Goal: Task Accomplishment & Management: Manage account settings

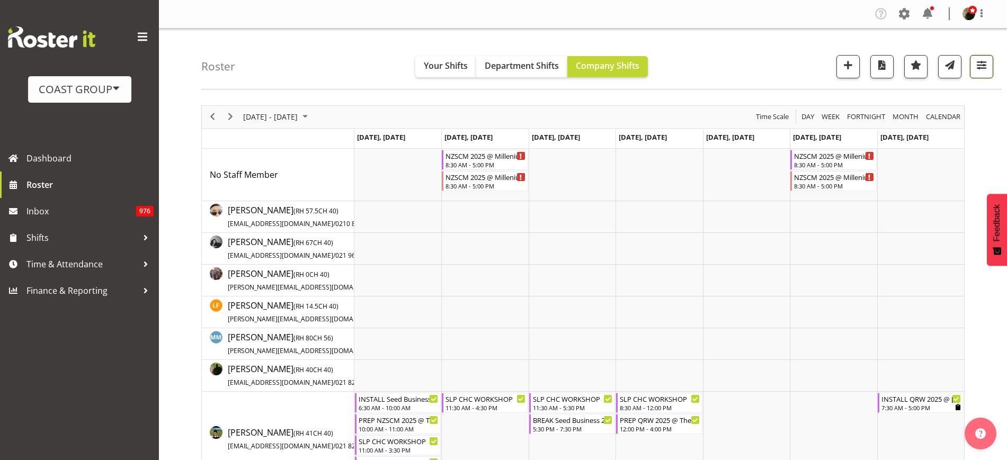
drag, startPoint x: 0, startPoint y: 0, endPoint x: 988, endPoint y: 65, distance: 989.7
click at [988, 65] on span "button" at bounding box center [982, 65] width 14 height 14
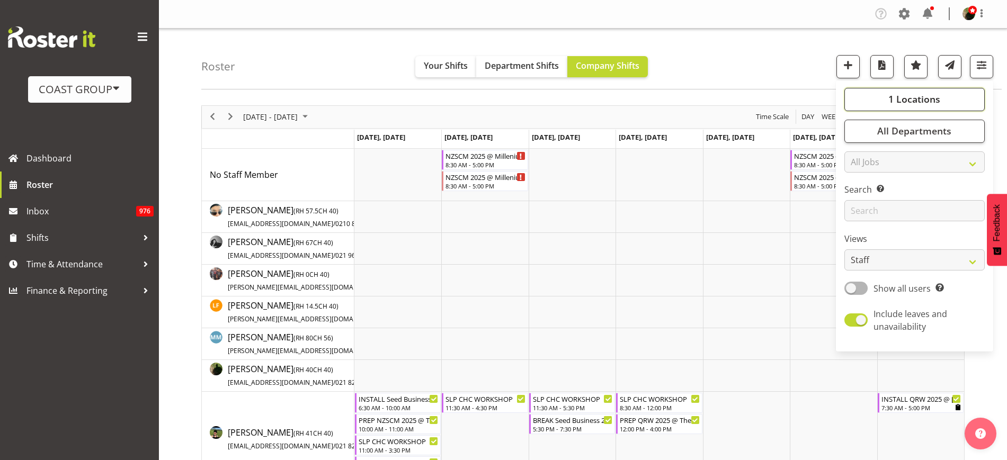
click at [931, 97] on span "1 Locations" at bounding box center [915, 99] width 52 height 13
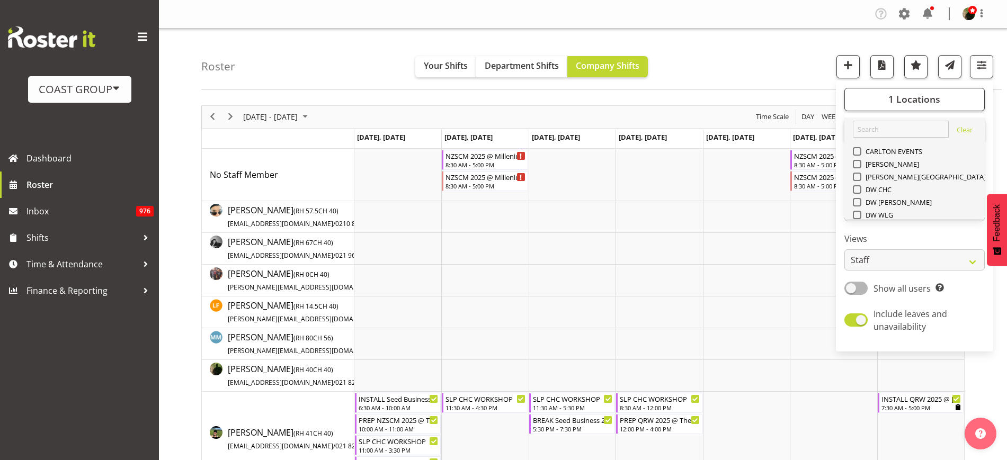
click at [859, 287] on span at bounding box center [857, 291] width 8 height 8
click at [859, 288] on input "SLP" at bounding box center [856, 291] width 7 height 7
checkbox input "true"
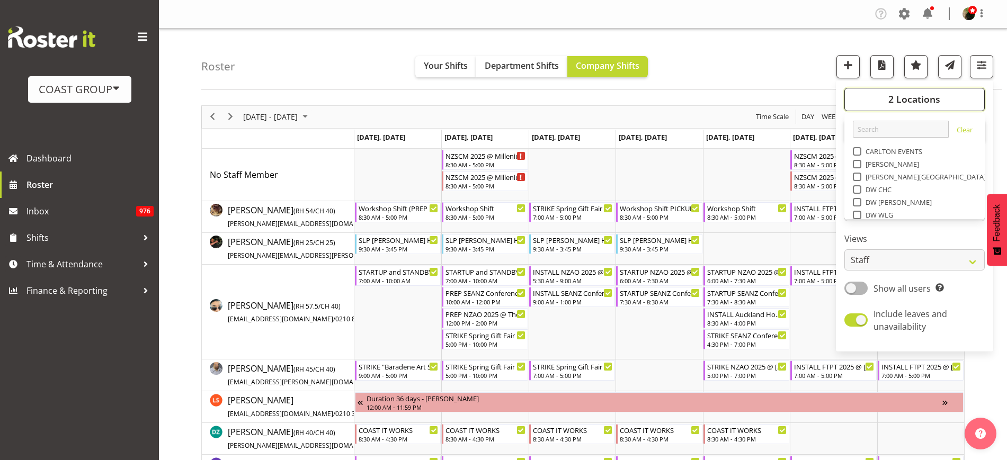
click at [917, 98] on span "2 Locations" at bounding box center [915, 99] width 52 height 13
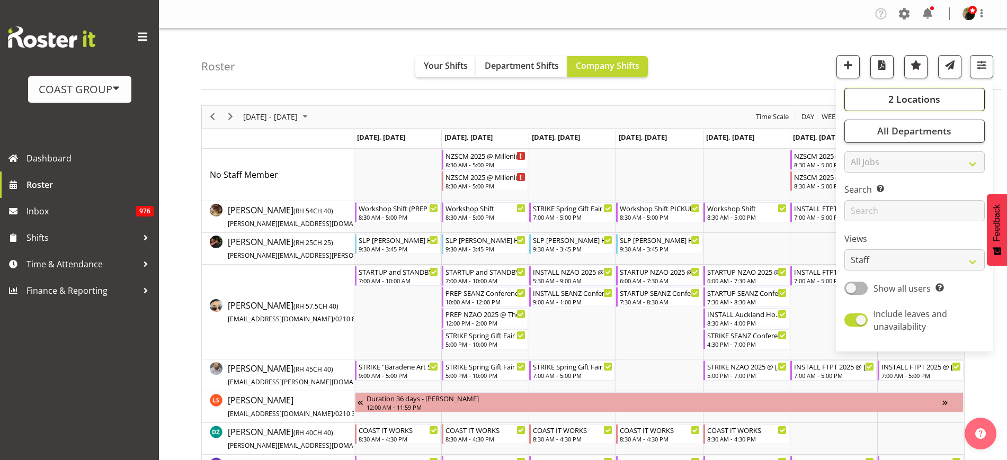
click at [917, 98] on span "2 Locations" at bounding box center [915, 99] width 52 height 13
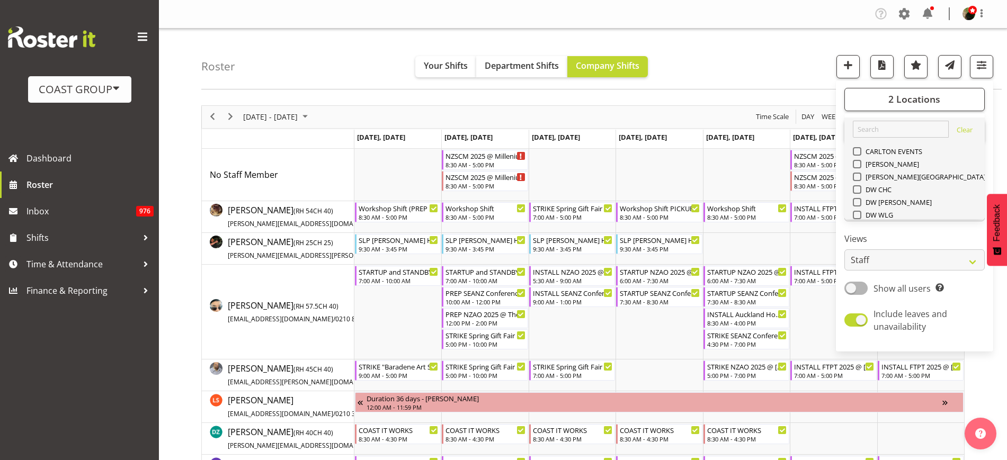
click at [859, 300] on span at bounding box center [857, 304] width 8 height 8
click at [859, 300] on input "SLP CHC" at bounding box center [856, 303] width 7 height 7
checkbox input "false"
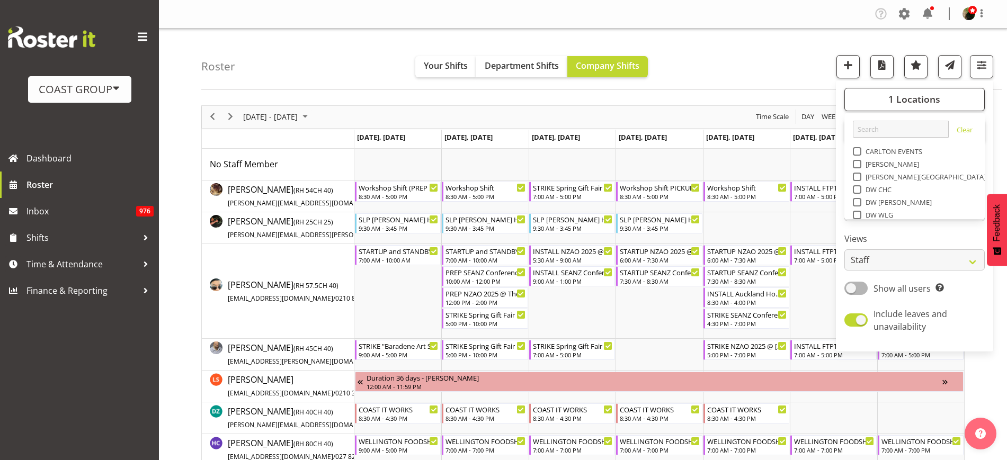
click at [738, 48] on div "Roster Your Shifts Department Shifts Company Shifts 1 Locations Clear CARLTON E…" at bounding box center [601, 59] width 801 height 61
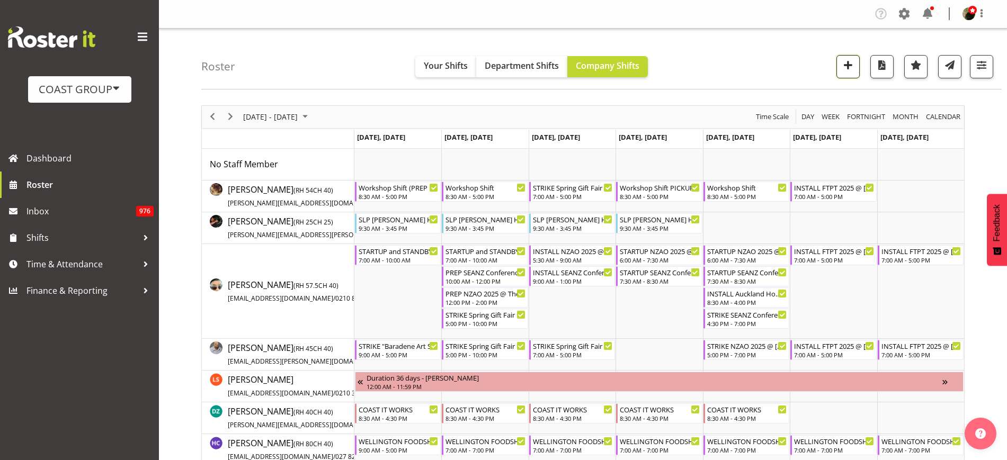
click at [845, 68] on span "button" at bounding box center [848, 65] width 14 height 14
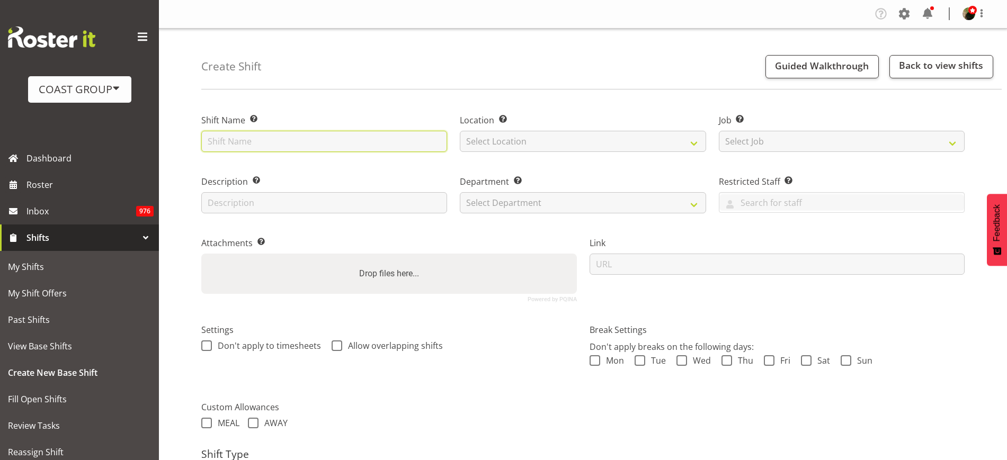
click at [376, 137] on input "text" at bounding box center [324, 141] width 246 height 21
paste input "Fish Hunting and 4x4 Expo"
type input "Fish Hunting and 4x4 Expo @ Energy Events Center On Site @ 0900"
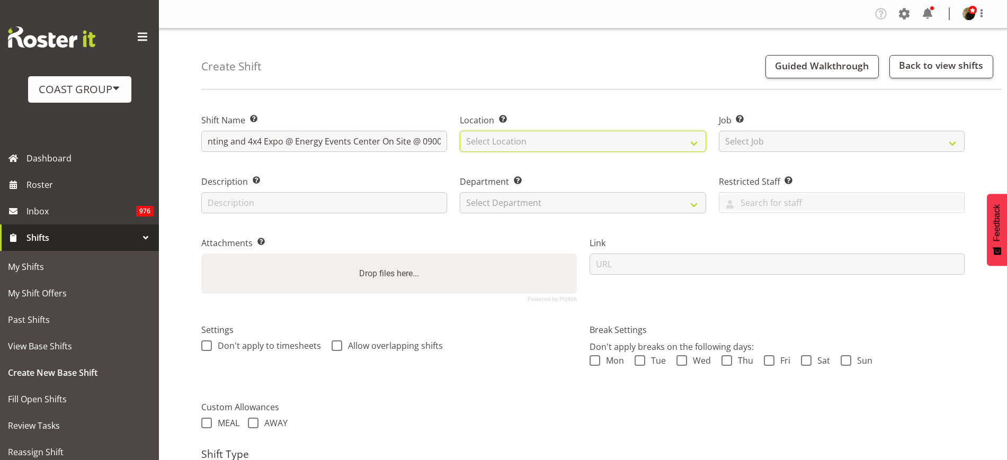
scroll to position [0, 0]
select select "31"
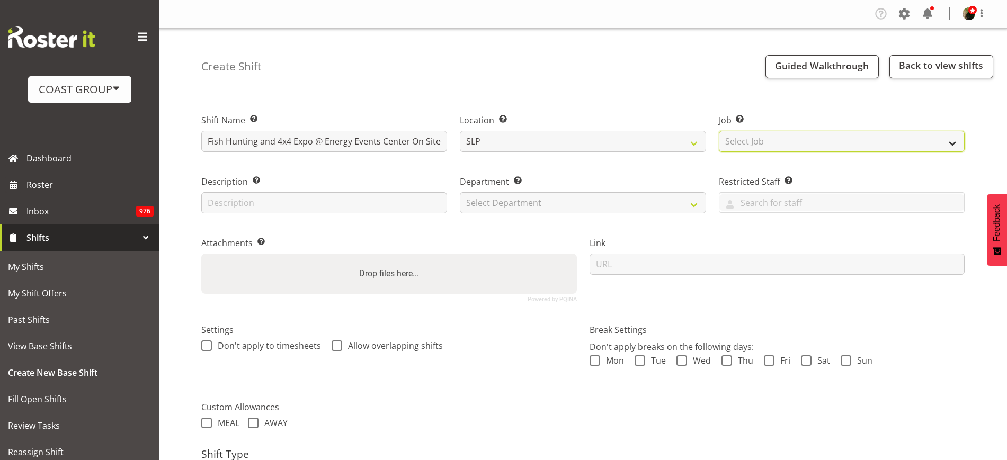
click at [793, 145] on select "Select Job Create new job 1 Carlton Events 1 Carlton Hamilton 1 Carlton Welling…" at bounding box center [842, 141] width 246 height 21
select select "0"
click at [719, 131] on select "Select Job Create new job 1 Carlton Events 1 Carlton Hamilton 1 Carlton Welling…" at bounding box center [842, 141] width 246 height 21
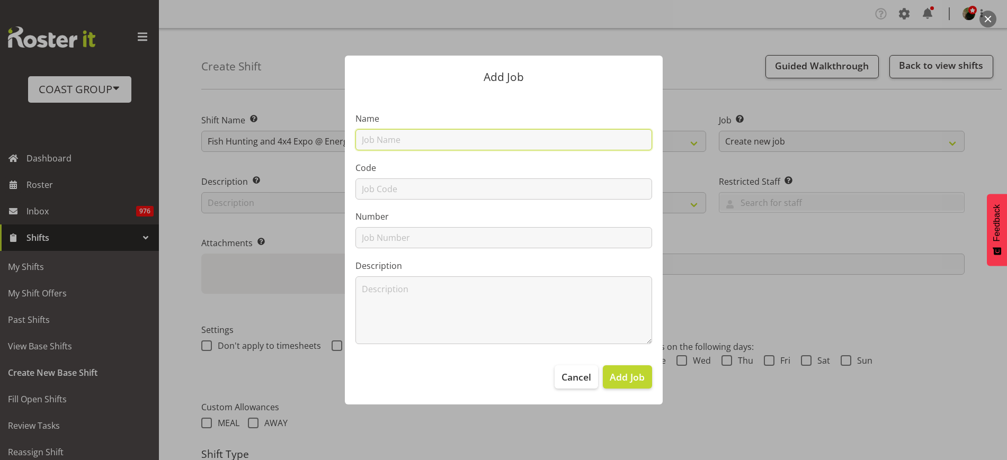
click at [460, 141] on input "text" at bounding box center [504, 139] width 297 height 21
paste input "T250822-2"
paste input "Fish Hunting and 4x4 Expo"
type input "T250822-2 Fish Hunting and 4x4 Expo"
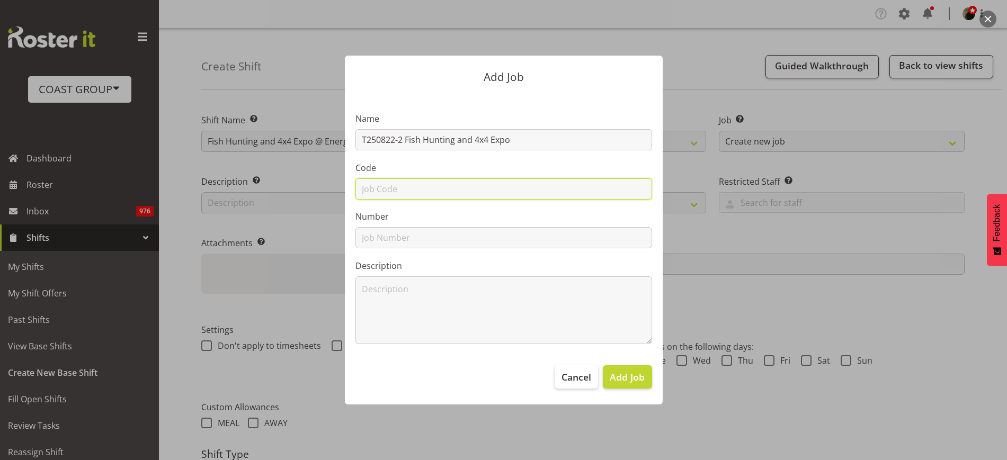
click at [400, 191] on input "text" at bounding box center [504, 189] width 297 height 21
paste input "T250822-2"
type input "T250822-2"
click at [405, 239] on input "text" at bounding box center [504, 237] width 297 height 21
paste input "T250822-2"
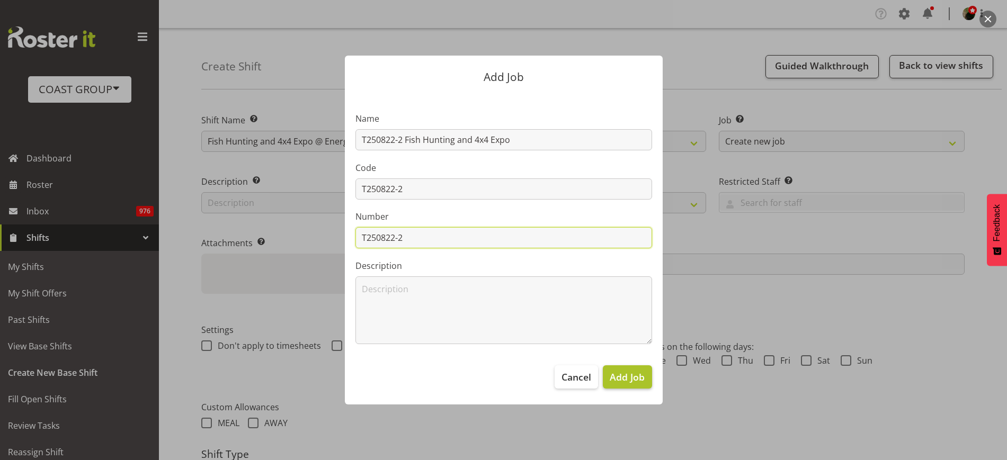
type input "T250822-2"
click at [622, 375] on span "Add Job" at bounding box center [627, 377] width 35 height 14
select select
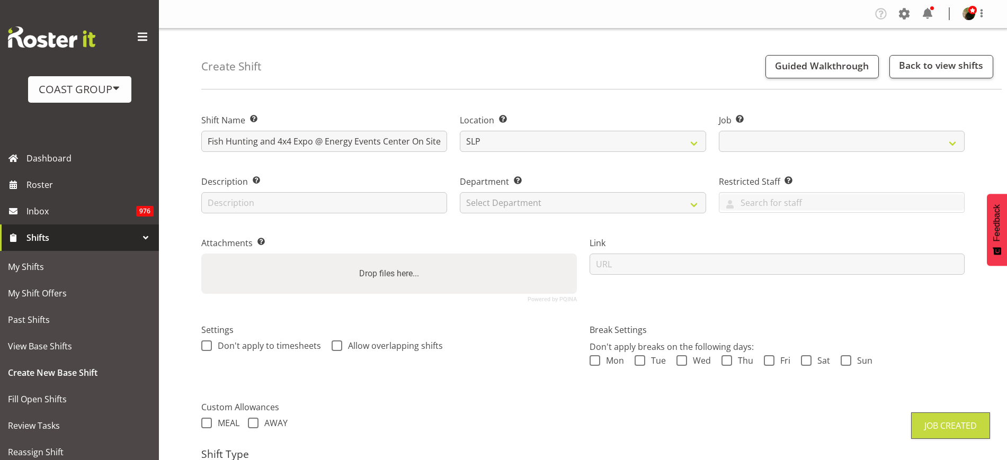
select select "10524"
click at [497, 203] on select "Select Department CARLTON EVENTS Carlton Hamilton Carlton Wellington DW AKL DW …" at bounding box center [583, 202] width 246 height 21
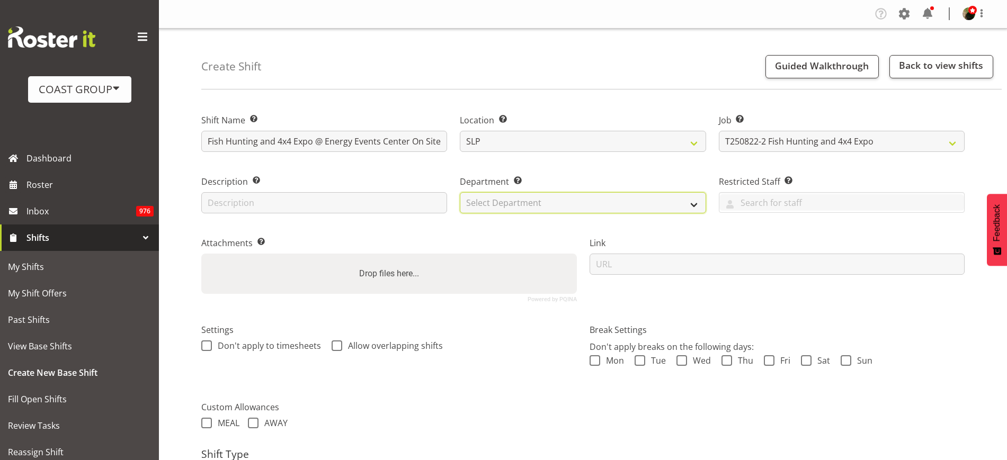
select select "23"
click at [460, 192] on select "Select Department CARLTON EVENTS Carlton Hamilton Carlton Wellington DW AKL DW …" at bounding box center [583, 202] width 246 height 21
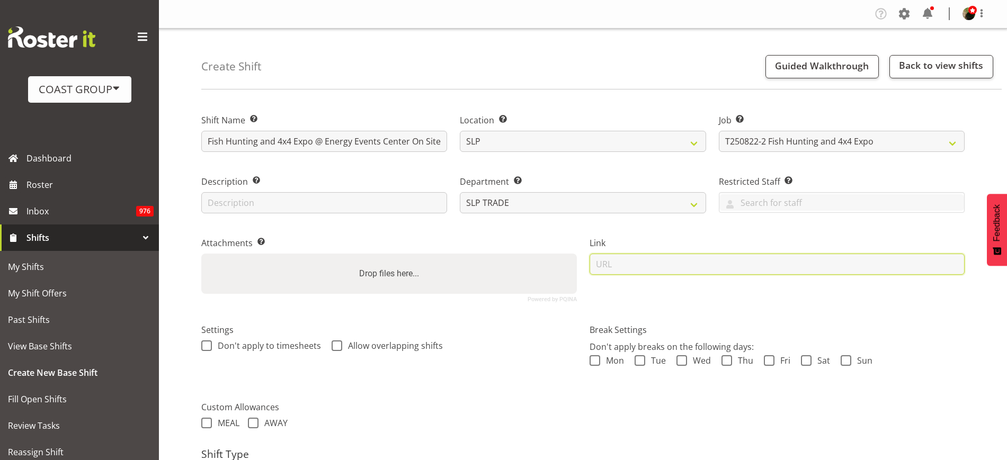
click at [650, 262] on input "url" at bounding box center [778, 264] width 376 height 21
paste input "https://drive.google.com/drive/folders/1MVxFKzfIxWJvdGyzBNZLz9rGE_6E6WZP?usp=dr…"
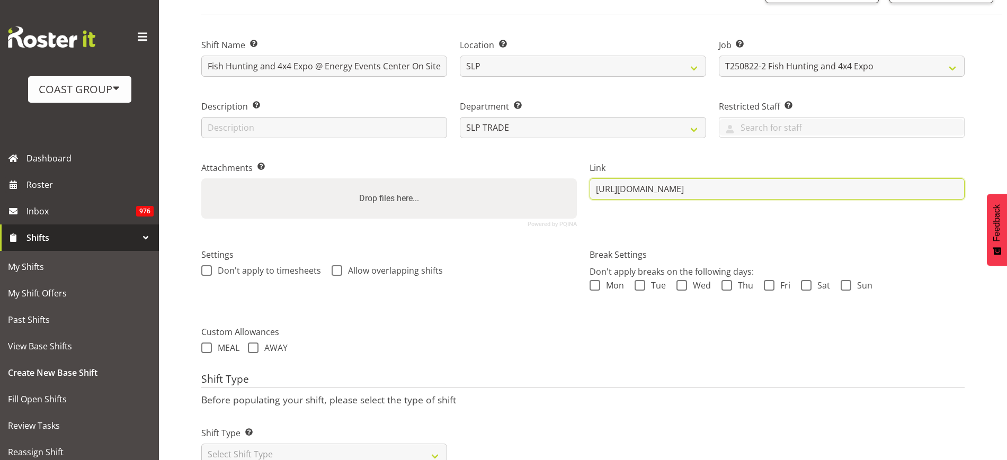
scroll to position [115, 0]
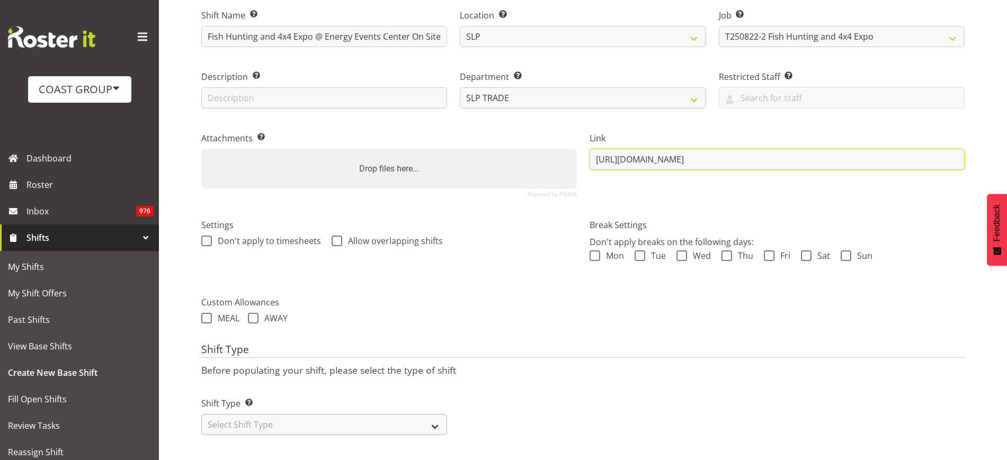
type input "https://drive.google.com/drive/folders/1MVxFKzfIxWJvdGyzBNZLz9rGE_6E6WZP?usp=dr…"
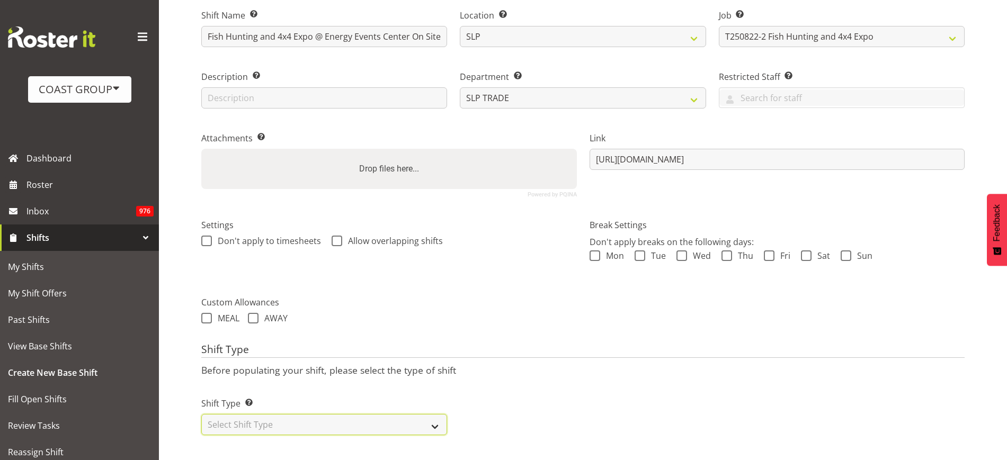
scroll to position [0, 0]
click at [344, 415] on select "Select Shift Type One Off Shift Recurring Shift Rotating Shift" at bounding box center [324, 424] width 246 height 21
select select "recurring"
click at [201, 414] on select "Select Shift Type One Off Shift Recurring Shift Rotating Shift" at bounding box center [324, 424] width 246 height 21
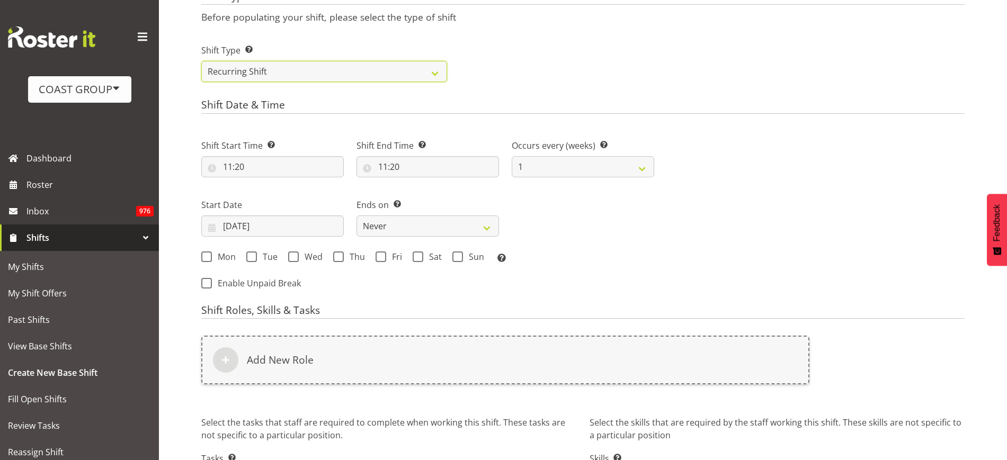
scroll to position [460, 0]
click at [247, 168] on input "11:20" at bounding box center [272, 164] width 143 height 21
click at [276, 196] on select "00 01 02 03 04 05 06 07 08 09 10 11 12 13 14 15 16 17 18 19 20 21 22 23" at bounding box center [274, 192] width 24 height 21
select select "6"
click at [262, 182] on select "00 01 02 03 04 05 06 07 08 09 10 11 12 13 14 15 16 17 18 19 20 21 22 23" at bounding box center [274, 192] width 24 height 21
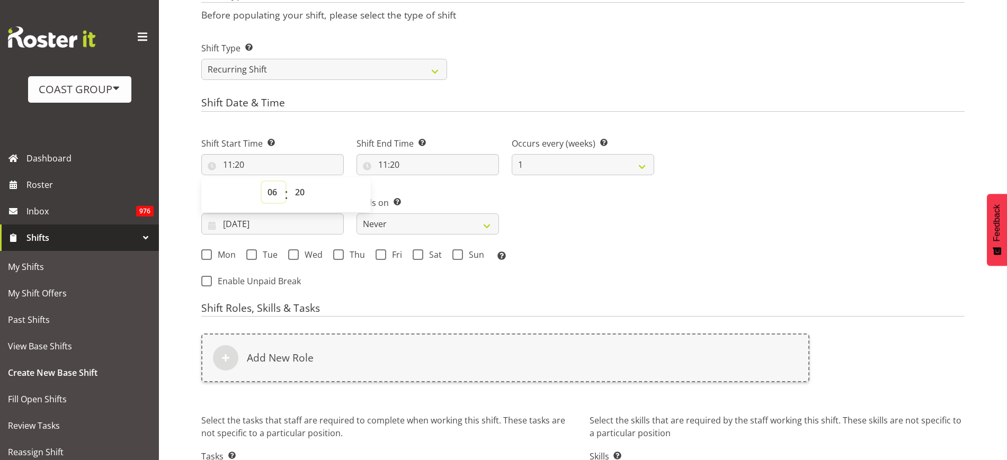
type input "06:20"
select select "0"
type input "06:00"
click at [399, 164] on input "11:20" at bounding box center [428, 164] width 143 height 21
click at [424, 194] on select "00 01 02 03 04 05 06 07 08 09 10 11 12 13 14 15 16 17 18 19 20 21 22 23" at bounding box center [429, 192] width 24 height 21
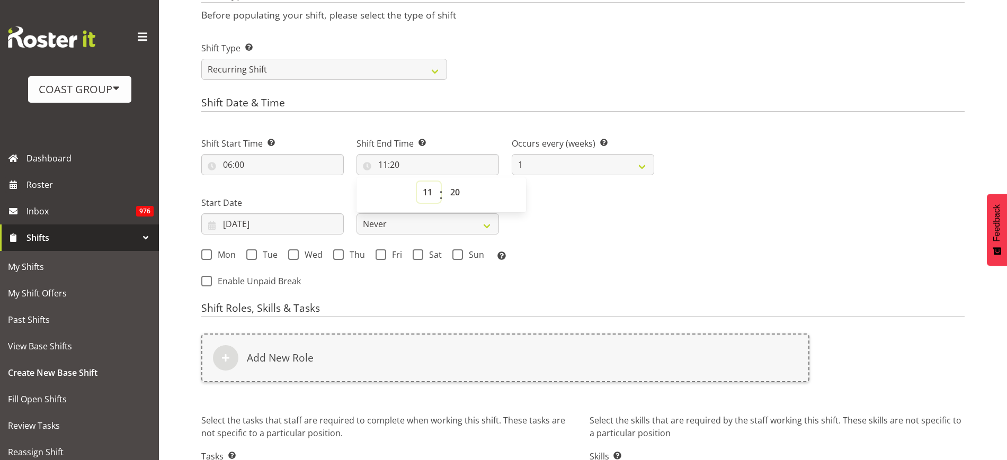
select select "19"
click at [417, 182] on select "00 01 02 03 04 05 06 07 08 09 10 11 12 13 14 15 16 17 18 19 20 21 22 23" at bounding box center [429, 192] width 24 height 21
type input "19:20"
select select "0"
type input "19:00"
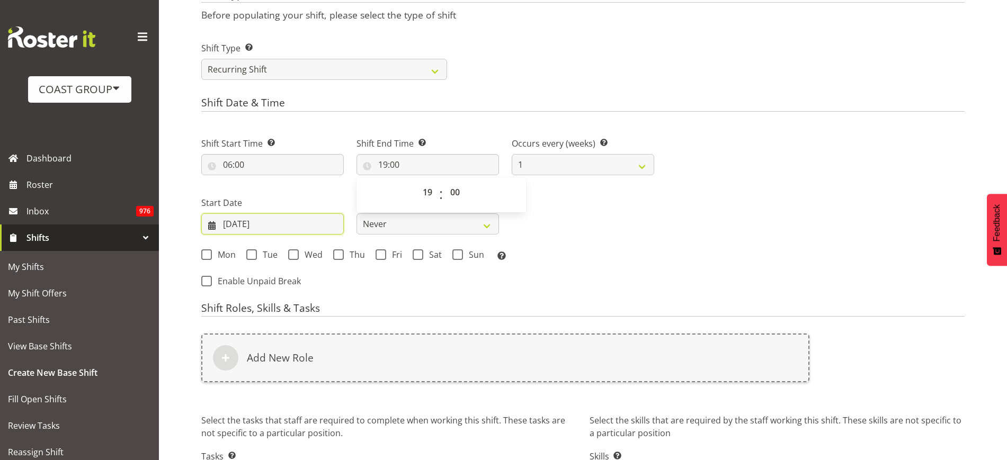
click at [247, 223] on input "15/08/2025" at bounding box center [272, 224] width 143 height 21
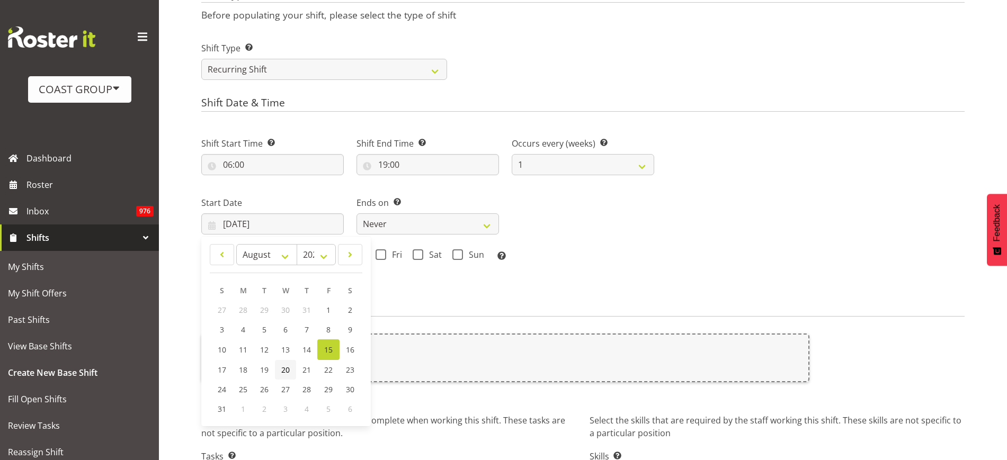
click at [285, 367] on span "20" at bounding box center [285, 370] width 8 height 10
type input "20/08/2025"
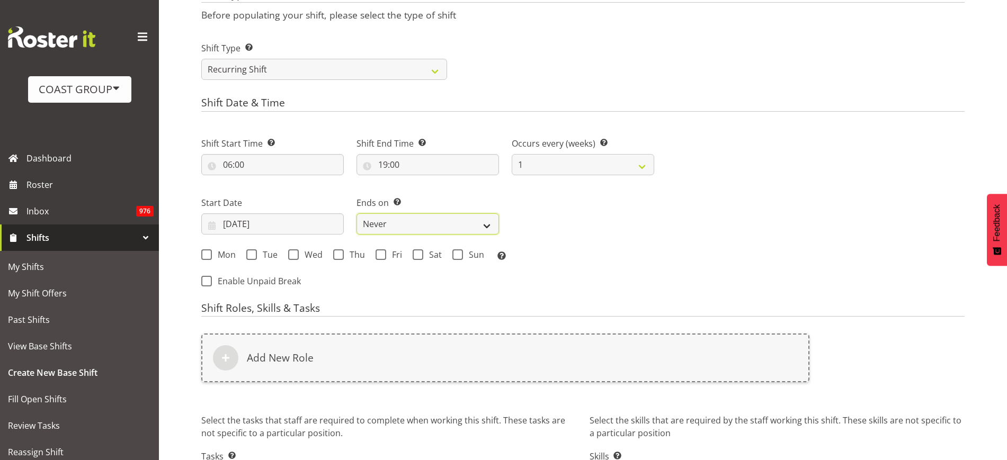
click at [396, 225] on select "Never On Date" at bounding box center [428, 224] width 143 height 21
select select "date"
click at [357, 214] on select "Never On Date" at bounding box center [428, 224] width 143 height 21
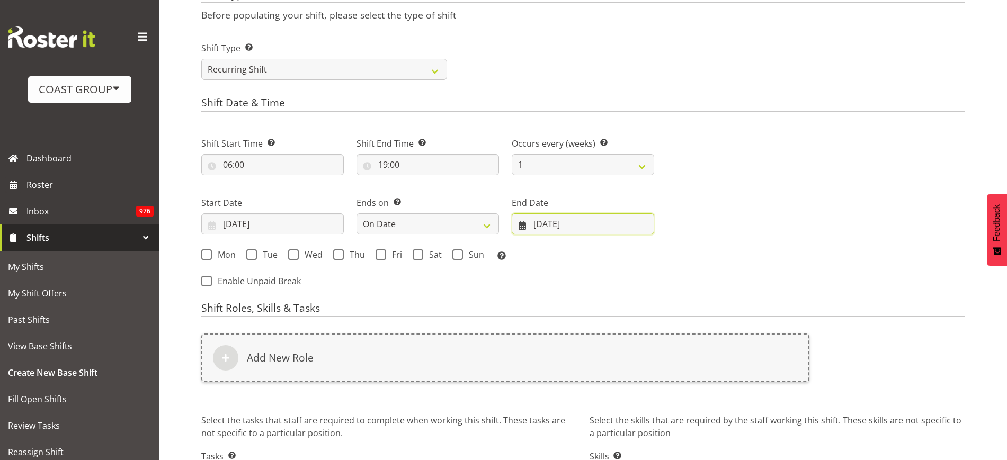
click at [562, 222] on input "15/08/2025" at bounding box center [583, 224] width 143 height 21
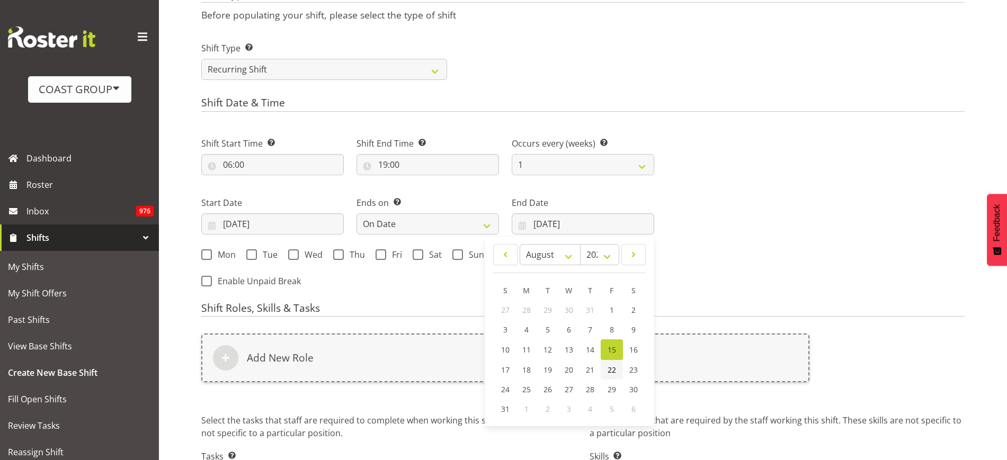
click at [610, 367] on span "22" at bounding box center [612, 370] width 8 height 10
type input "22/08/2025"
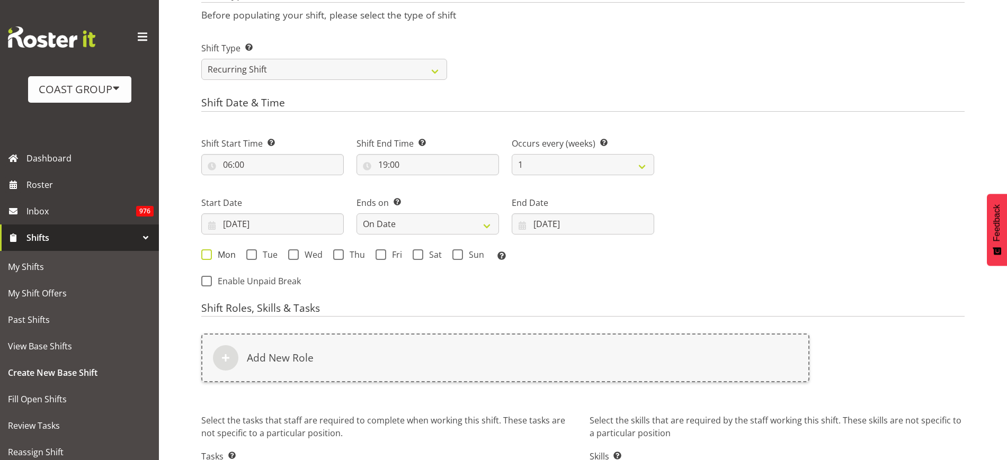
click at [216, 256] on span "Mon" at bounding box center [224, 255] width 24 height 11
click at [208, 256] on input "Mon" at bounding box center [204, 254] width 7 height 7
checkbox input "true"
click at [256, 258] on span at bounding box center [251, 255] width 11 height 11
click at [253, 258] on input "Tue" at bounding box center [249, 254] width 7 height 7
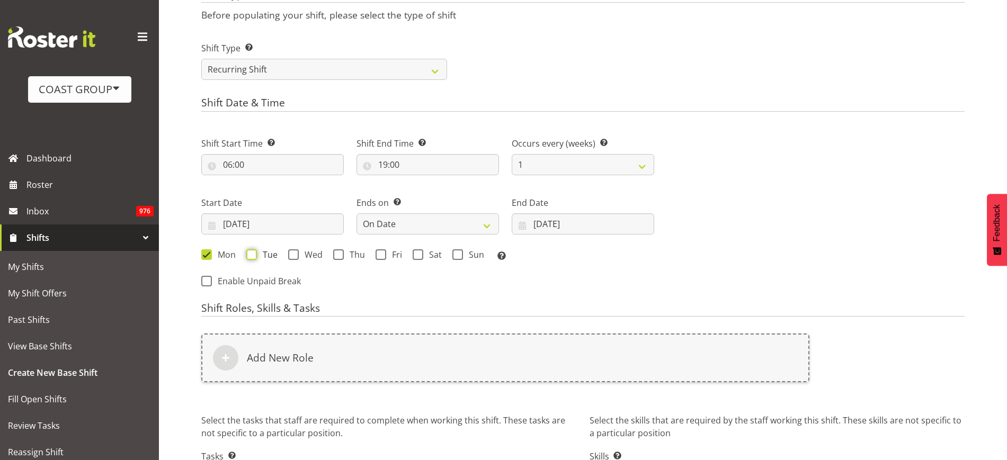
checkbox input "true"
click at [301, 253] on span "Wed" at bounding box center [311, 255] width 24 height 11
click at [295, 253] on input "Wed" at bounding box center [291, 254] width 7 height 7
checkbox input "true"
click at [338, 255] on span at bounding box center [338, 255] width 11 height 11
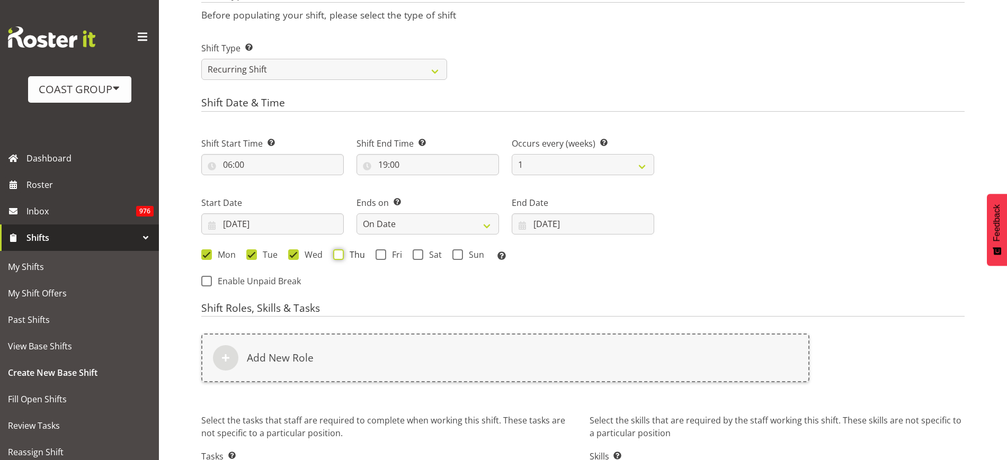
click at [338, 255] on input "Thu" at bounding box center [336, 254] width 7 height 7
checkbox input "true"
click at [383, 254] on span at bounding box center [381, 255] width 11 height 11
click at [383, 254] on input "Fri" at bounding box center [379, 254] width 7 height 7
checkbox input "true"
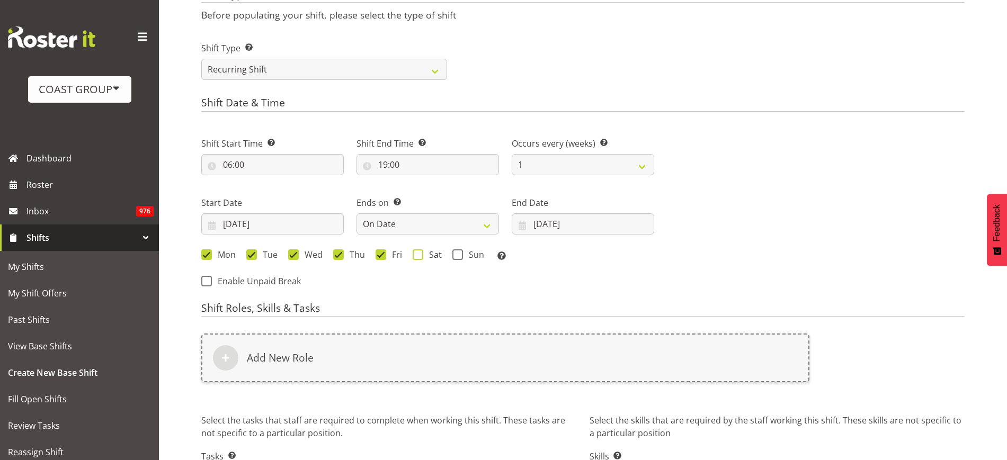
click at [422, 253] on span at bounding box center [418, 255] width 11 height 11
click at [420, 253] on input "Sat" at bounding box center [416, 254] width 7 height 7
checkbox input "true"
click at [463, 253] on span "Sun" at bounding box center [473, 255] width 21 height 11
click at [459, 253] on input "Sun" at bounding box center [455, 254] width 7 height 7
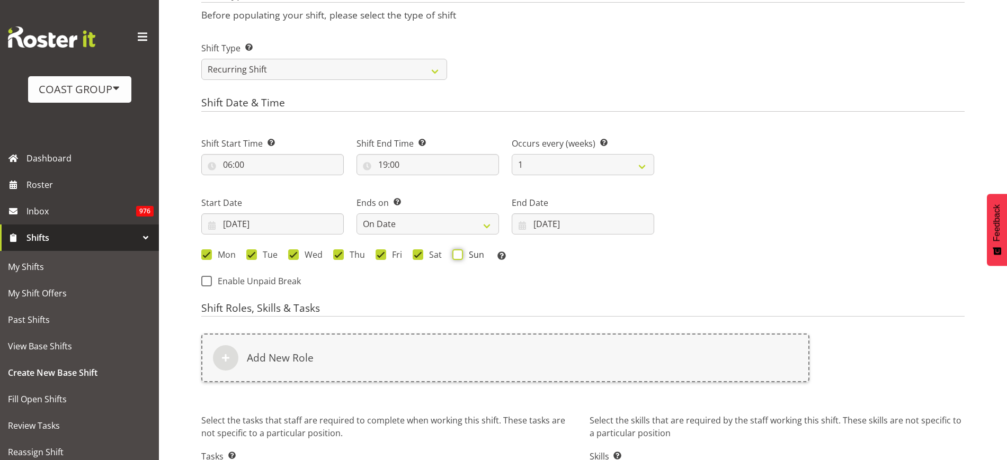
checkbox input "true"
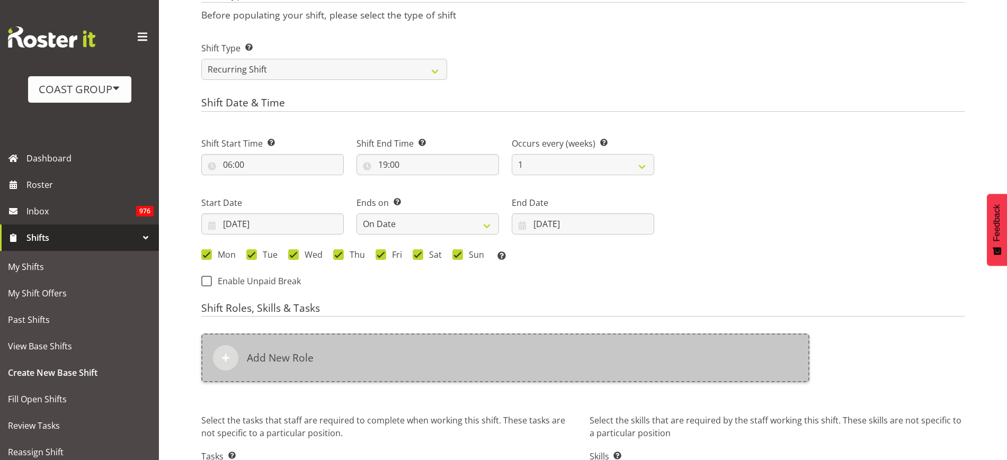
click at [360, 368] on div "Add New Role" at bounding box center [505, 358] width 608 height 49
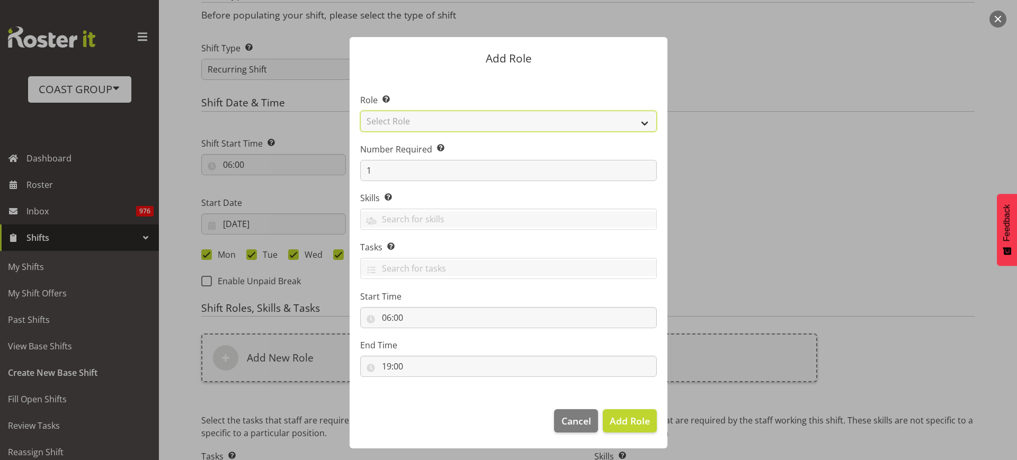
click at [416, 114] on select "Select Role ACCOUNT MANAGER ACCOUNT MANAGER DW ACCOUNTS AKL DIANNA VEHICLES AKL…" at bounding box center [508, 121] width 297 height 21
select select "123"
click at [360, 111] on select "Select Role ACCOUNT MANAGER ACCOUNT MANAGER DW ACCOUNTS AKL DIANNA VEHICLES AKL…" at bounding box center [508, 121] width 297 height 21
drag, startPoint x: 378, startPoint y: 176, endPoint x: 352, endPoint y: 170, distance: 27.2
click at [352, 170] on section "Role Select the role you wish to add to the shift. ACCOUNT MANAGER ACCOUNT MANA…" at bounding box center [509, 237] width 318 height 324
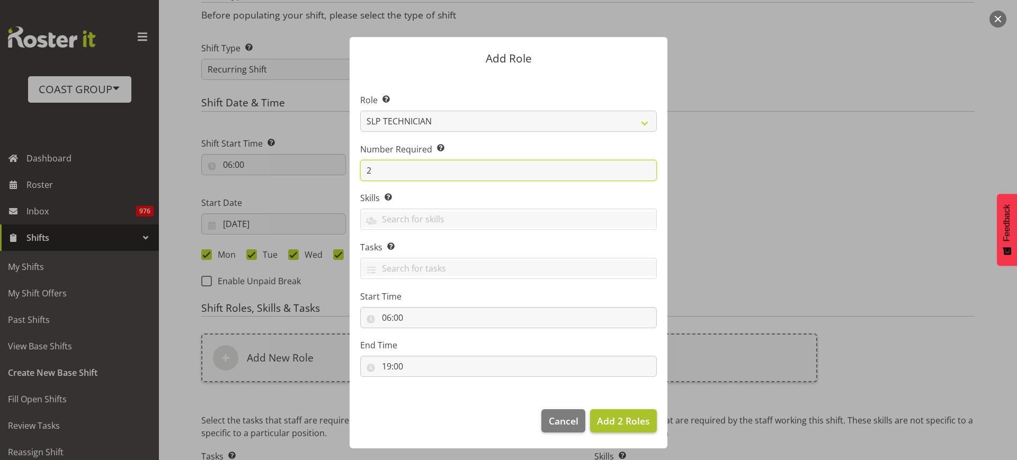
type input "2"
click at [609, 411] on button "Add 2 Roles" at bounding box center [623, 421] width 67 height 23
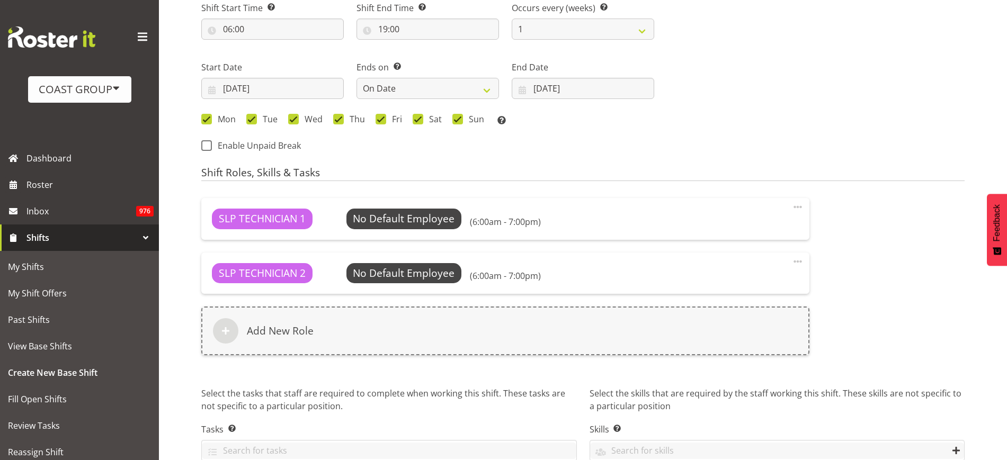
scroll to position [652, 0]
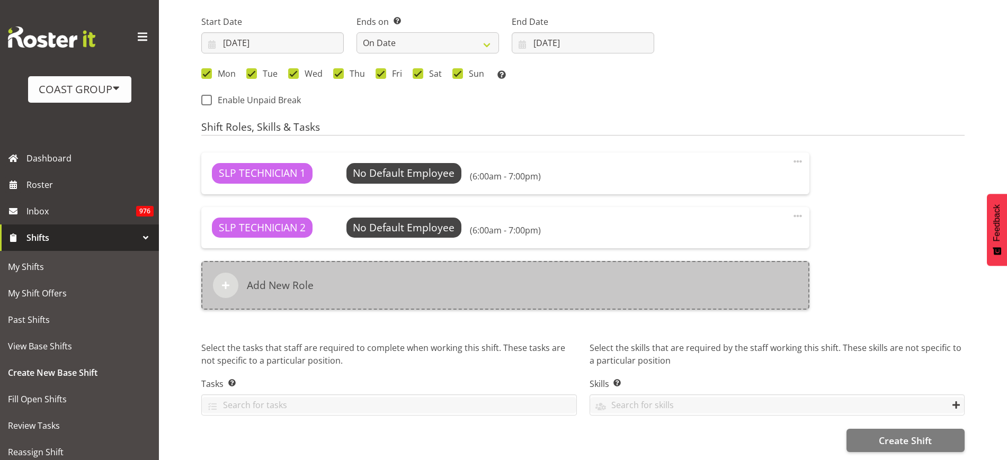
click at [333, 283] on div "Add New Role" at bounding box center [505, 285] width 608 height 49
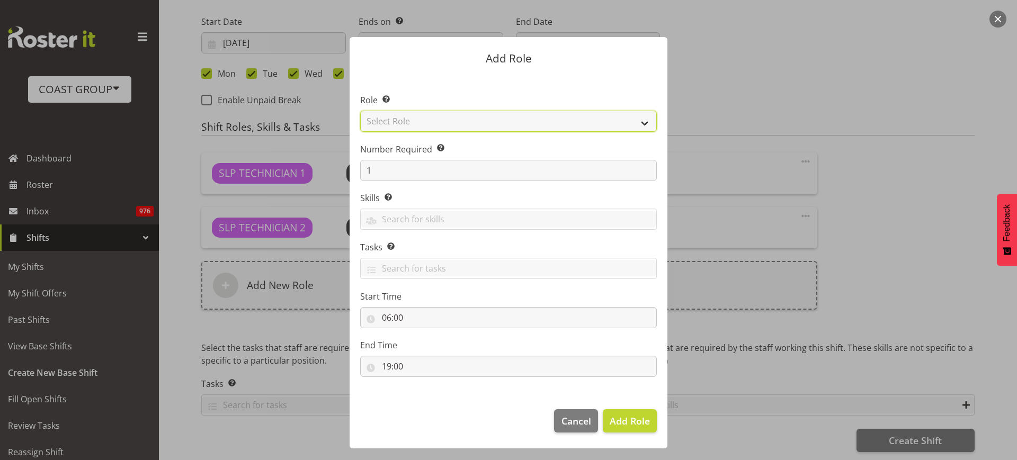
click at [431, 120] on select "Select Role ACCOUNT MANAGER ACCOUNT MANAGER DW ACCOUNTS AKL DIANNA VEHICLES AKL…" at bounding box center [508, 121] width 297 height 21
select select "81"
click at [360, 111] on select "Select Role ACCOUNT MANAGER ACCOUNT MANAGER DW ACCOUNTS AKL DIANNA VEHICLES AKL…" at bounding box center [508, 121] width 297 height 21
click at [616, 423] on span "Add Role" at bounding box center [630, 421] width 40 height 13
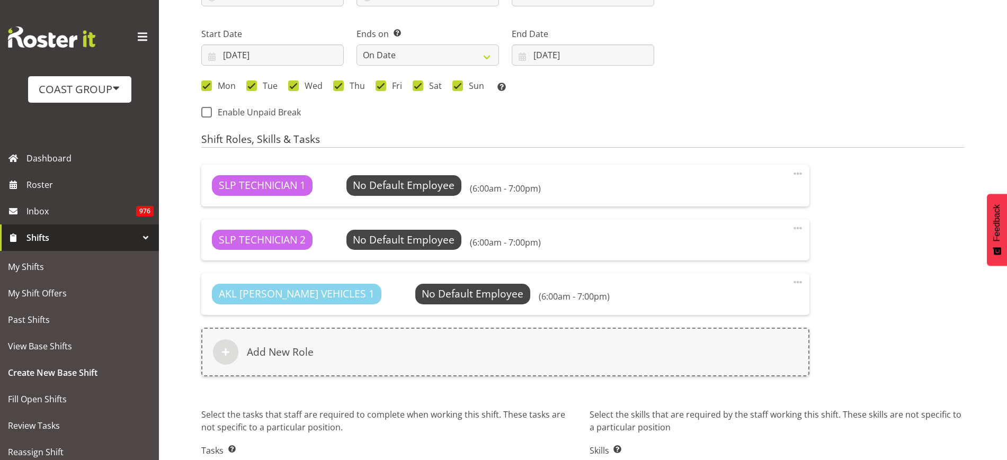
scroll to position [706, 0]
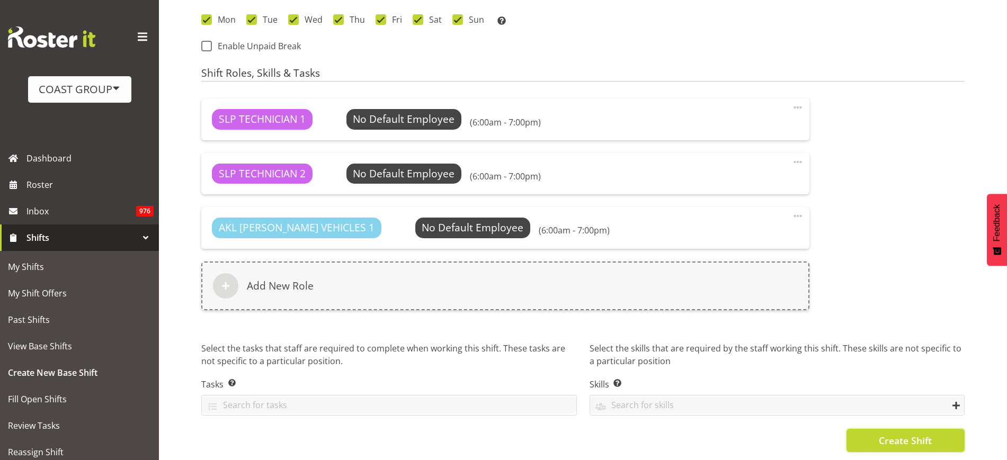
click at [916, 434] on span "Create Shift" at bounding box center [905, 441] width 53 height 14
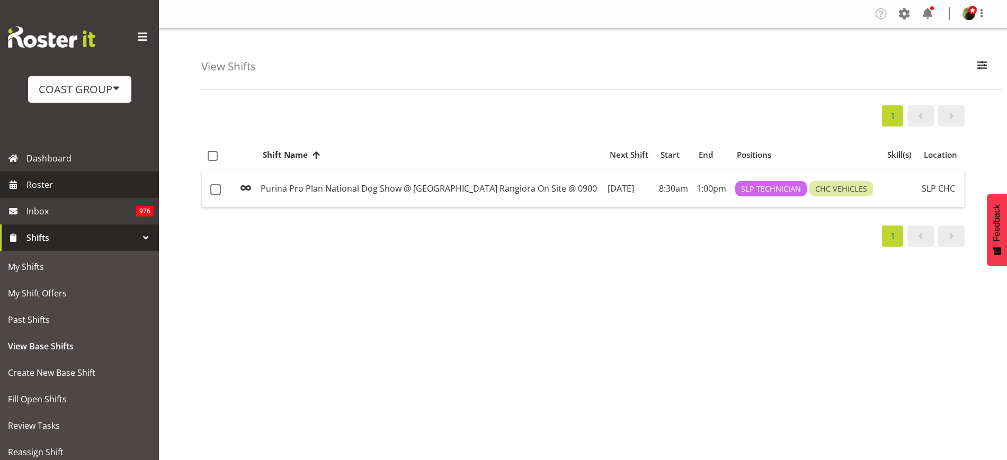
click at [63, 175] on link "Roster" at bounding box center [79, 185] width 159 height 26
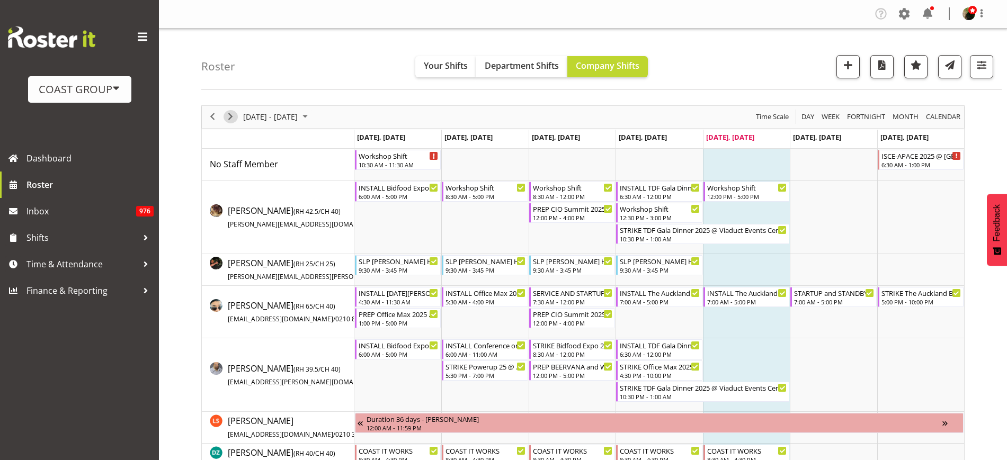
click at [232, 114] on span "Next" at bounding box center [230, 116] width 13 height 13
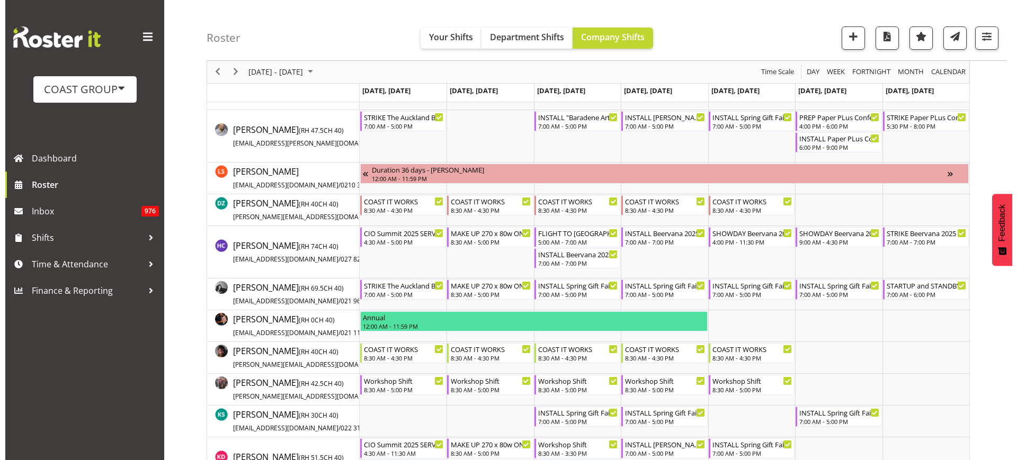
scroll to position [383, 0]
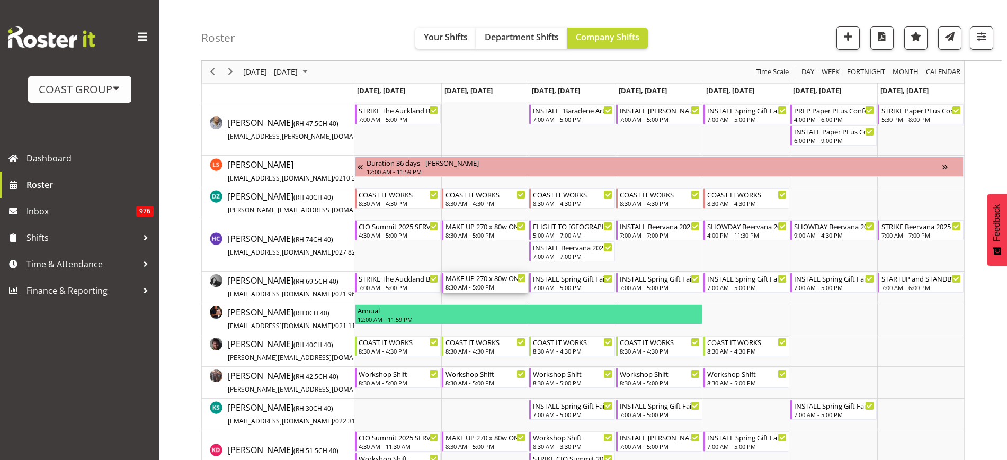
click at [473, 279] on div "MAKE UP 270 x 80w ONTO BRAKETS @ SHOWGROUNDS" at bounding box center [486, 278] width 80 height 11
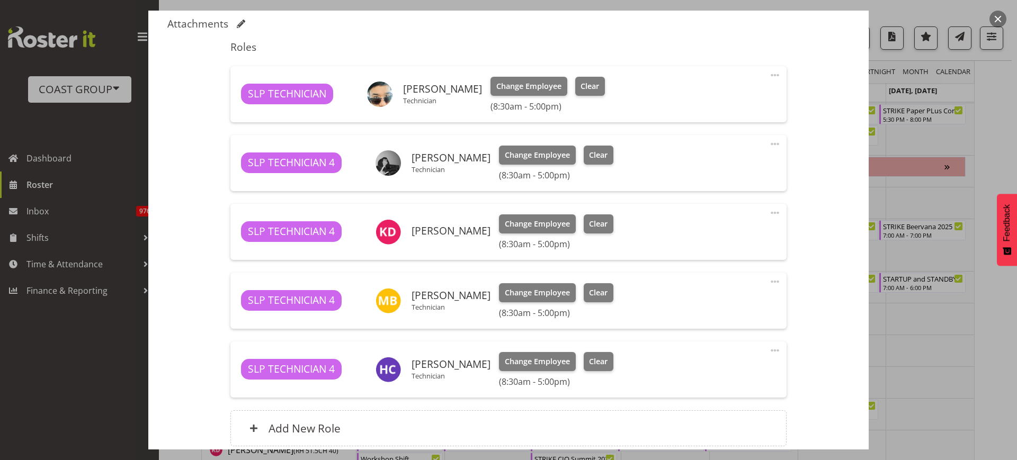
scroll to position [331, 0]
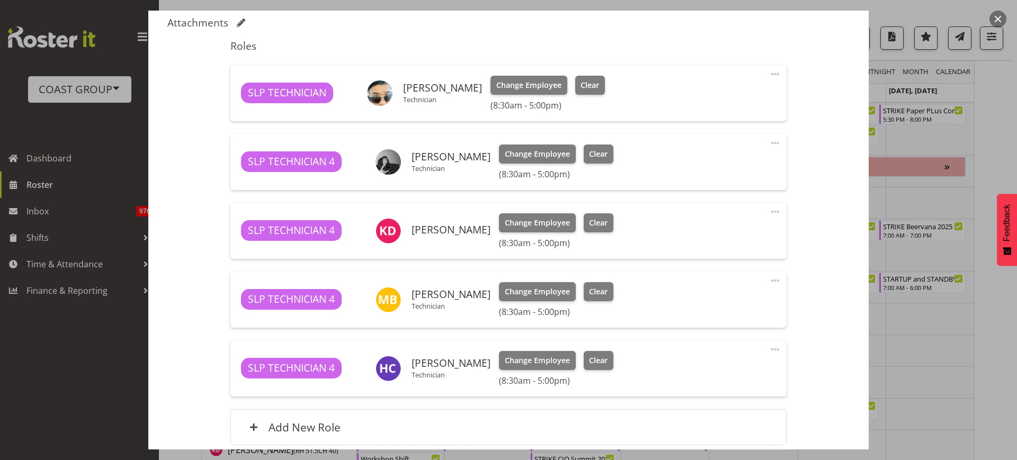
click at [769, 144] on span at bounding box center [775, 143] width 13 height 13
click at [740, 202] on link "Delete" at bounding box center [731, 204] width 102 height 19
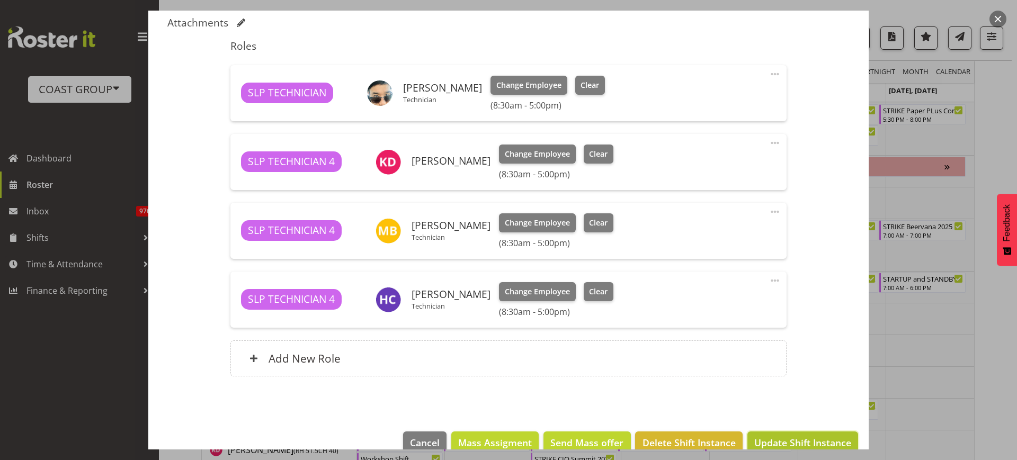
click at [783, 439] on span "Update Shift Instance" at bounding box center [803, 443] width 97 height 14
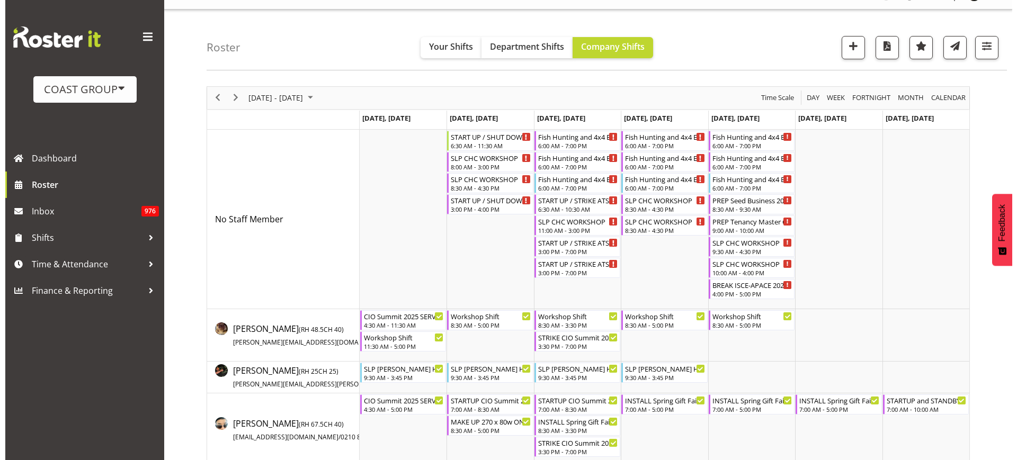
scroll to position [0, 0]
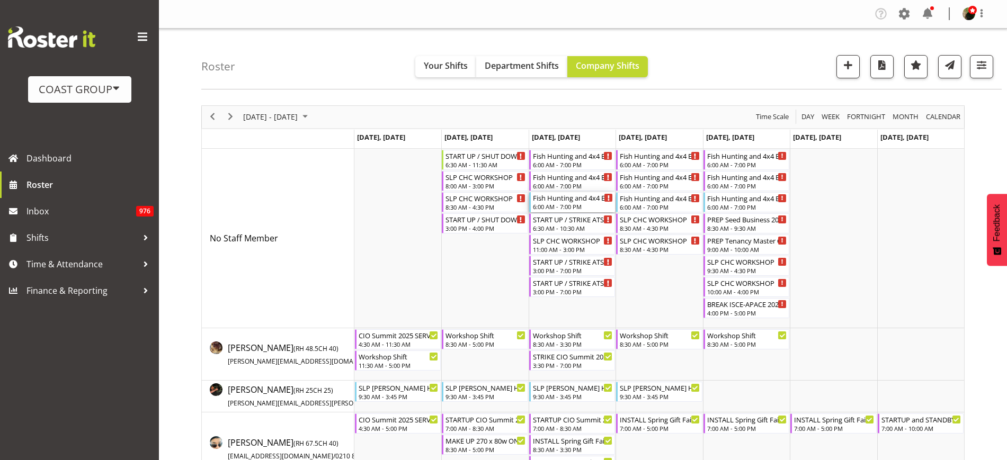
click at [570, 200] on div "Fish Hunting and 4x4 Expo @ Energy Events Center On Site @ 0900" at bounding box center [573, 197] width 80 height 11
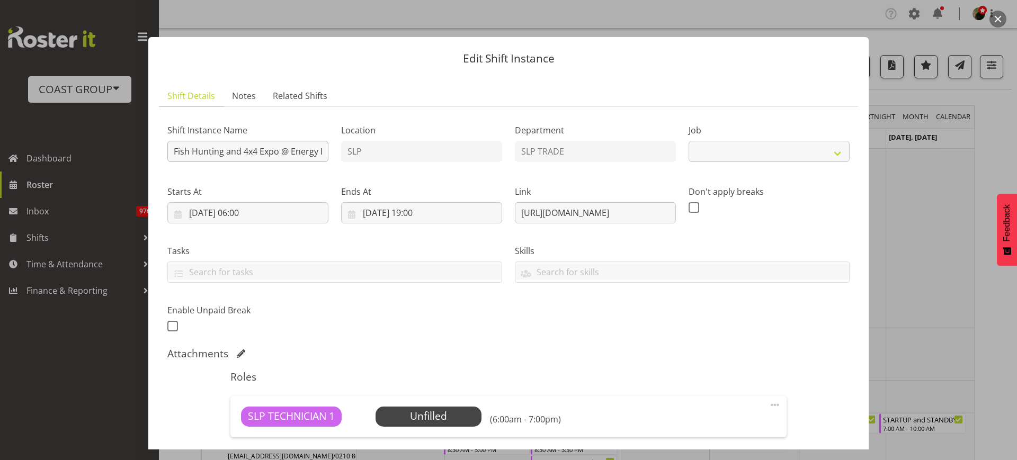
select select "10524"
click at [169, 157] on input "Fish Hunting and 4x4 Expo @ Energy Events Center On Site @ 0900" at bounding box center [247, 151] width 161 height 21
type input "PREP Fish Hunting and 4x4 Expo @ The Workshop"
click at [247, 214] on input "20/08/2025, 06:00" at bounding box center [247, 212] width 161 height 21
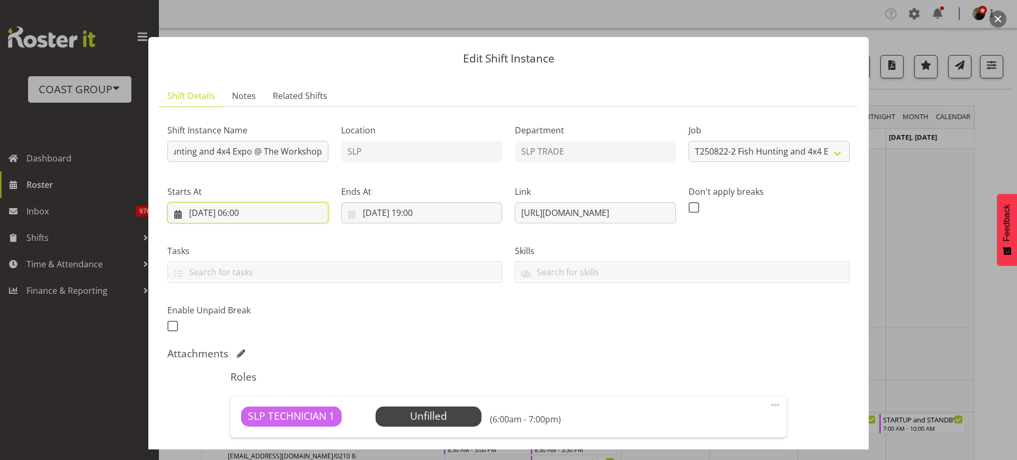
scroll to position [0, 0]
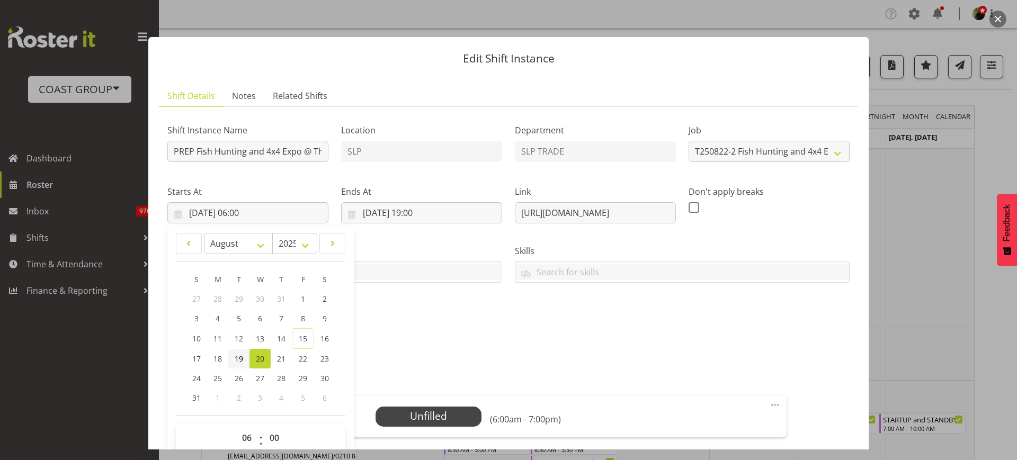
click at [239, 364] on link "19" at bounding box center [238, 359] width 21 height 20
type input "19/08/2025, 06:00"
click at [247, 440] on select "00 01 02 03 04 05 06 07 08 09 10 11 12 13 14 15 16 17 18 19 20 21 22 23" at bounding box center [248, 438] width 24 height 21
select select "7"
click at [236, 428] on select "00 01 02 03 04 05 06 07 08 09 10 11 12 13 14 15 16 17 18 19 20 21 22 23" at bounding box center [248, 438] width 24 height 21
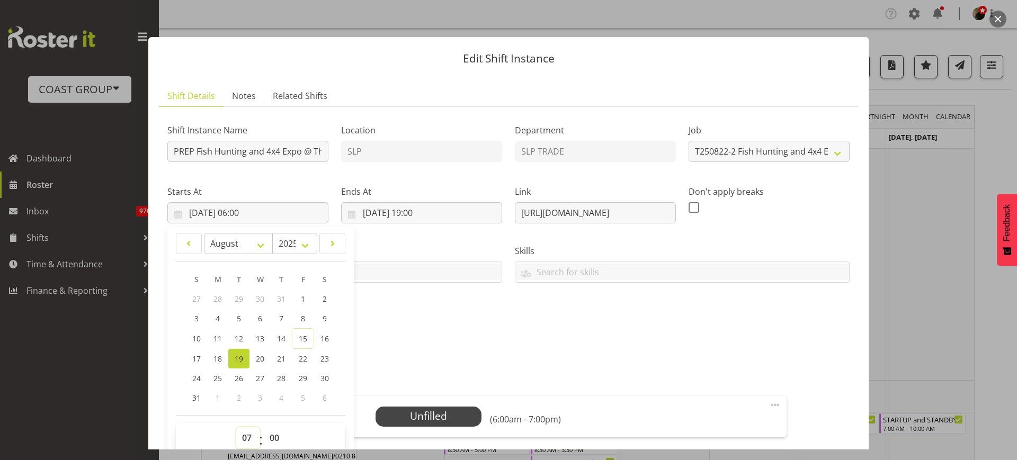
type input "19/08/2025, 07:00"
click at [416, 212] on input "20/08/2025, 19:00" at bounding box center [421, 212] width 161 height 21
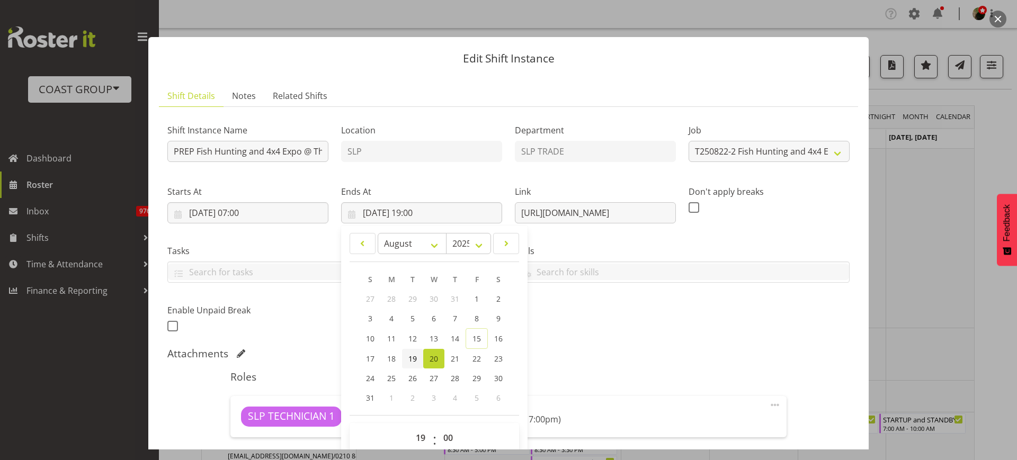
click at [411, 359] on span "19" at bounding box center [413, 359] width 8 height 10
type input "19/08/2025, 19:00"
click at [420, 441] on select "00 01 02 03 04 05 06 07 08 09 10 11 12 13 14 15 16 17 18 19 20 21 22 23" at bounding box center [422, 438] width 24 height 21
select select "16"
click at [410, 428] on select "00 01 02 03 04 05 06 07 08 09 10 11 12 13 14 15 16 17 18 19 20 21 22 23" at bounding box center [422, 438] width 24 height 21
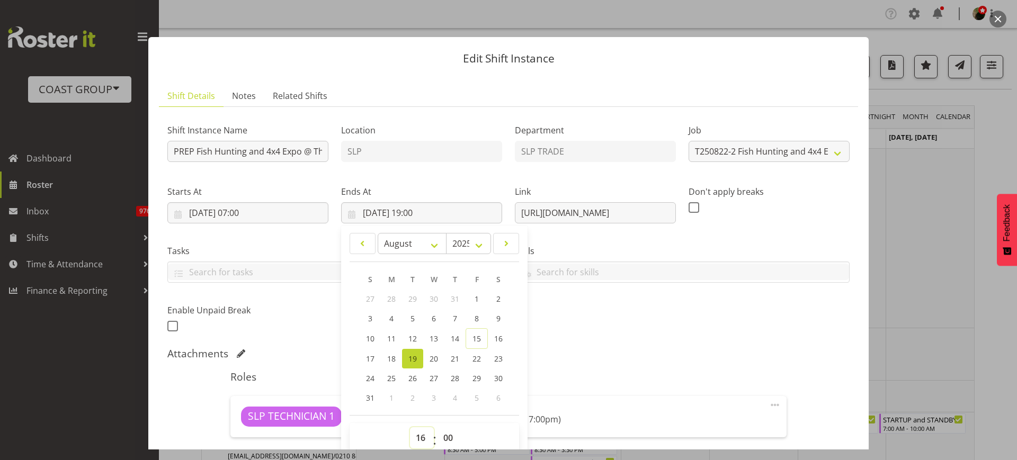
type input "19/08/2025, 16:00"
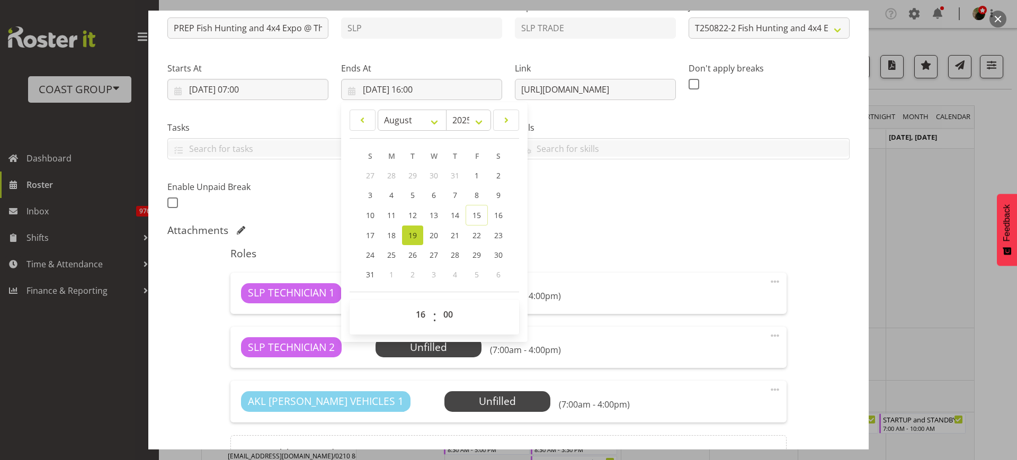
scroll to position [139, 0]
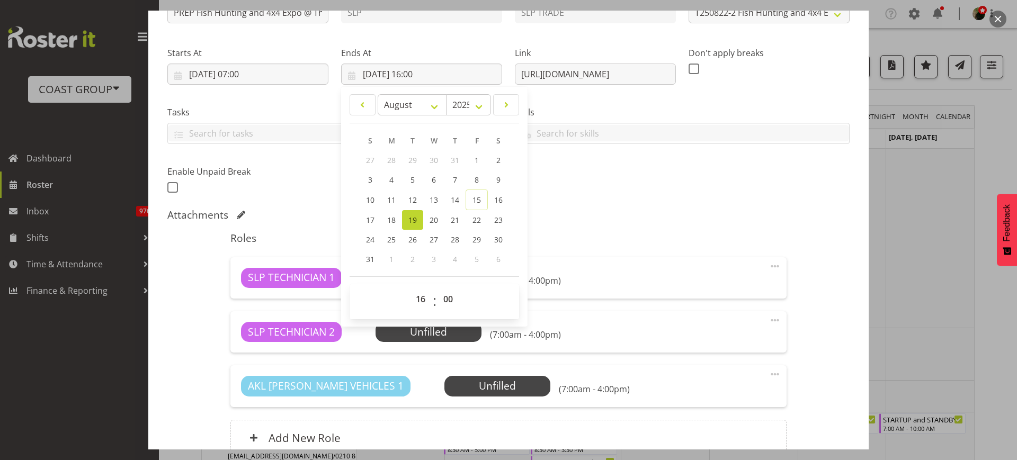
click at [769, 375] on span at bounding box center [775, 374] width 13 height 13
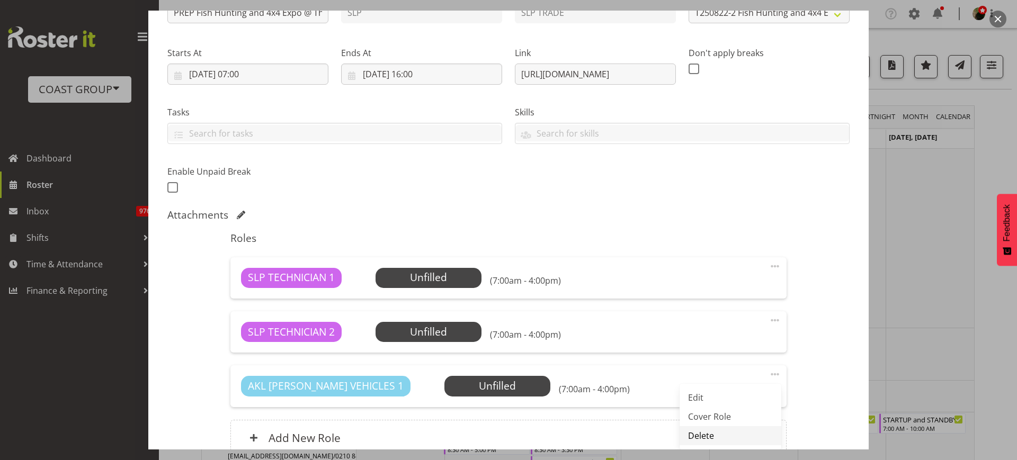
click at [740, 436] on link "Delete" at bounding box center [731, 436] width 102 height 19
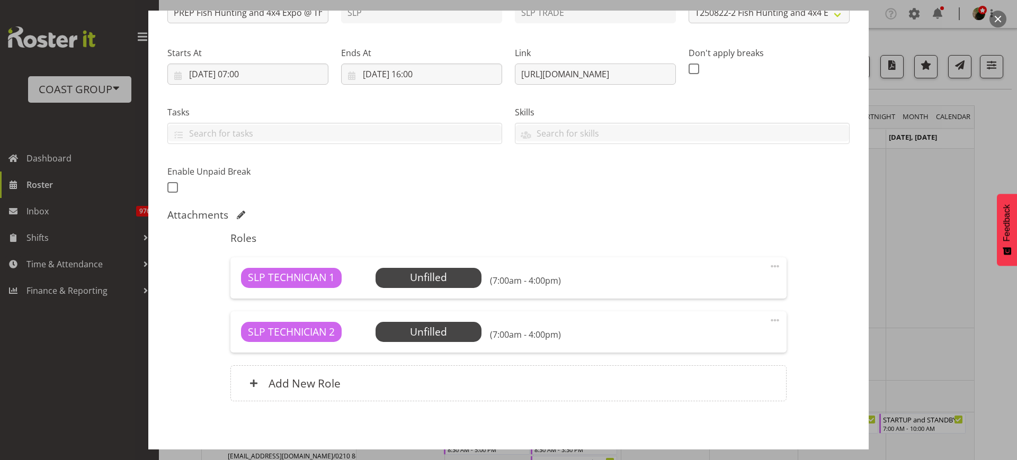
click at [769, 319] on span at bounding box center [775, 320] width 13 height 13
click at [726, 383] on link "Delete" at bounding box center [731, 381] width 102 height 19
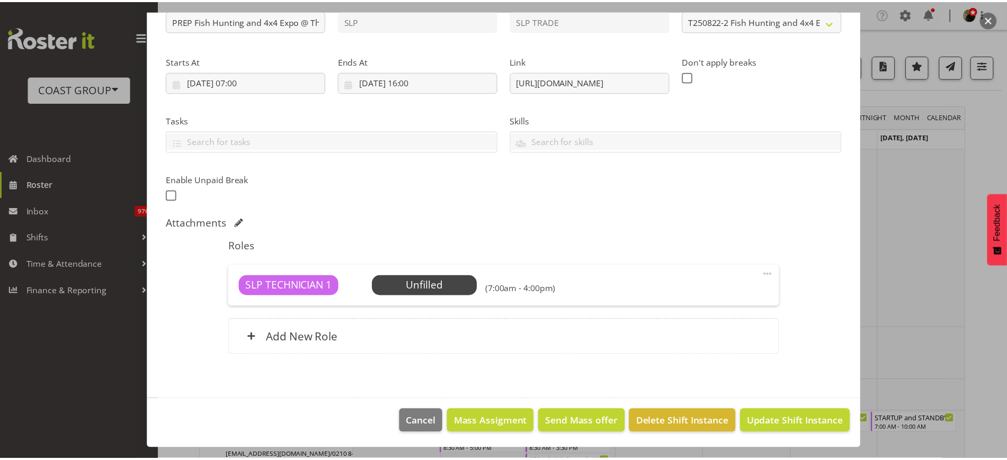
scroll to position [131, 0]
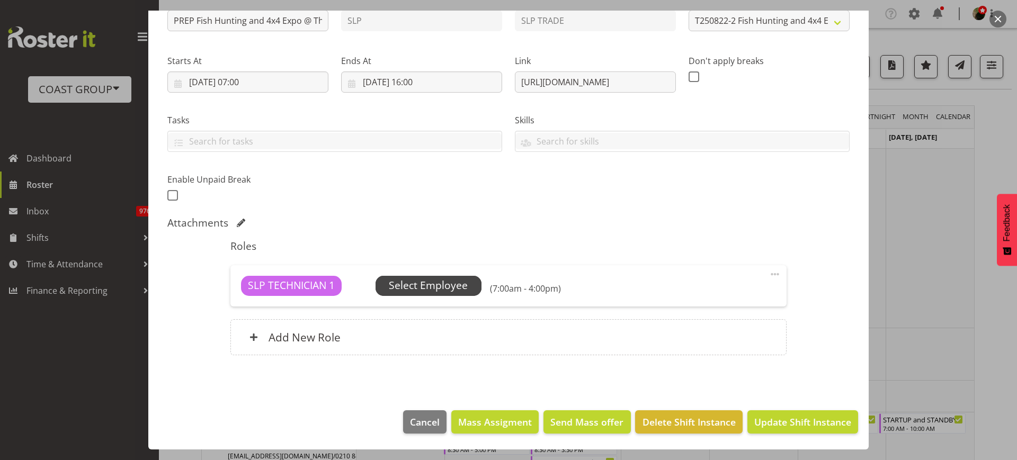
click at [436, 288] on span "Select Employee" at bounding box center [428, 285] width 79 height 15
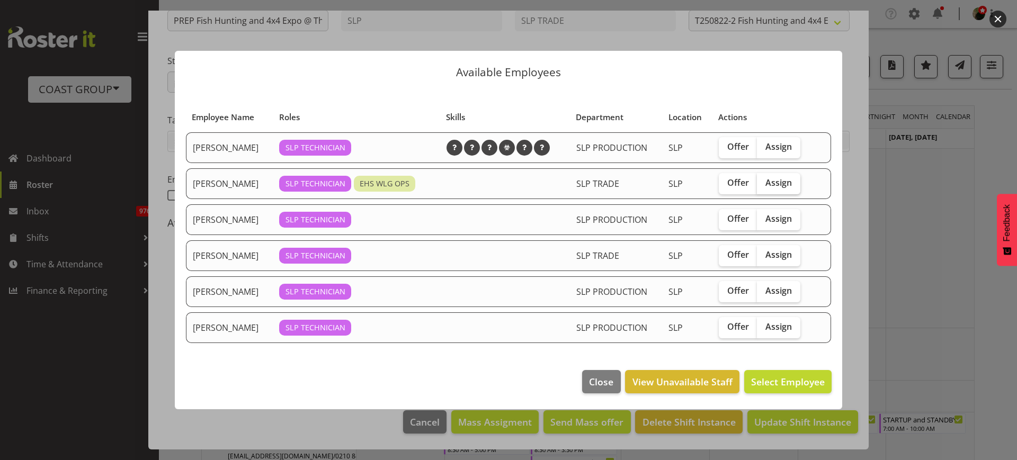
click at [791, 182] on span "Assign" at bounding box center [779, 182] width 26 height 11
click at [764, 182] on input "Assign" at bounding box center [760, 183] width 7 height 7
checkbox input "true"
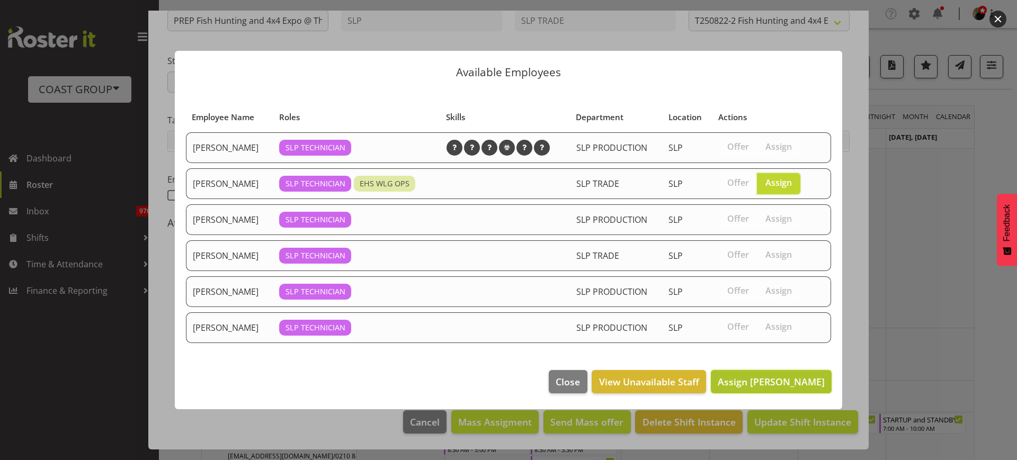
click at [765, 380] on span "Assign Hayden Watts" at bounding box center [771, 382] width 107 height 13
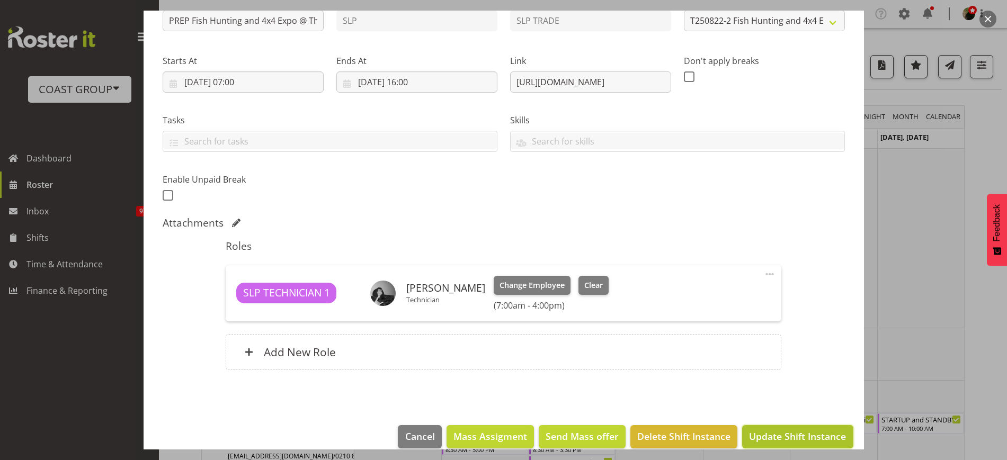
click at [789, 434] on span "Update Shift Instance" at bounding box center [797, 437] width 97 height 14
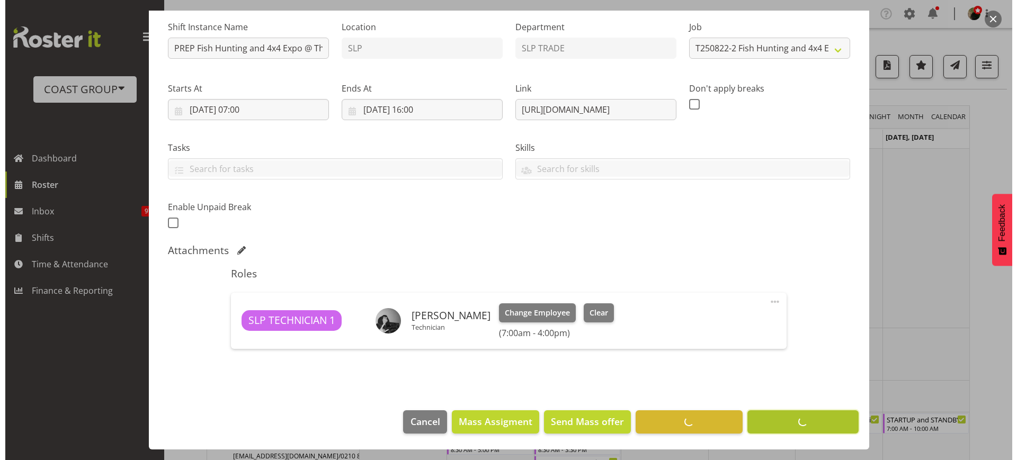
scroll to position [103, 0]
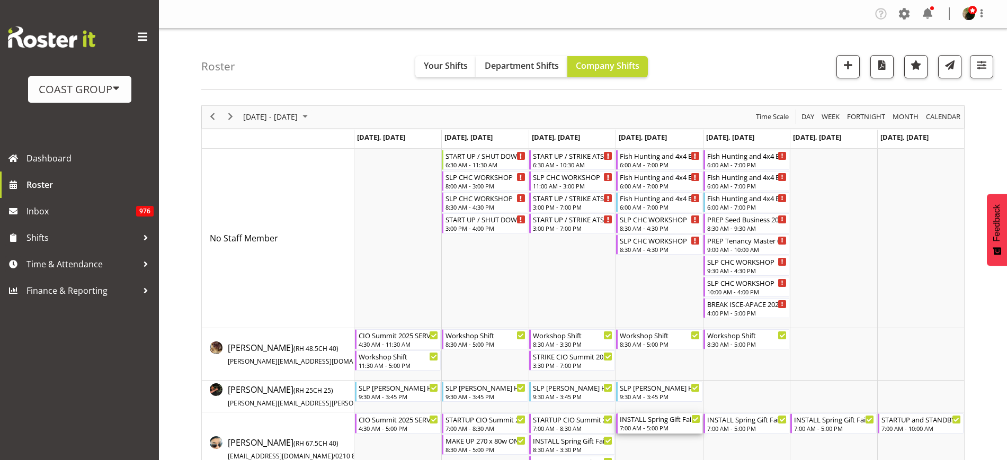
click at [645, 420] on div "INSTALL Spring Gift Fair 2025 @ Auckland Showgrounds" at bounding box center [660, 419] width 80 height 11
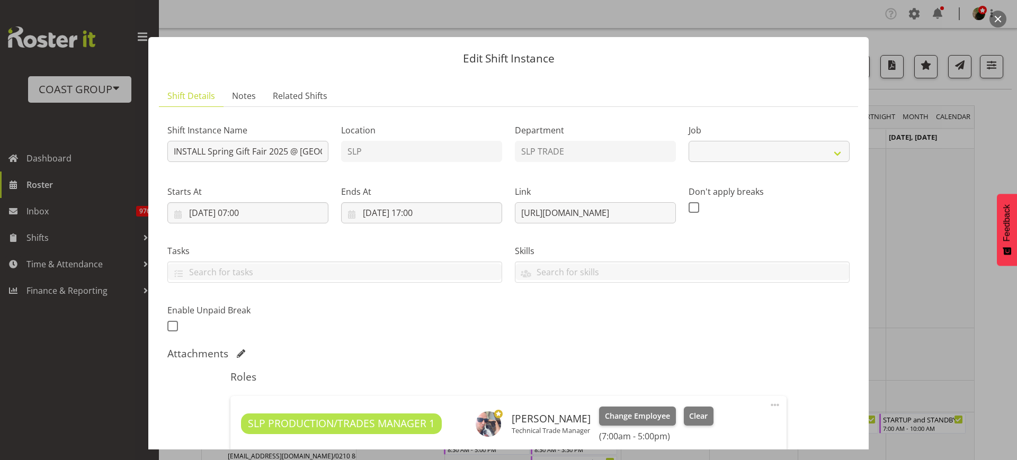
select select "9150"
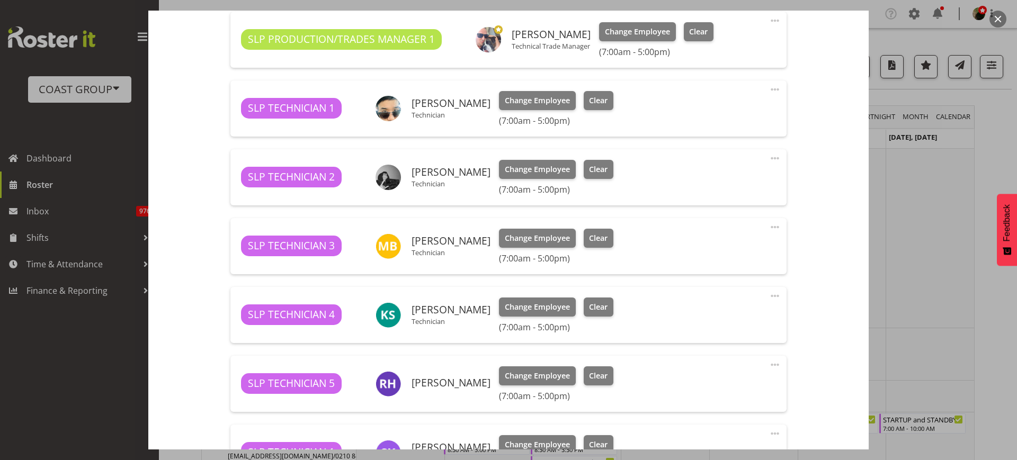
scroll to position [381, 0]
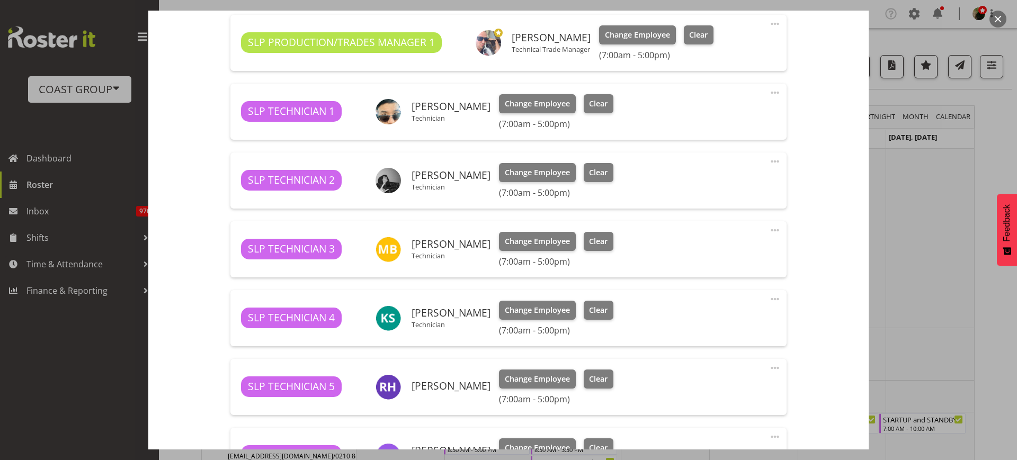
click at [769, 298] on span at bounding box center [775, 299] width 13 height 13
click at [733, 362] on link "Delete" at bounding box center [731, 360] width 102 height 19
click at [769, 161] on span at bounding box center [775, 161] width 13 height 13
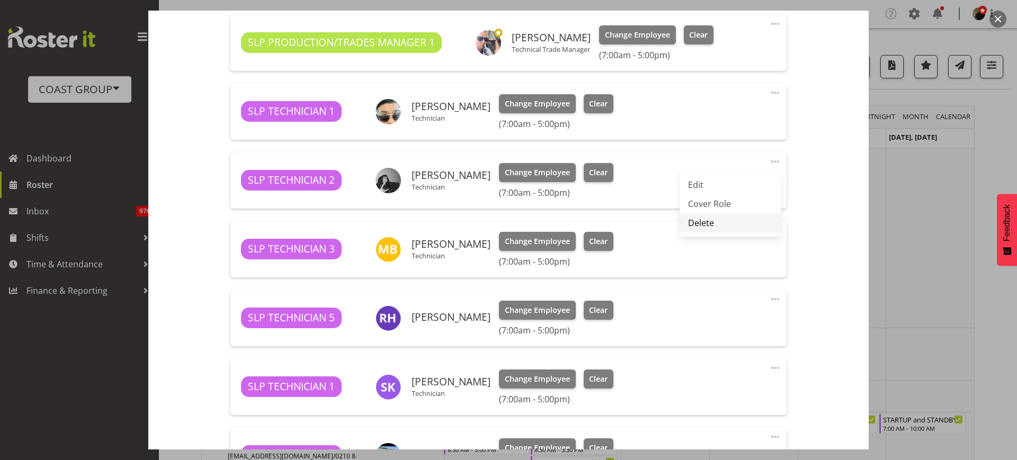
click at [743, 220] on link "Delete" at bounding box center [731, 223] width 102 height 19
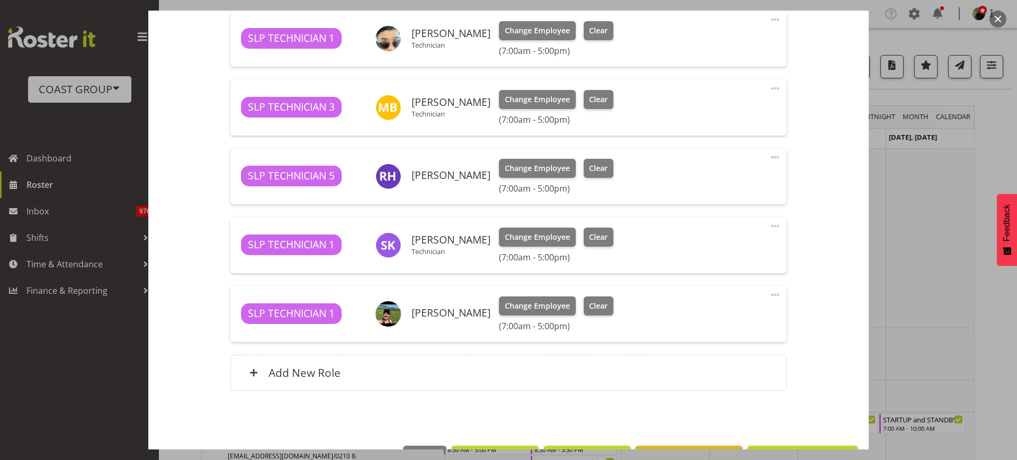
scroll to position [490, 0]
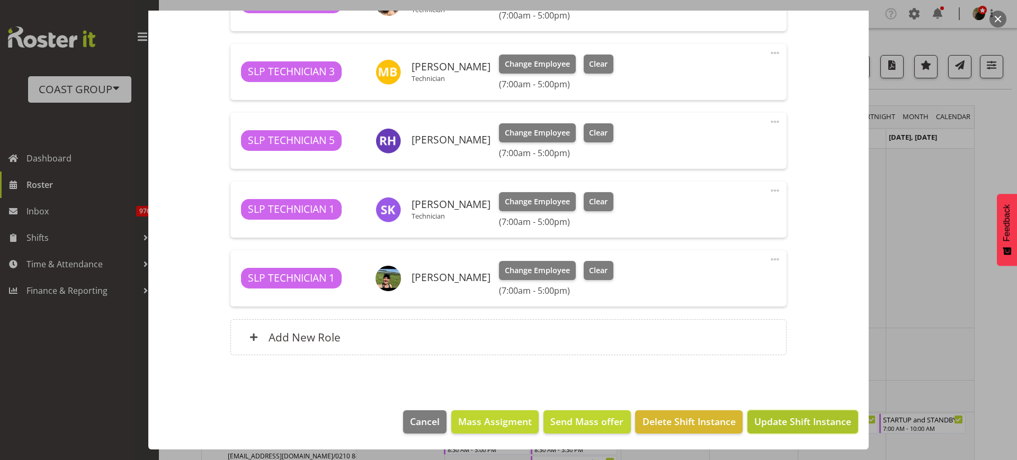
click at [797, 421] on span "Update Shift Instance" at bounding box center [803, 422] width 97 height 14
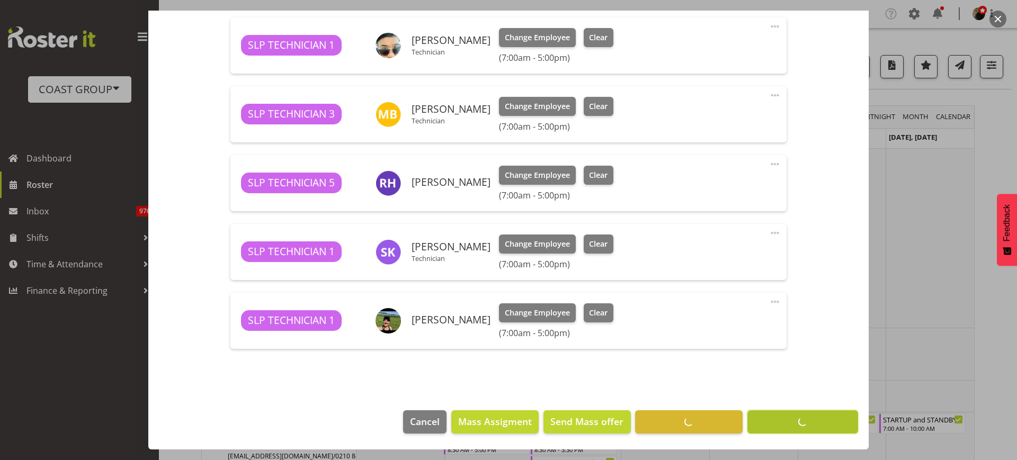
scroll to position [448, 0]
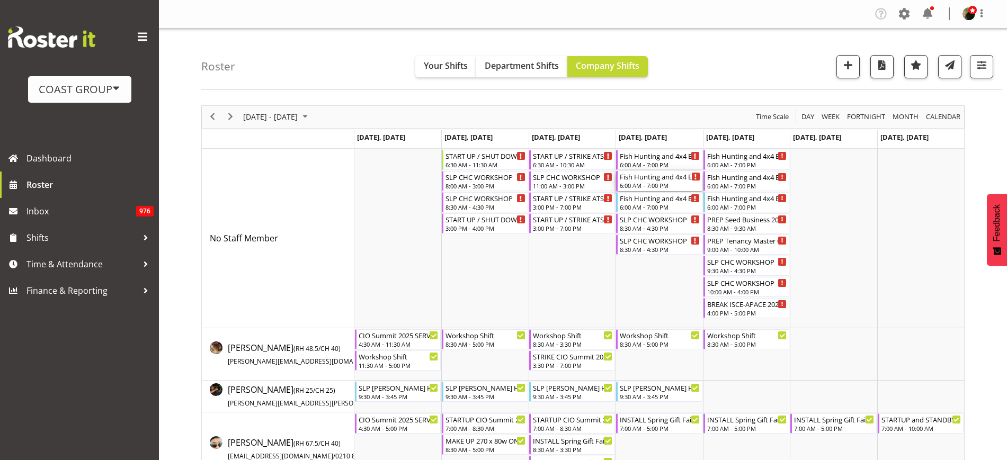
click at [649, 178] on div "Fish Hunting and 4x4 Expo @ Energy Events Center On Site @ 0900" at bounding box center [660, 176] width 80 height 11
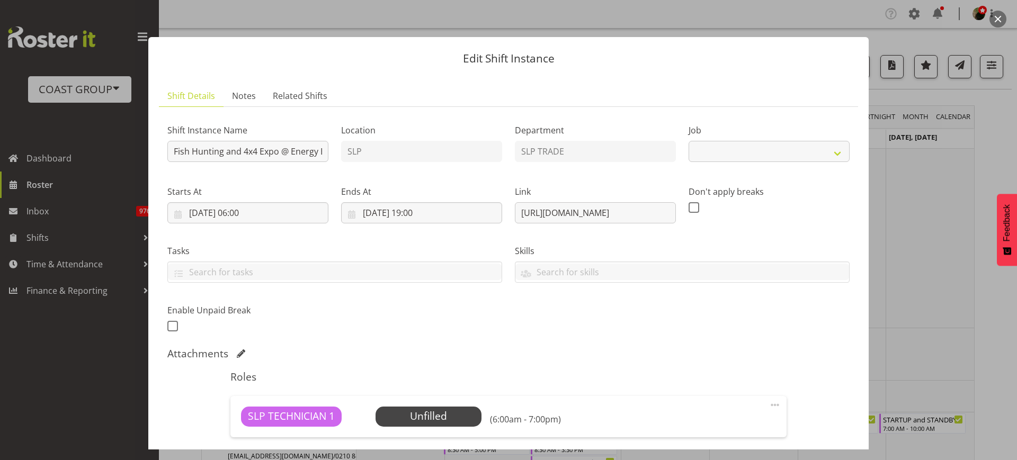
select select "10524"
click at [172, 152] on input "Fish Hunting and 4x4 Expo @ Energy Events Center On Site @ 0900" at bounding box center [247, 151] width 161 height 21
type input "INSTALL Fish Hunting and 4x4 Expo @ Energy Events Center On Site @ 0900"
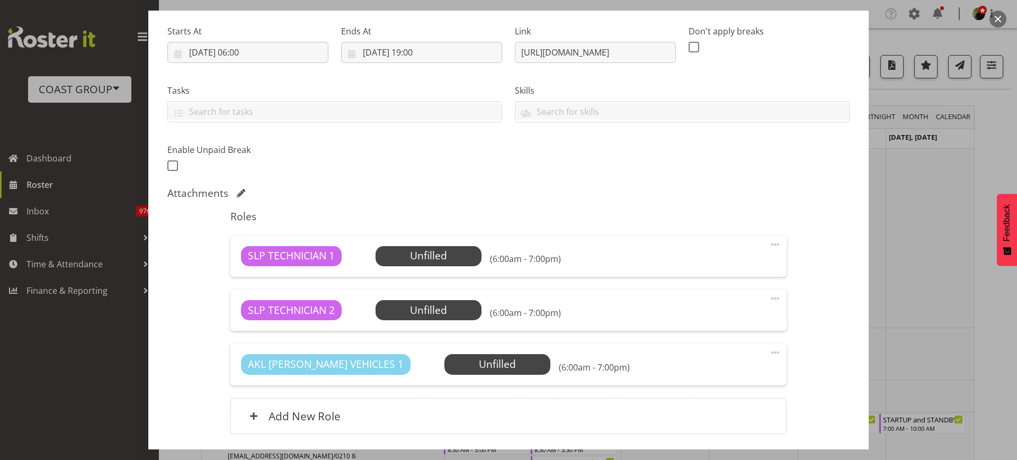
scroll to position [226, 0]
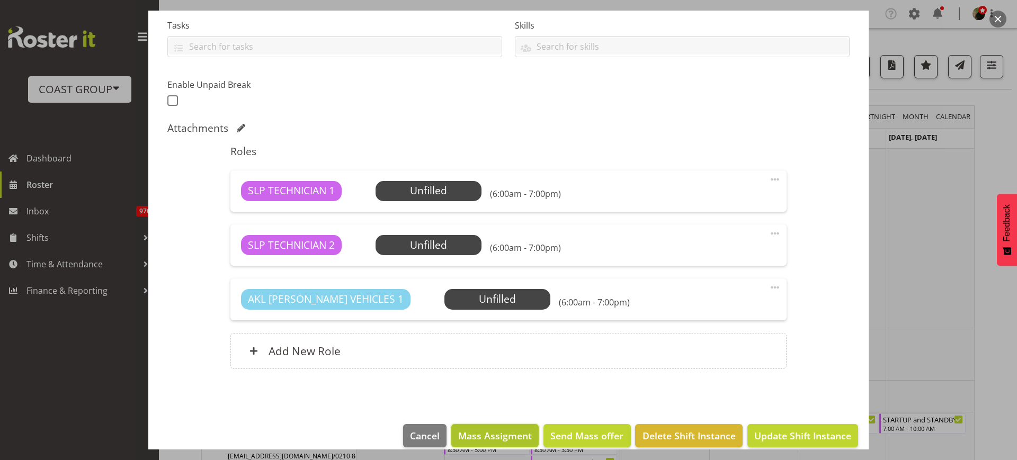
click at [495, 432] on span "Mass Assigment" at bounding box center [495, 436] width 74 height 14
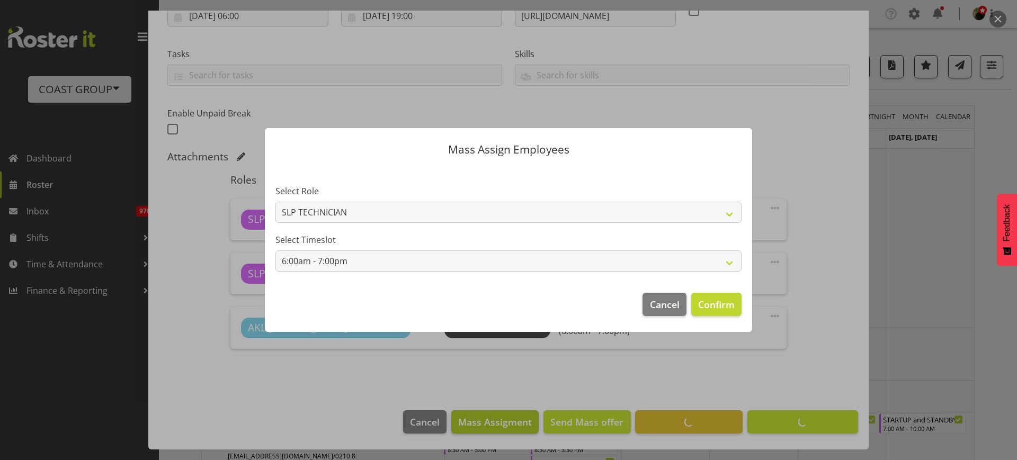
scroll to position [197, 0]
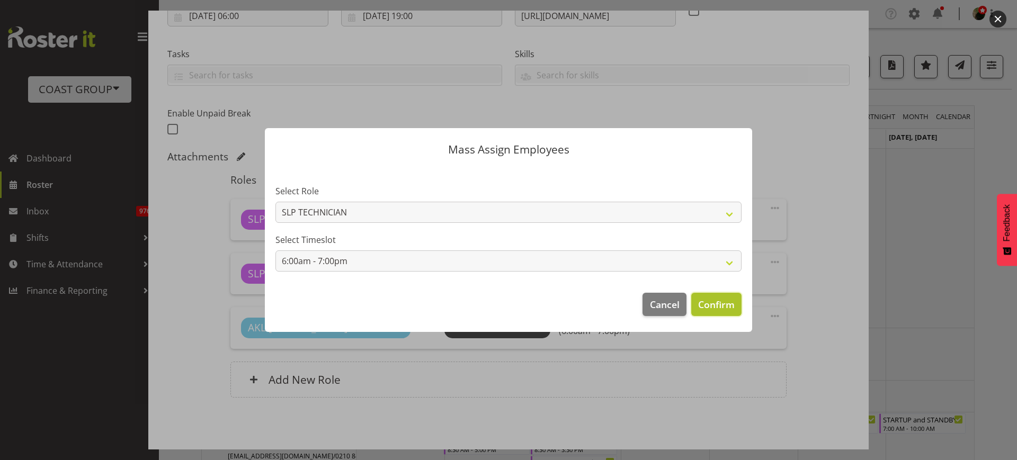
click at [716, 304] on span "Confirm" at bounding box center [716, 305] width 37 height 14
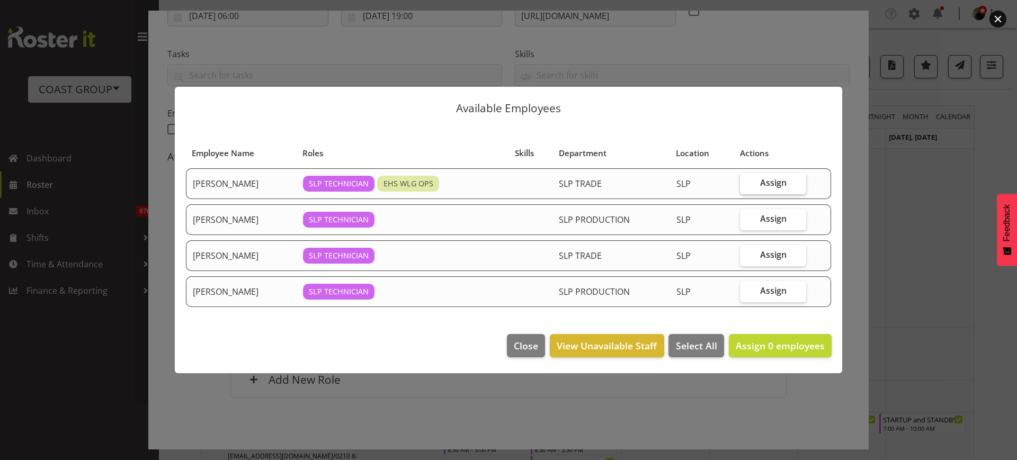
click at [779, 190] on label "Assign" at bounding box center [773, 183] width 66 height 21
click at [747, 187] on input "Assign" at bounding box center [743, 183] width 7 height 7
checkbox input "true"
click at [769, 217] on span "Assign" at bounding box center [773, 219] width 26 height 11
click at [747, 217] on input "Assign" at bounding box center [743, 219] width 7 height 7
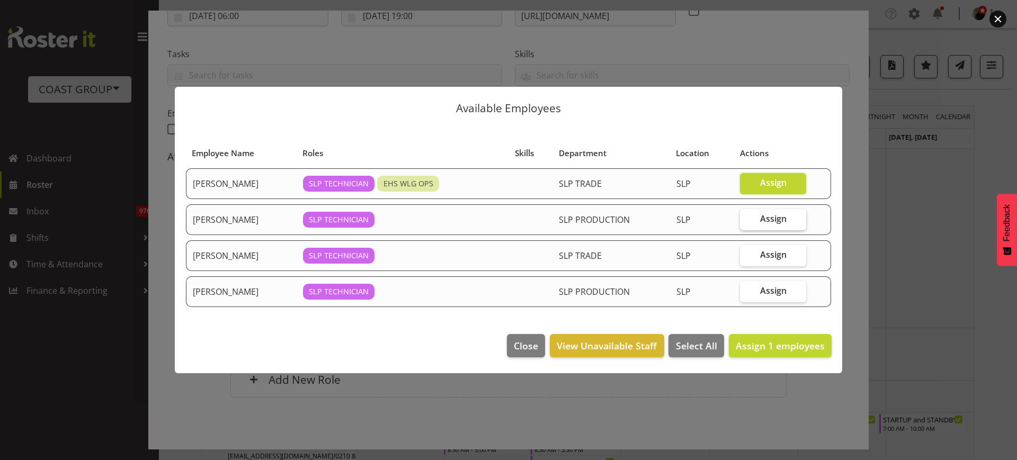
checkbox input "true"
click at [777, 345] on span "Assign 2 employees" at bounding box center [780, 346] width 89 height 13
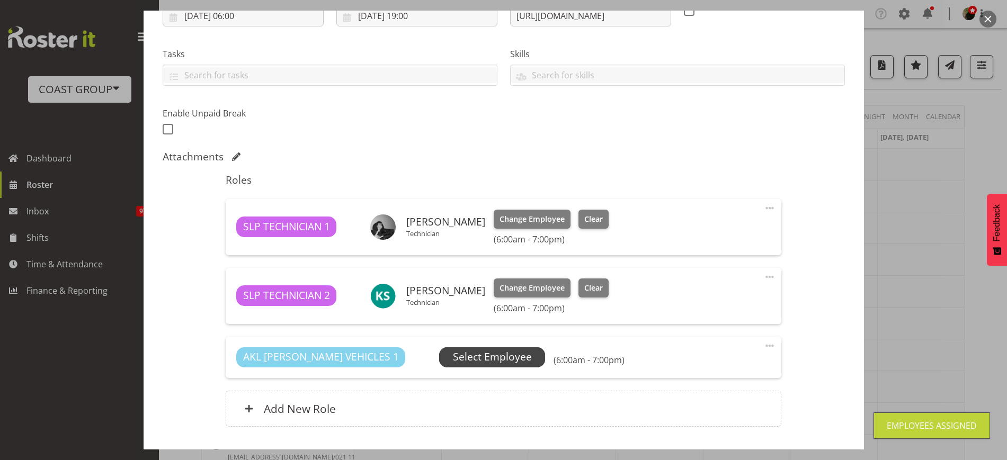
click at [453, 353] on span "Select Employee" at bounding box center [492, 357] width 79 height 15
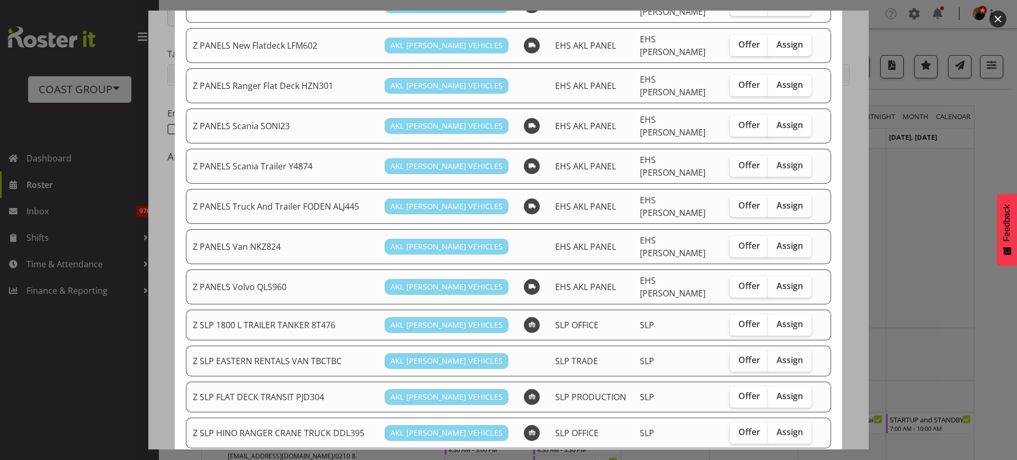
scroll to position [656, 0]
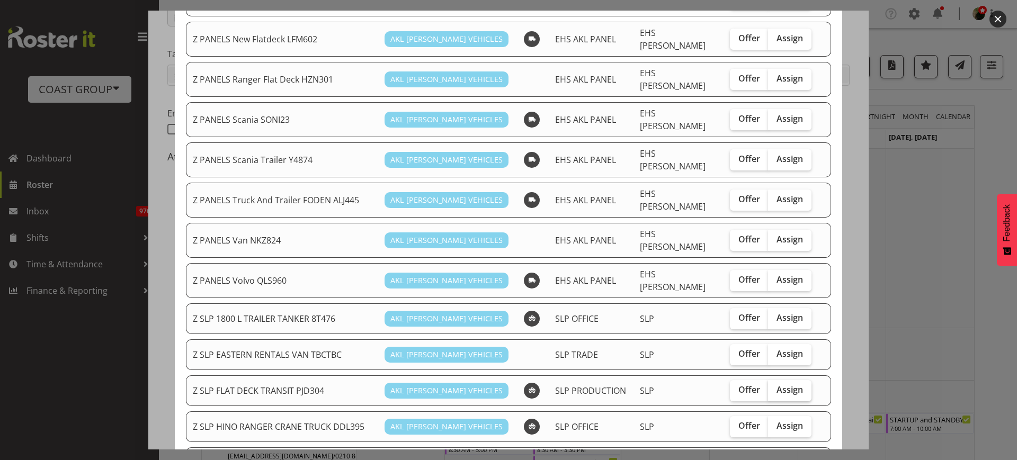
click at [778, 385] on span "Assign" at bounding box center [790, 390] width 26 height 11
click at [775, 387] on input "Assign" at bounding box center [771, 390] width 7 height 7
checkbox input "true"
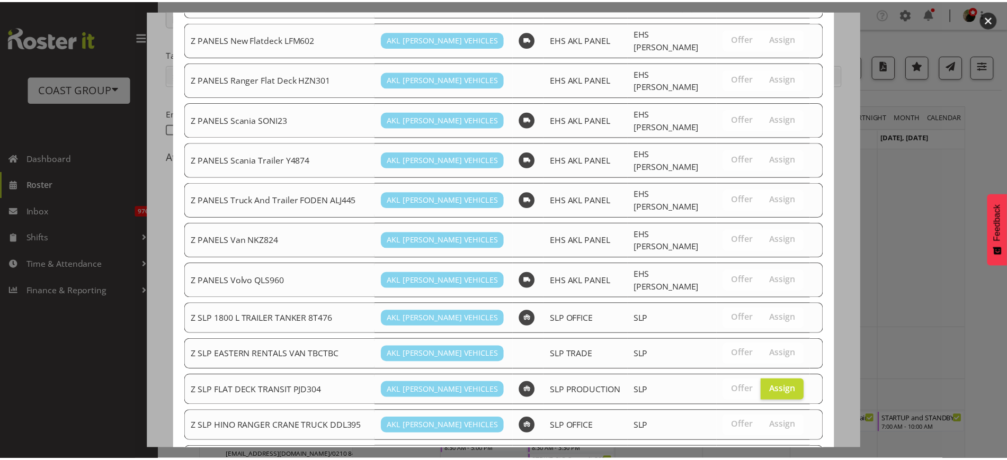
scroll to position [872, 0]
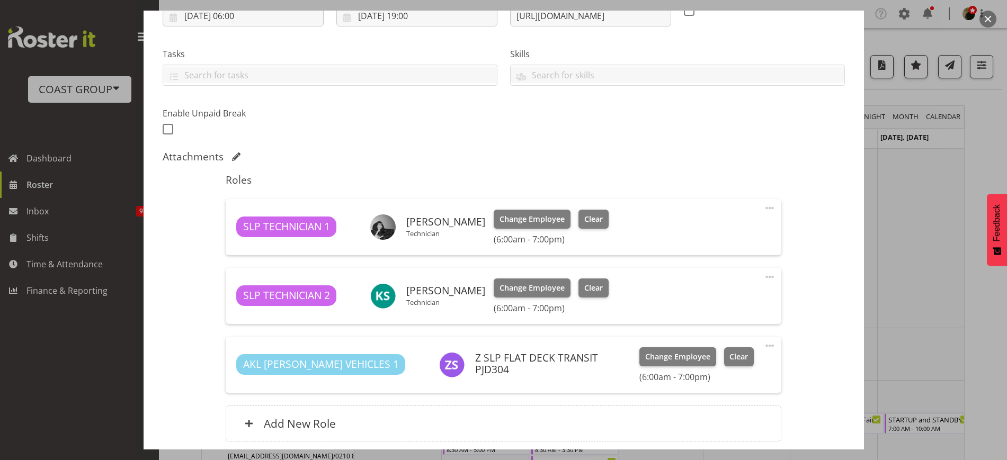
scroll to position [283, 0]
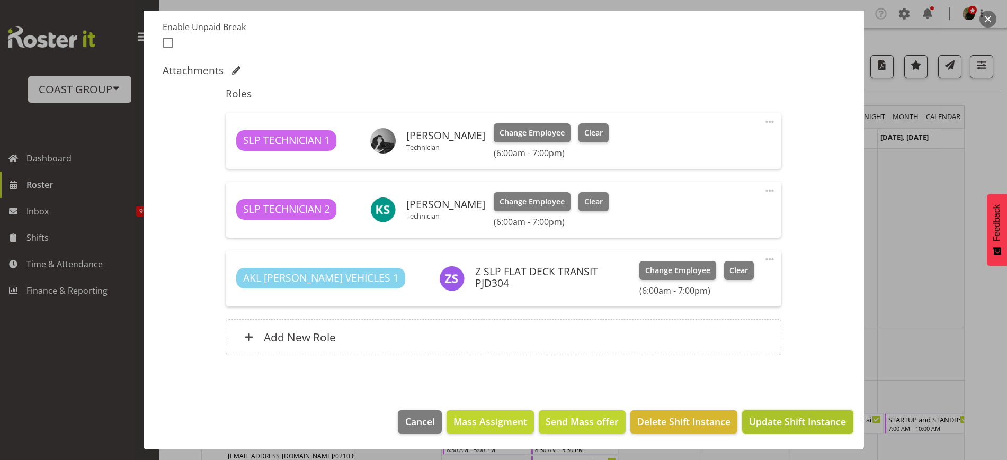
click at [789, 421] on span "Update Shift Instance" at bounding box center [797, 422] width 97 height 14
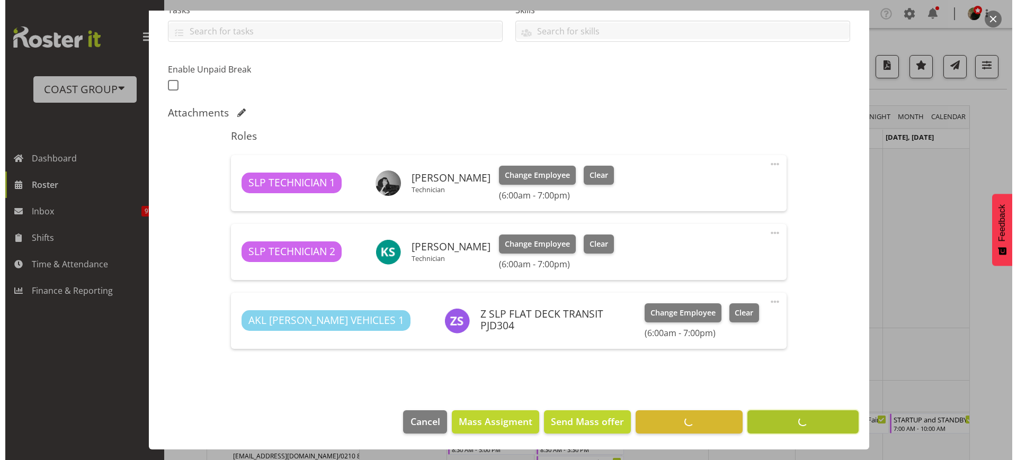
scroll to position [241, 0]
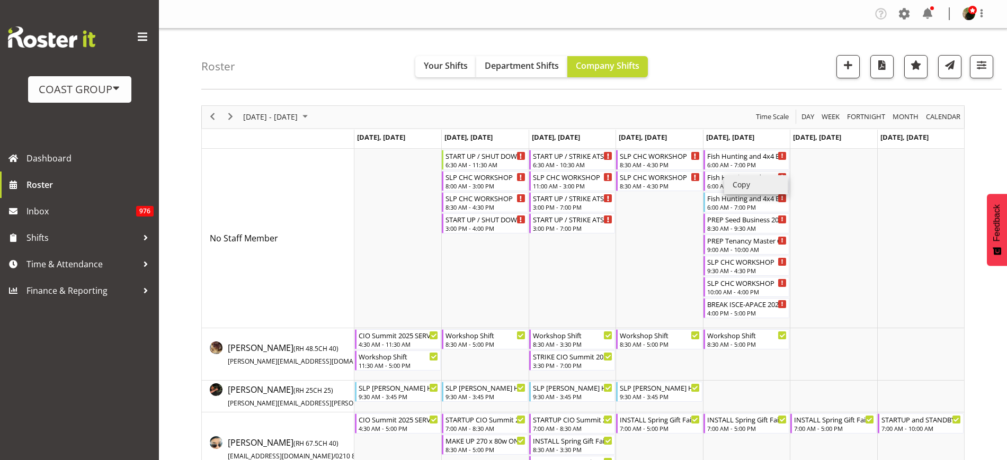
click at [749, 184] on li "Copy" at bounding box center [756, 184] width 64 height 19
click at [690, 271] on li "Paste" at bounding box center [700, 275] width 64 height 19
click at [732, 179] on div "Fish Hunting and 4x4 Expo @ Energy Events Center On Site @ 0900" at bounding box center [747, 176] width 80 height 11
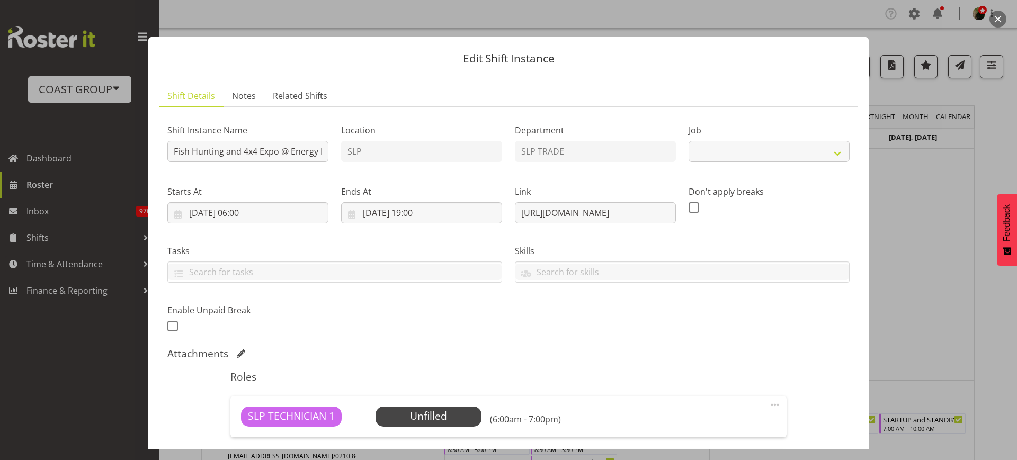
select select "10524"
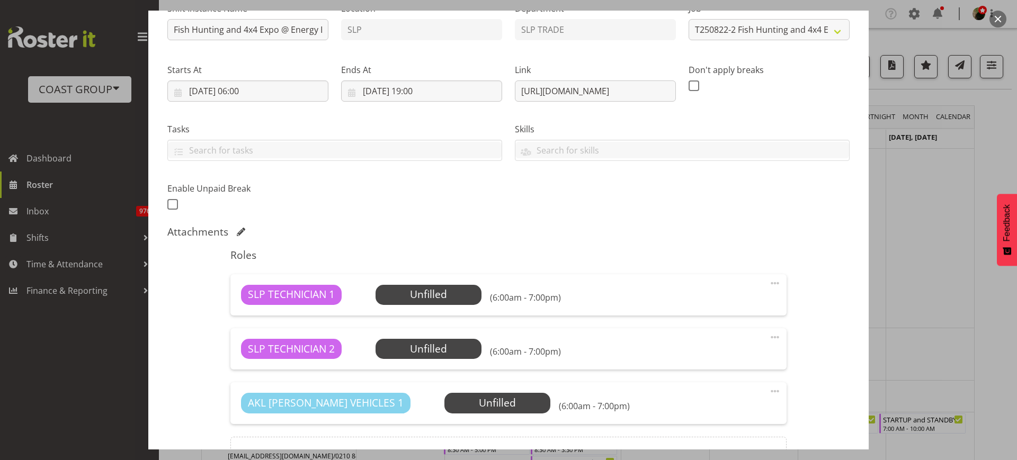
scroll to position [102, 0]
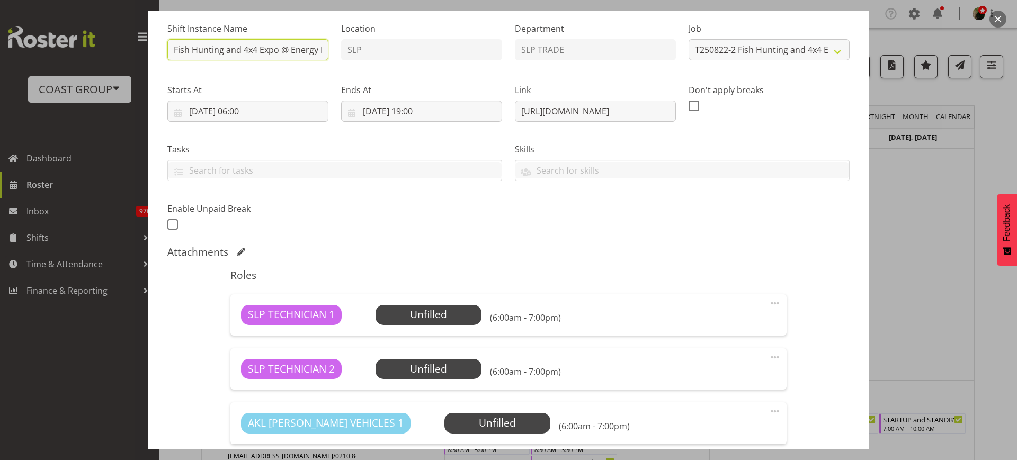
click at [172, 51] on input "Fish Hunting and 4x4 Expo @ Energy Events Center On Site @ 0900" at bounding box center [247, 49] width 161 height 21
type input "STRIKE Fish Hunting and 4x4 Expo @ Energy Events Center On Site @ 0900"
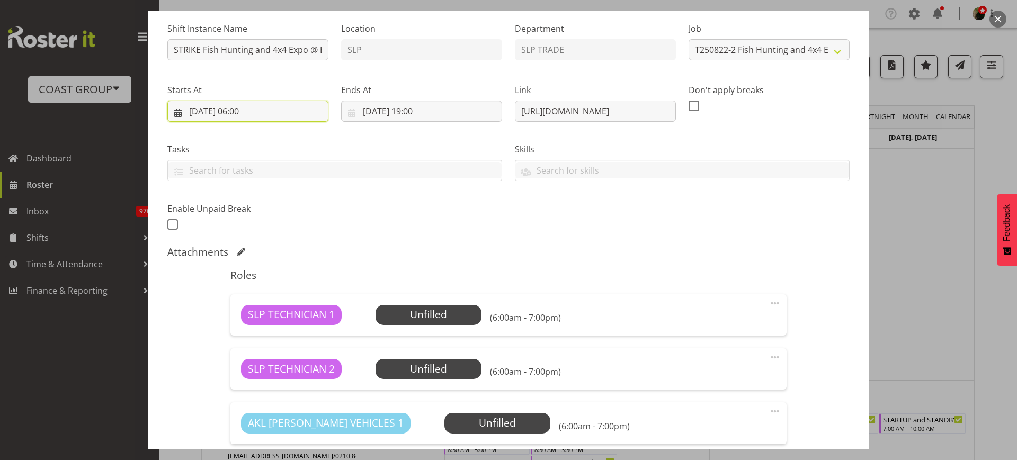
click at [218, 109] on input "22/08/2025, 06:00" at bounding box center [247, 111] width 161 height 21
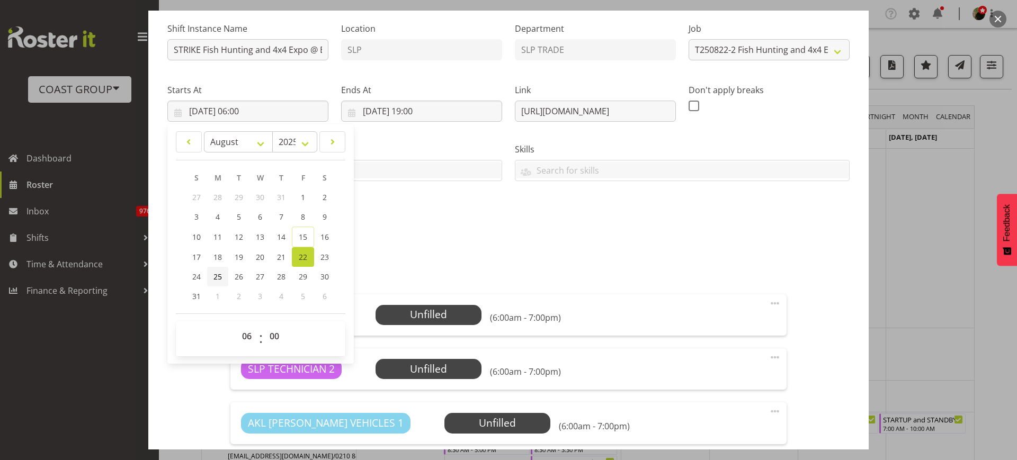
click at [216, 277] on span "25" at bounding box center [218, 277] width 8 height 10
type input "25/08/2025, 06:00"
click at [414, 113] on input "22/08/2025, 19:00" at bounding box center [421, 111] width 161 height 21
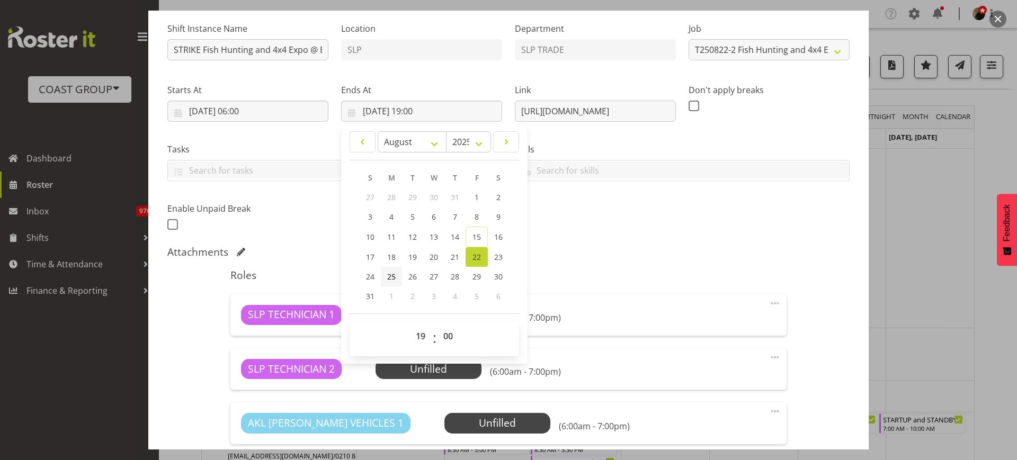
click at [387, 281] on span "25" at bounding box center [391, 277] width 8 height 10
type input "25/08/2025, 19:00"
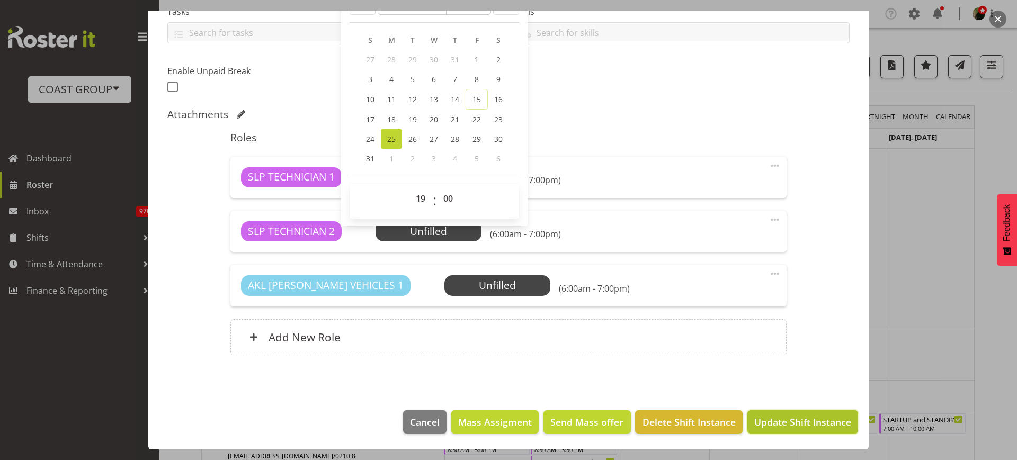
click at [788, 422] on span "Update Shift Instance" at bounding box center [803, 422] width 97 height 14
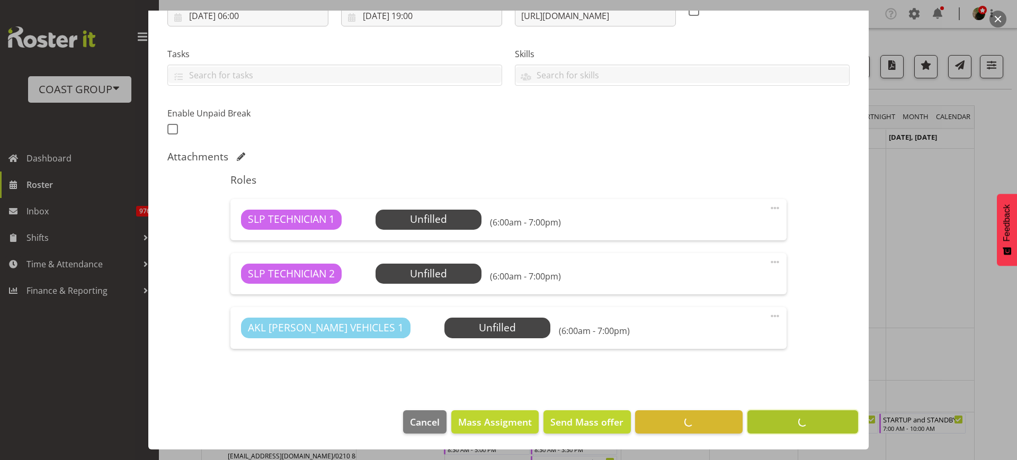
scroll to position [197, 0]
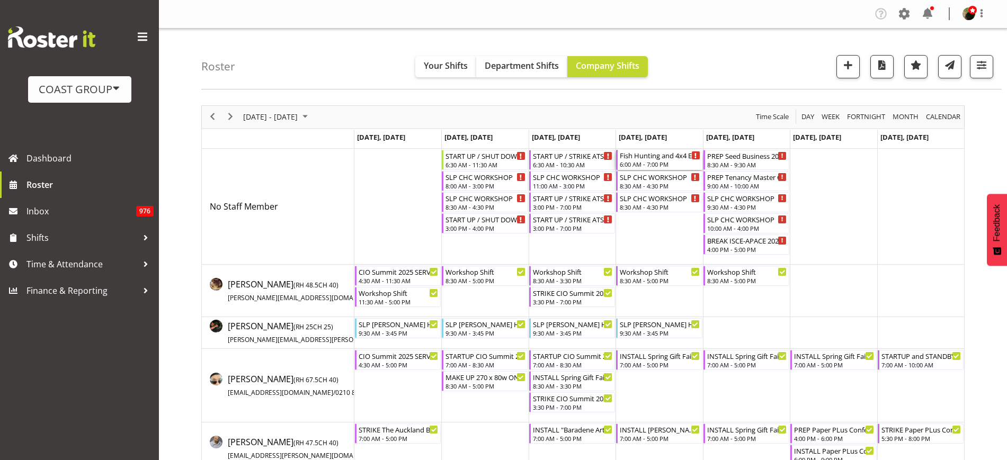
click at [642, 159] on div "Fish Hunting and 4x4 Expo @ Energy Events Center On Site @ 0900" at bounding box center [660, 155] width 80 height 11
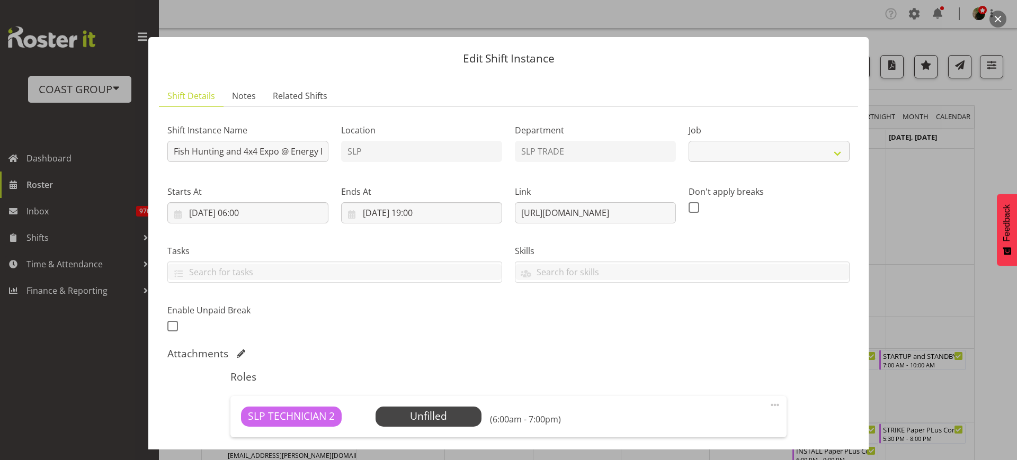
select select "10524"
click at [170, 149] on input "Fish Hunting and 4x4 Expo @ Energy Events Center On Site @ 0900" at bounding box center [247, 151] width 161 height 21
type input "FINISH AND STARTUP Fish Hunting and 4x4 Expo @ Energy Events Center On Site @ 0…"
click at [429, 211] on input "21/08/2025, 19:00" at bounding box center [421, 212] width 161 height 21
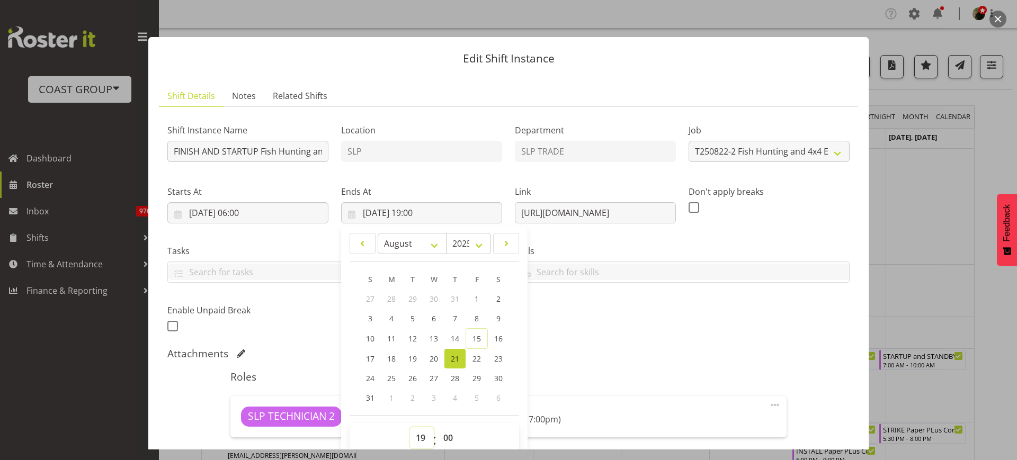
click at [421, 438] on select "00 01 02 03 04 05 06 07 08 09 10 11 12 13 14 15 16 17 18 19 20 21 22 23" at bounding box center [422, 438] width 24 height 21
click at [410, 428] on select "00 01 02 03 04 05 06 07 08 09 10 11 12 13 14 15 16 17 18 19 20 21 22 23" at bounding box center [422, 438] width 24 height 21
click at [232, 208] on input "21/08/2025, 06:00" at bounding box center [247, 212] width 161 height 21
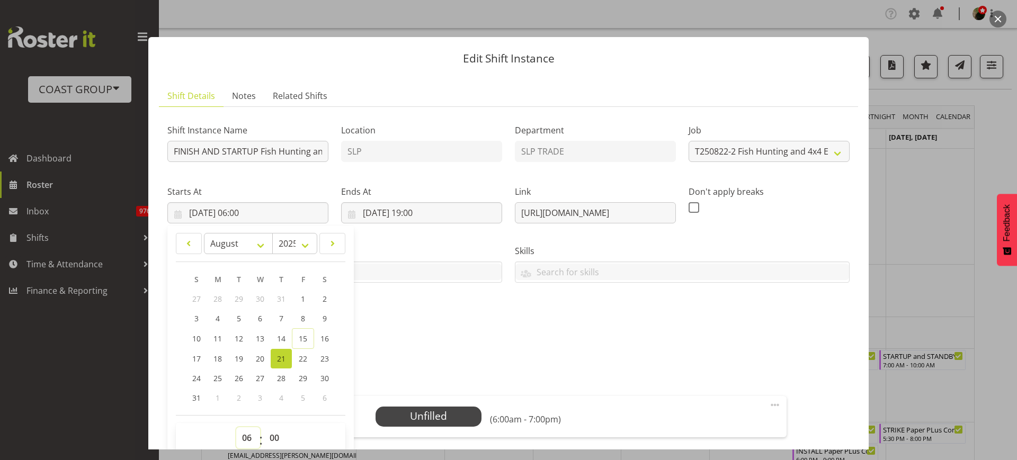
click at [244, 437] on select "00 01 02 03 04 05 06 07 08 09 10 11 12 13 14 15 16 17 18 19 20 21 22 23" at bounding box center [248, 438] width 24 height 21
select select "9"
click at [236, 428] on select "00 01 02 03 04 05 06 07 08 09 10 11 12 13 14 15 16 17 18 19 20 21 22 23" at bounding box center [248, 438] width 24 height 21
type input "21/08/2025, 09:00"
click at [292, 147] on input "FINISH AND STARTUP Fish Hunting and 4x4 Expo @ Energy Events Center On Site @ 0…" at bounding box center [247, 151] width 161 height 21
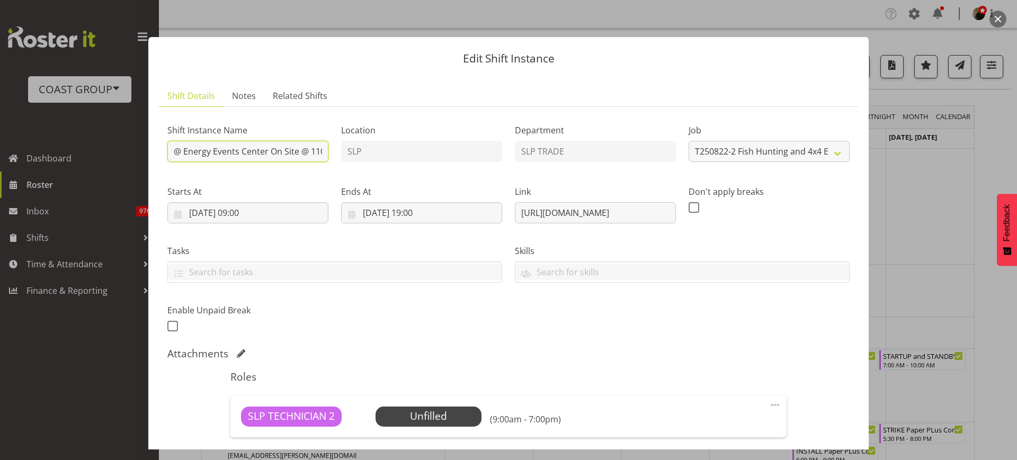
scroll to position [0, 204]
type input "FINISH AND STARTUP Fish Hunting and 4x4 Expo @ Energy Events Center On Site @ 1…"
click at [242, 212] on input "21/08/2025, 09:00" at bounding box center [247, 212] width 161 height 21
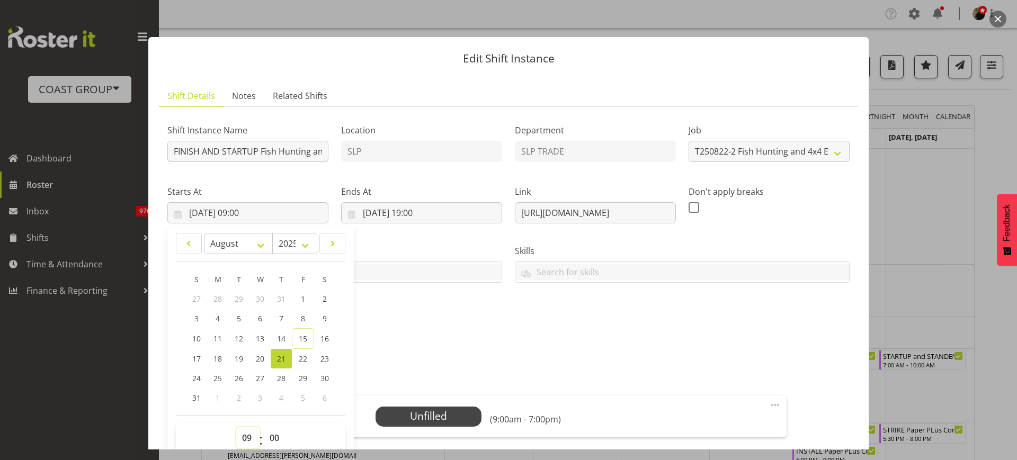
click at [242, 433] on select "00 01 02 03 04 05 06 07 08 09 10 11 12 13 14 15 16 17 18 19 20 21 22 23" at bounding box center [248, 438] width 24 height 21
select select "8"
click at [236, 428] on select "00 01 02 03 04 05 06 07 08 09 10 11 12 13 14 15 16 17 18 19 20 21 22 23" at bounding box center [248, 438] width 24 height 21
type input "21/08/2025, 08:00"
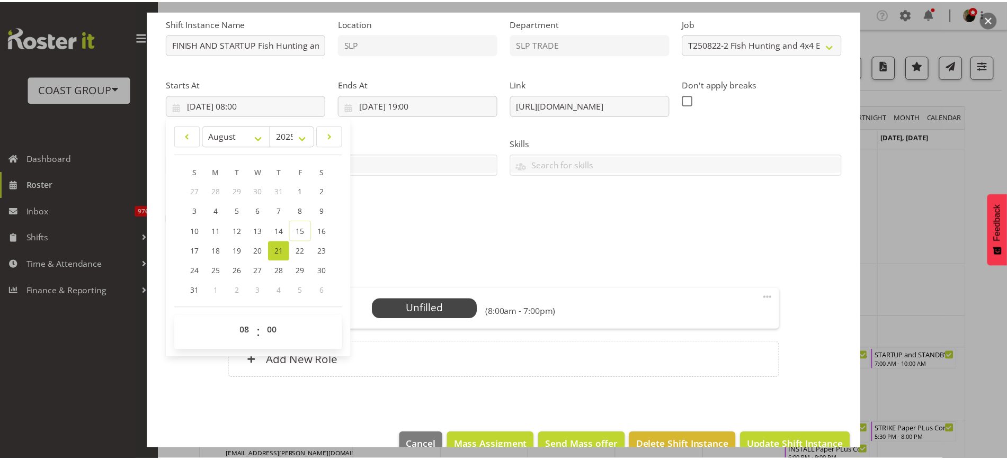
scroll to position [131, 0]
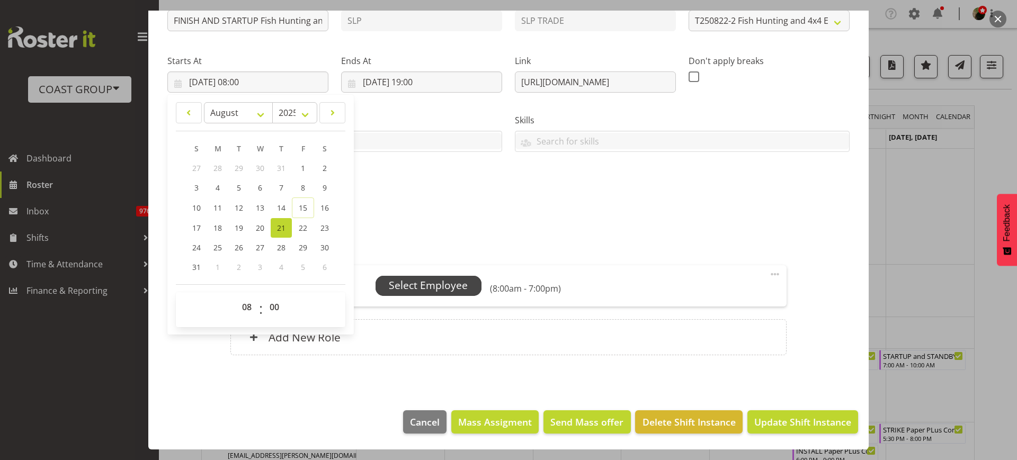
click at [428, 283] on span "Select Employee" at bounding box center [428, 285] width 79 height 15
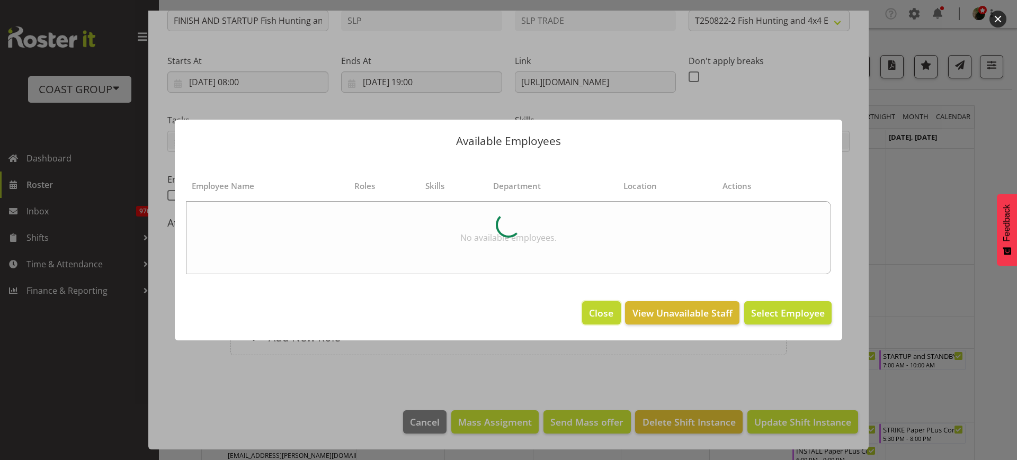
click at [597, 316] on span "Close" at bounding box center [601, 313] width 24 height 14
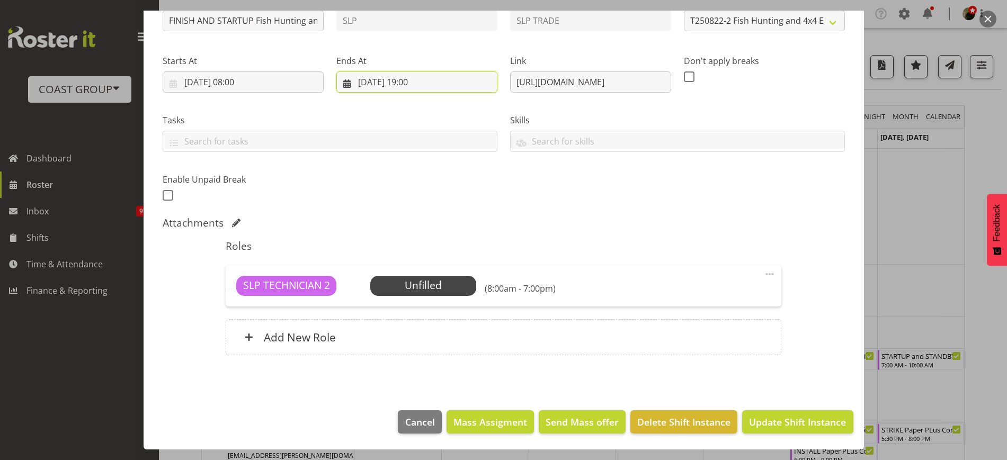
click at [392, 79] on input "21/08/2025, 19:00" at bounding box center [416, 82] width 161 height 21
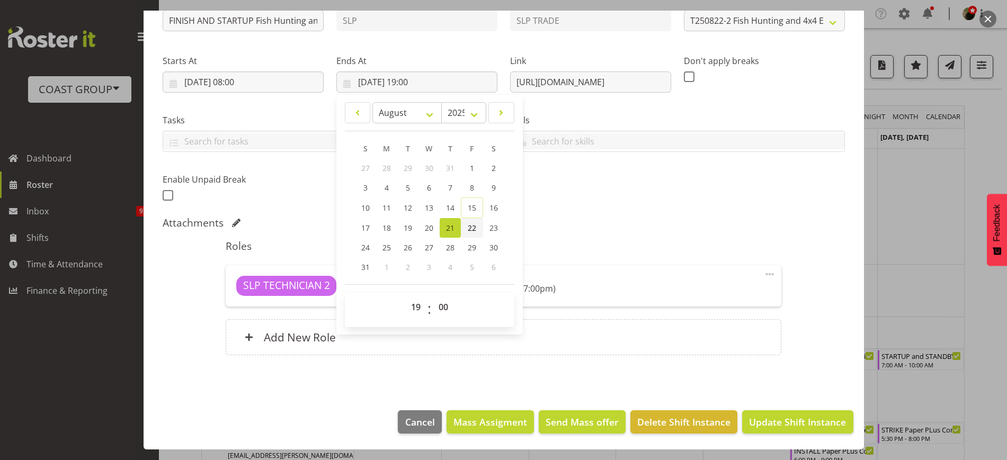
click at [468, 223] on span "22" at bounding box center [472, 228] width 8 height 10
type input "22/08/2025, 19:00"
click at [225, 79] on input "21/08/2025, 08:00" at bounding box center [243, 82] width 161 height 21
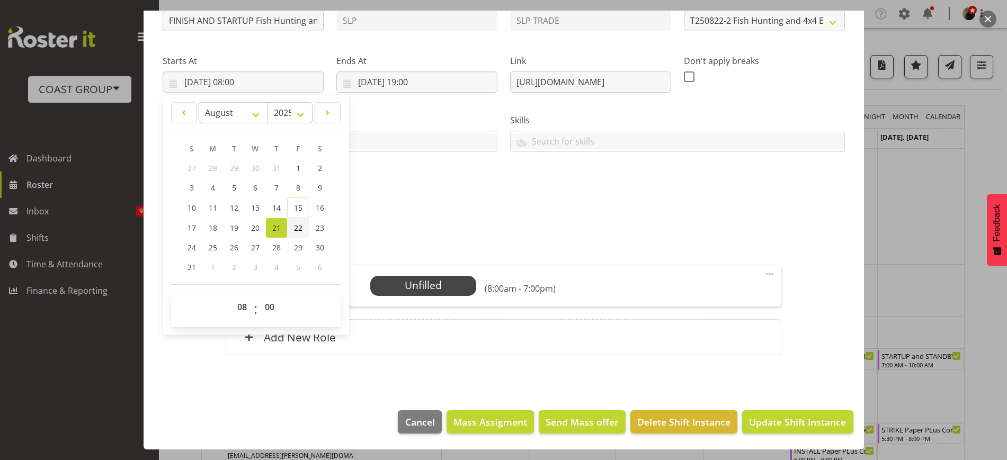
click at [296, 226] on span "22" at bounding box center [298, 228] width 8 height 10
type input "22/08/2025, 08:00"
click at [785, 422] on span "Update Shift Instance" at bounding box center [797, 422] width 97 height 14
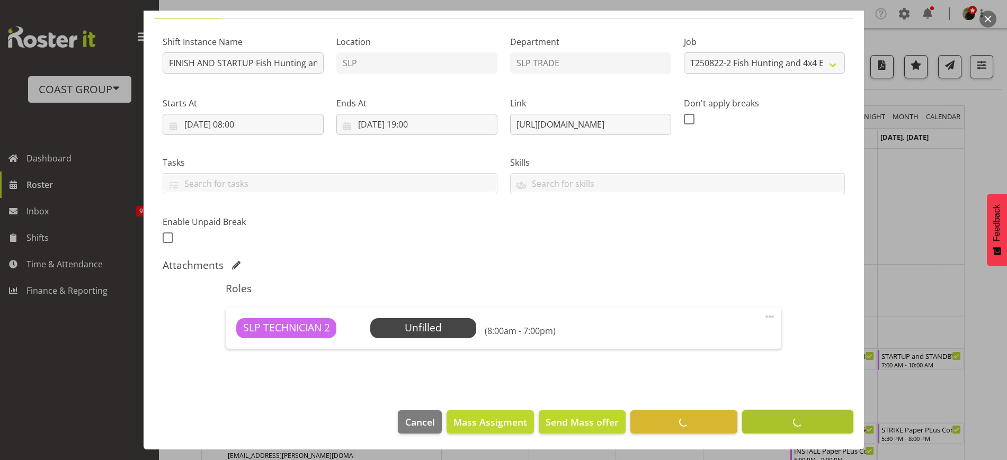
scroll to position [88, 0]
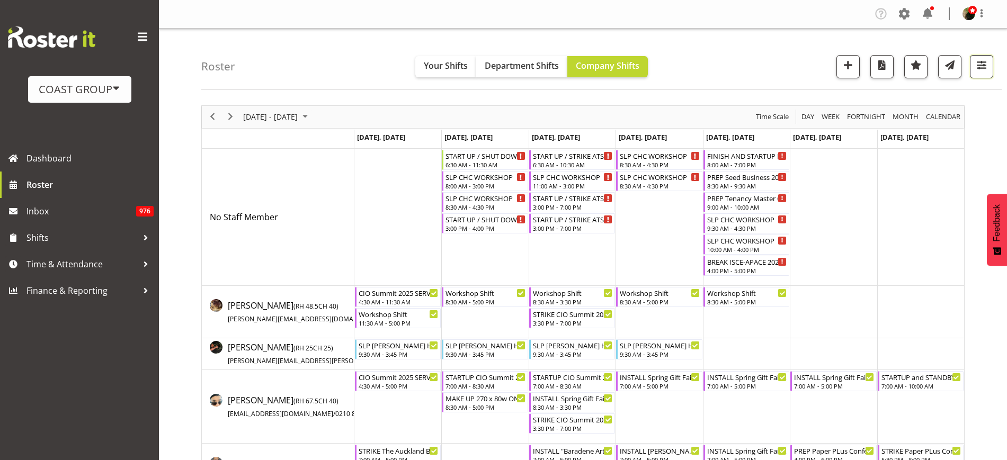
click at [984, 72] on span "button" at bounding box center [982, 65] width 14 height 14
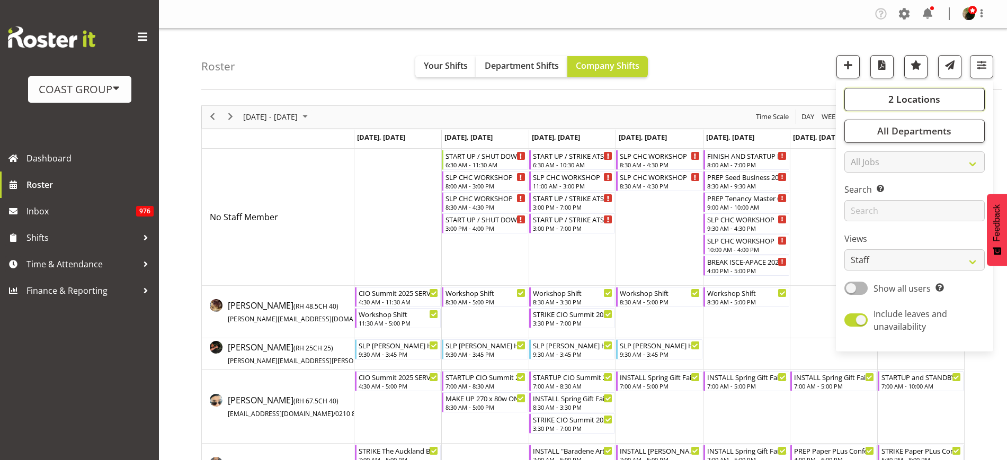
click at [943, 92] on button "2 Locations" at bounding box center [915, 99] width 140 height 23
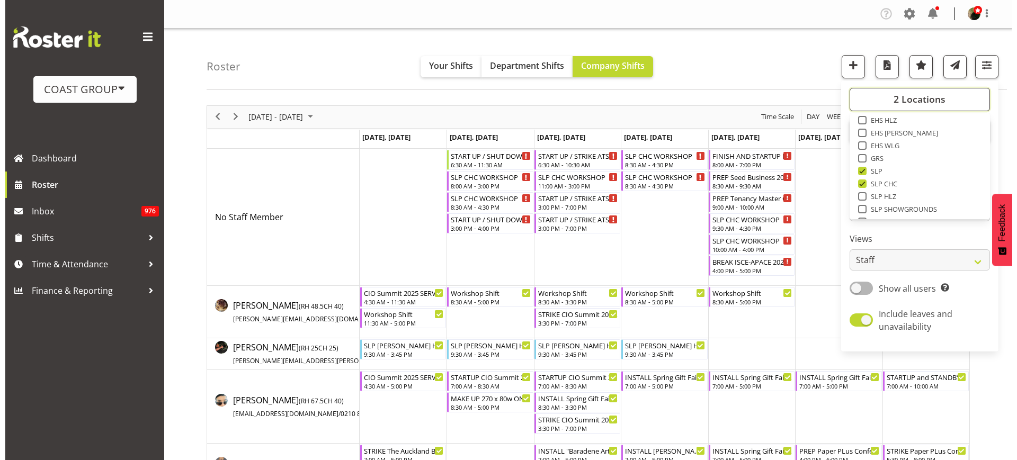
scroll to position [122, 0]
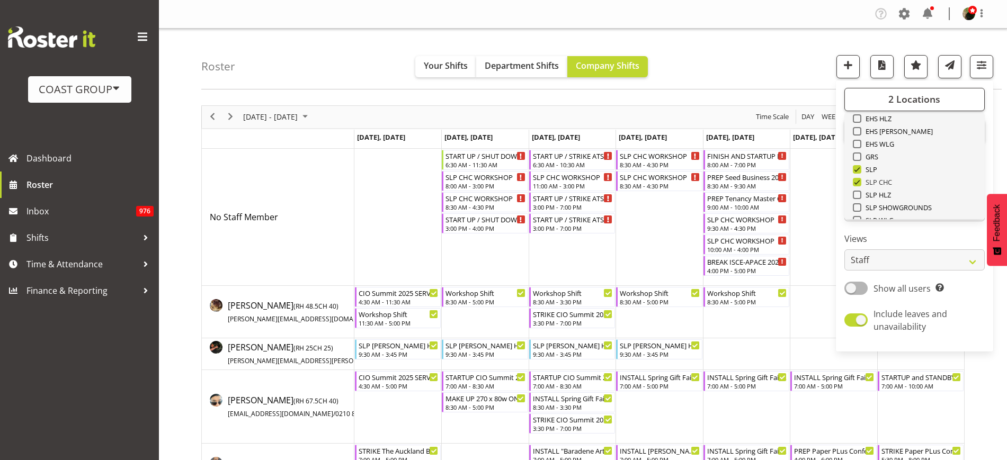
click at [859, 181] on span at bounding box center [857, 182] width 8 height 8
click at [859, 181] on input "SLP CHC" at bounding box center [856, 182] width 7 height 7
checkbox input "false"
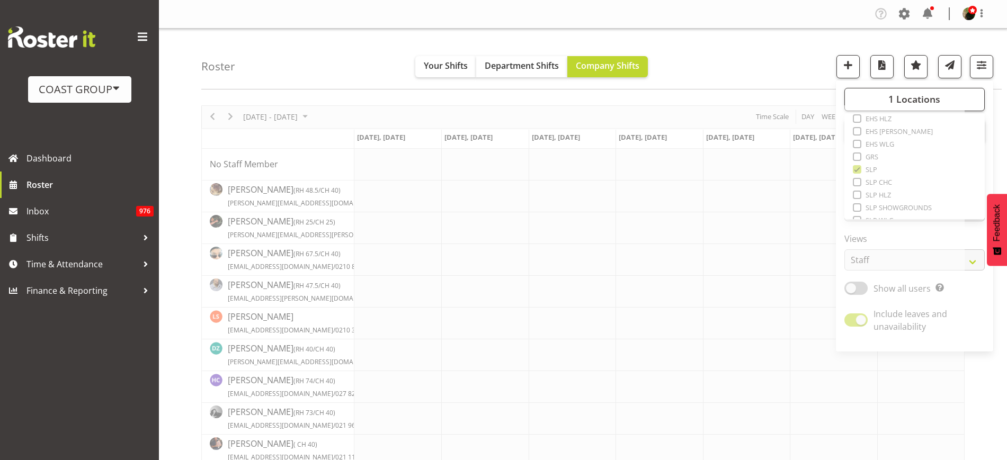
click at [758, 49] on div "Roster Your Shifts Department Shifts Company Shifts 1 Locations Clear CARLTON E…" at bounding box center [601, 59] width 801 height 61
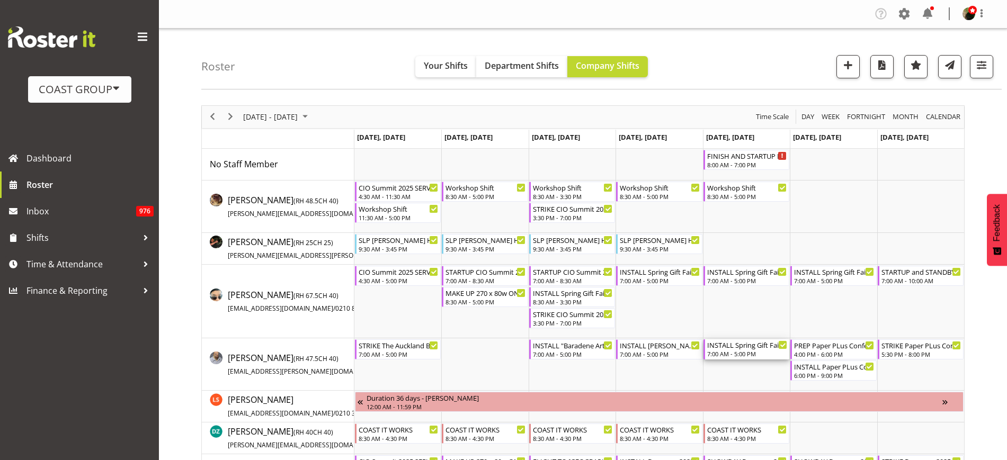
click at [744, 348] on div "INSTALL Spring Gift Fair 2025 @ Auckland Showgrounds" at bounding box center [747, 345] width 80 height 11
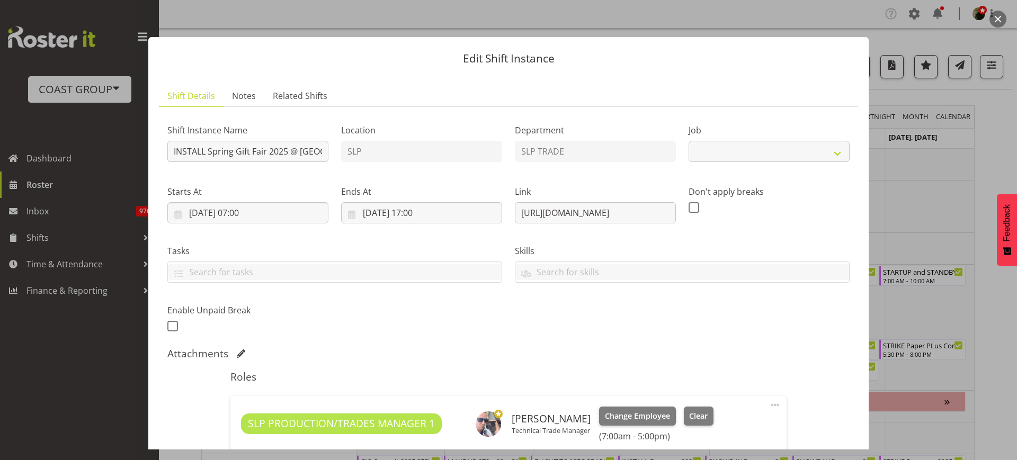
select select "9150"
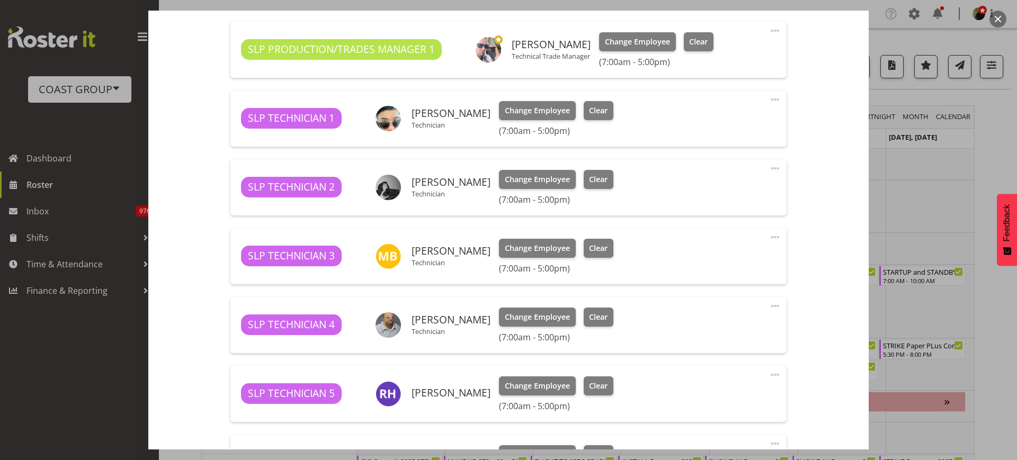
scroll to position [374, 0]
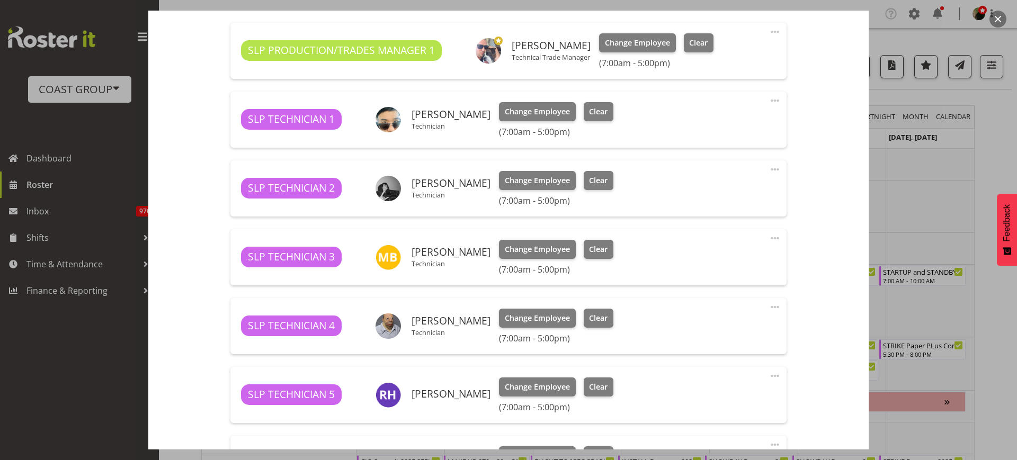
click at [769, 166] on span at bounding box center [775, 169] width 13 height 13
click at [743, 226] on link "Delete" at bounding box center [731, 230] width 102 height 19
click at [769, 309] on span at bounding box center [775, 307] width 13 height 13
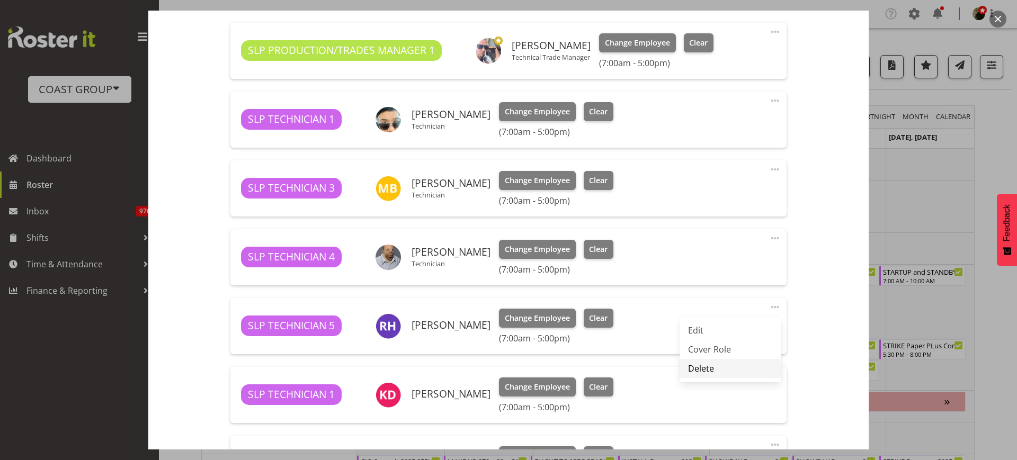
click at [748, 374] on link "Delete" at bounding box center [731, 368] width 102 height 19
click at [769, 309] on span at bounding box center [775, 307] width 13 height 13
click at [747, 366] on link "Delete" at bounding box center [731, 368] width 102 height 19
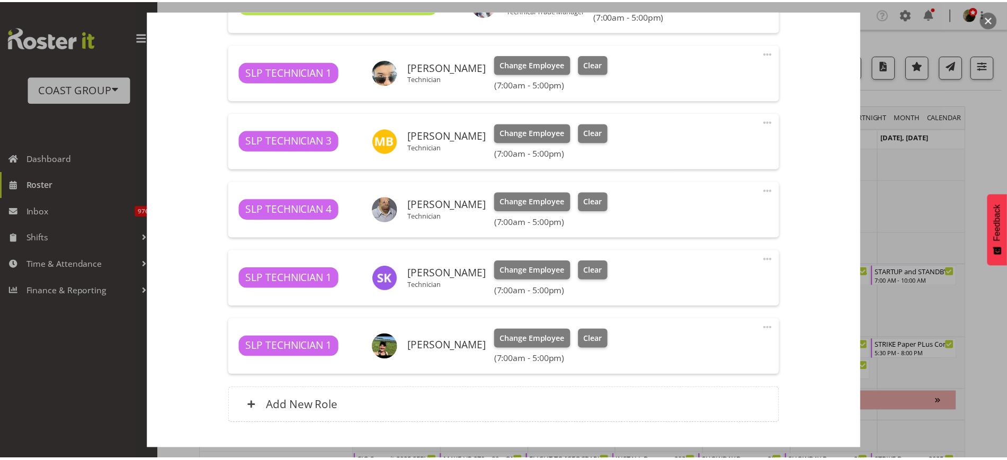
scroll to position [419, 0]
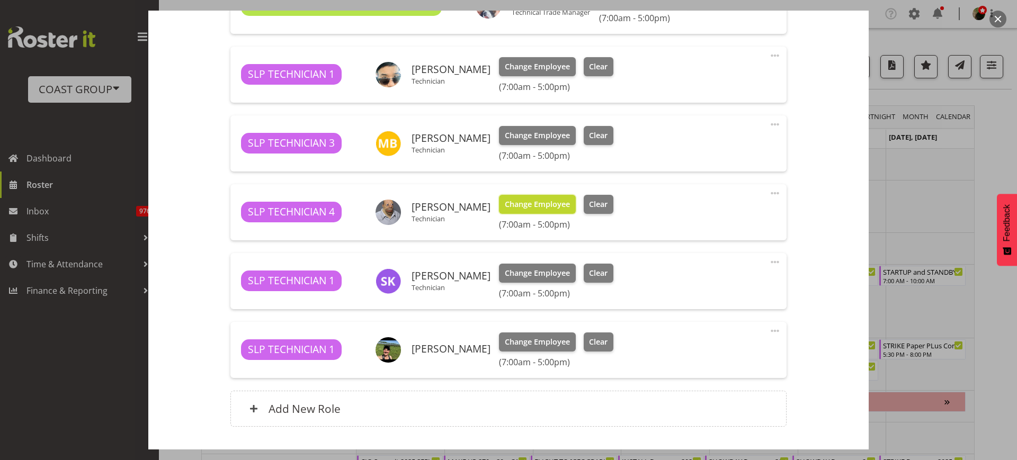
click at [538, 199] on span "Change Employee" at bounding box center [537, 205] width 65 height 12
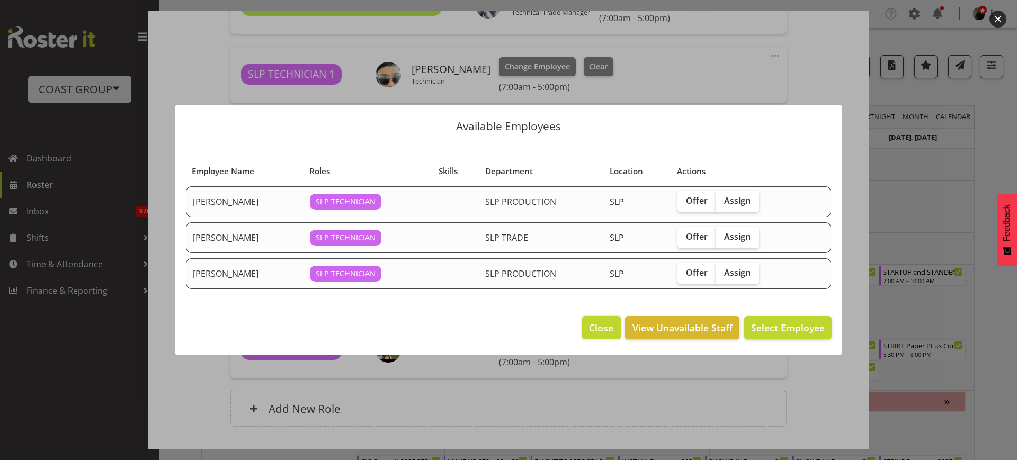
click at [601, 327] on span "Close" at bounding box center [601, 328] width 24 height 14
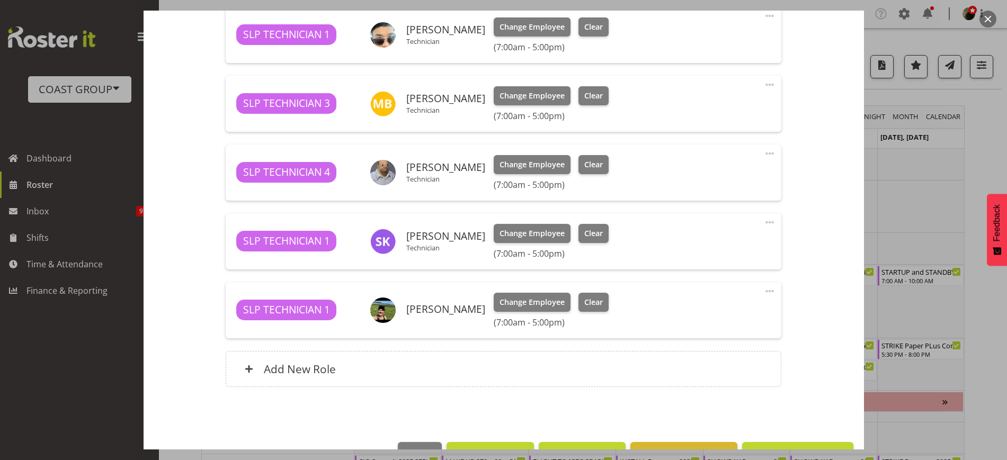
scroll to position [490, 0]
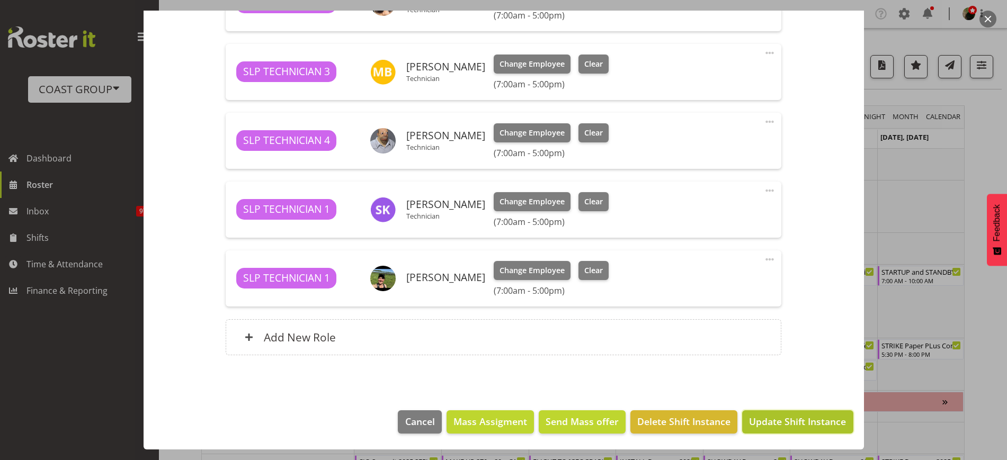
click at [780, 423] on span "Update Shift Instance" at bounding box center [797, 422] width 97 height 14
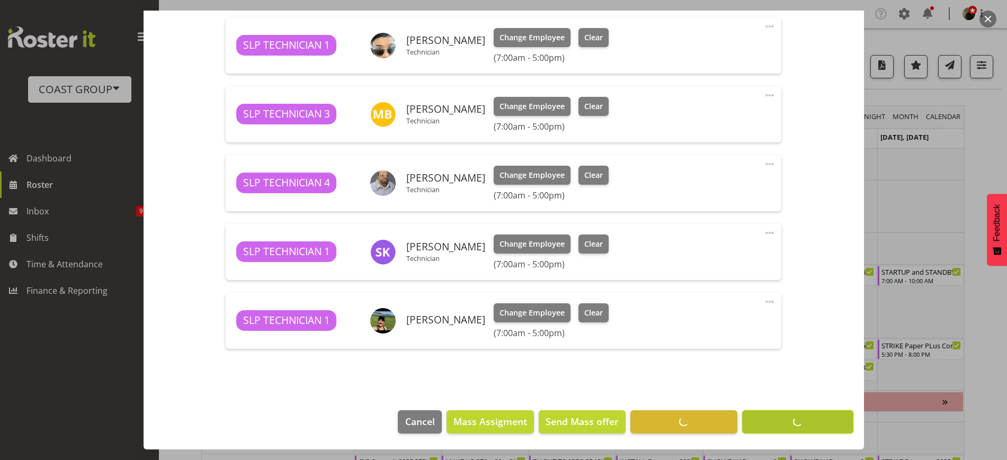
scroll to position [448, 0]
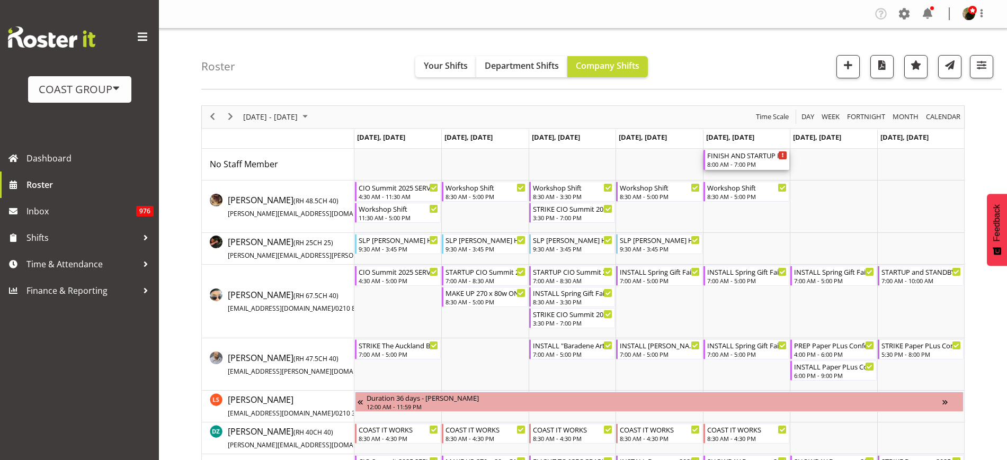
click at [739, 157] on div "FINISH AND STARTUP Fish Hunting and 4x4 Expo @ Energy Events Center On Site @ 1…" at bounding box center [747, 155] width 80 height 11
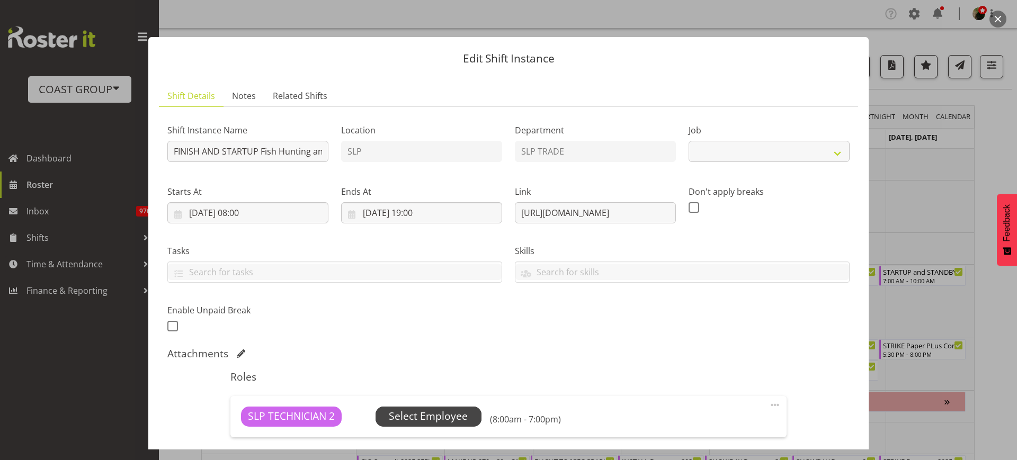
click at [425, 415] on span "Select Employee" at bounding box center [428, 416] width 79 height 15
select select "10524"
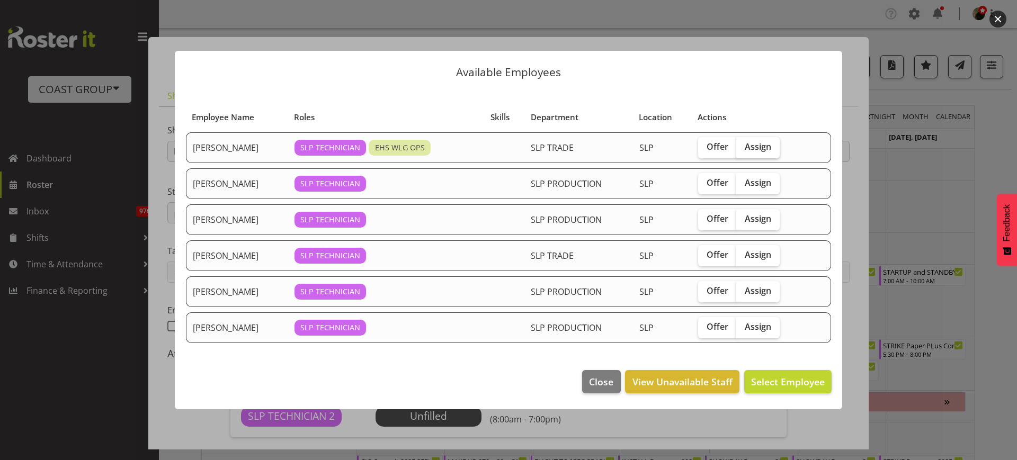
click at [752, 145] on span "Assign" at bounding box center [758, 146] width 26 height 11
click at [743, 145] on input "Assign" at bounding box center [739, 147] width 7 height 7
checkbox input "true"
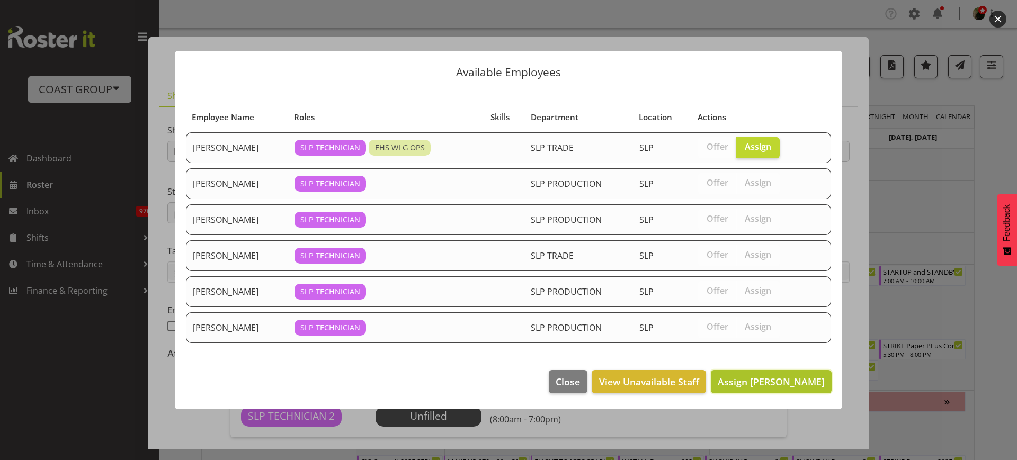
click at [762, 383] on span "Assign Hayden Watts" at bounding box center [771, 382] width 107 height 13
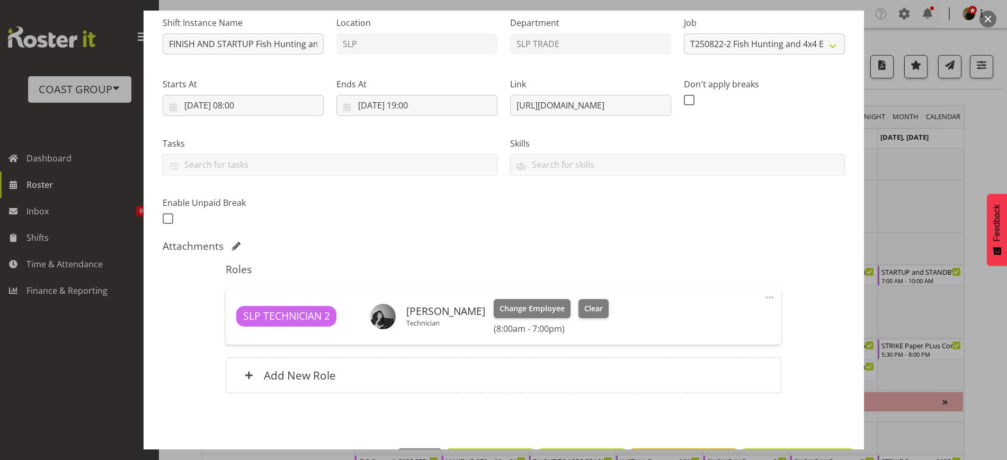
scroll to position [146, 0]
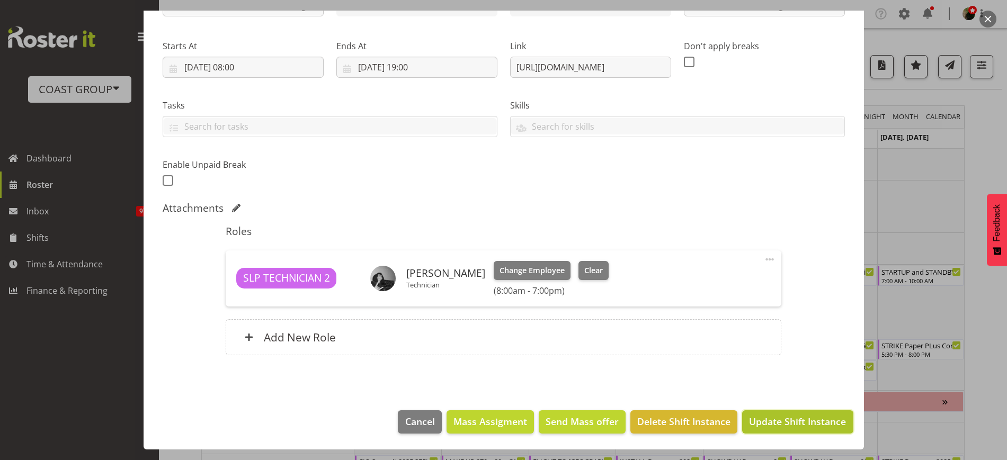
click at [789, 425] on span "Update Shift Instance" at bounding box center [797, 422] width 97 height 14
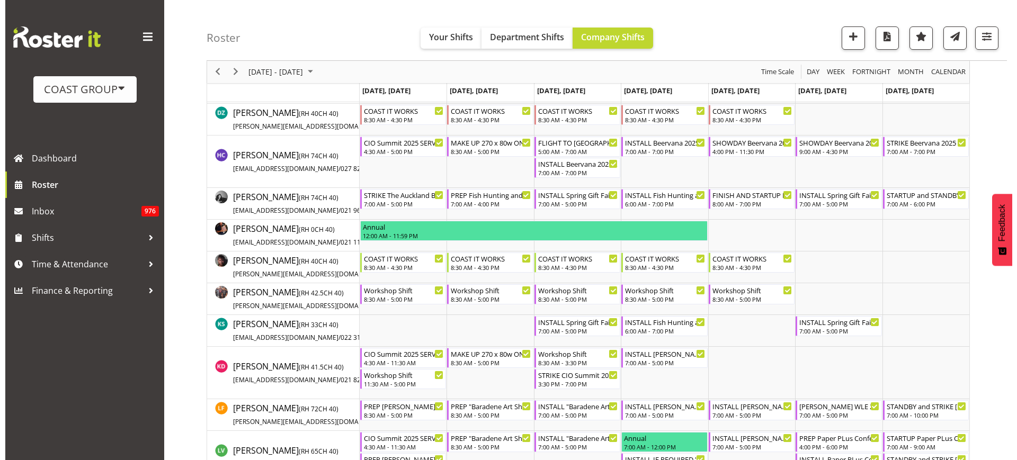
scroll to position [334, 0]
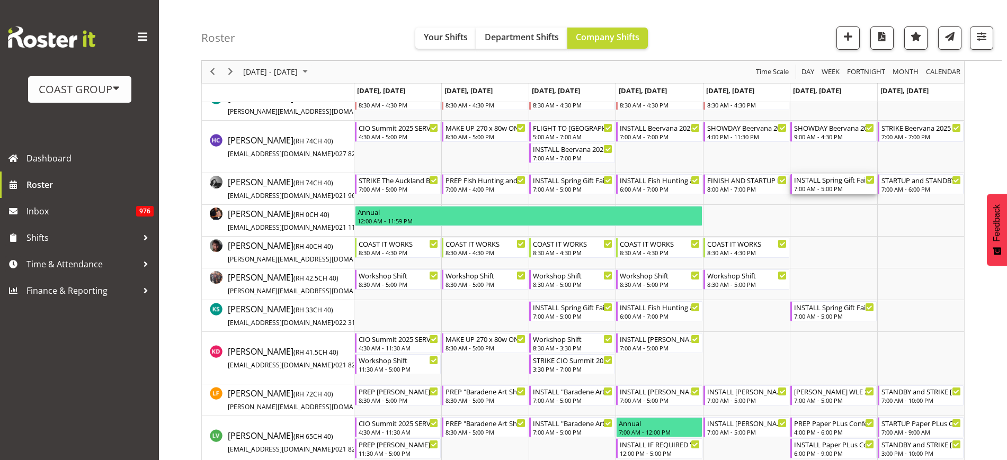
click at [829, 185] on div "7:00 AM - 5:00 PM" at bounding box center [834, 188] width 80 height 8
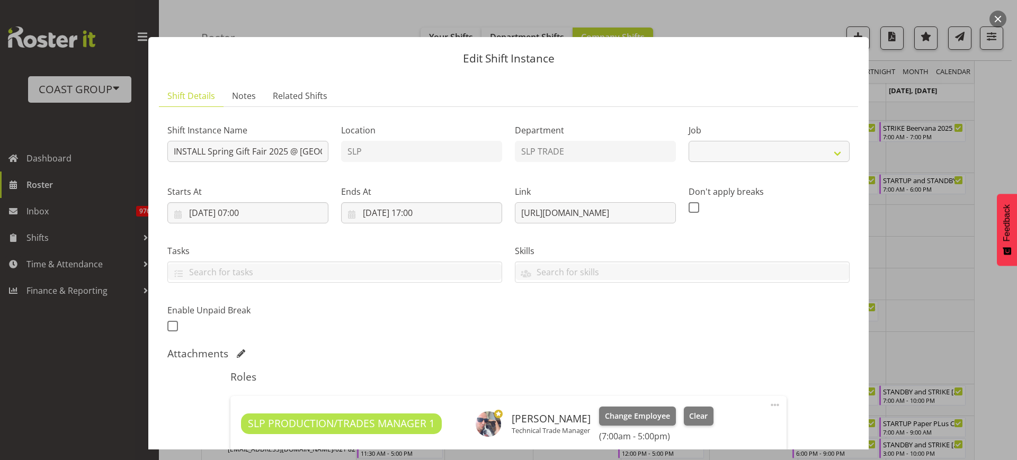
select select "9150"
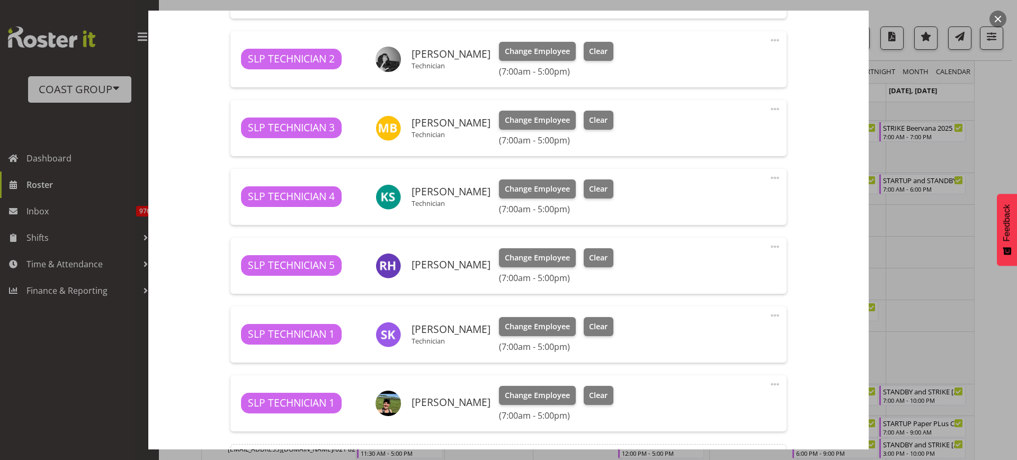
scroll to position [502, 0]
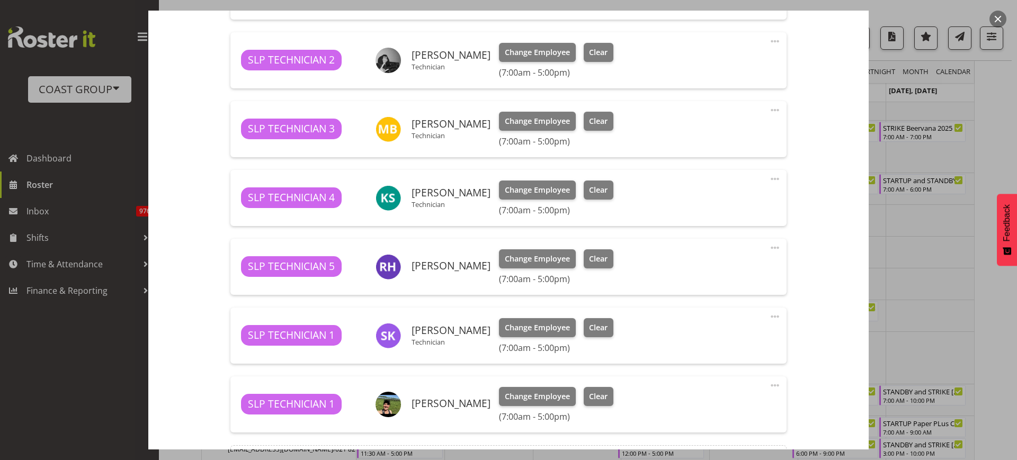
click at [769, 176] on span at bounding box center [775, 179] width 13 height 13
click at [721, 242] on link "Delete" at bounding box center [731, 240] width 102 height 19
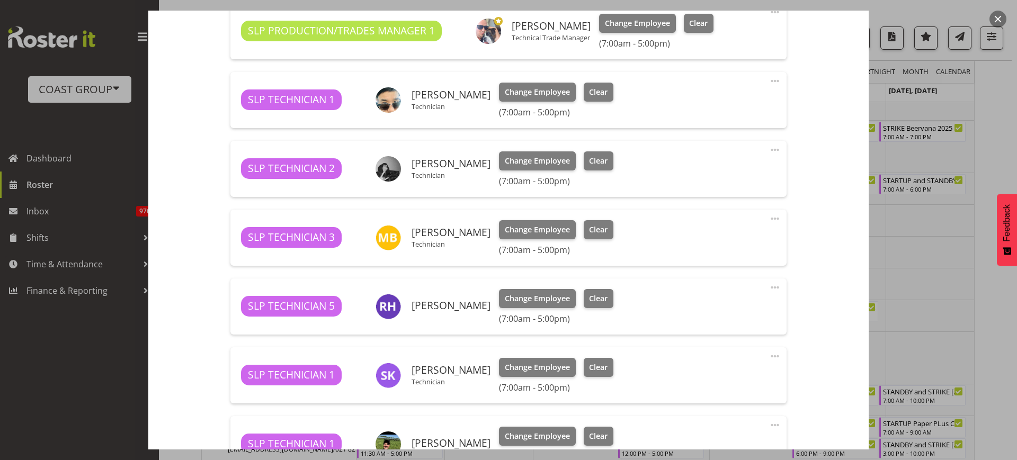
scroll to position [392, 0]
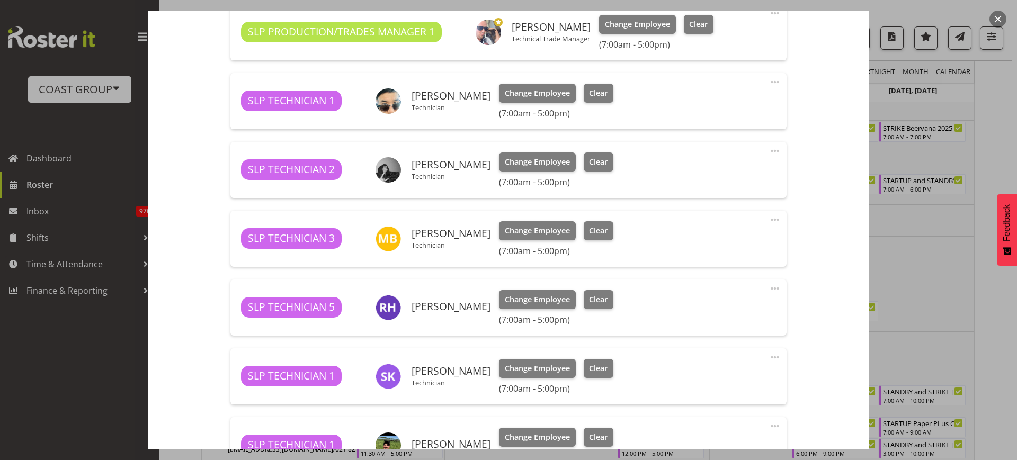
click at [769, 148] on span at bounding box center [775, 151] width 13 height 13
click at [734, 210] on link "Delete" at bounding box center [731, 212] width 102 height 19
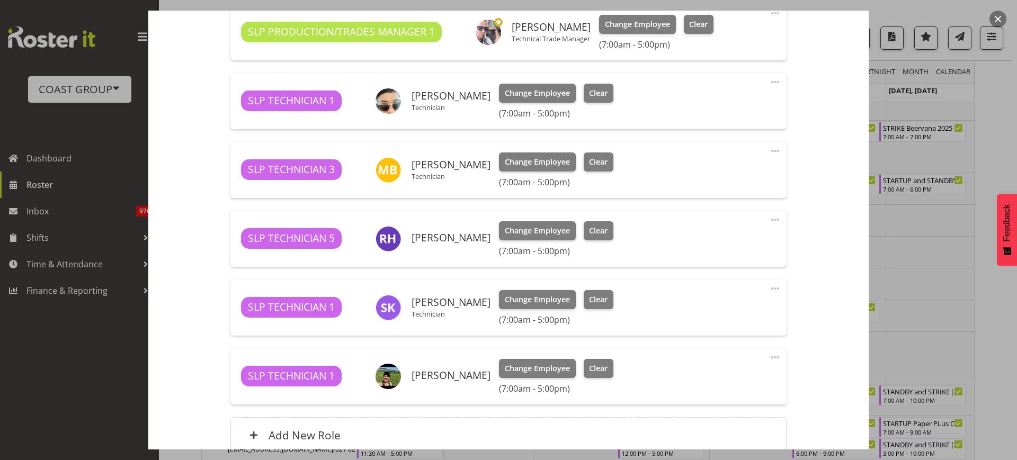
scroll to position [490, 0]
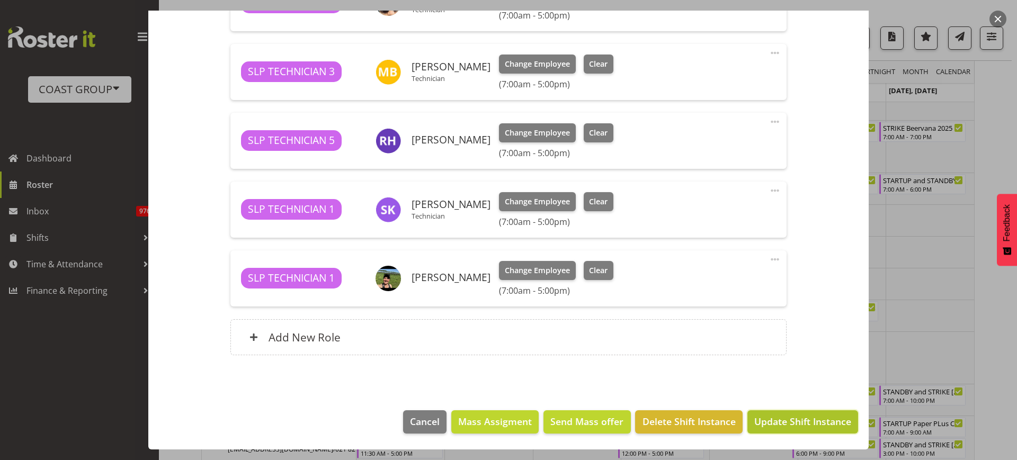
click at [786, 423] on span "Update Shift Instance" at bounding box center [803, 422] width 97 height 14
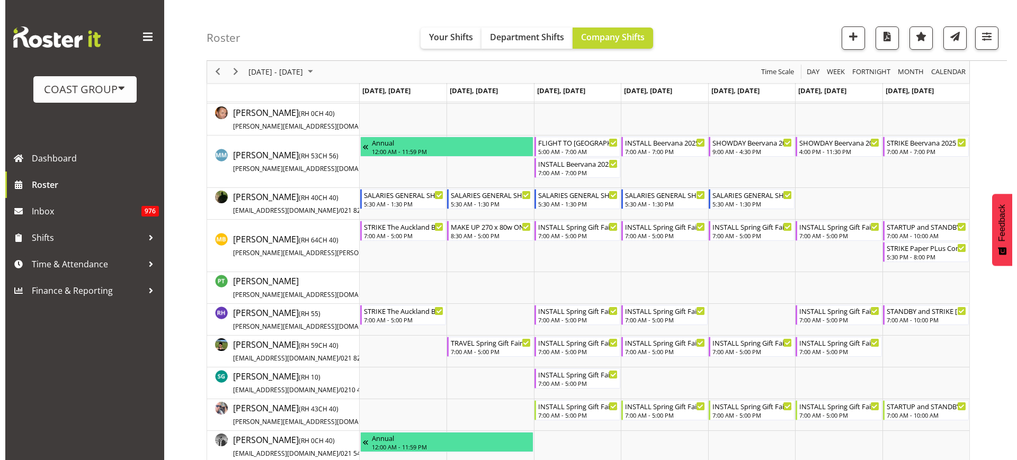
scroll to position [739, 0]
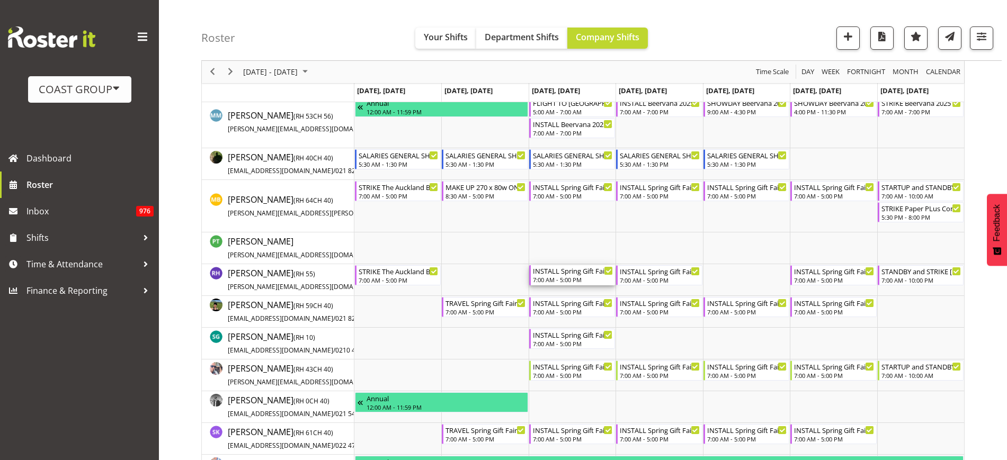
click at [573, 274] on div "INSTALL Spring Gift Fair 2025 @ Auckland Showgrounds" at bounding box center [573, 270] width 80 height 11
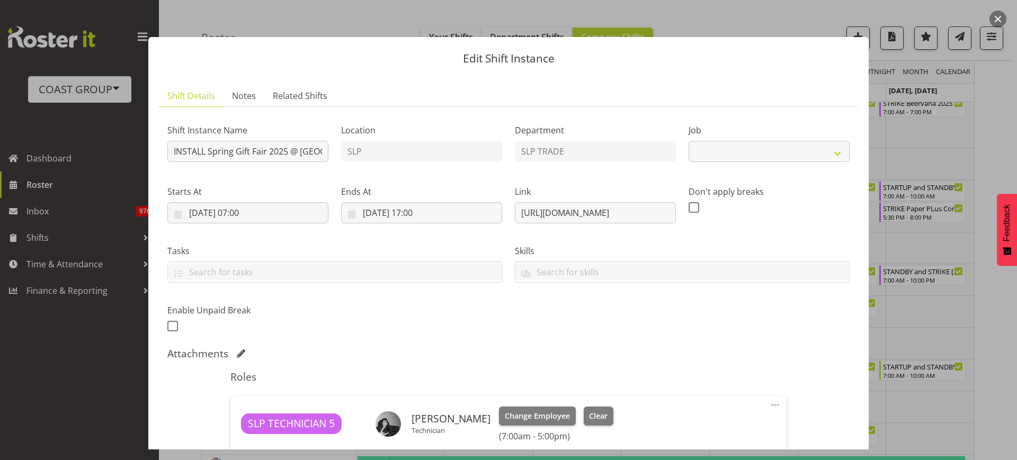
select select "9150"
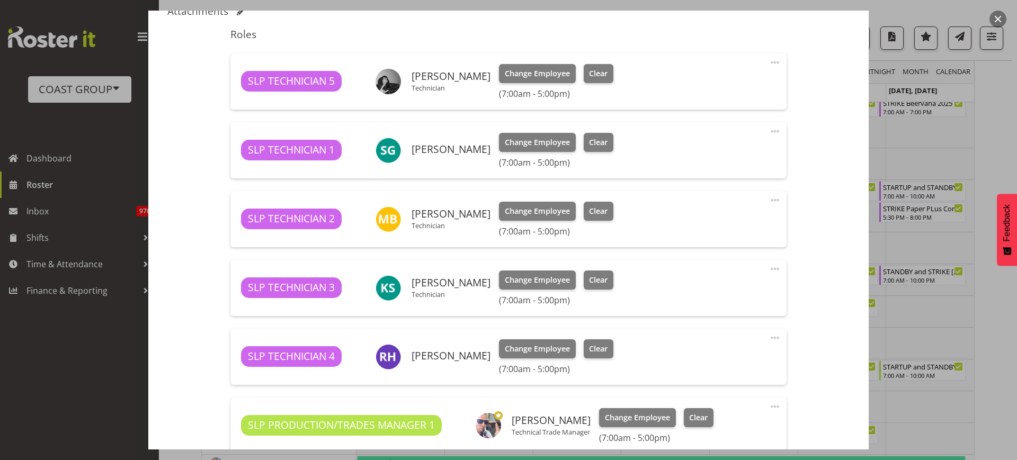
scroll to position [340, 0]
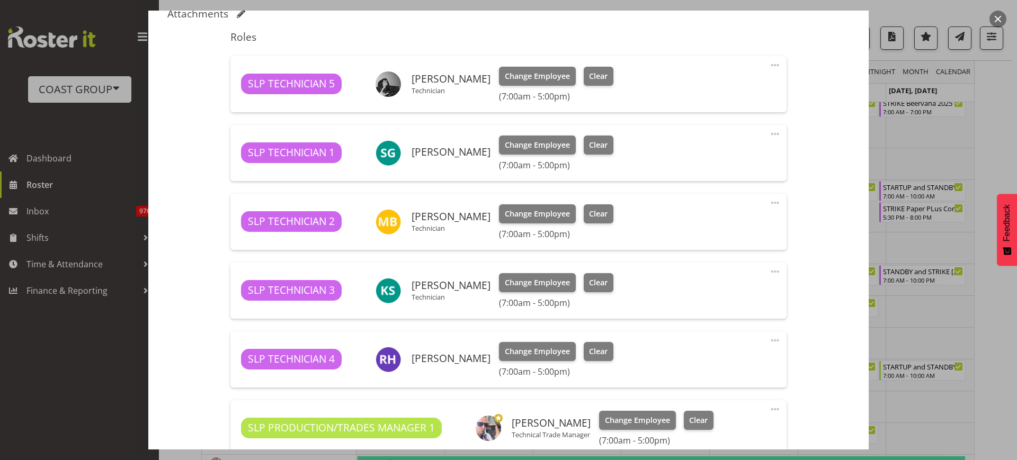
click at [769, 271] on span at bounding box center [775, 271] width 13 height 13
click at [724, 335] on link "Delete" at bounding box center [731, 333] width 102 height 19
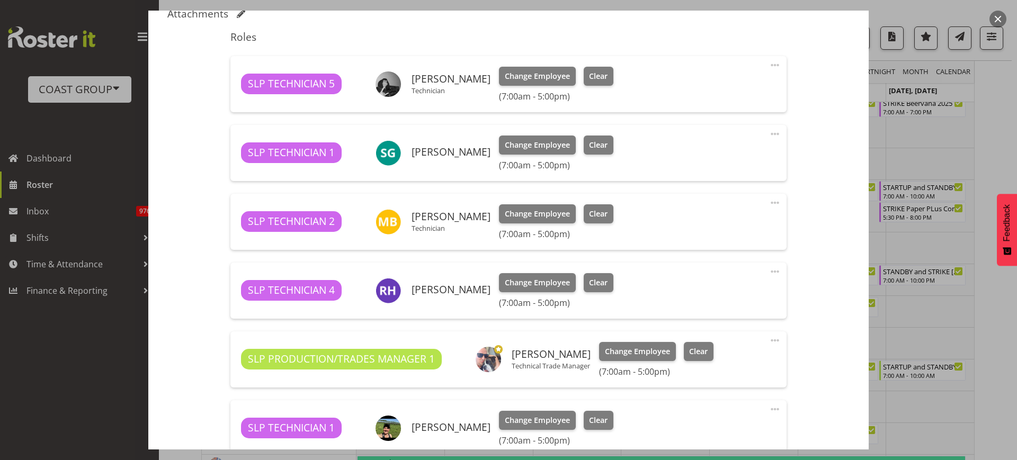
click at [769, 132] on span at bounding box center [775, 134] width 13 height 13
click at [745, 195] on link "Delete" at bounding box center [731, 195] width 102 height 19
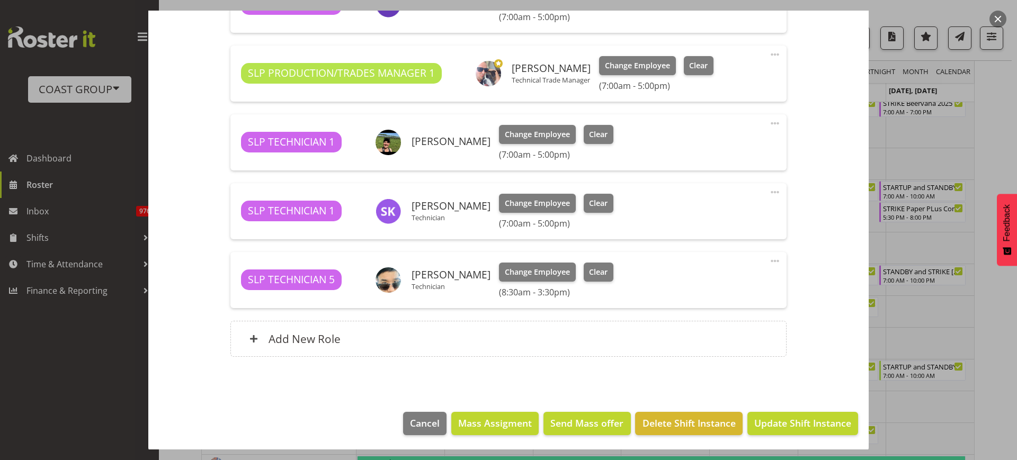
scroll to position [559, 0]
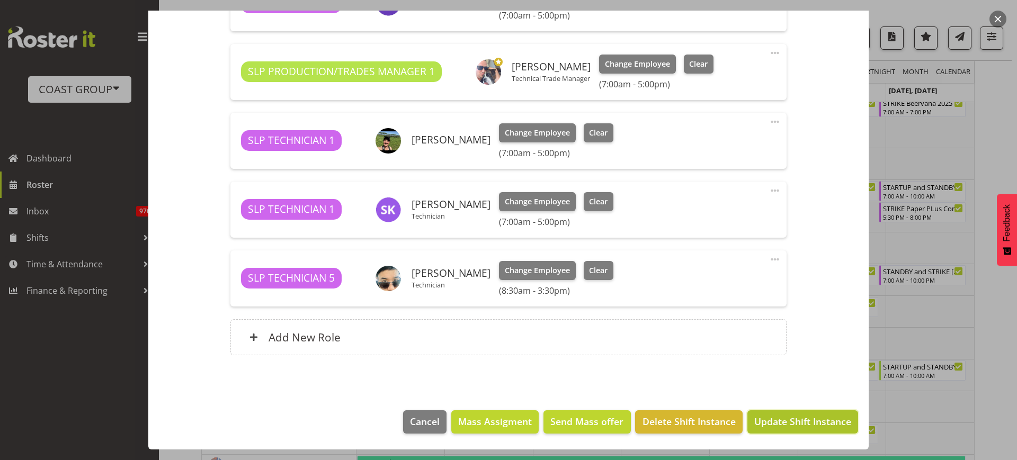
click at [793, 424] on span "Update Shift Instance" at bounding box center [803, 422] width 97 height 14
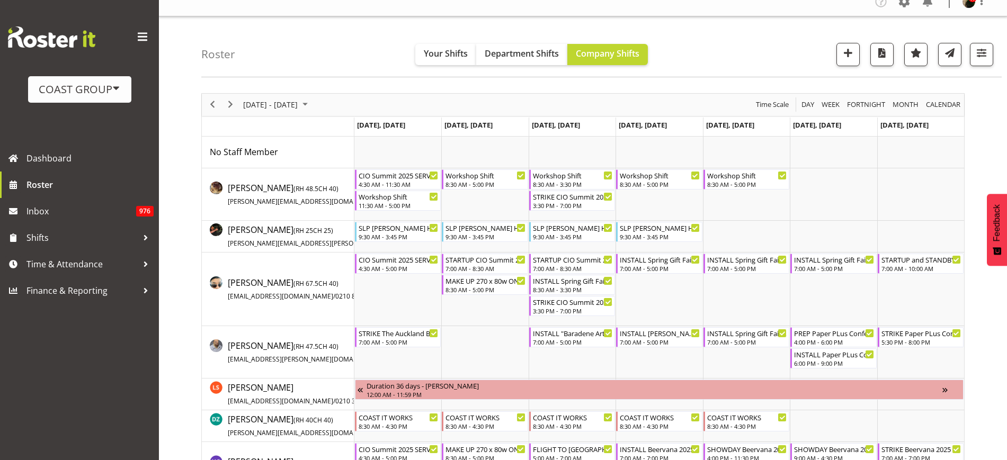
scroll to position [0, 0]
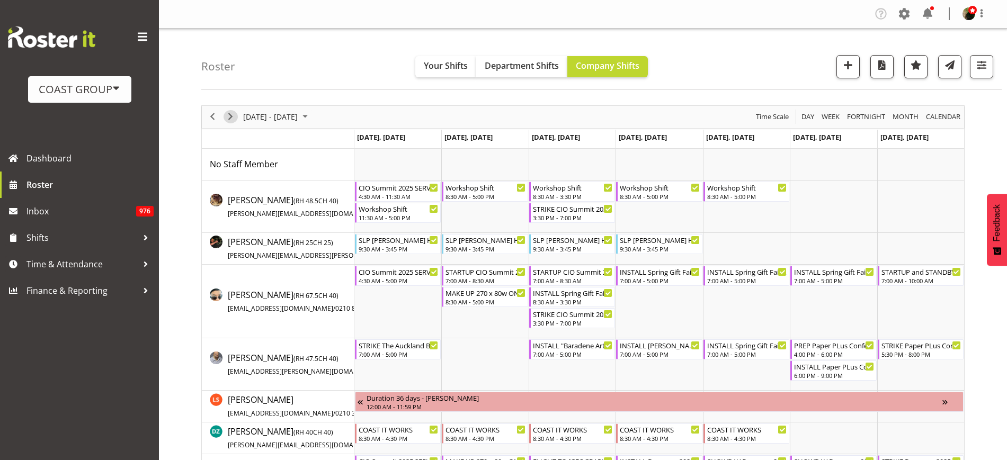
click at [230, 114] on span "Next" at bounding box center [230, 116] width 13 height 13
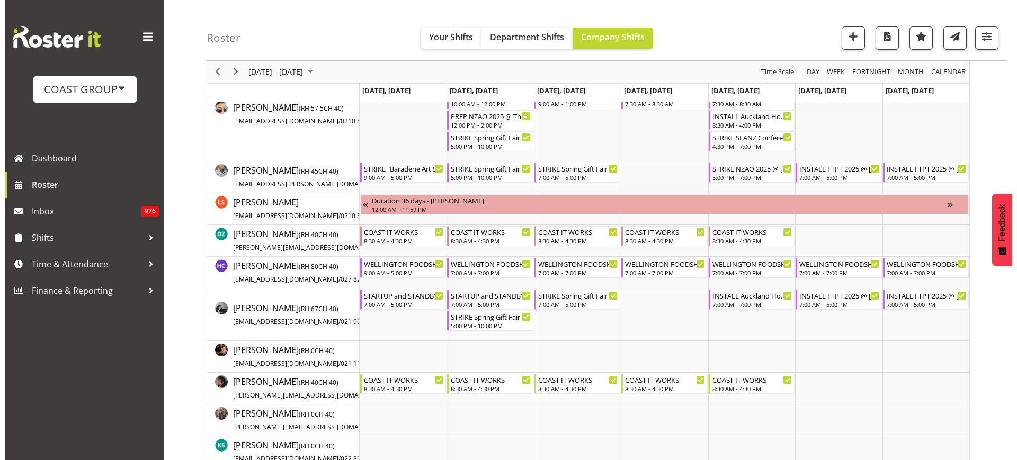
scroll to position [297, 0]
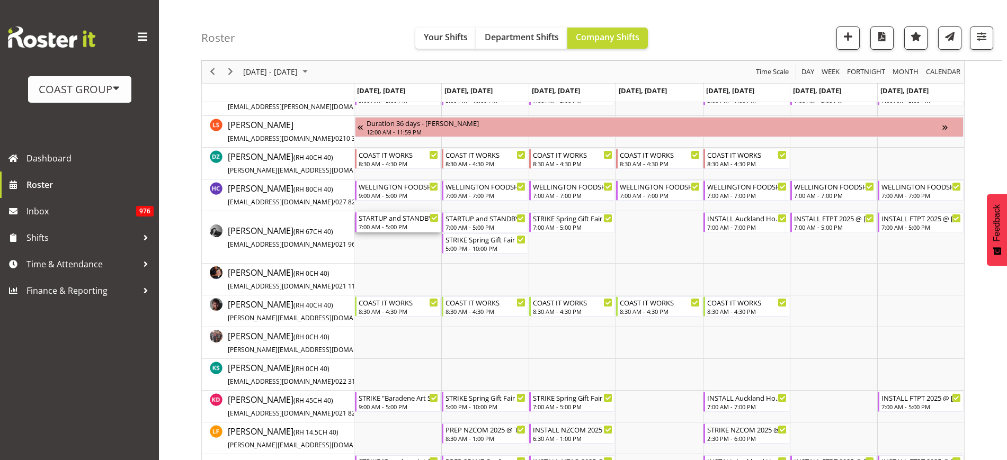
click at [389, 224] on div "7:00 AM - 5:00 PM" at bounding box center [399, 227] width 80 height 8
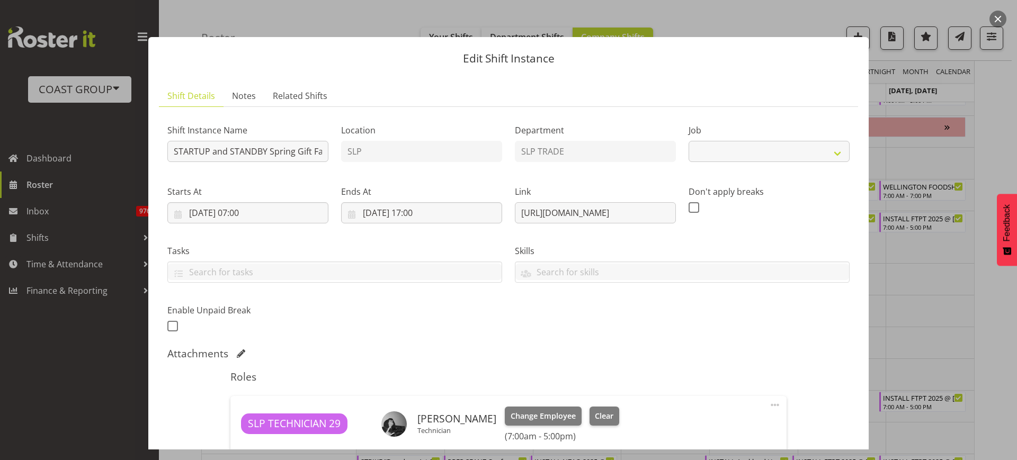
select select "9150"
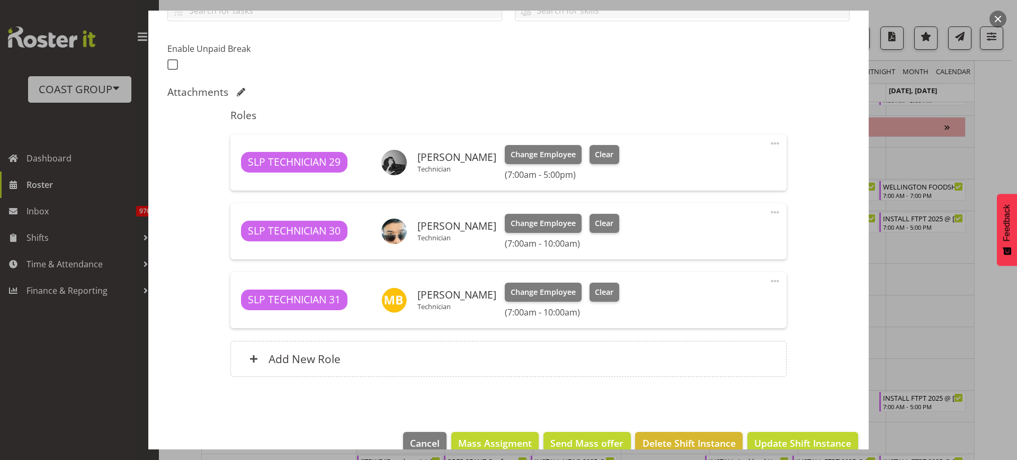
scroll to position [266, 0]
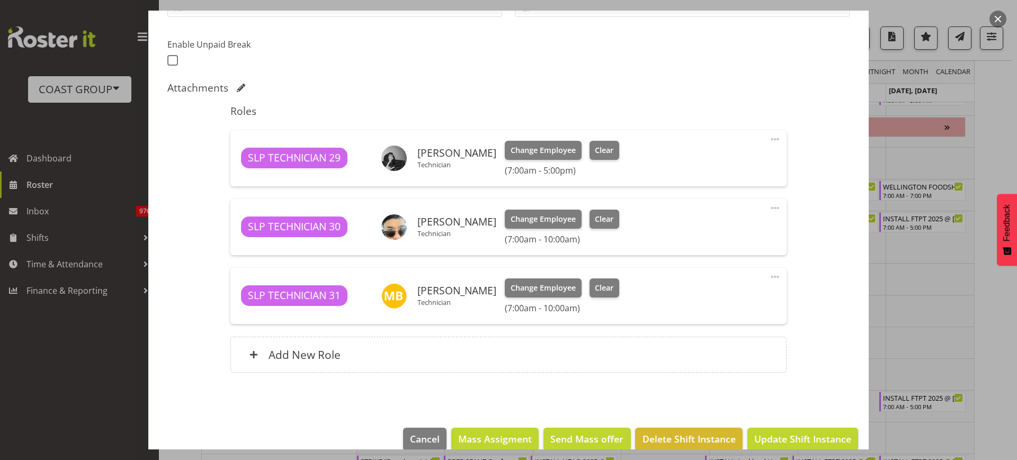
click at [769, 206] on span at bounding box center [775, 208] width 13 height 13
click at [714, 227] on link "Edit" at bounding box center [731, 231] width 102 height 19
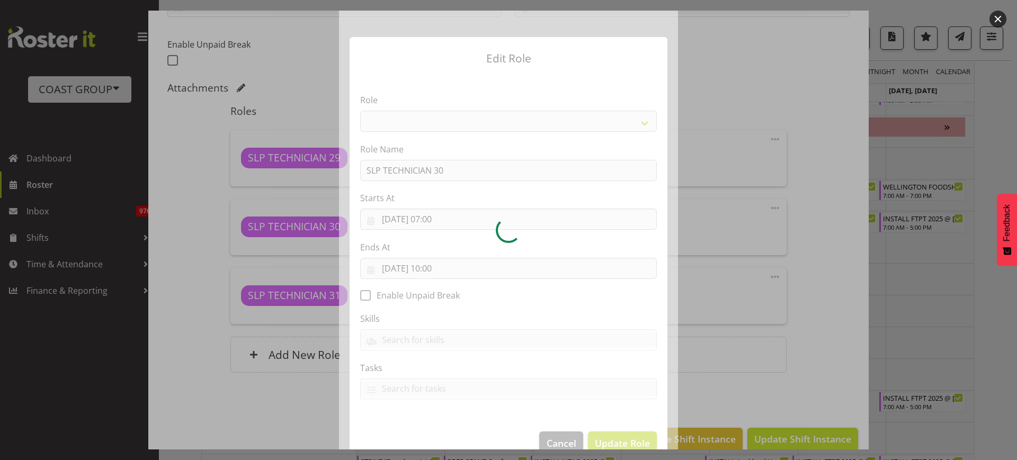
select select "123"
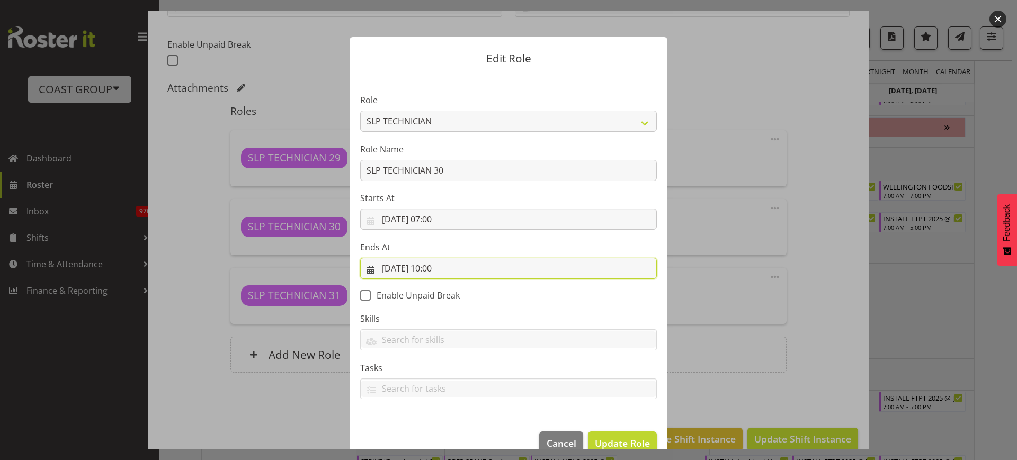
click at [432, 268] on input "25/08/2025, 10:00" at bounding box center [508, 268] width 297 height 21
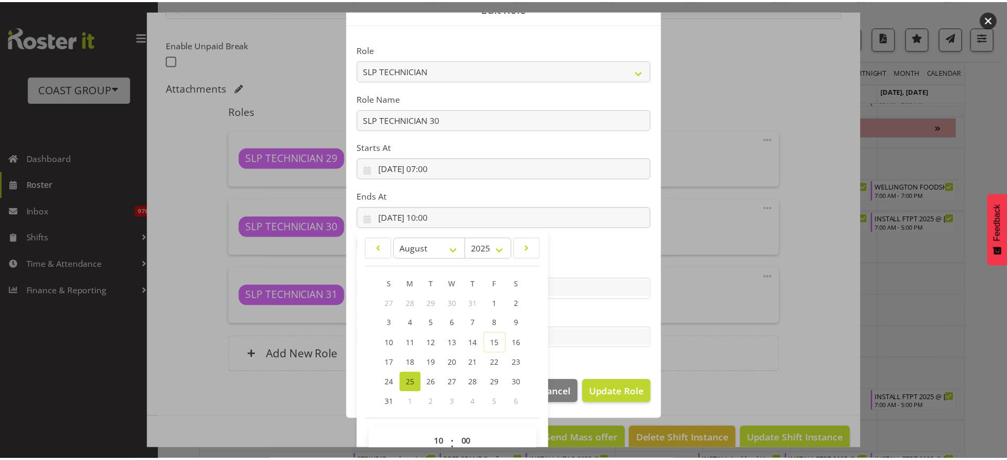
scroll to position [72, 0]
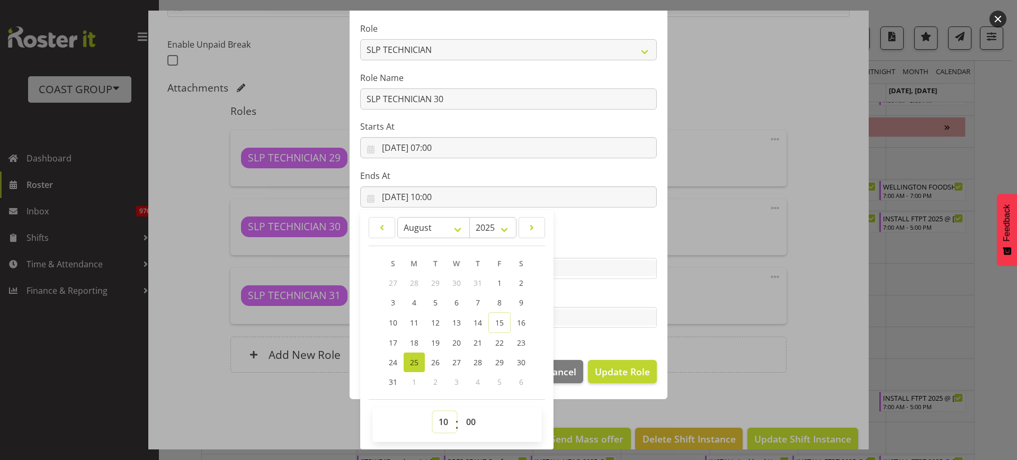
click at [437, 420] on select "00 01 02 03 04 05 06 07 08 09 10 11 12 13 14 15 16 17 18 19 20 21 22 23" at bounding box center [445, 422] width 24 height 21
select select "17"
click at [433, 412] on select "00 01 02 03 04 05 06 07 08 09 10 11 12 13 14 15 16 17 18 19 20 21 22 23" at bounding box center [445, 422] width 24 height 21
type input "25/08/2025, 17:00"
click at [614, 367] on span "Update Role" at bounding box center [622, 372] width 55 height 14
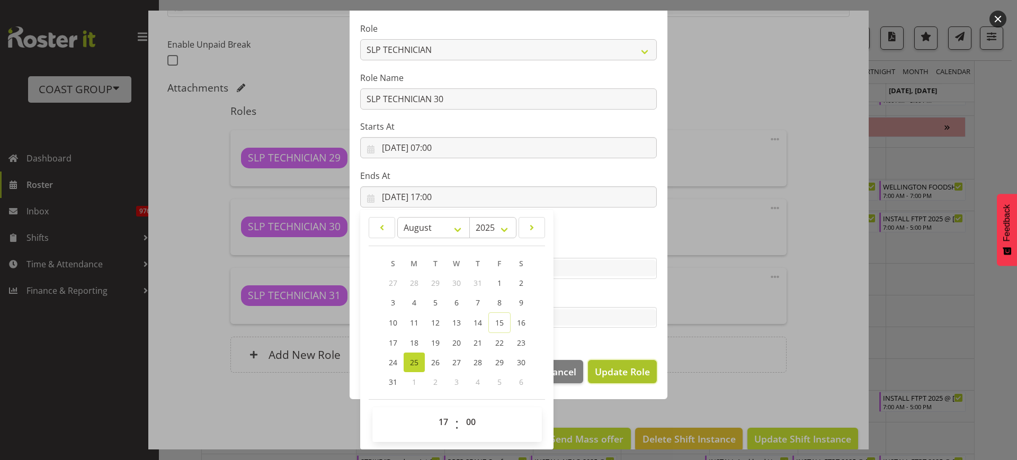
select select
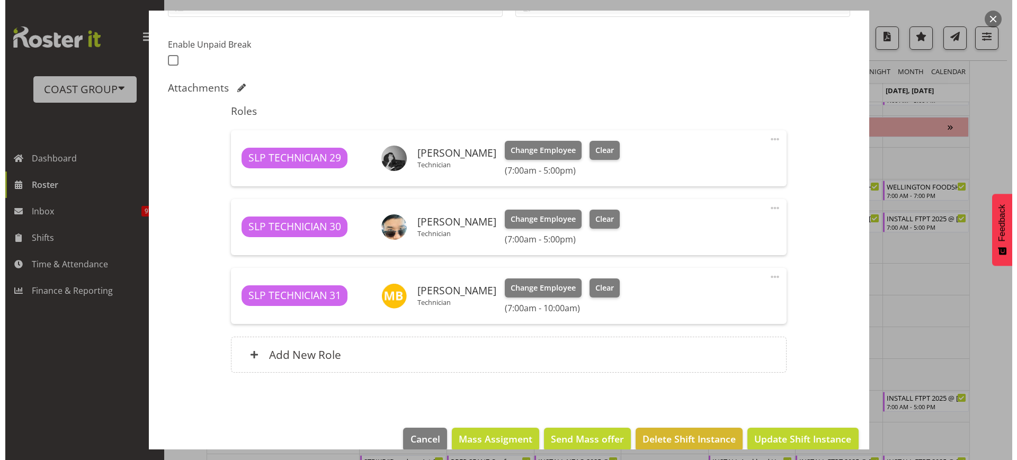
scroll to position [70, 0]
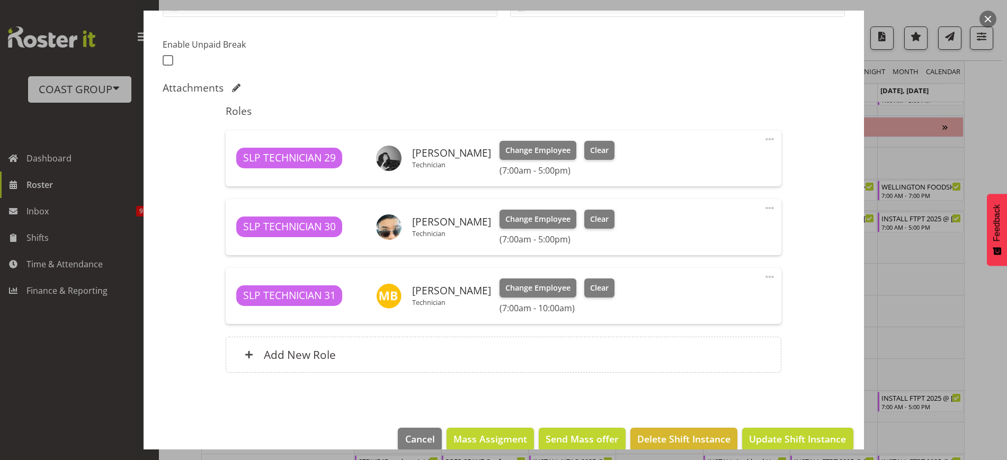
click at [765, 136] on span at bounding box center [770, 139] width 13 height 13
click at [590, 149] on span "Clear" at bounding box center [599, 151] width 19 height 12
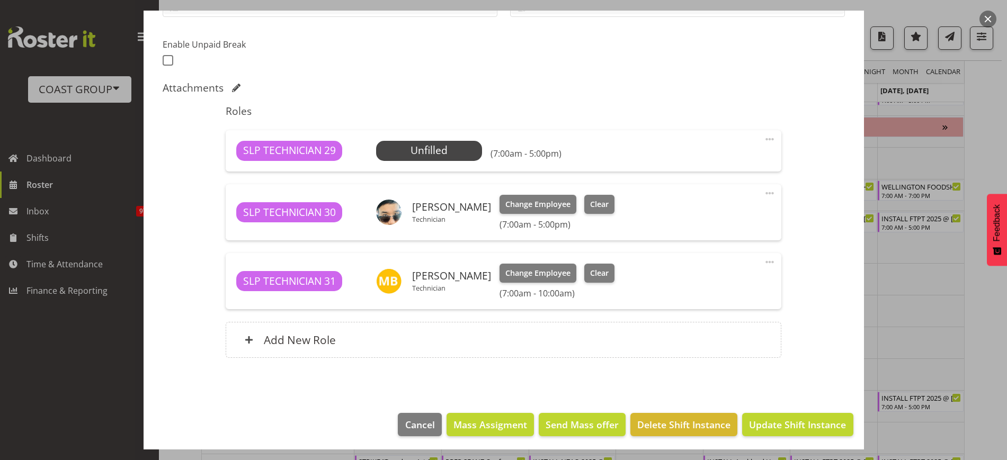
click at [764, 140] on span at bounding box center [770, 139] width 13 height 13
click at [697, 162] on link "Edit" at bounding box center [725, 162] width 102 height 19
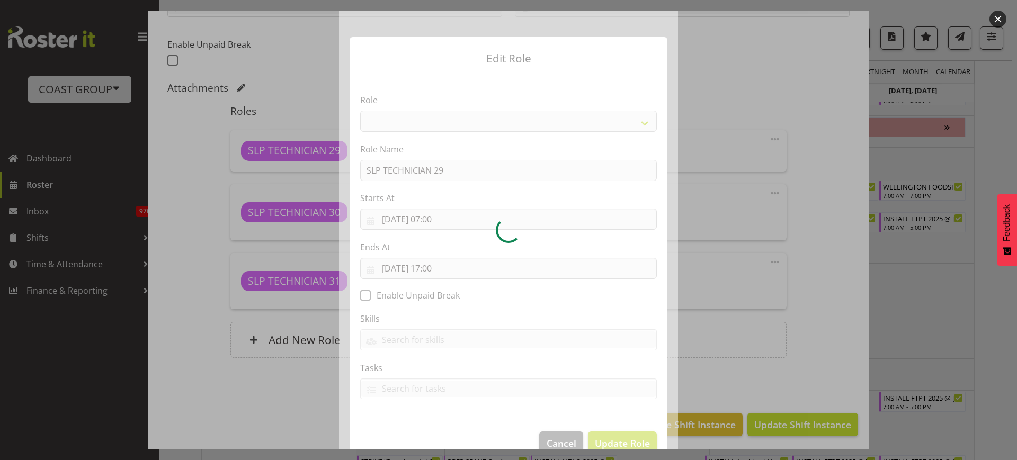
select select "123"
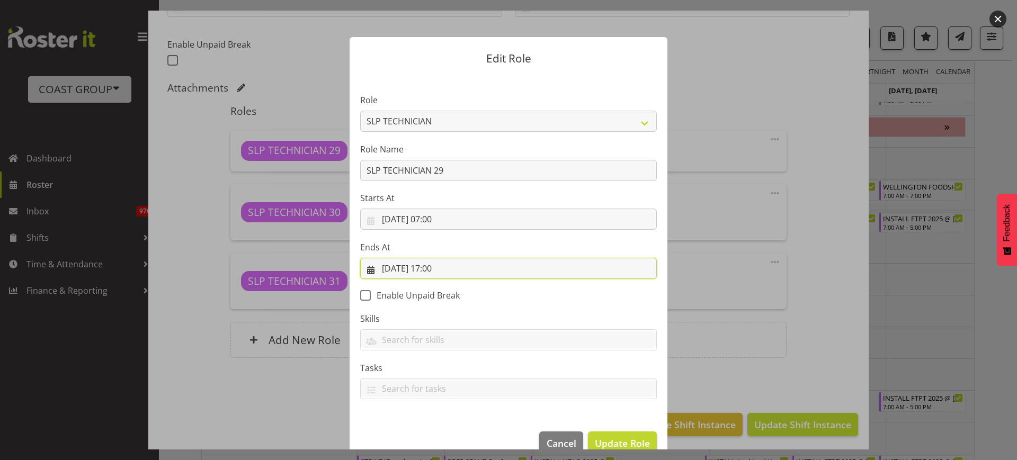
click at [436, 265] on input "25/08/2025, 17:00" at bounding box center [508, 268] width 297 height 21
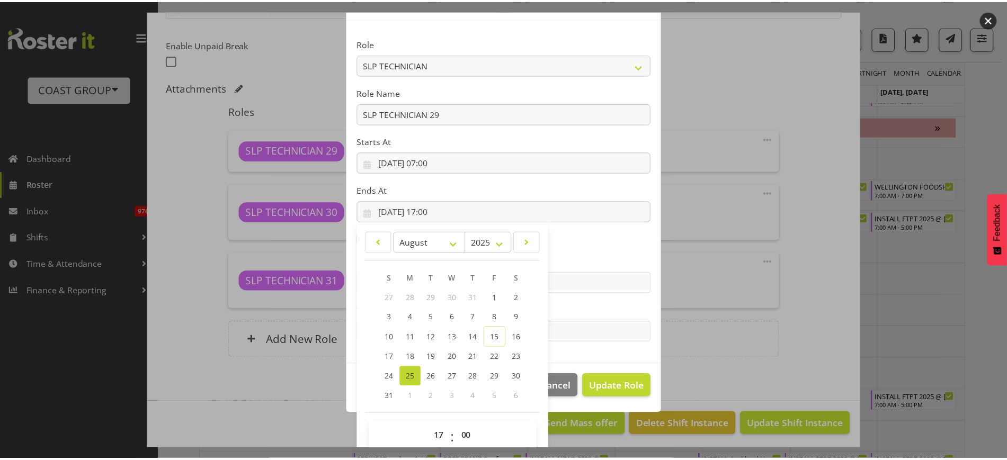
scroll to position [72, 0]
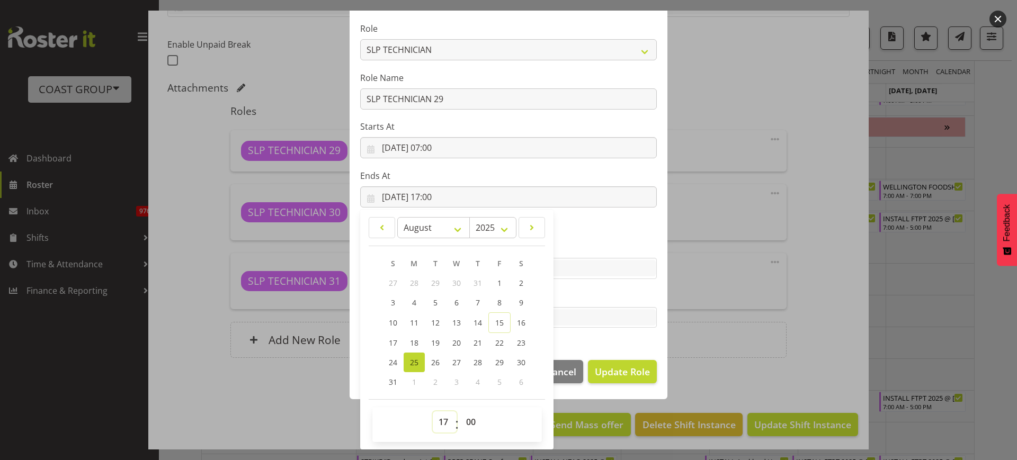
click at [438, 420] on select "00 01 02 03 04 05 06 07 08 09 10 11 12 13 14 15 16 17 18 19 20 21 22 23" at bounding box center [445, 422] width 24 height 21
select select "10"
click at [433, 412] on select "00 01 02 03 04 05 06 07 08 09 10 11 12 13 14 15 16 17 18 19 20 21 22 23" at bounding box center [445, 422] width 24 height 21
type input "25/08/2025, 10:00"
click at [615, 369] on span "Update Role" at bounding box center [622, 372] width 55 height 14
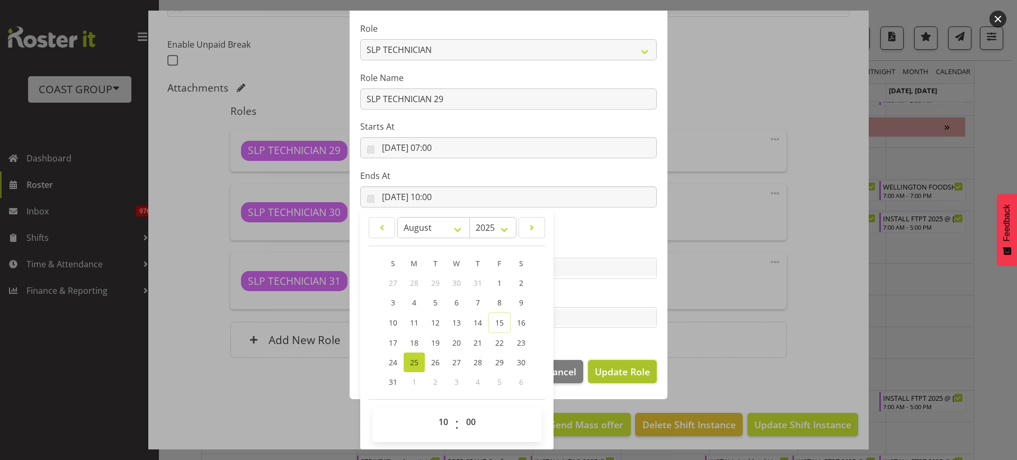
select select
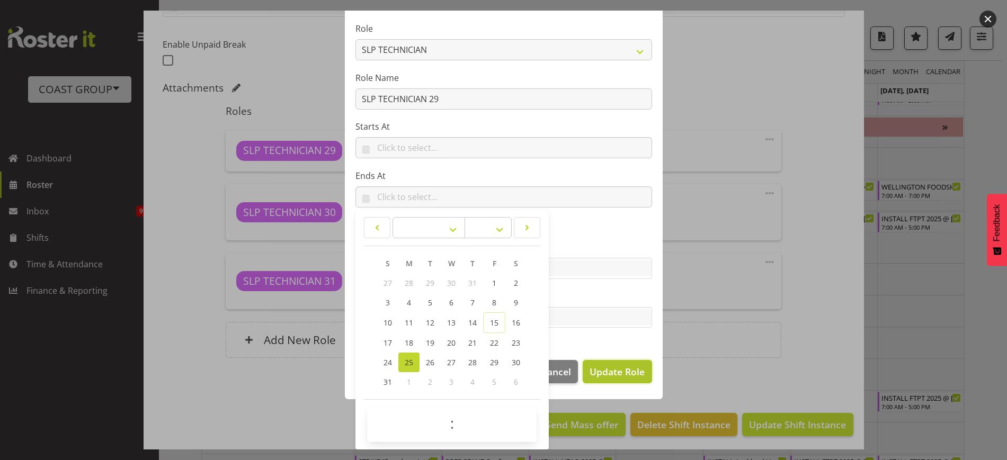
scroll to position [70, 0]
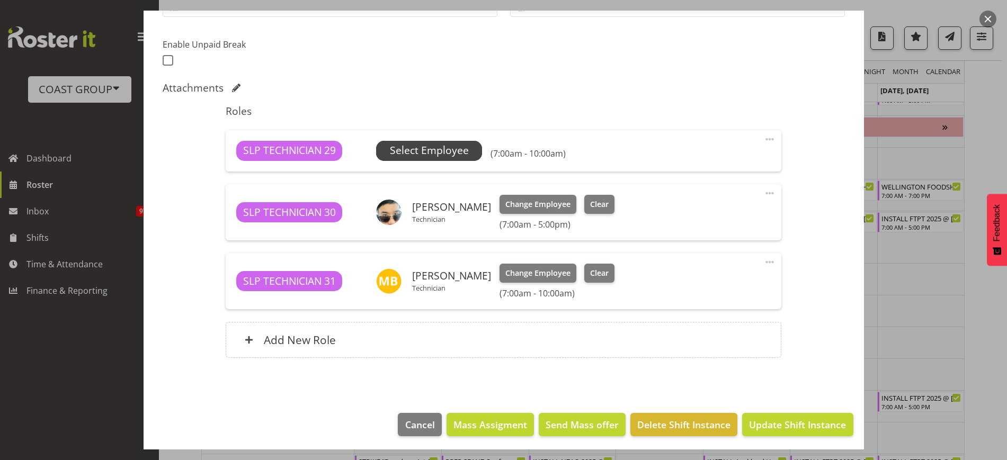
click at [445, 145] on span "Select Employee" at bounding box center [429, 150] width 79 height 15
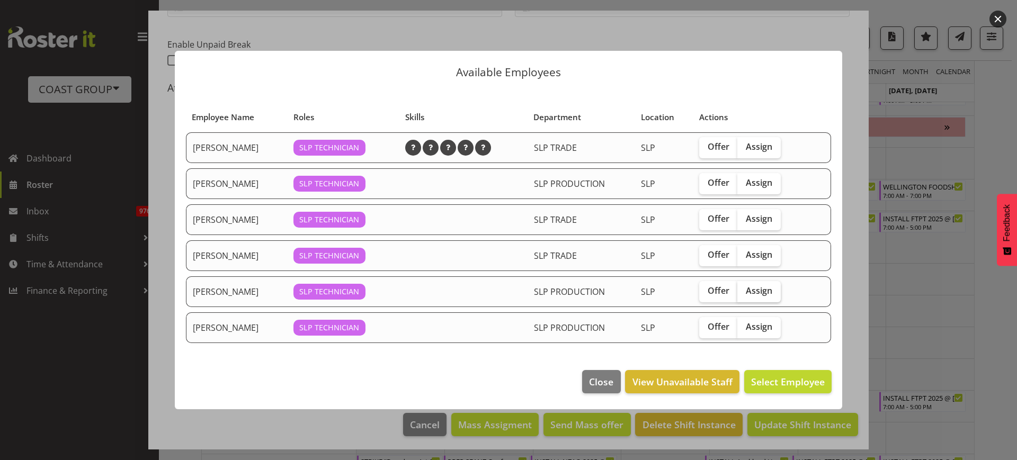
click at [760, 286] on span "Assign" at bounding box center [759, 291] width 26 height 11
click at [744, 288] on input "Assign" at bounding box center [741, 291] width 7 height 7
checkbox input "true"
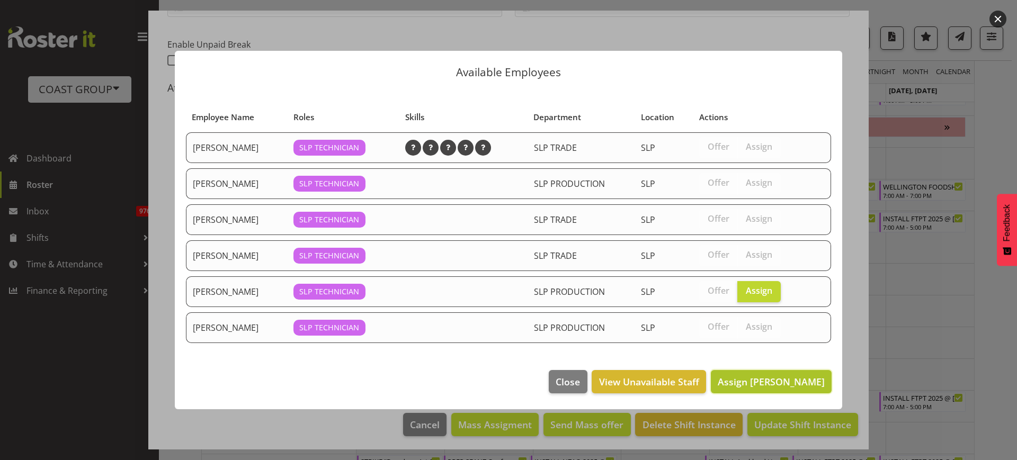
click at [789, 379] on span "Assign Raf Hannah" at bounding box center [771, 382] width 107 height 13
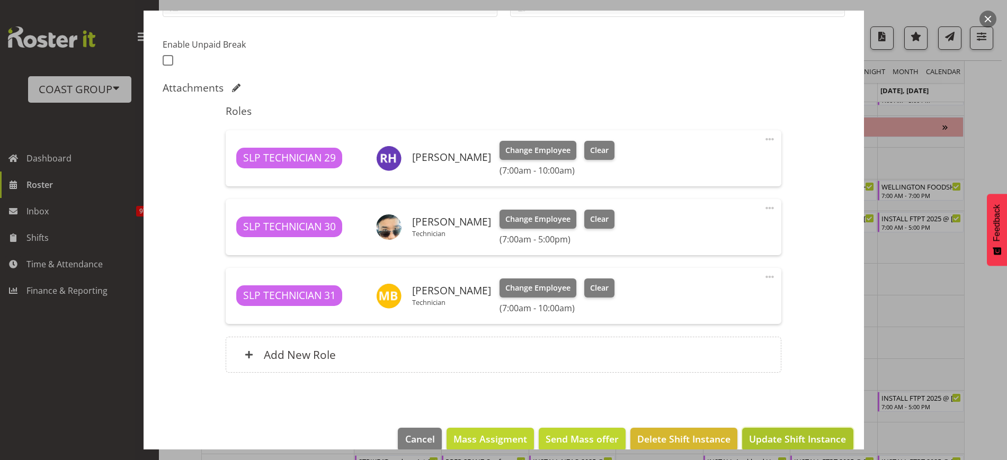
click at [786, 435] on span "Update Shift Instance" at bounding box center [797, 439] width 97 height 14
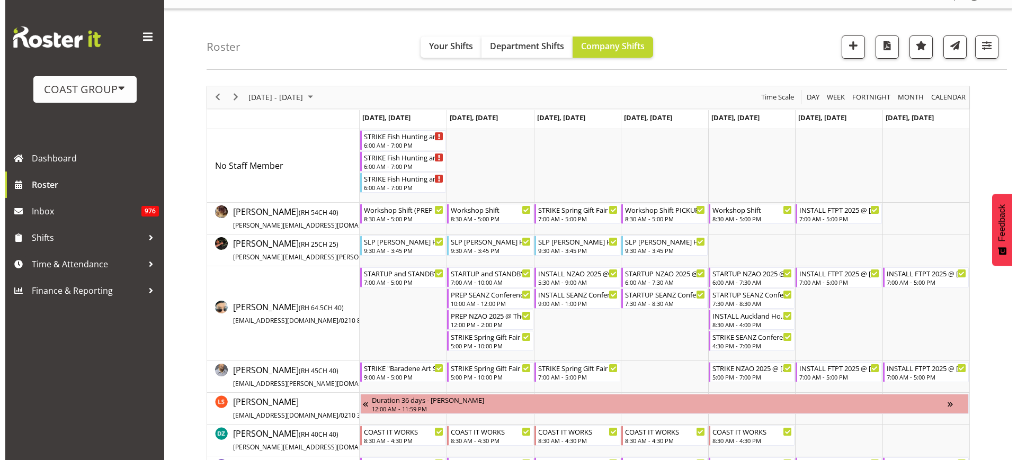
scroll to position [0, 0]
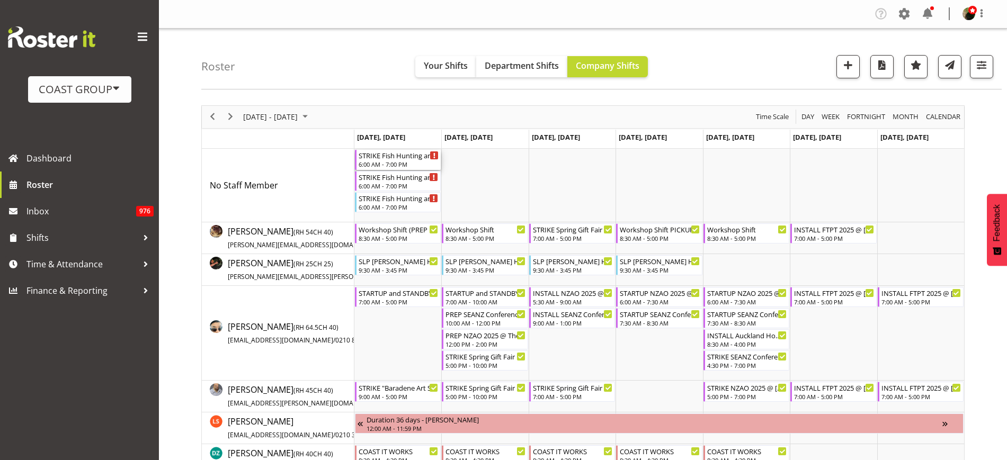
click at [396, 157] on div "STRIKE Fish Hunting and 4x4 Expo @ Energy Events Center On Site @ 0900" at bounding box center [399, 155] width 80 height 11
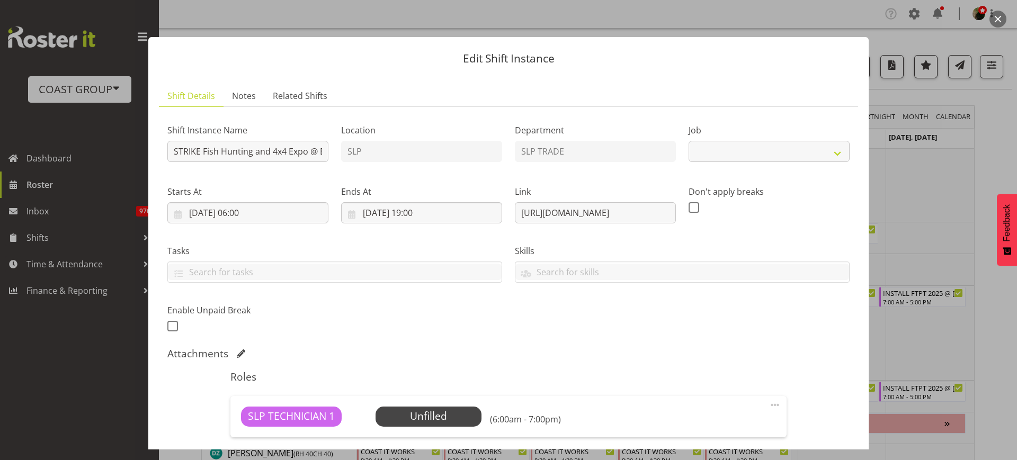
select select "10524"
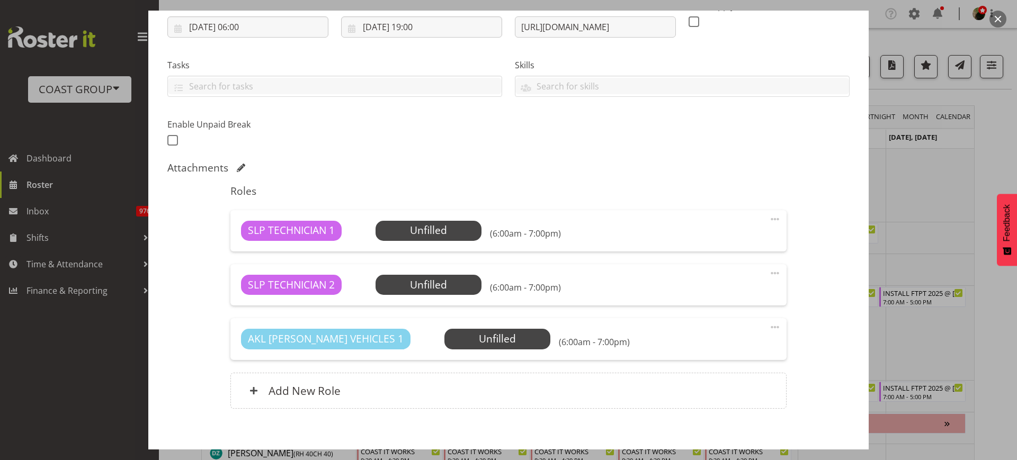
scroll to position [239, 0]
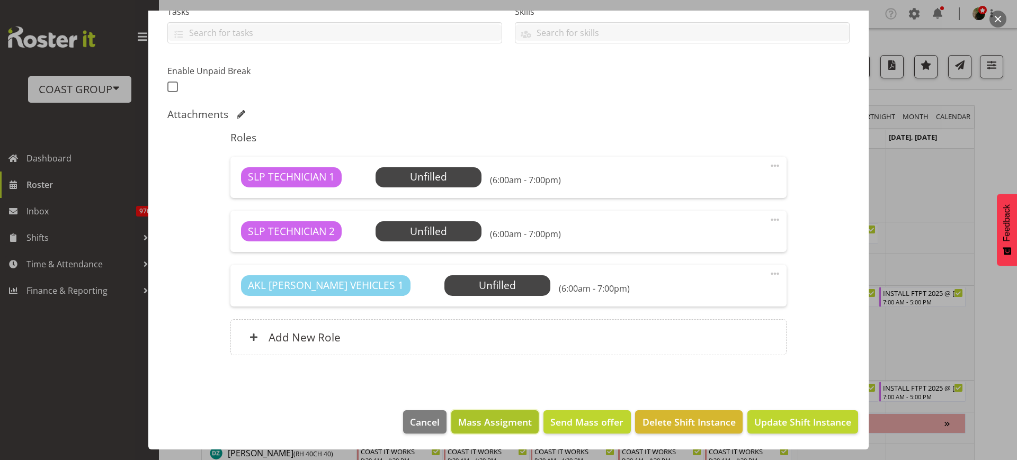
click at [498, 420] on span "Mass Assigment" at bounding box center [495, 422] width 74 height 14
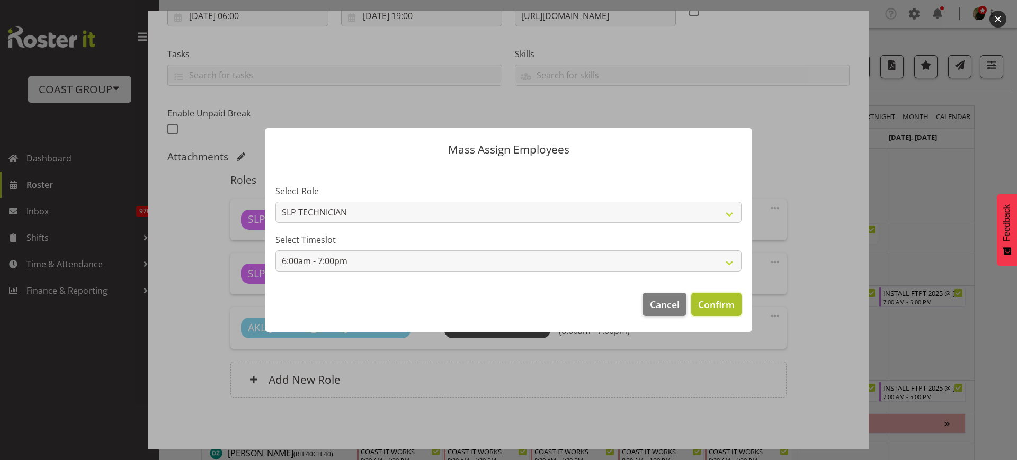
click at [729, 306] on span "Confirm" at bounding box center [716, 305] width 37 height 14
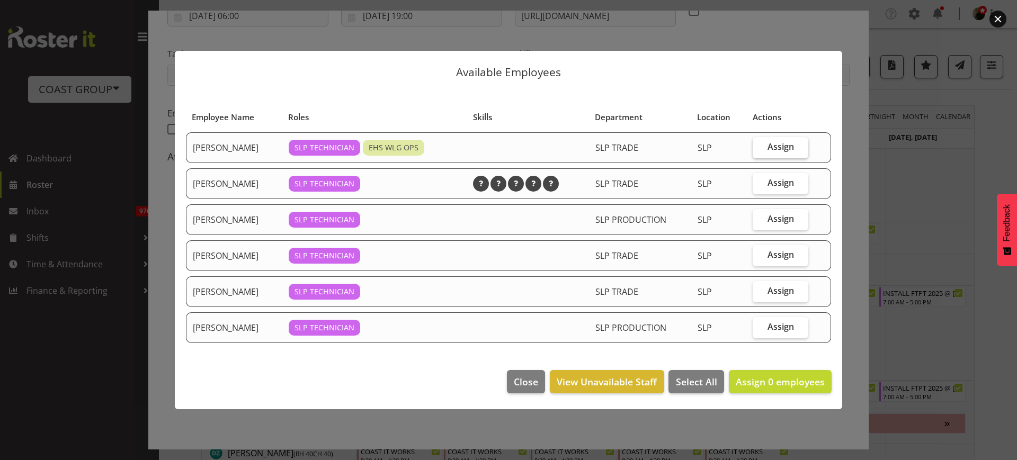
click at [780, 145] on span "Assign" at bounding box center [781, 146] width 26 height 11
click at [760, 145] on input "Assign" at bounding box center [756, 147] width 7 height 7
checkbox input "true"
click at [780, 221] on span "Assign" at bounding box center [781, 219] width 26 height 11
click at [760, 221] on input "Assign" at bounding box center [756, 219] width 7 height 7
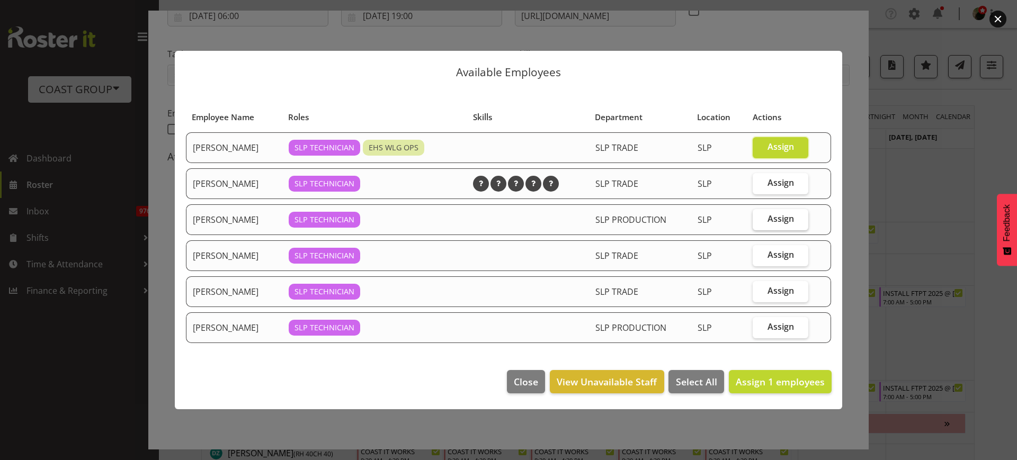
checkbox input "true"
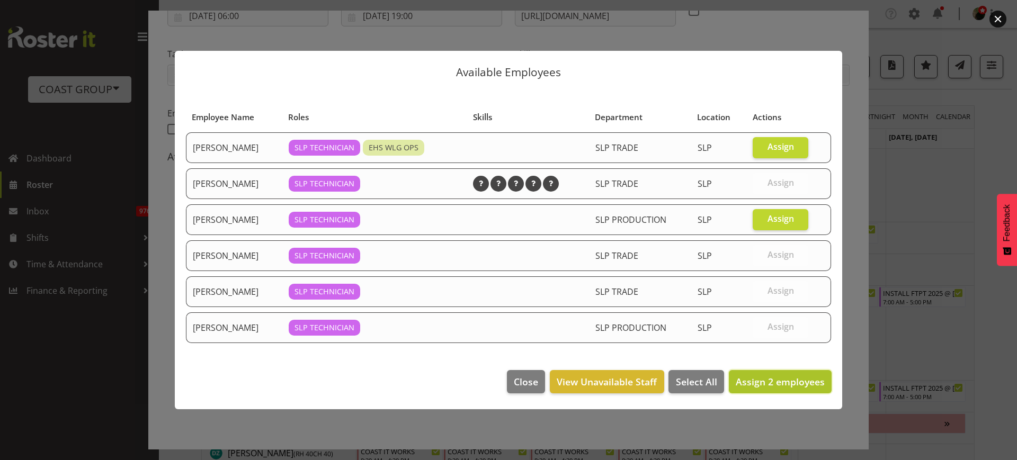
click at [780, 387] on span "Assign 2 employees" at bounding box center [780, 382] width 89 height 13
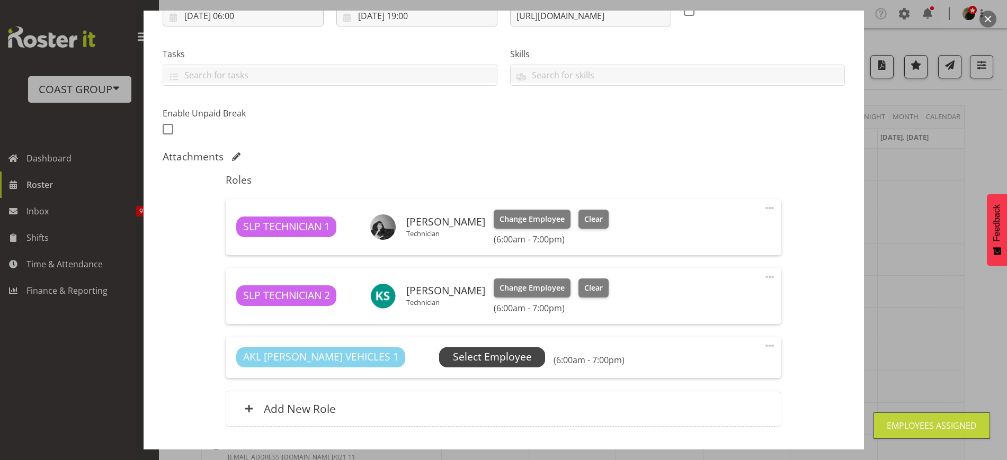
click at [454, 358] on span "Select Employee" at bounding box center [492, 357] width 79 height 15
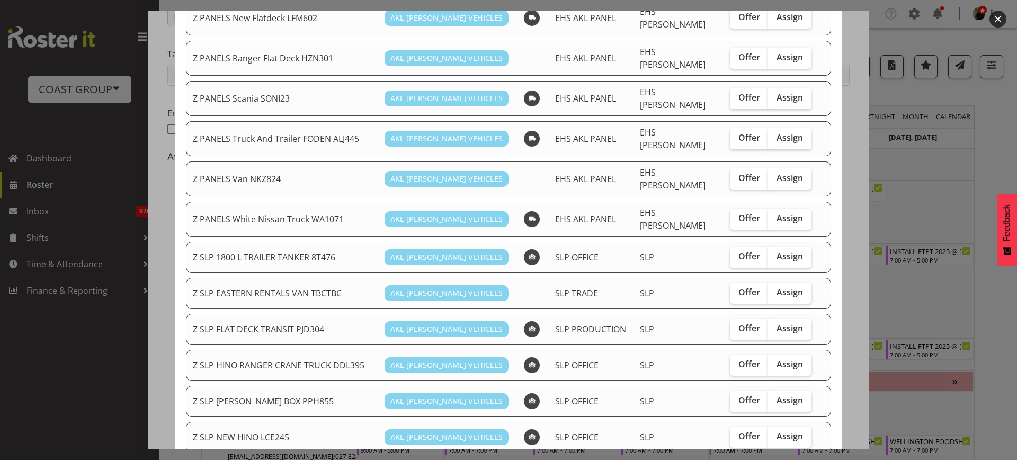
scroll to position [596, 0]
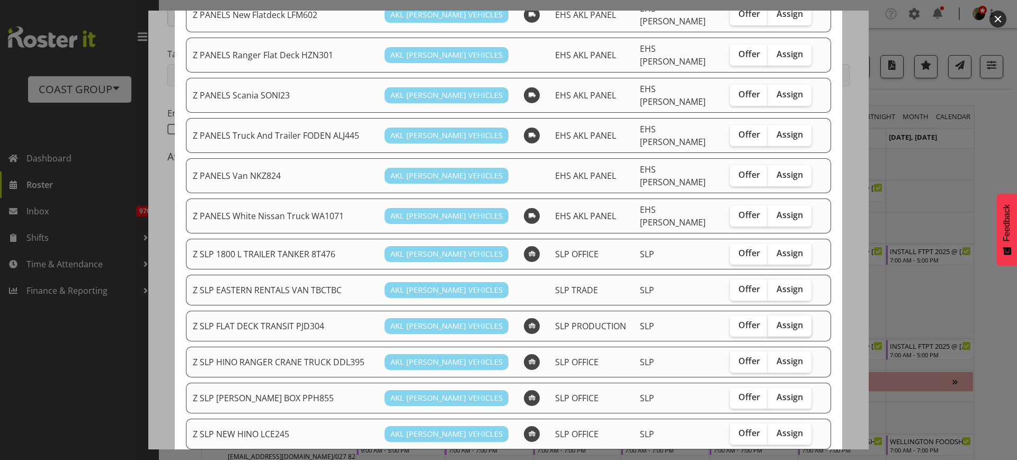
click at [777, 320] on span "Assign" at bounding box center [790, 325] width 26 height 11
click at [775, 322] on input "Assign" at bounding box center [771, 325] width 7 height 7
checkbox input "true"
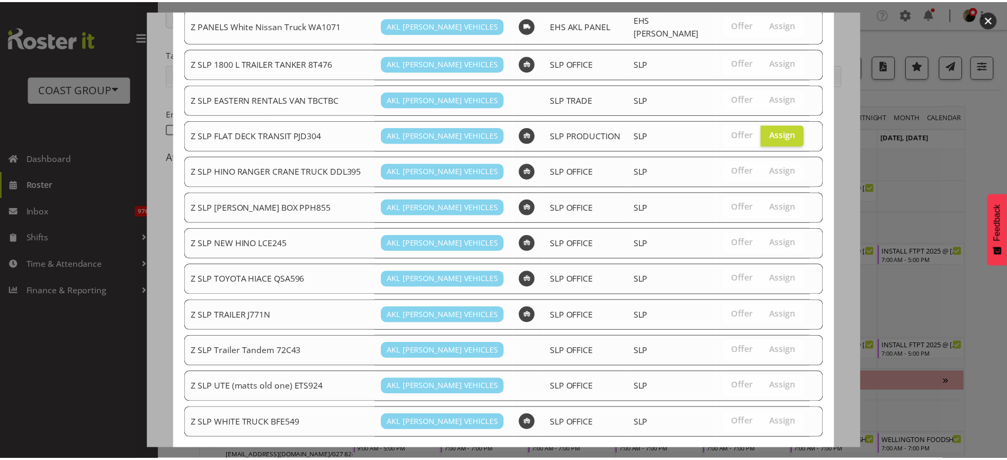
scroll to position [800, 0]
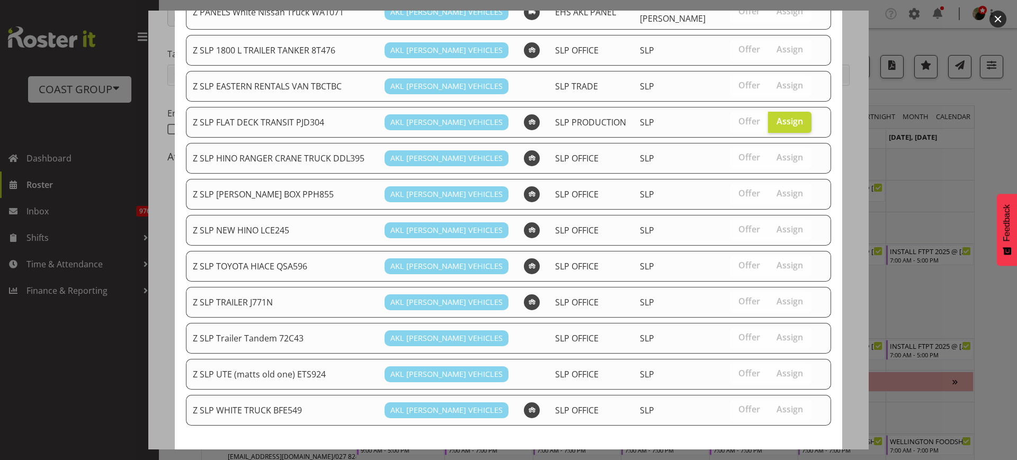
click at [748, 458] on span "Assign Z SLP FLAT DECK TRANSIT PJD304" at bounding box center [734, 464] width 182 height 13
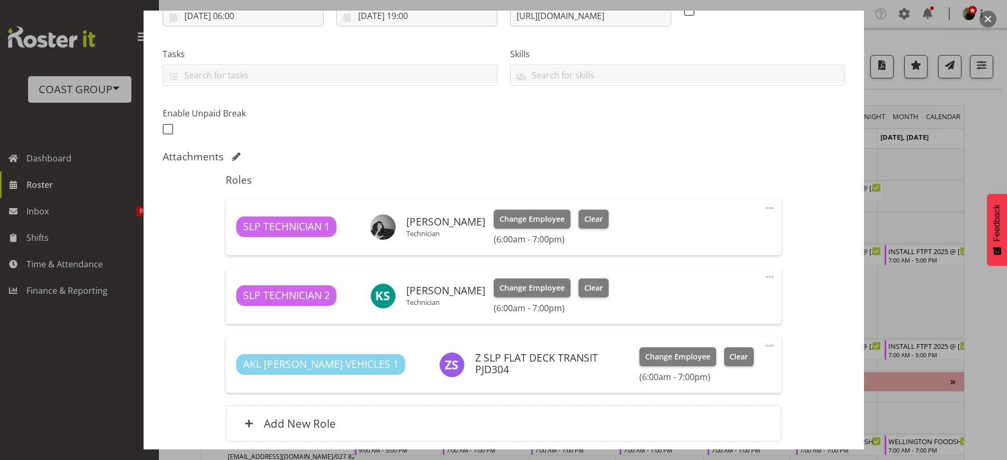
scroll to position [283, 0]
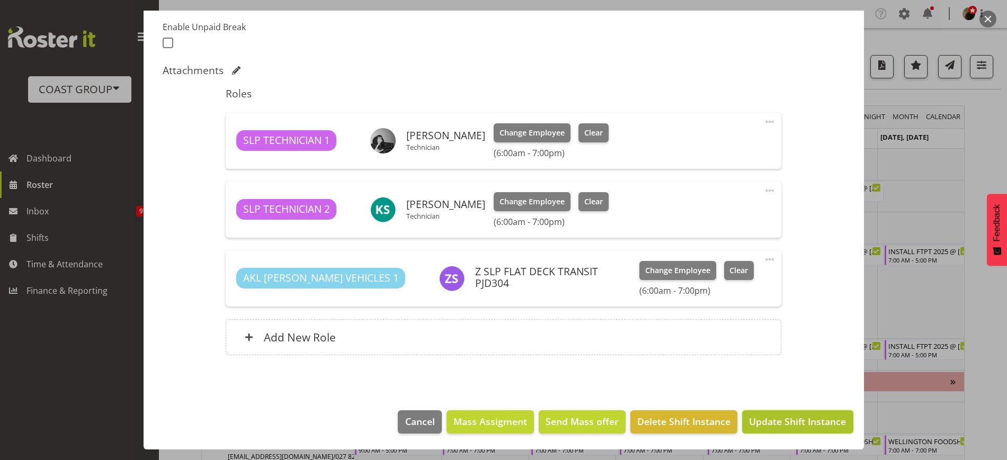
click at [787, 417] on span "Update Shift Instance" at bounding box center [797, 422] width 97 height 14
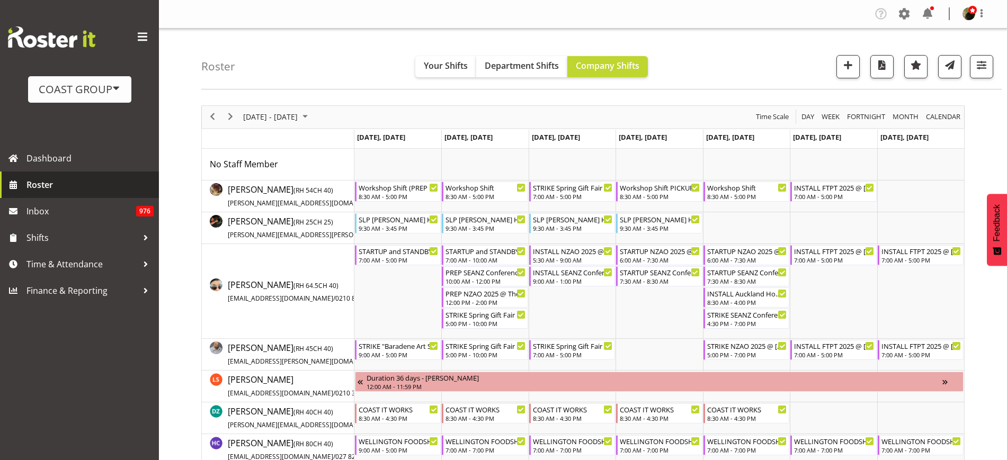
click at [44, 184] on span "Roster" at bounding box center [89, 185] width 127 height 16
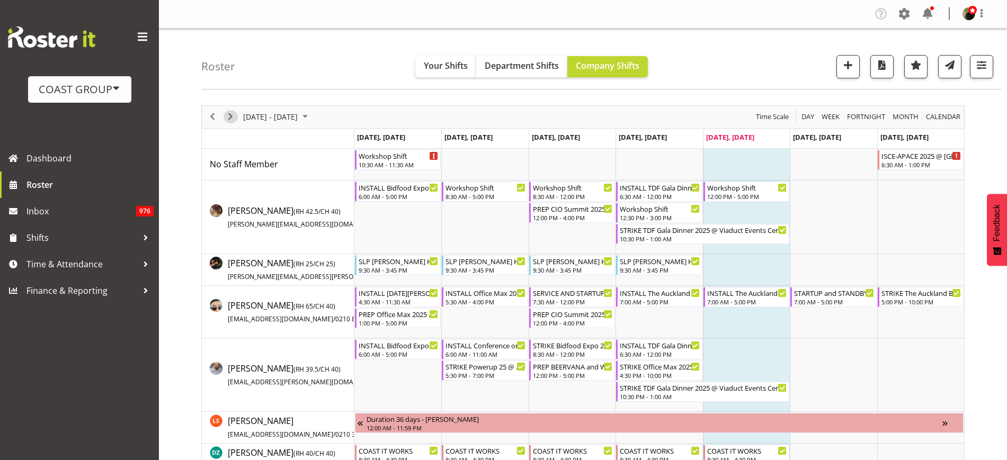
click at [232, 120] on span "Next" at bounding box center [230, 116] width 13 height 13
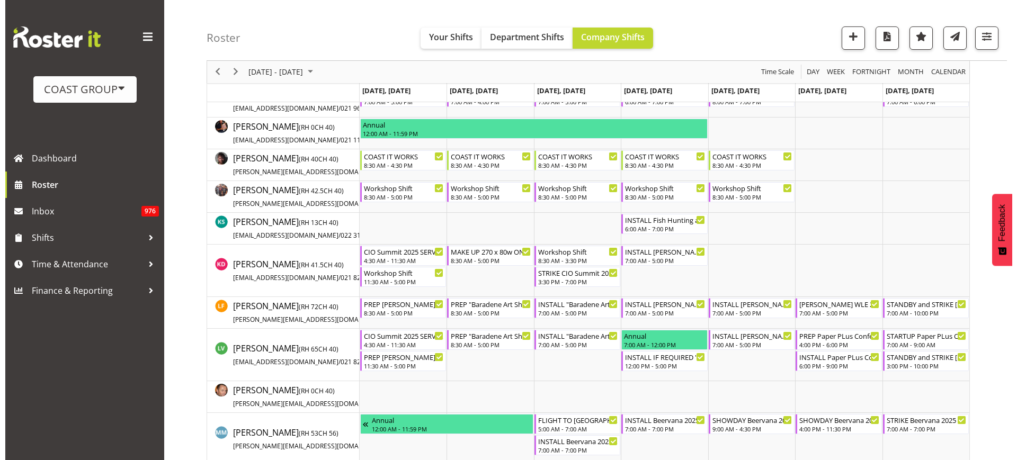
scroll to position [509, 0]
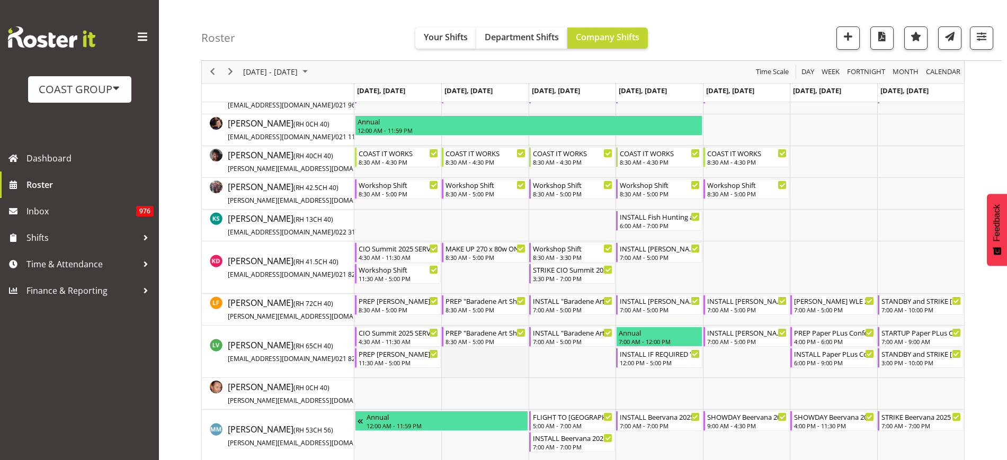
click at [486, 374] on td "Timeline Week of August 22, 2025" at bounding box center [484, 352] width 87 height 52
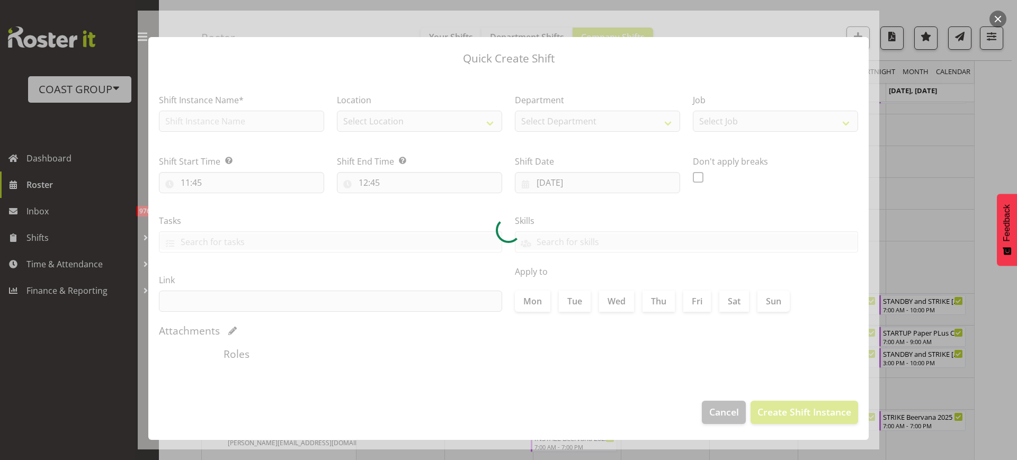
type input "[DATE]"
checkbox input "true"
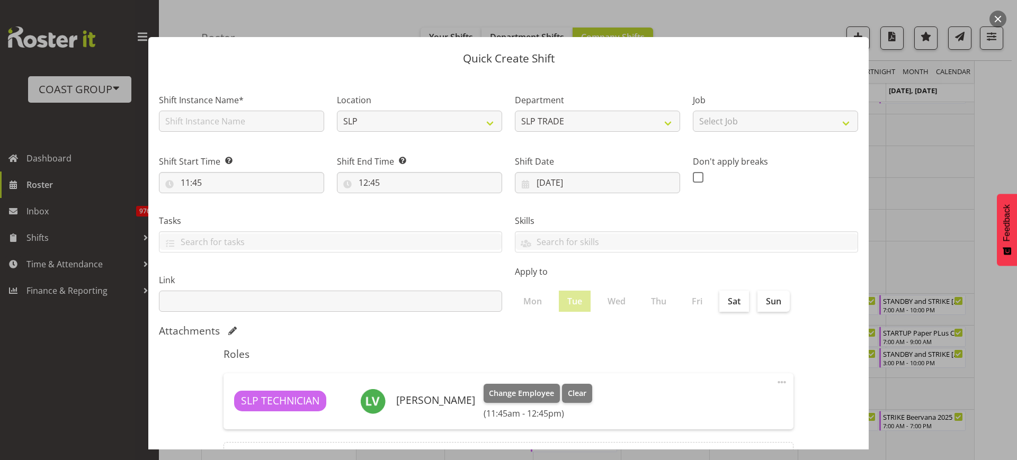
click at [997, 17] on button "button" at bounding box center [998, 19] width 17 height 17
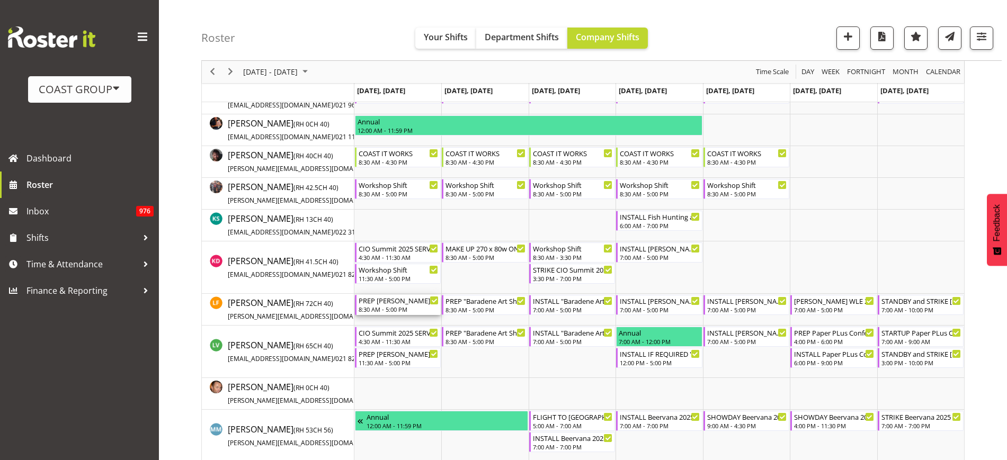
click at [378, 299] on div "PREP [PERSON_NAME] WLE 2025 @ [GEOGRAPHIC_DATA]" at bounding box center [399, 300] width 80 height 11
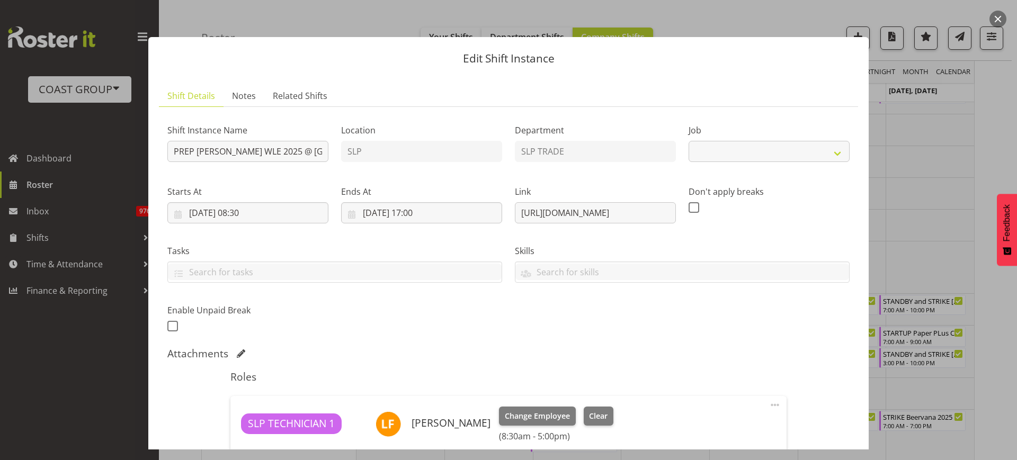
select select "9225"
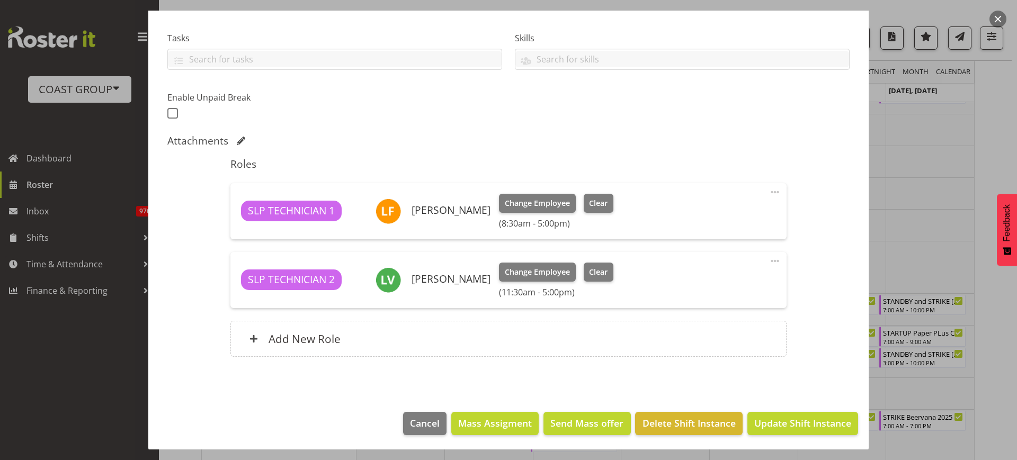
scroll to position [215, 0]
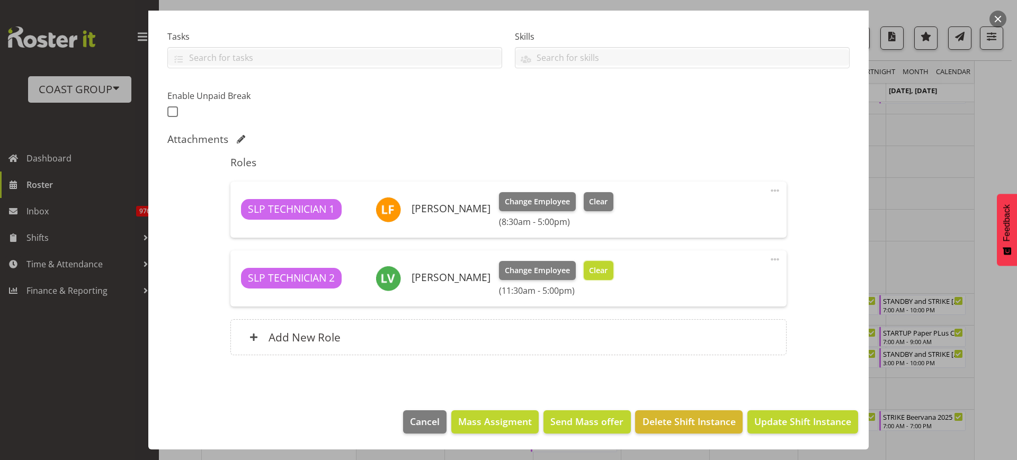
click at [597, 272] on span "Clear" at bounding box center [598, 271] width 19 height 12
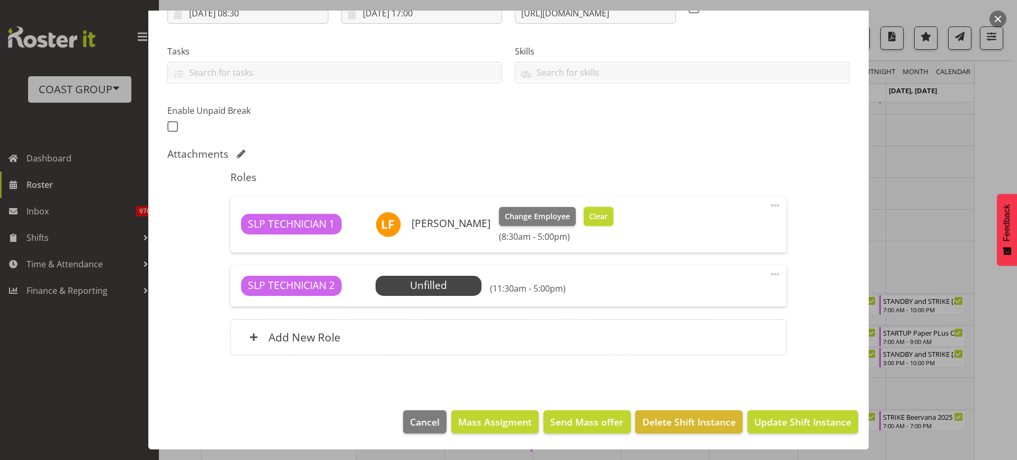
click at [599, 207] on button "Clear" at bounding box center [599, 216] width 30 height 19
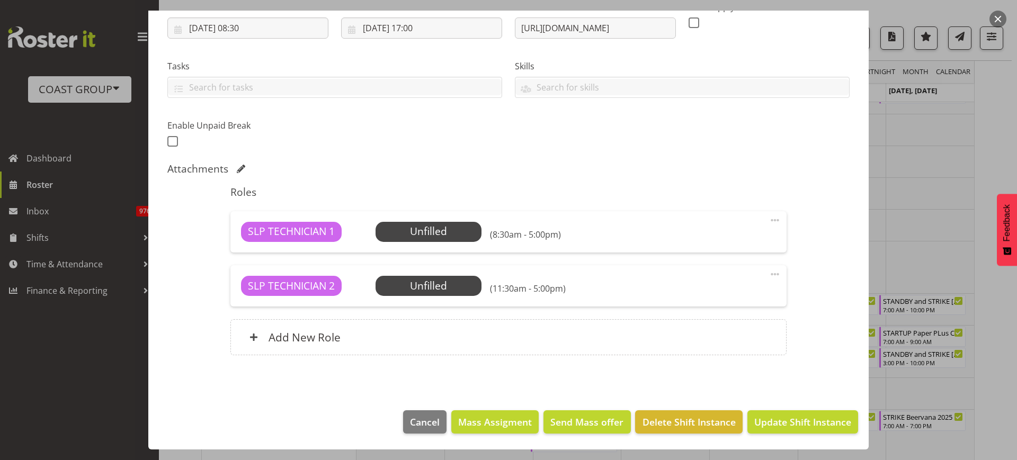
scroll to position [185, 0]
click at [807, 419] on span "Update Shift Instance" at bounding box center [803, 422] width 97 height 14
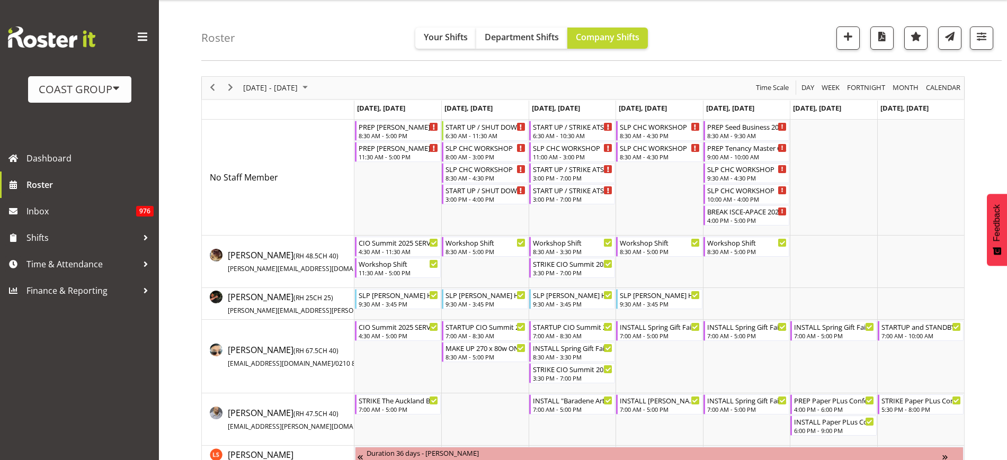
scroll to position [0, 0]
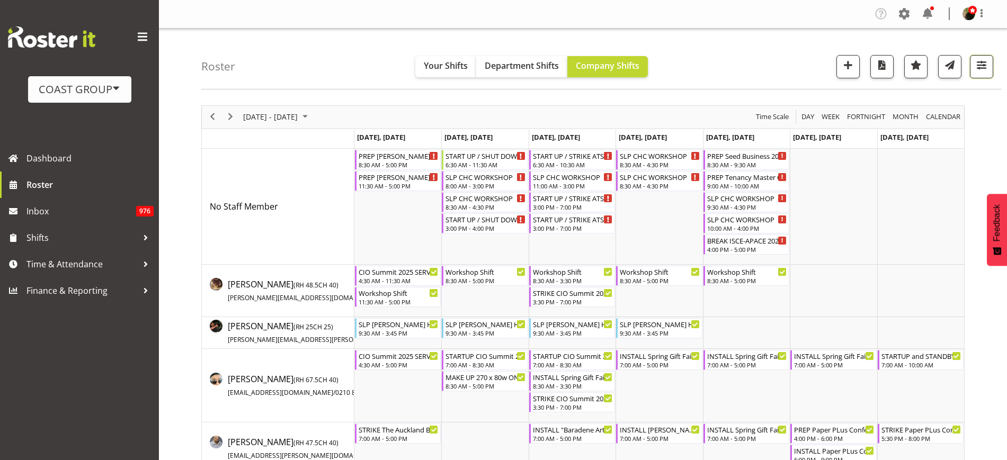
click at [988, 63] on span "button" at bounding box center [982, 65] width 14 height 14
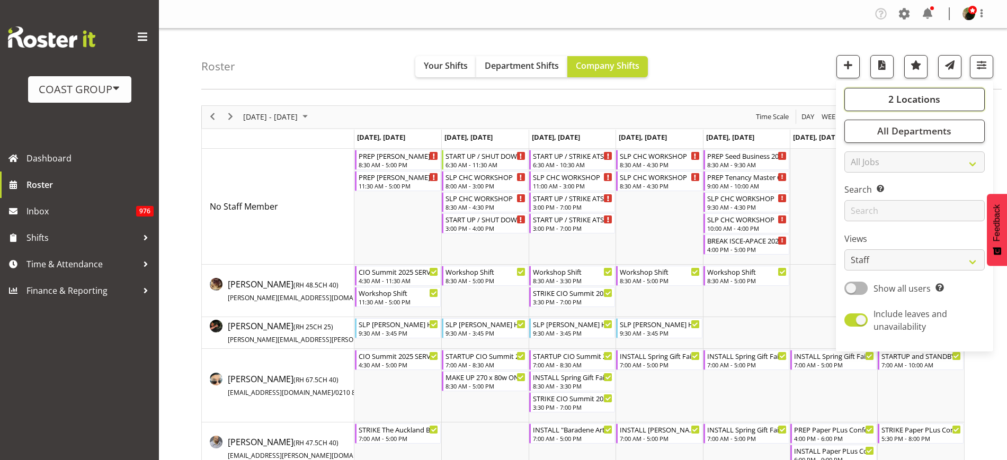
click at [940, 99] on span "2 Locations" at bounding box center [915, 99] width 52 height 13
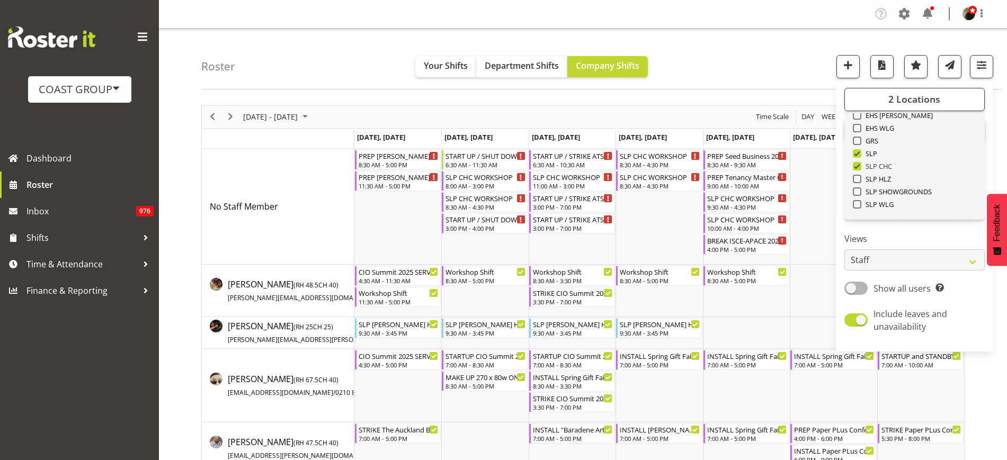
click at [859, 168] on span at bounding box center [857, 166] width 8 height 8
click at [859, 168] on input "SLP CHC" at bounding box center [856, 166] width 7 height 7
checkbox input "false"
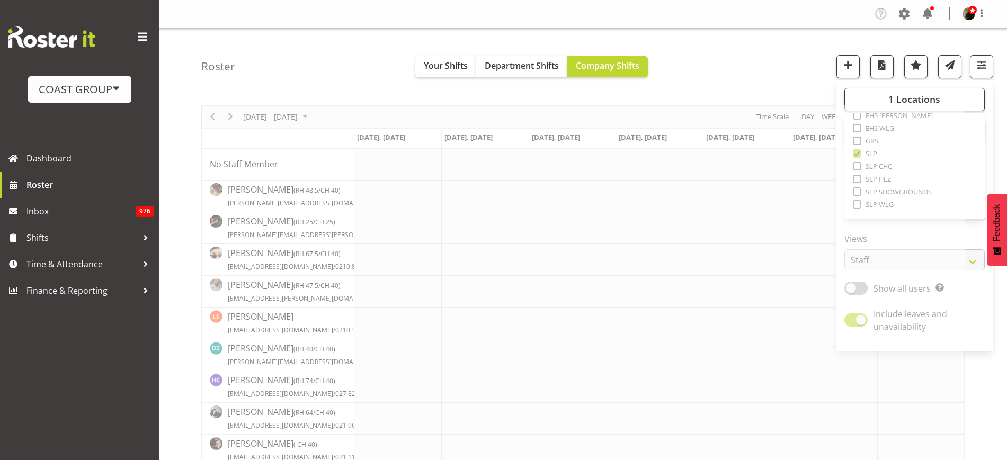
click at [749, 49] on div "Roster Your Shifts Department Shifts Company Shifts 1 Locations Clear CARLTON E…" at bounding box center [601, 59] width 801 height 61
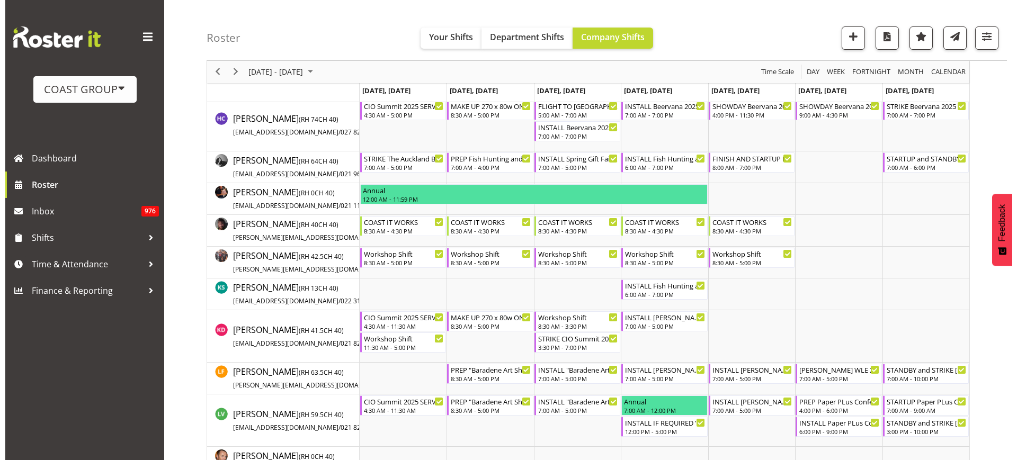
scroll to position [398, 0]
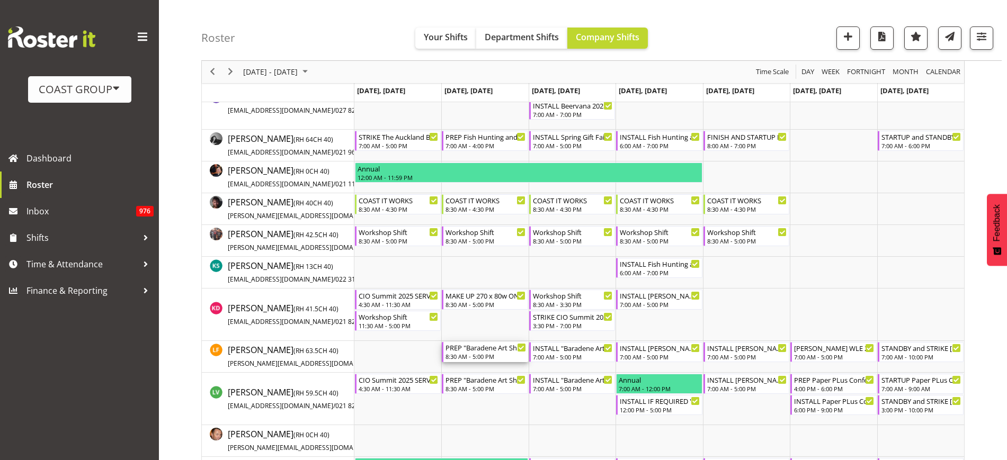
click at [469, 348] on div "PREP "Baradene Art Show 2025 @ Baradene School on site @ TBC" at bounding box center [486, 347] width 80 height 11
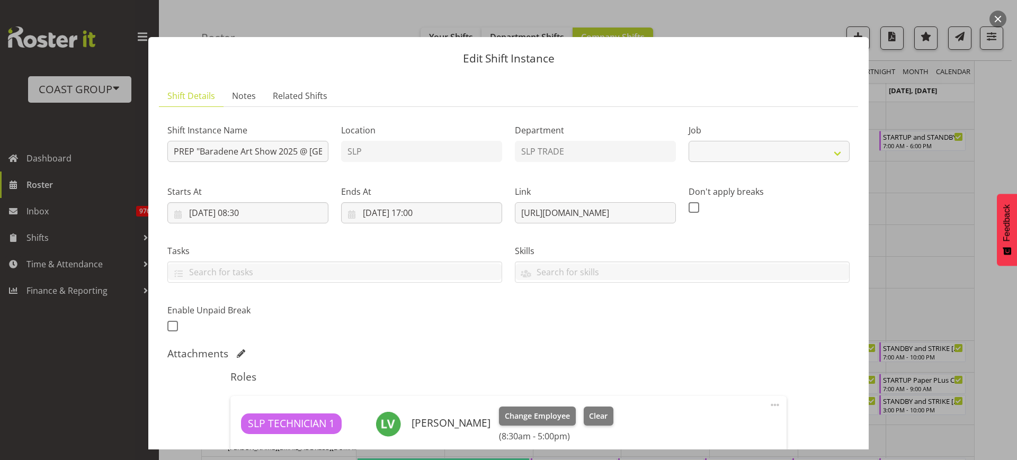
select select "9874"
click at [769, 405] on span at bounding box center [775, 405] width 13 height 13
click at [735, 427] on link "Edit" at bounding box center [731, 428] width 102 height 19
select select "7"
select select "2025"
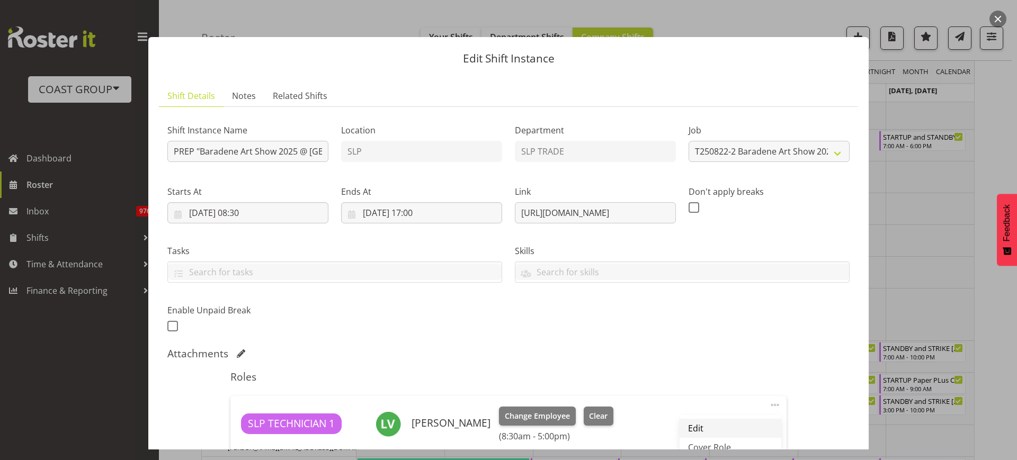
select select "8"
select select "30"
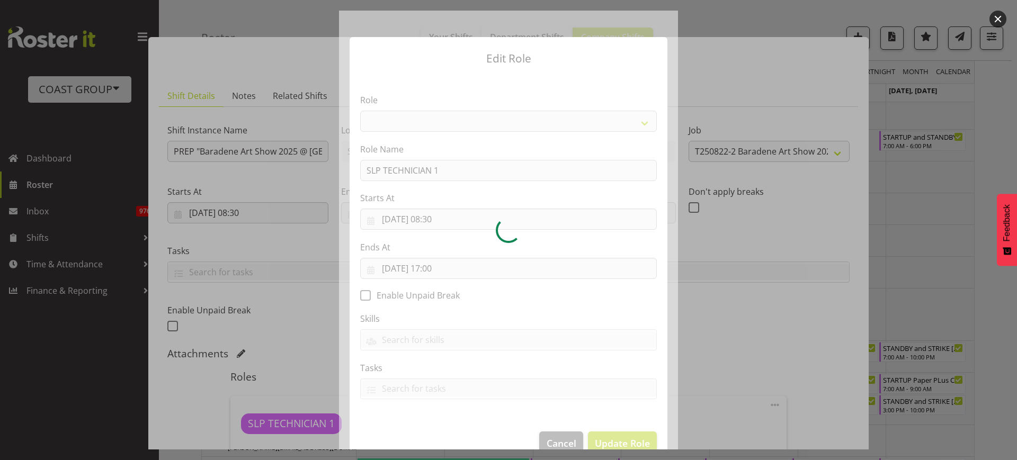
select select "123"
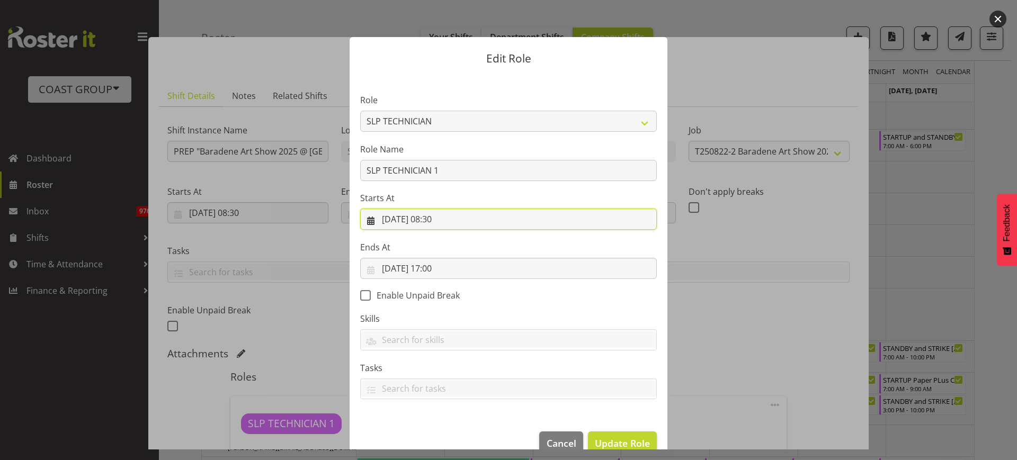
click at [442, 217] on input "19/08/2025, 08:30" at bounding box center [508, 219] width 297 height 21
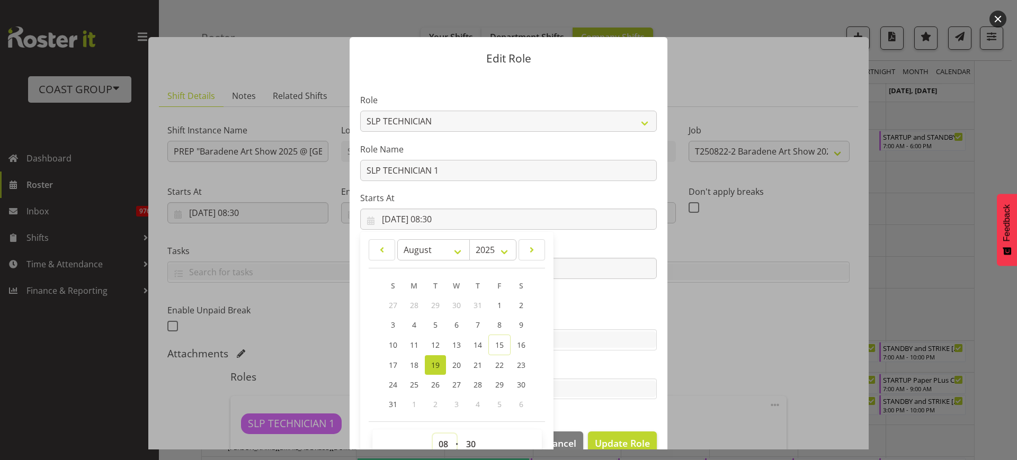
click at [436, 447] on select "00 01 02 03 04 05 06 07 08 09 10 11 12 13 14 15 16 17 18 19 20 21 22 23" at bounding box center [445, 444] width 24 height 21
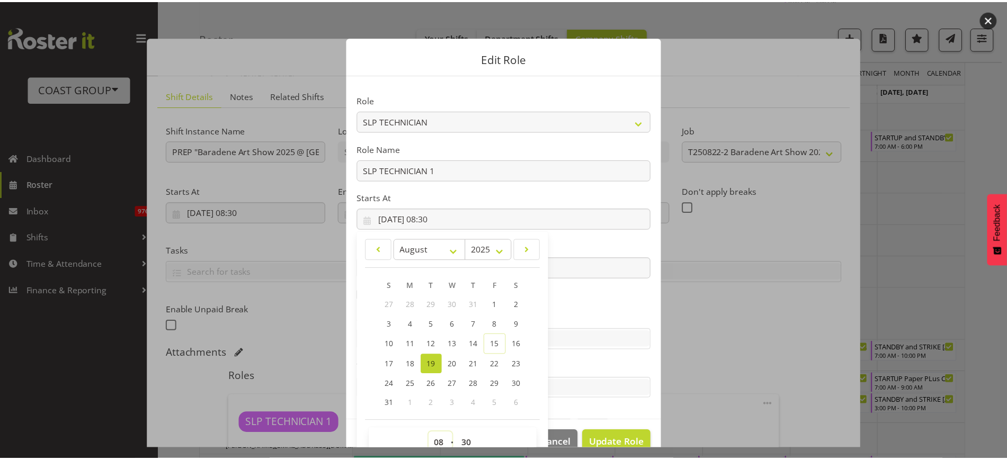
scroll to position [5, 0]
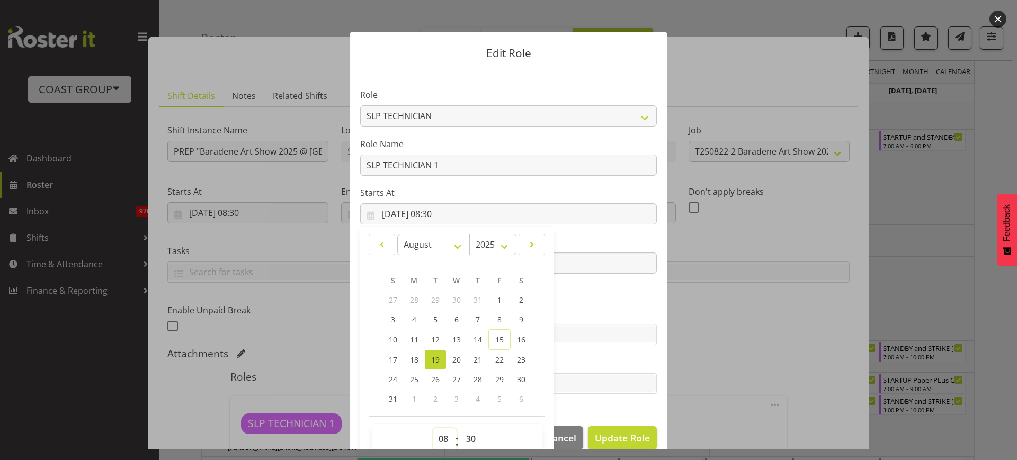
select select "11"
click at [433, 429] on select "00 01 02 03 04 05 06 07 08 09 10 11 12 13 14 15 16 17 18 19 20 21 22 23" at bounding box center [445, 439] width 24 height 21
type input "19/08/2025, 11:30"
click at [620, 436] on span "Update Role" at bounding box center [622, 438] width 55 height 14
select select
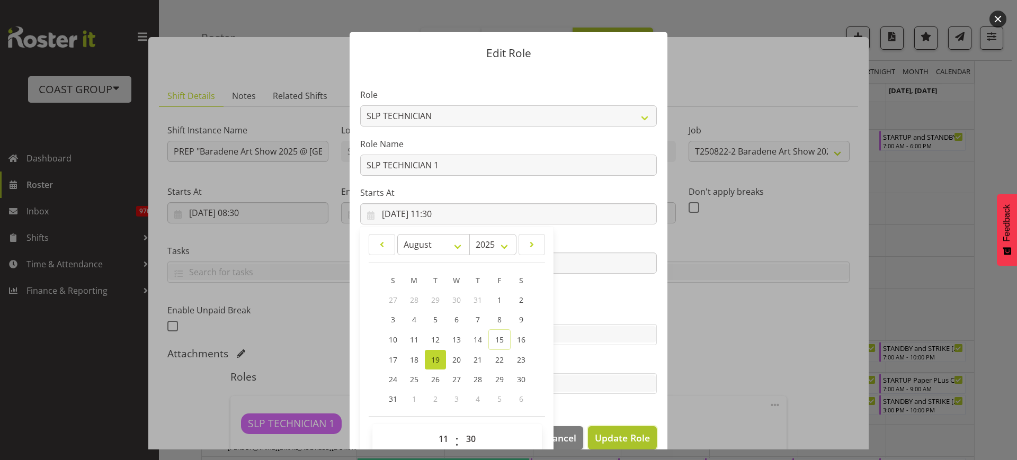
select select
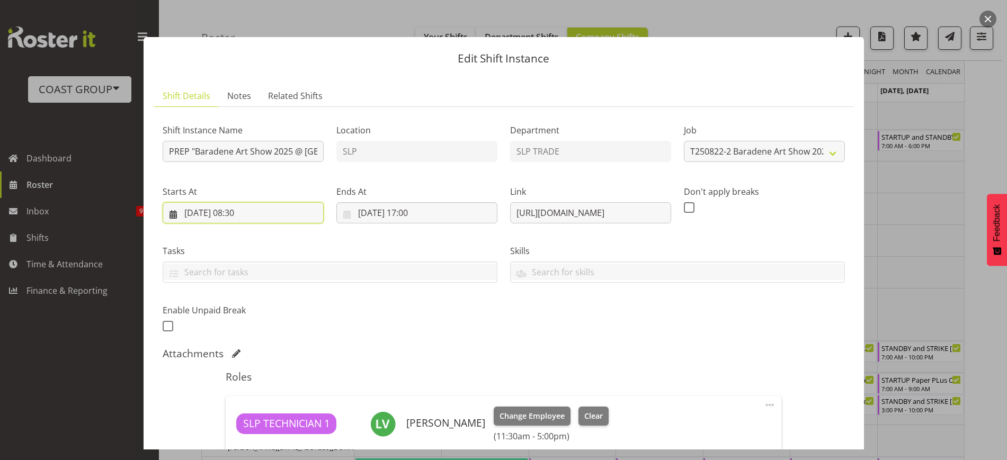
click at [255, 215] on input "19/08/2025, 08:30" at bounding box center [243, 212] width 161 height 21
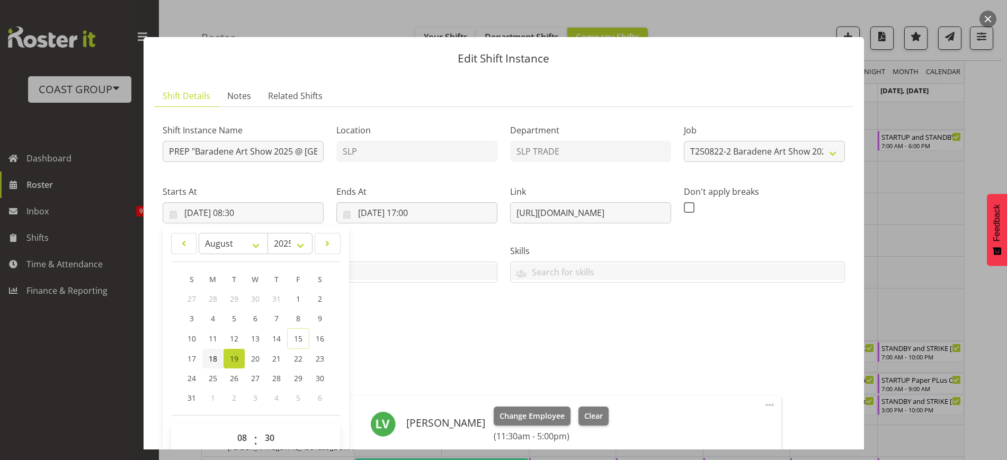
click at [215, 357] on span "18" at bounding box center [213, 359] width 8 height 10
type input "18/08/2025, 08:30"
click at [409, 214] on input "19/08/2025, 17:00" at bounding box center [416, 212] width 161 height 21
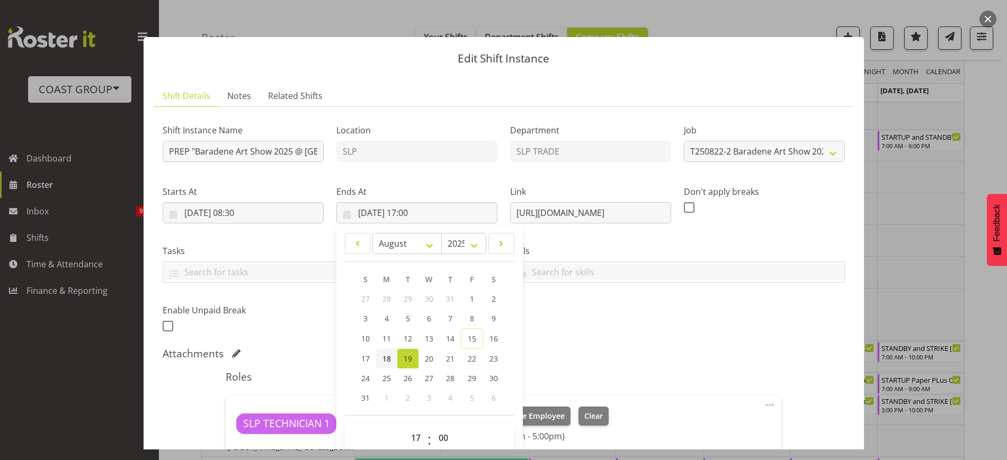
click at [385, 360] on span "18" at bounding box center [387, 359] width 8 height 10
click at [383, 363] on span "18" at bounding box center [387, 359] width 8 height 10
type input "18/08/2025, 00:00"
click at [384, 353] on link "18" at bounding box center [386, 359] width 21 height 20
click at [410, 432] on select "00 01 02 03 04 05 06 07 08 09 10 11 12 13 14 15 16 17 18 19 20 21 22 23" at bounding box center [417, 438] width 24 height 21
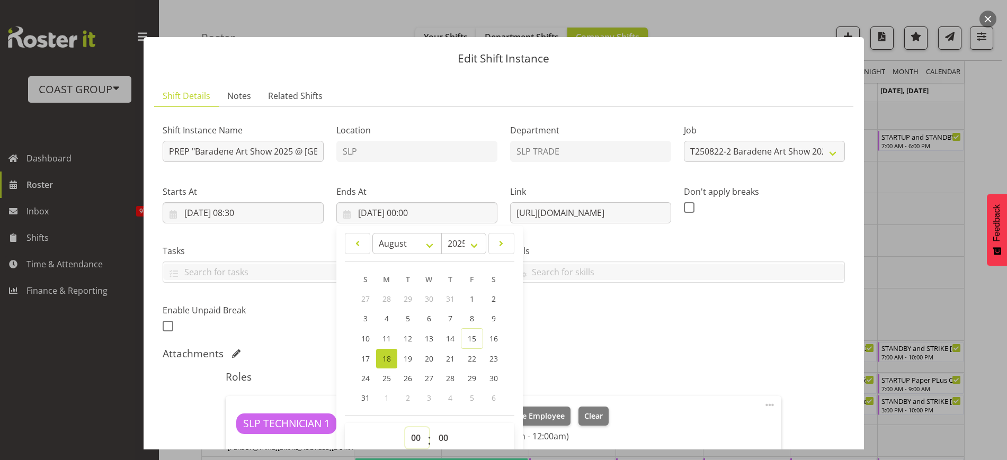
select select "17"
click at [405, 428] on select "00 01 02 03 04 05 06 07 08 09 10 11 12 13 14 15 16 17 18 19 20 21 22 23" at bounding box center [417, 438] width 24 height 21
type input "18/08/2025, 17:00"
click at [709, 336] on div "Shift Instance Name PREP "Baradene Art Show 2025 @ Baradene School on site @ TB…" at bounding box center [503, 225] width 695 height 232
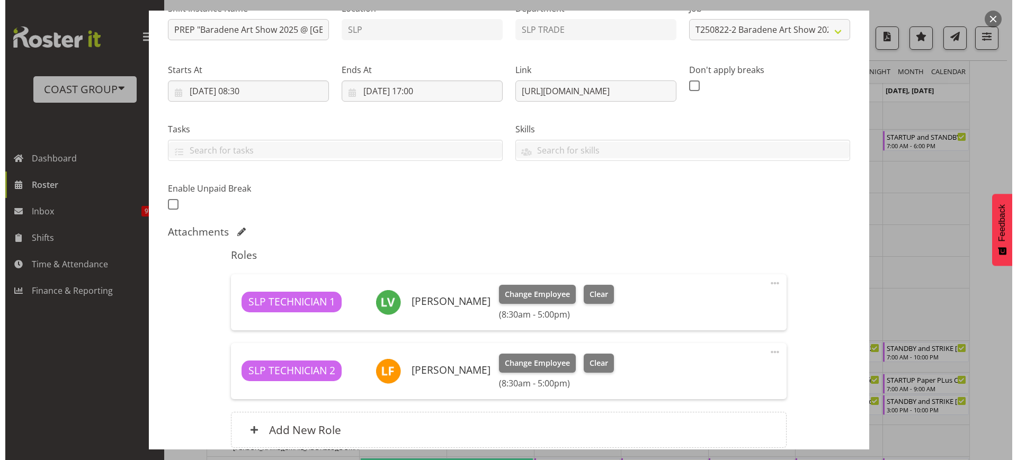
scroll to position [133, 0]
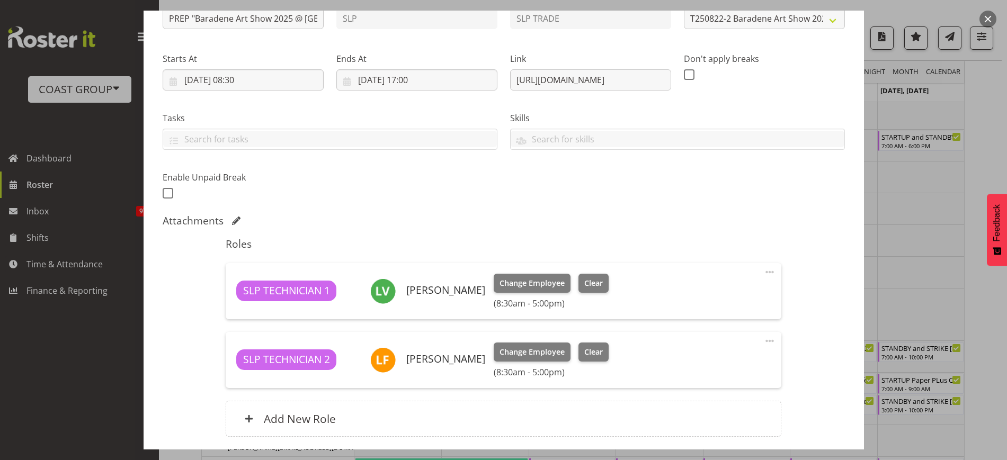
click at [764, 272] on span at bounding box center [770, 272] width 13 height 13
click at [731, 290] on link "Edit" at bounding box center [725, 295] width 102 height 19
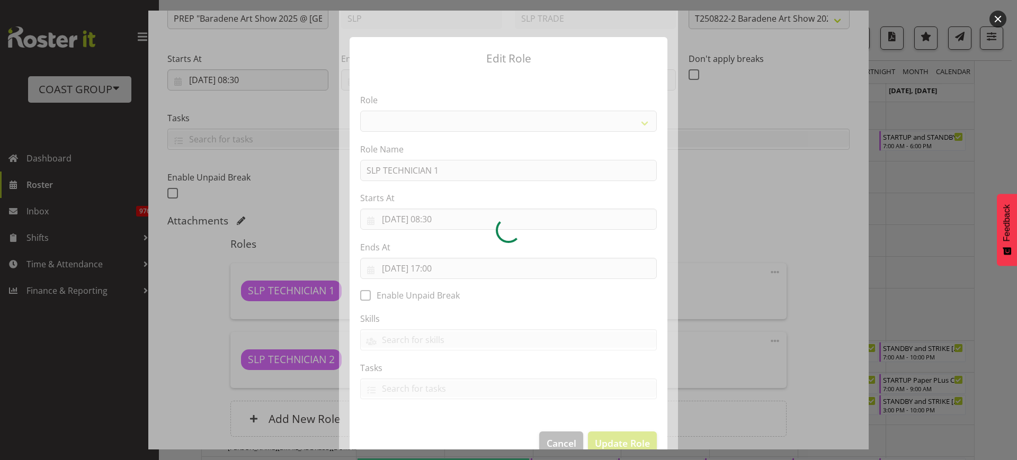
select select "123"
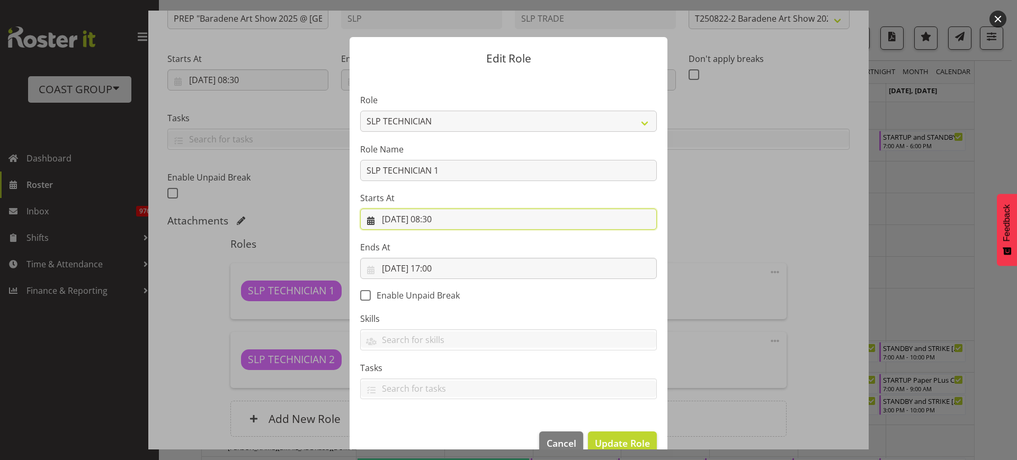
click at [437, 216] on input "18/08/2025, 08:30" at bounding box center [508, 219] width 297 height 21
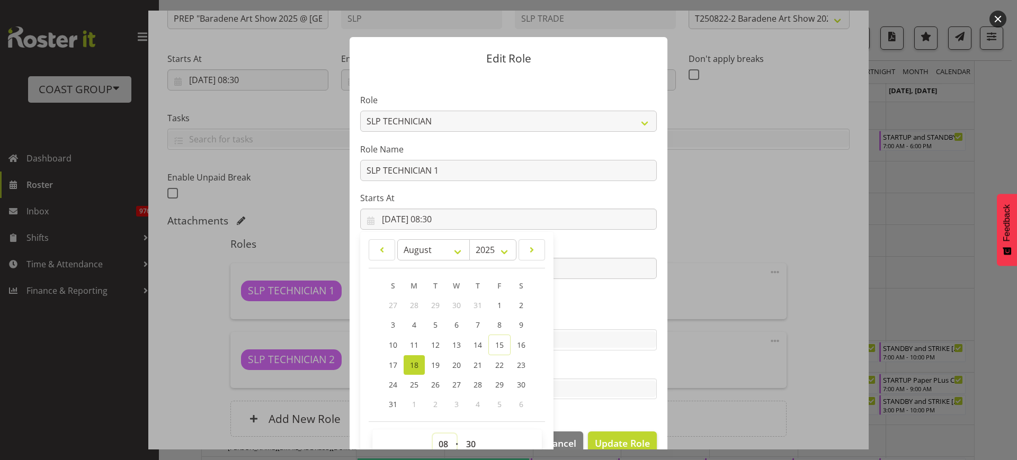
click at [435, 444] on select "00 01 02 03 04 05 06 07 08 09 10 11 12 13 14 15 16 17 18 19 20 21 22 23" at bounding box center [445, 444] width 24 height 21
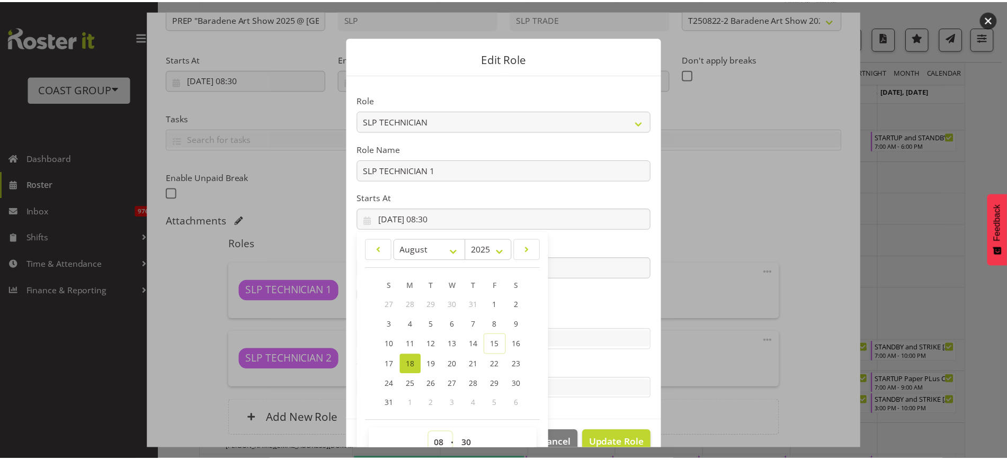
scroll to position [5, 0]
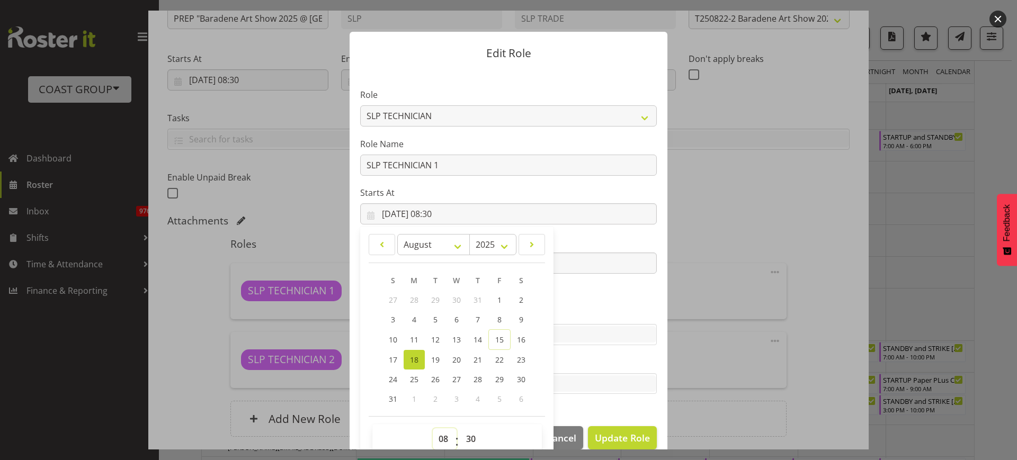
select select "11"
click at [433, 429] on select "00 01 02 03 04 05 06 07 08 09 10 11 12 13 14 15 16 17 18 19 20 21 22 23" at bounding box center [445, 439] width 24 height 21
type input "18/08/2025, 11:30"
click at [617, 441] on span "Update Role" at bounding box center [622, 438] width 55 height 14
select select
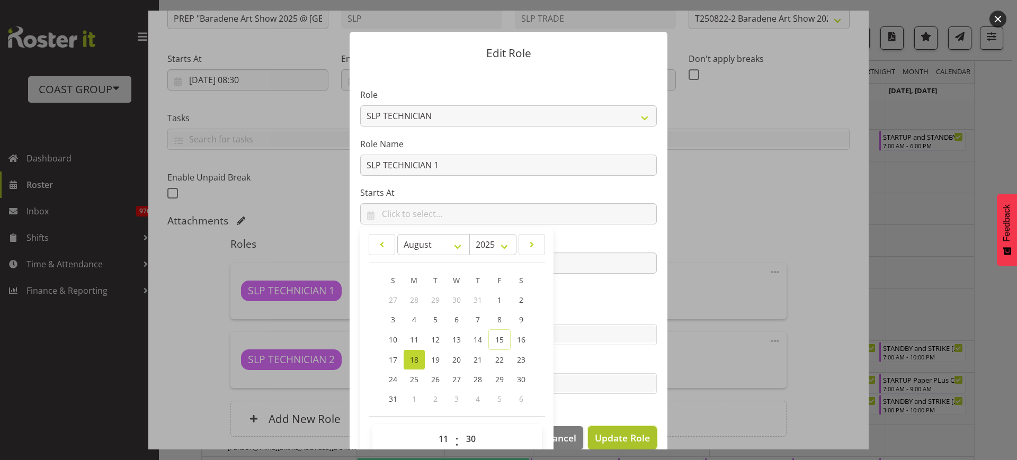
select select
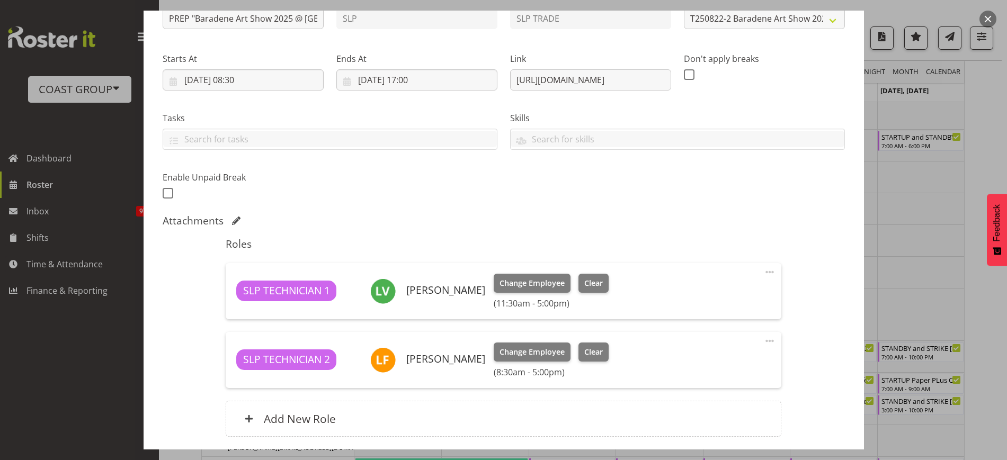
scroll to position [215, 0]
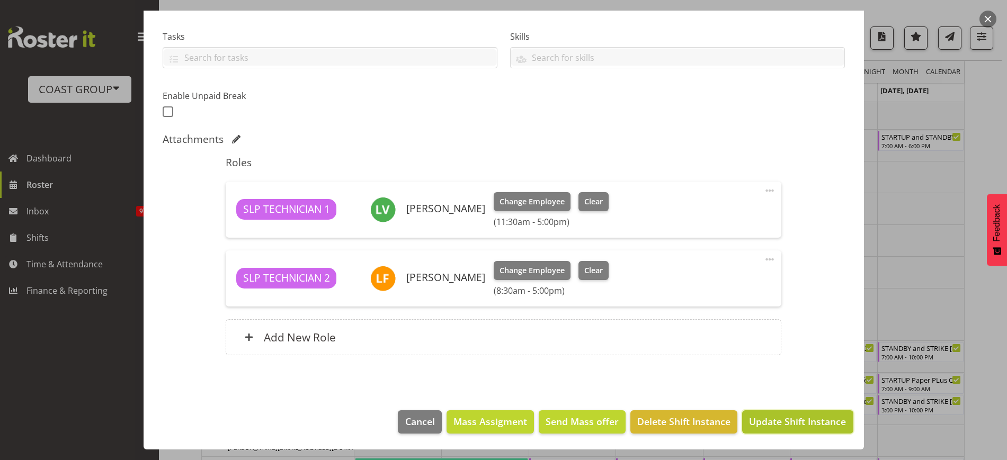
click at [794, 424] on span "Update Shift Instance" at bounding box center [797, 422] width 97 height 14
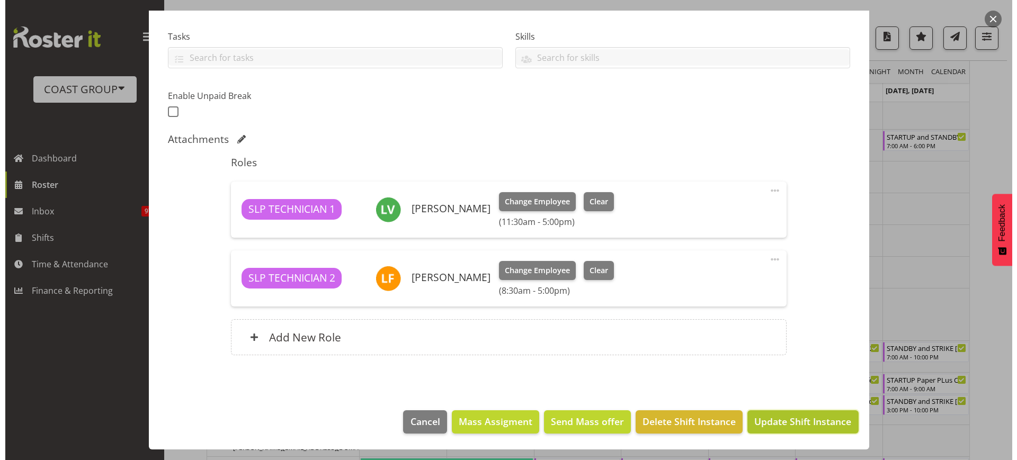
scroll to position [172, 0]
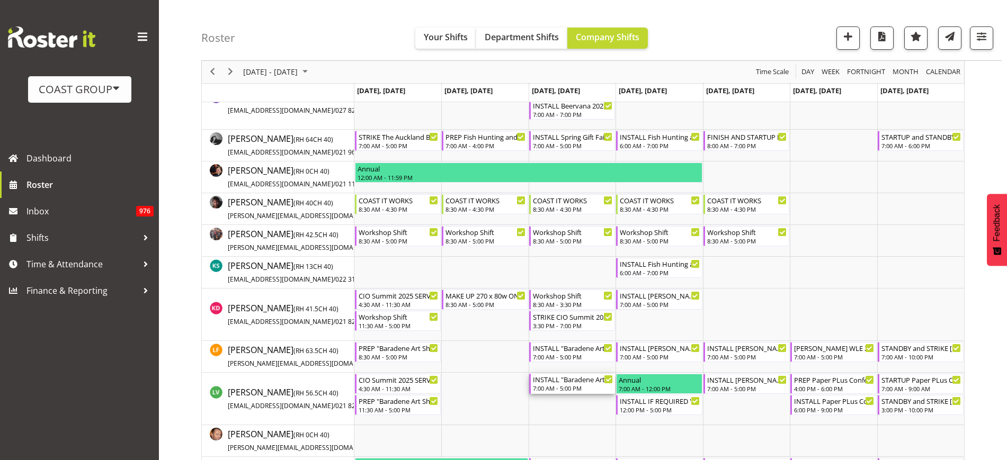
click at [568, 387] on div "7:00 AM - 5:00 PM" at bounding box center [573, 388] width 80 height 8
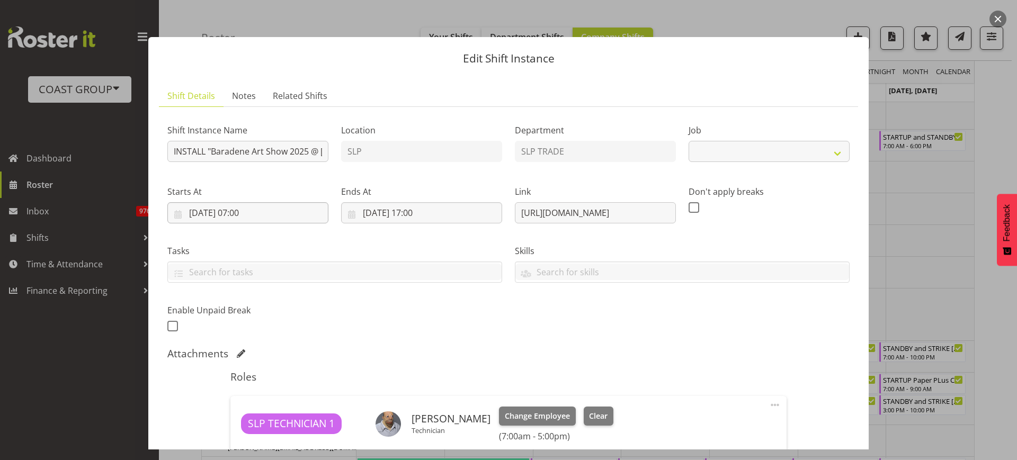
select select "9874"
click at [238, 214] on input "20/08/2025, 07:00" at bounding box center [247, 212] width 161 height 21
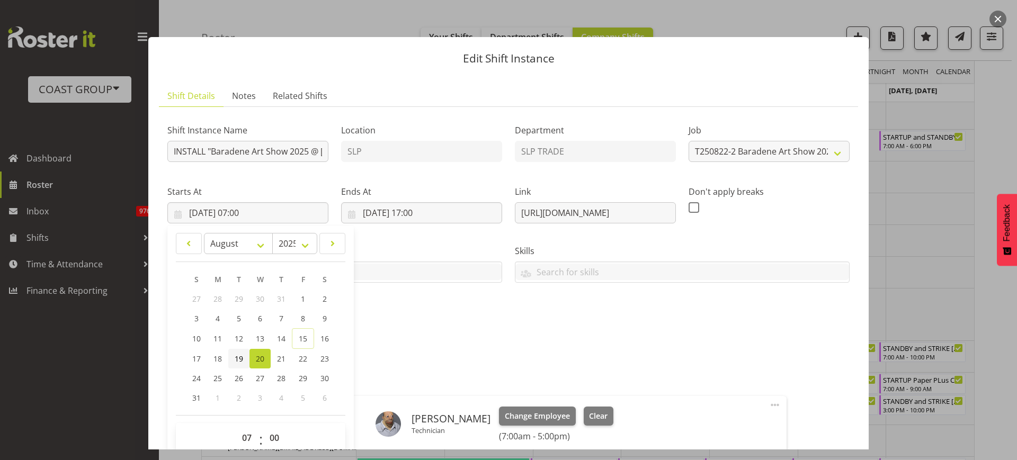
click at [245, 354] on link "19" at bounding box center [238, 359] width 21 height 20
type input "19/08/2025, 07:00"
click at [410, 209] on input "20/08/2025, 17:00" at bounding box center [421, 212] width 161 height 21
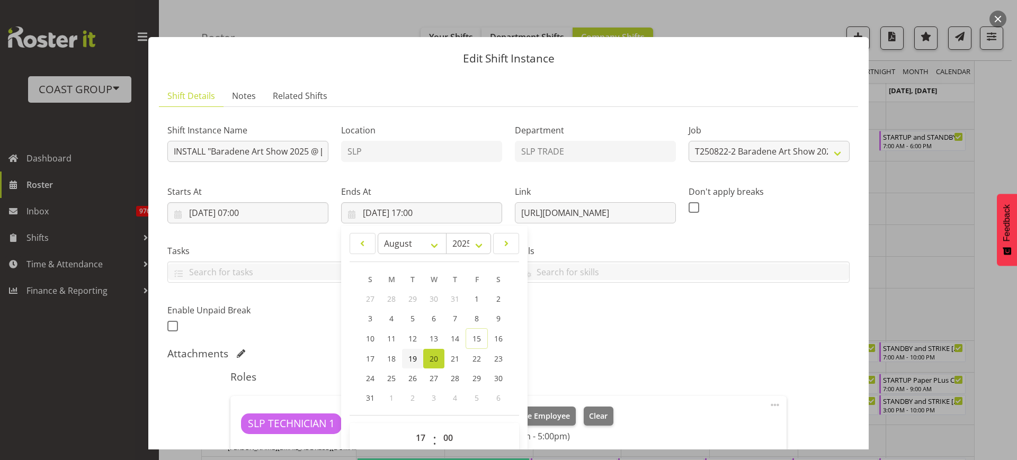
click at [411, 360] on span "19" at bounding box center [413, 359] width 8 height 10
type input "19/08/2025, 17:00"
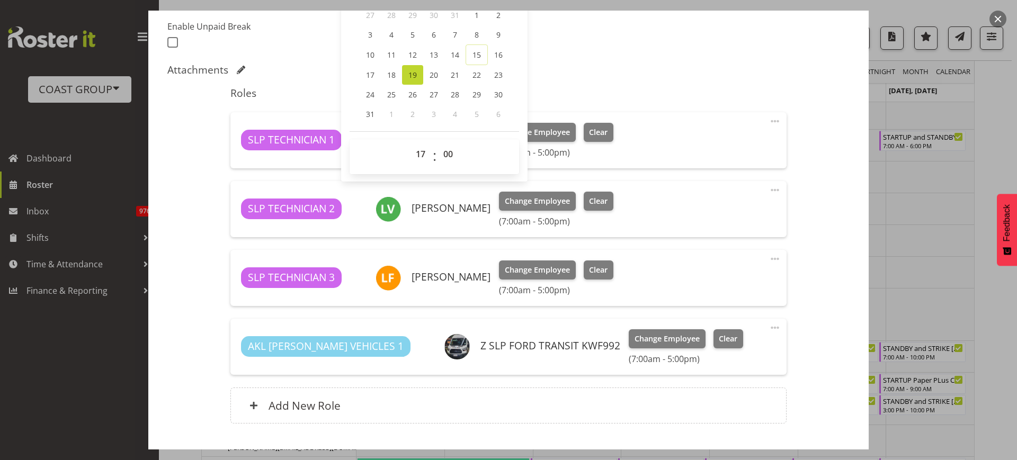
scroll to position [352, 0]
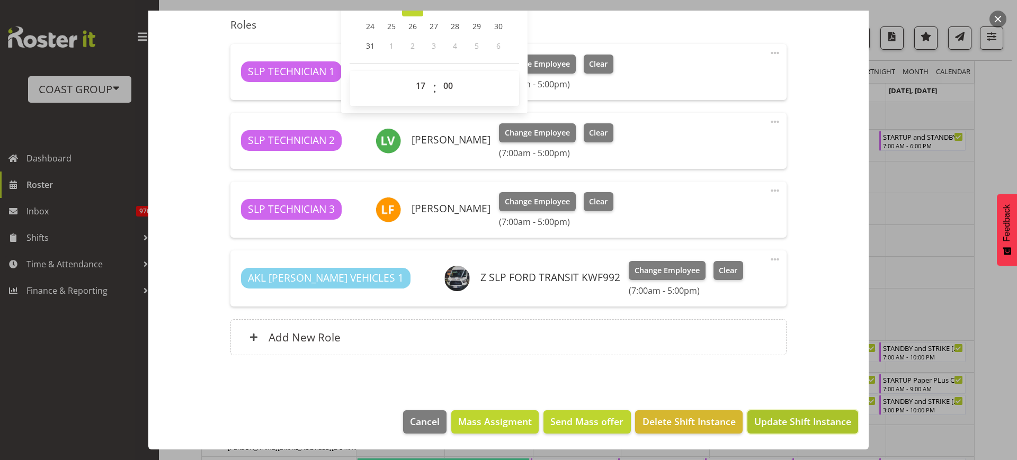
click at [792, 420] on span "Update Shift Instance" at bounding box center [803, 422] width 97 height 14
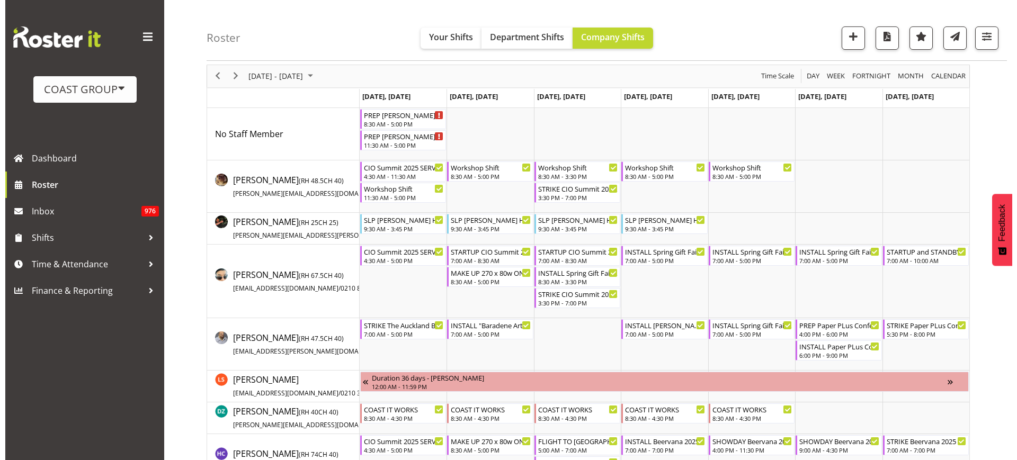
scroll to position [0, 0]
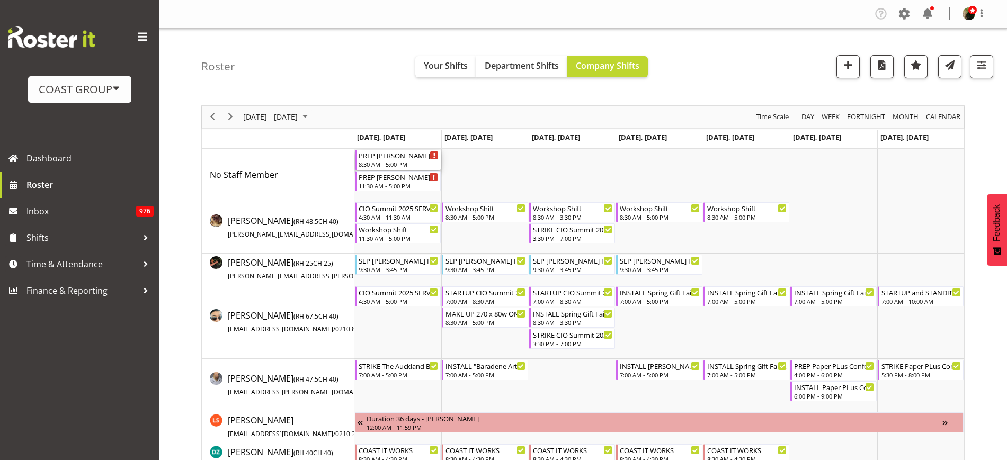
click at [378, 157] on div "PREP Hamilton WLE 2025 @ Claudelands" at bounding box center [399, 155] width 80 height 11
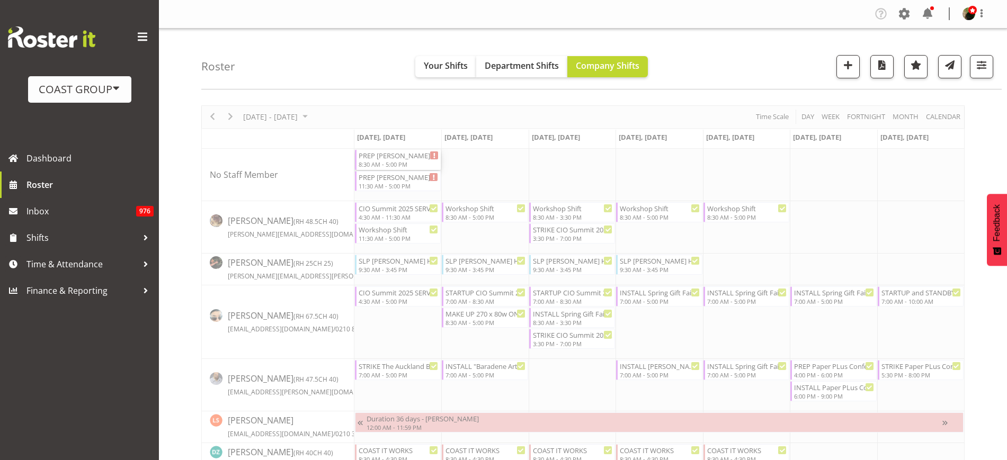
select select
select select "7"
select select "2025"
select select "17"
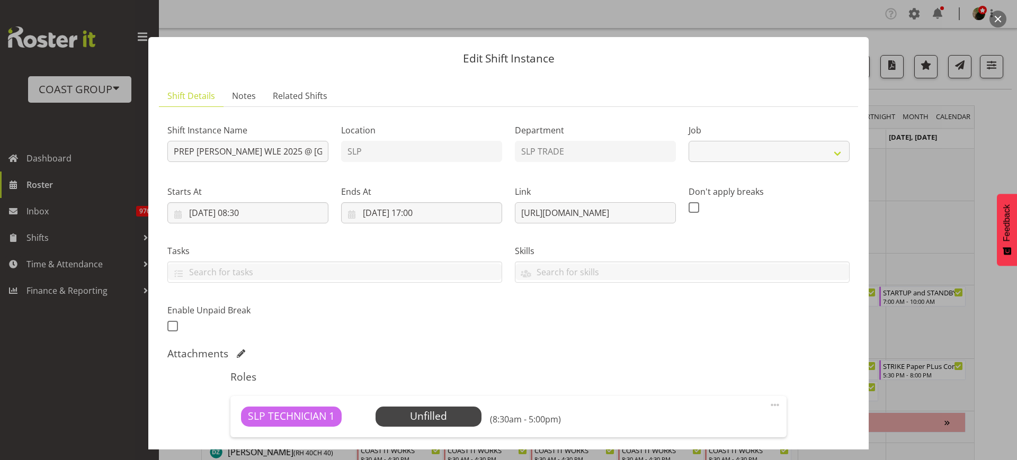
select select "9225"
click at [390, 216] on input "18/08/2025, 17:00" at bounding box center [421, 212] width 161 height 21
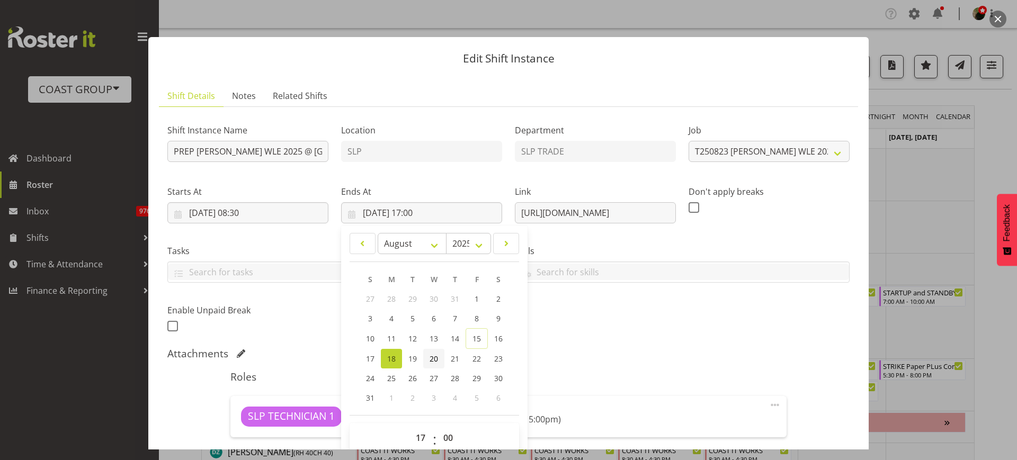
click at [432, 361] on span "20" at bounding box center [434, 359] width 8 height 10
type input "20/08/2025, 17:00"
click at [257, 216] on input "18/08/2025, 08:30" at bounding box center [247, 212] width 161 height 21
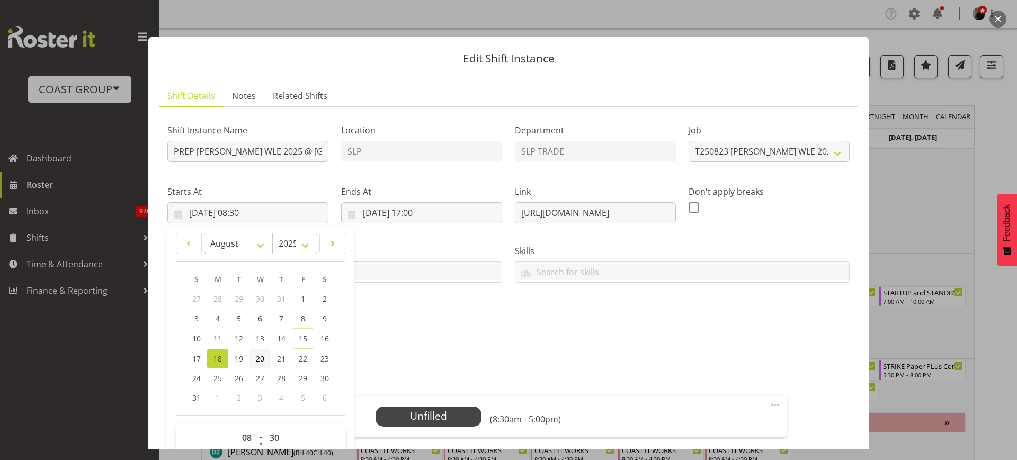
click at [259, 354] on span "20" at bounding box center [260, 359] width 8 height 10
type input "20/08/2025, 08:30"
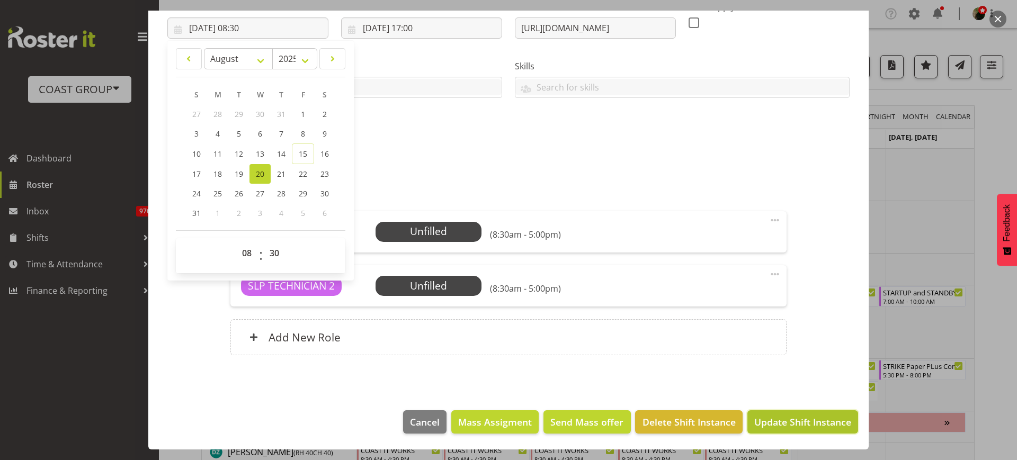
click at [804, 427] on span "Update Shift Instance" at bounding box center [803, 422] width 97 height 14
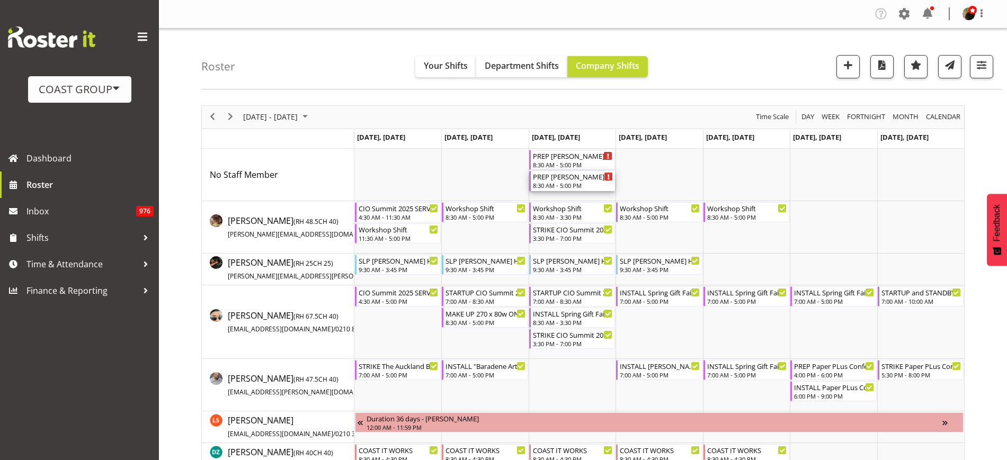
click at [564, 179] on div "PREP Hamilton WLE 2025 @ Claudelands" at bounding box center [573, 176] width 80 height 11
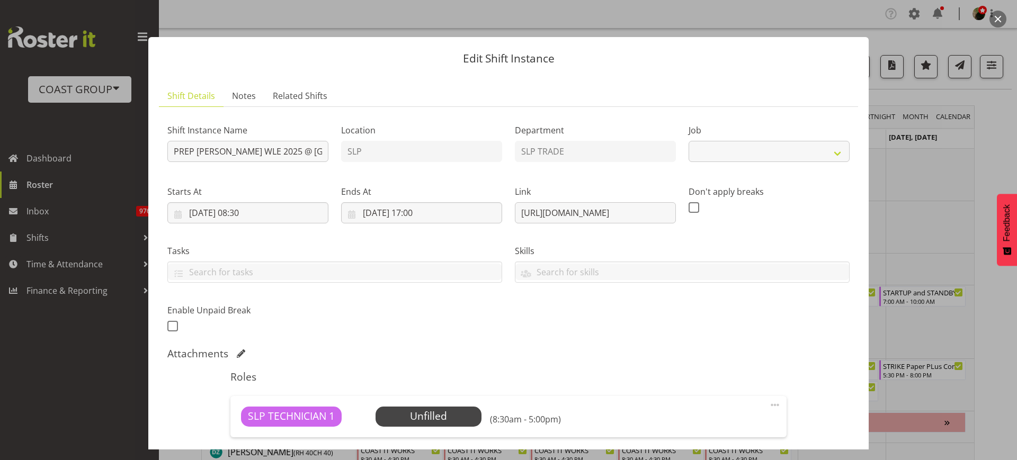
select select "9225"
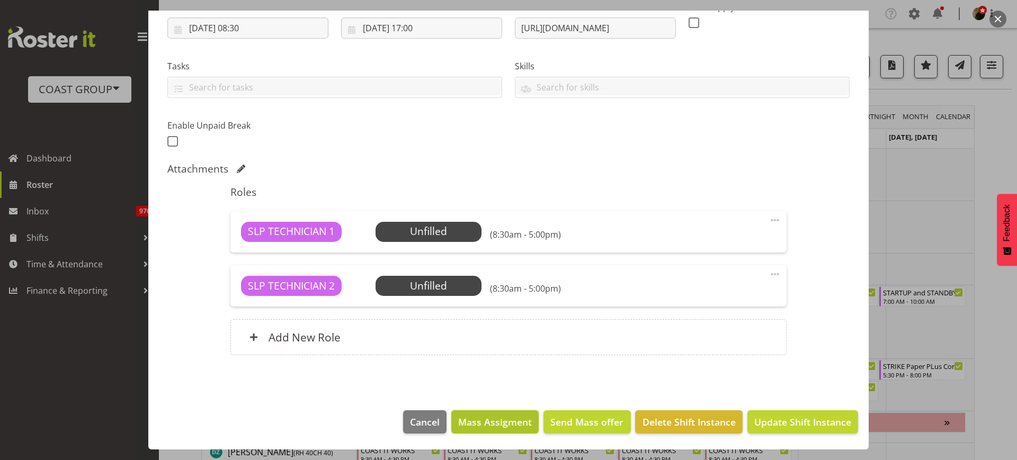
click at [485, 424] on span "Mass Assigment" at bounding box center [495, 422] width 74 height 14
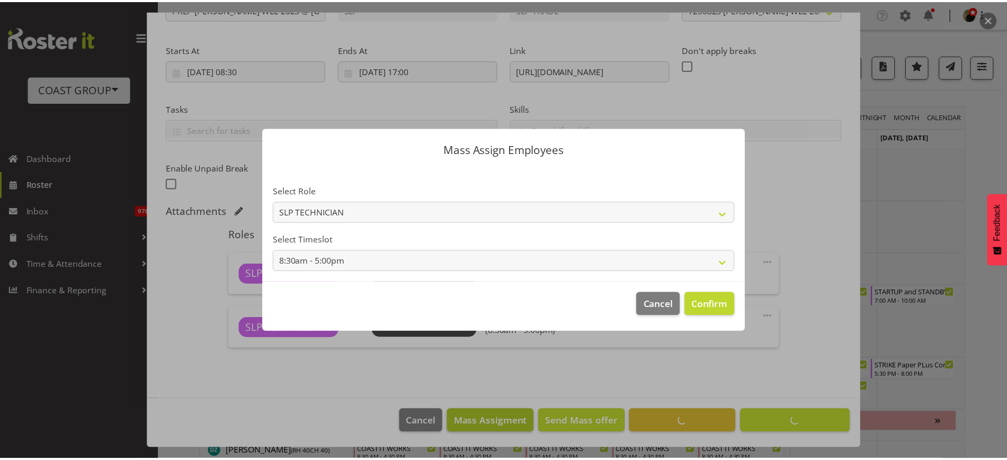
scroll to position [143, 0]
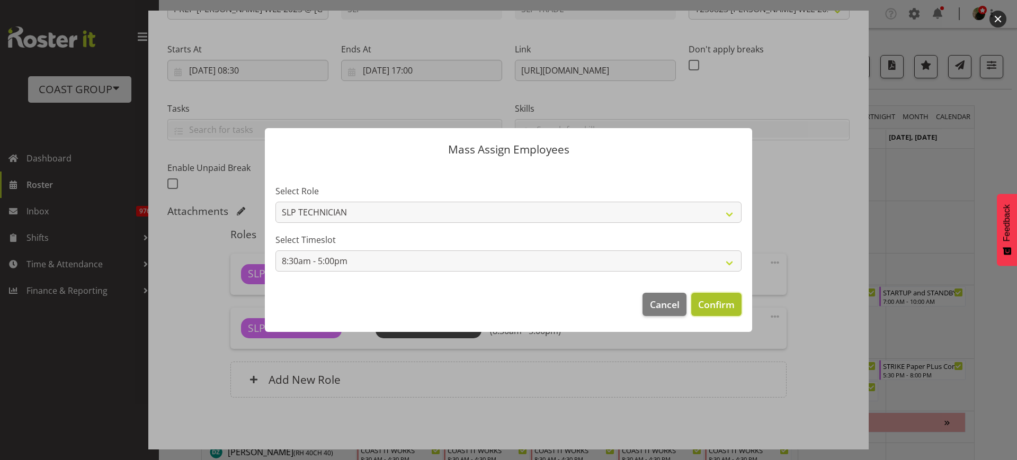
click at [712, 305] on span "Confirm" at bounding box center [716, 305] width 37 height 14
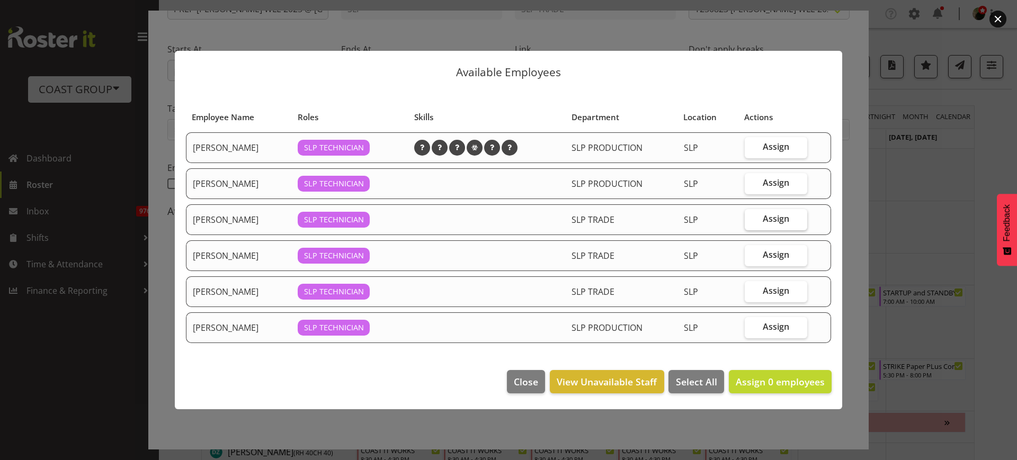
click at [776, 223] on span "Assign" at bounding box center [776, 219] width 26 height 11
click at [752, 223] on input "Assign" at bounding box center [748, 219] width 7 height 7
checkbox input "true"
click at [770, 255] on span "Assign" at bounding box center [776, 255] width 26 height 11
click at [752, 255] on input "Assign" at bounding box center [748, 255] width 7 height 7
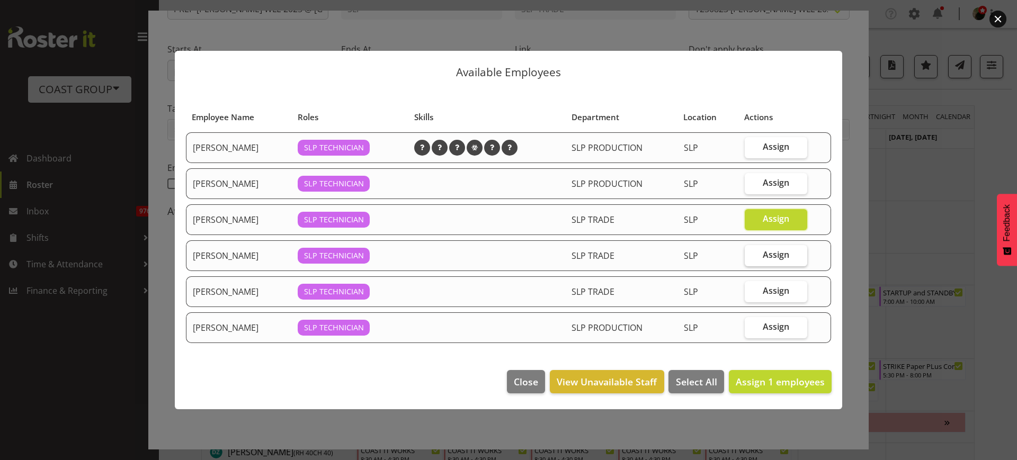
checkbox input "true"
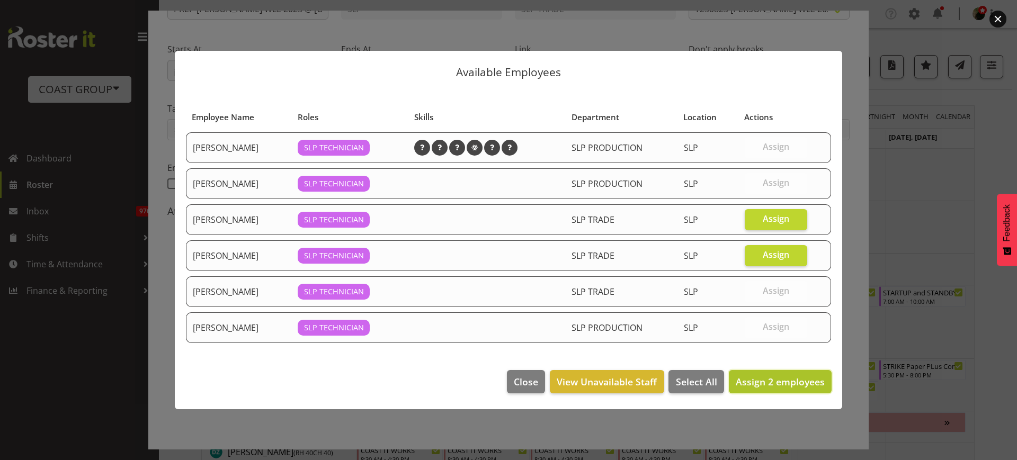
click at [786, 380] on span "Assign 2 employees" at bounding box center [780, 382] width 89 height 13
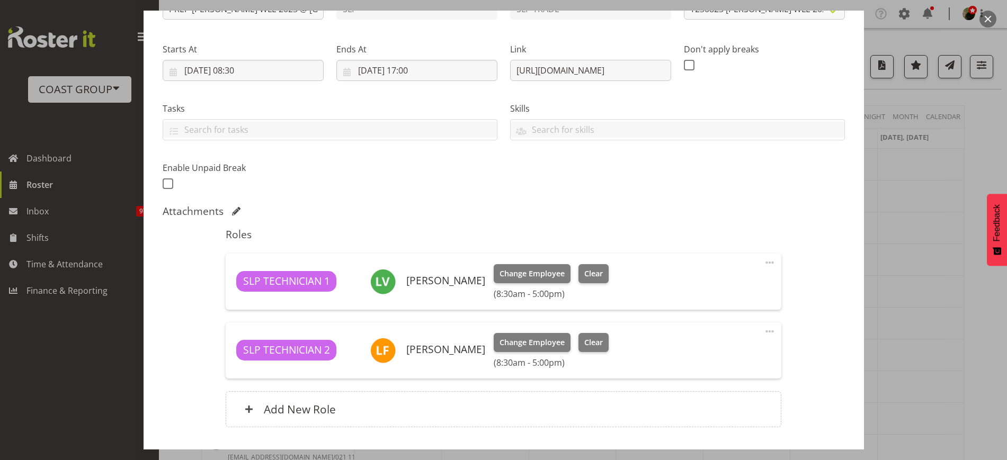
scroll to position [215, 0]
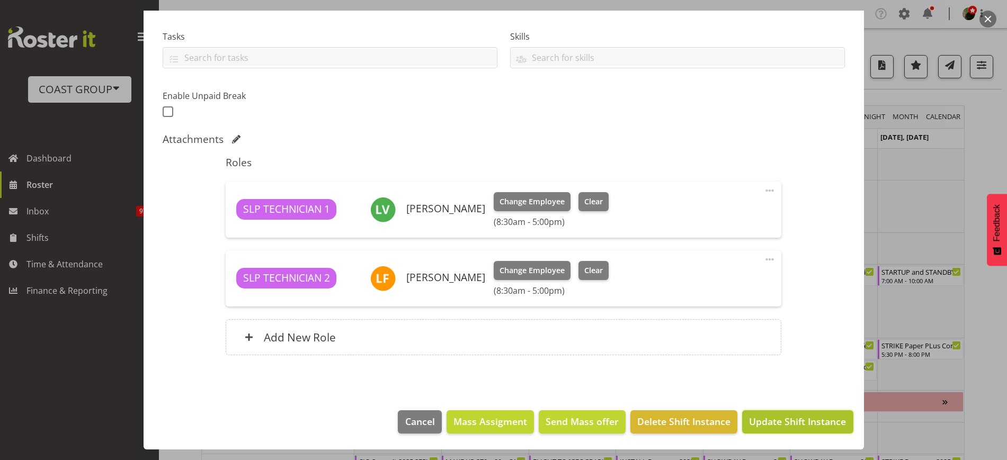
click at [804, 418] on span "Update Shift Instance" at bounding box center [797, 422] width 97 height 14
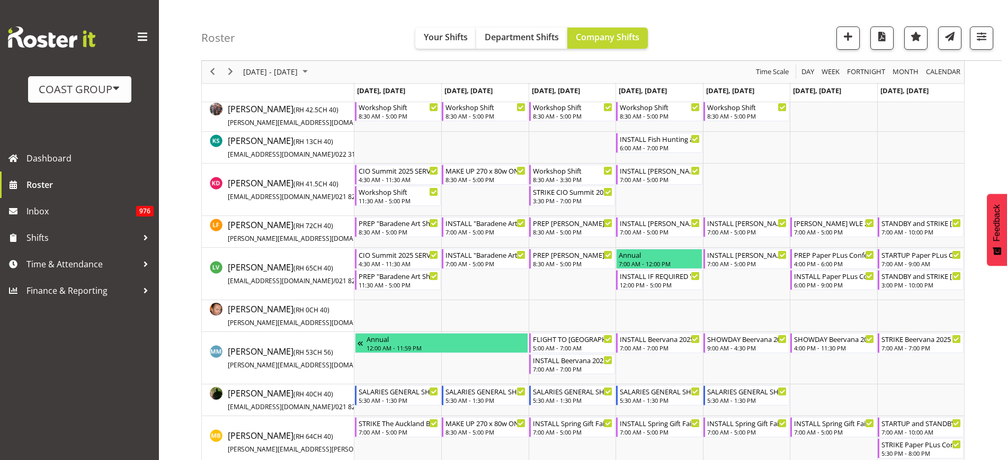
scroll to position [505, 0]
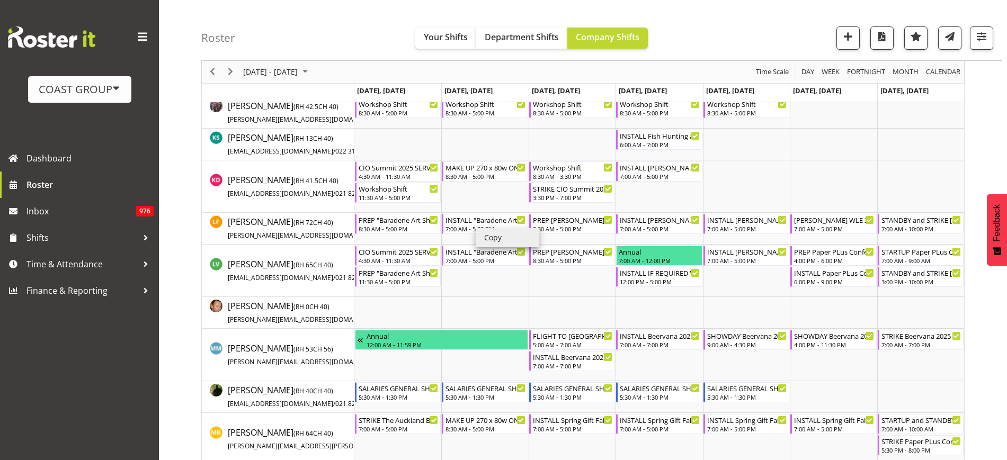
click at [489, 238] on li "Copy" at bounding box center [508, 237] width 64 height 19
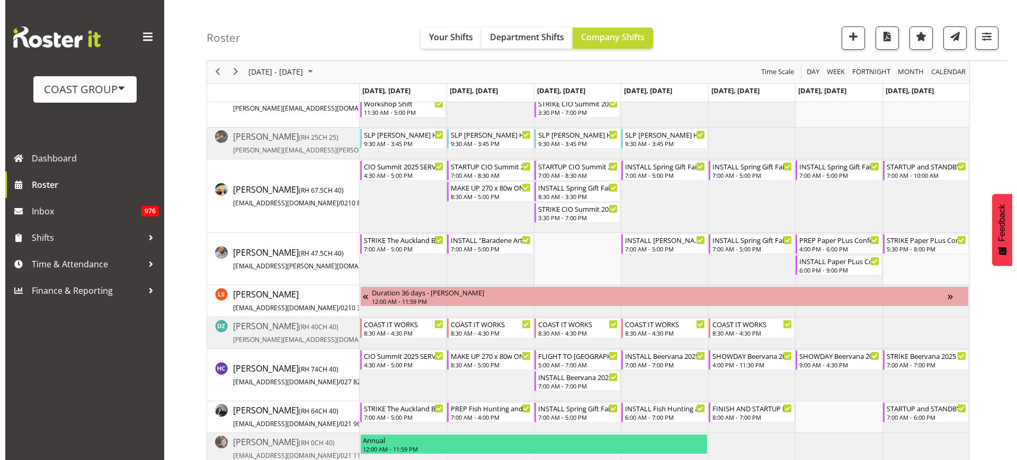
scroll to position [99, 0]
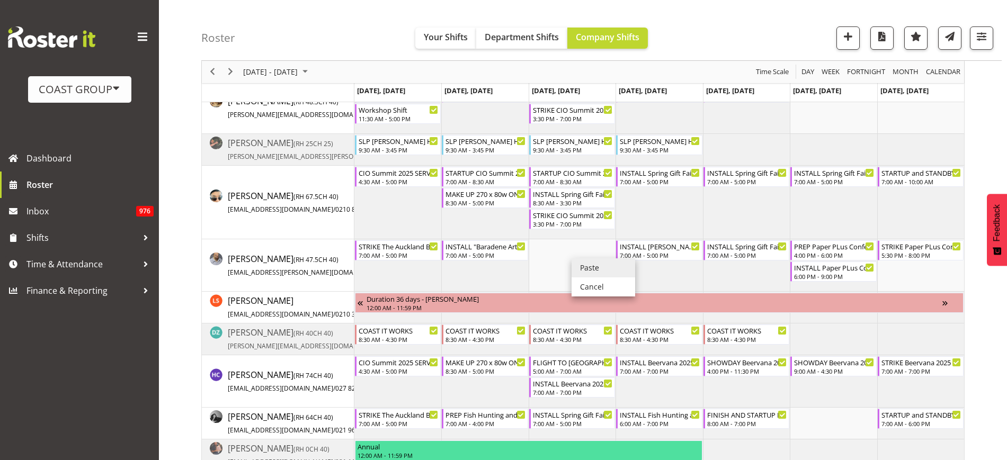
click at [585, 265] on li "Paste" at bounding box center [604, 268] width 64 height 19
click at [564, 253] on div "7:00 AM - 5:00 PM" at bounding box center [573, 255] width 80 height 8
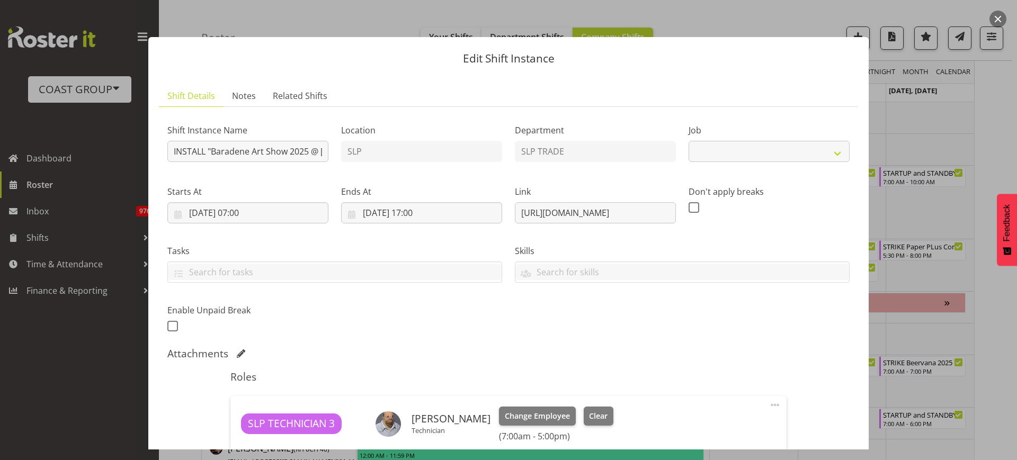
select select "9874"
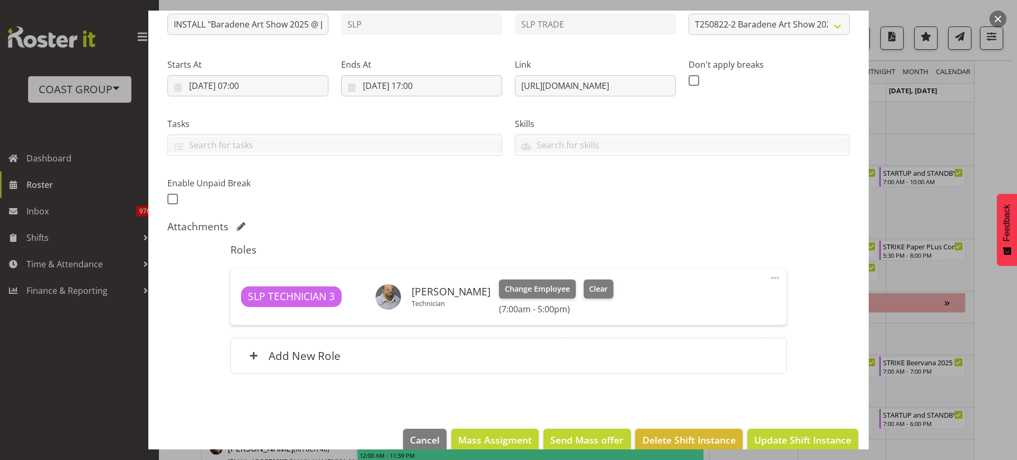
scroll to position [129, 0]
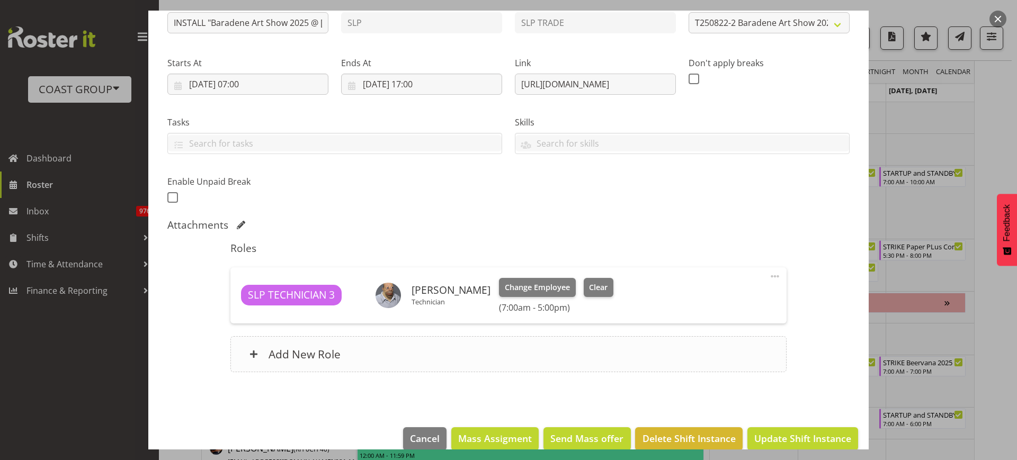
click at [535, 362] on div "Add New Role" at bounding box center [508, 354] width 556 height 36
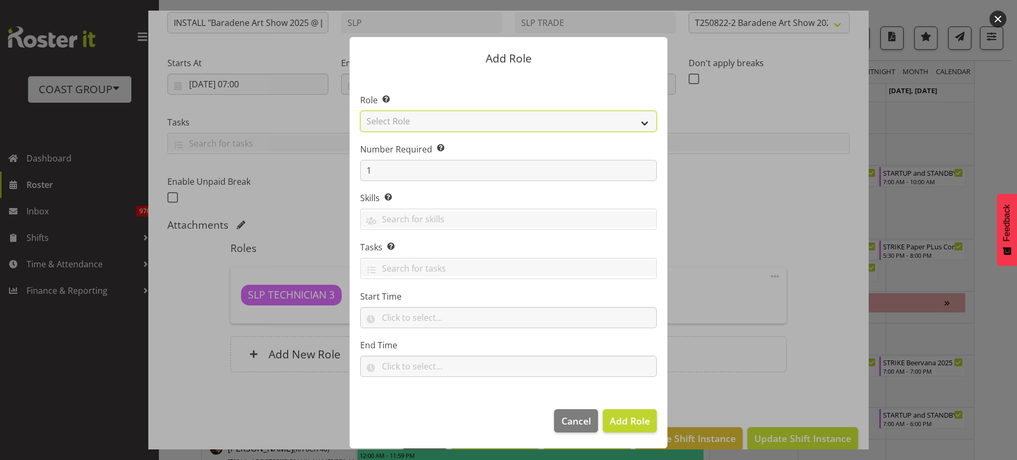
click at [436, 119] on select "Select Role ACCOUNT MANAGER ACCOUNT MANAGER DW ACCOUNTS AKL DIANNA VEHICLES AKL…" at bounding box center [508, 121] width 297 height 21
select select "81"
click at [360, 111] on select "Select Role ACCOUNT MANAGER ACCOUNT MANAGER DW ACCOUNTS AKL DIANNA VEHICLES AKL…" at bounding box center [508, 121] width 297 height 21
click at [623, 418] on span "Add Role" at bounding box center [630, 421] width 40 height 13
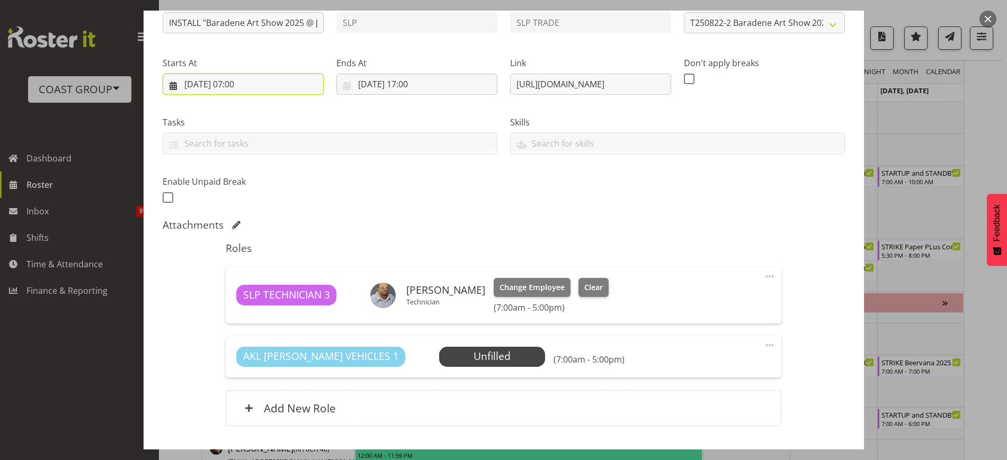
click at [227, 83] on input "20/08/2025, 07:00" at bounding box center [243, 84] width 161 height 21
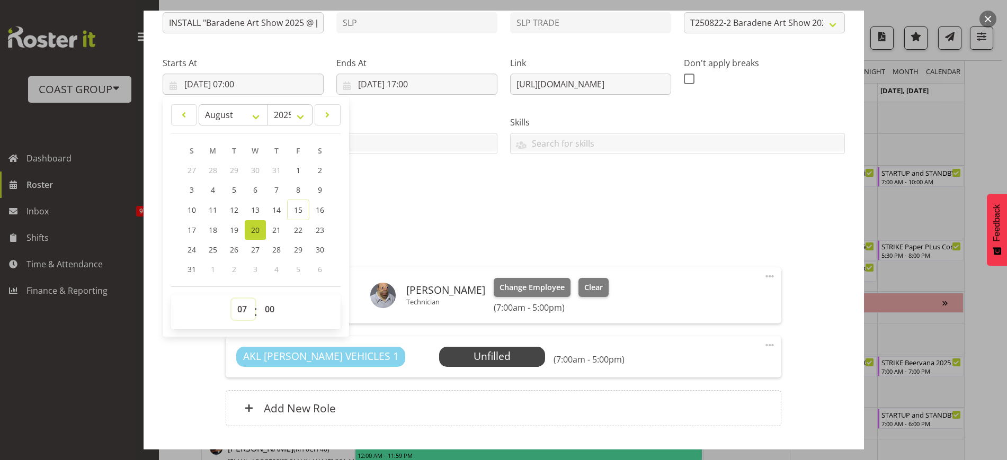
click at [243, 306] on select "00 01 02 03 04 05 06 07 08 09 10 11 12 13 14 15 16 17 18 19 20 21 22 23" at bounding box center [244, 309] width 24 height 21
select select "8"
click at [232, 299] on select "00 01 02 03 04 05 06 07 08 09 10 11 12 13 14 15 16 17 18 19 20 21 22 23" at bounding box center [244, 309] width 24 height 21
type input "20/08/2025, 08:00"
select select "30"
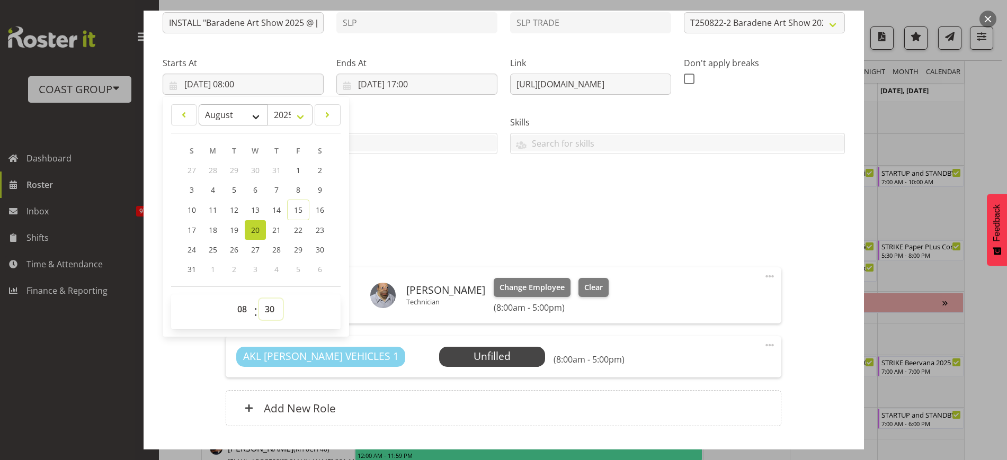
type input "20/08/2025, 08:30"
click at [562, 197] on div "Shift Instance Name INSTALL "Baradene Art Show 2025 @ Baradene School on site @…" at bounding box center [503, 96] width 695 height 232
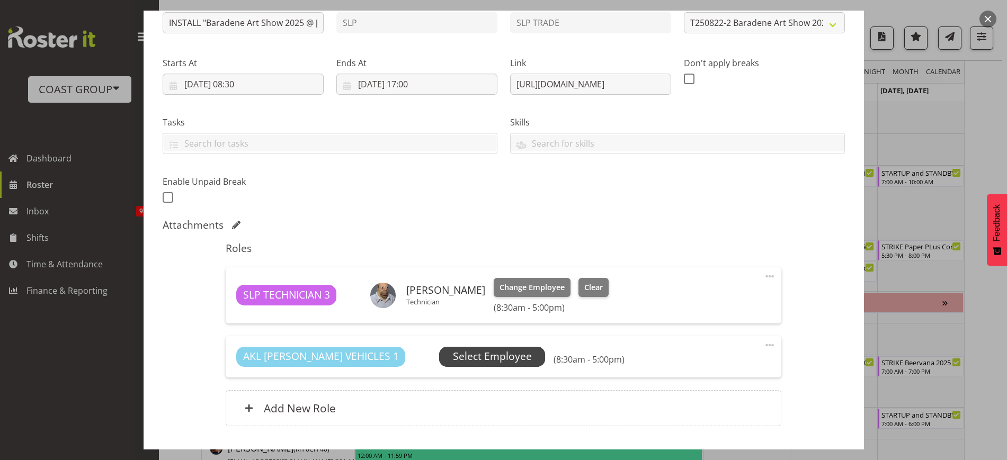
click at [465, 362] on span "Select Employee" at bounding box center [492, 356] width 79 height 15
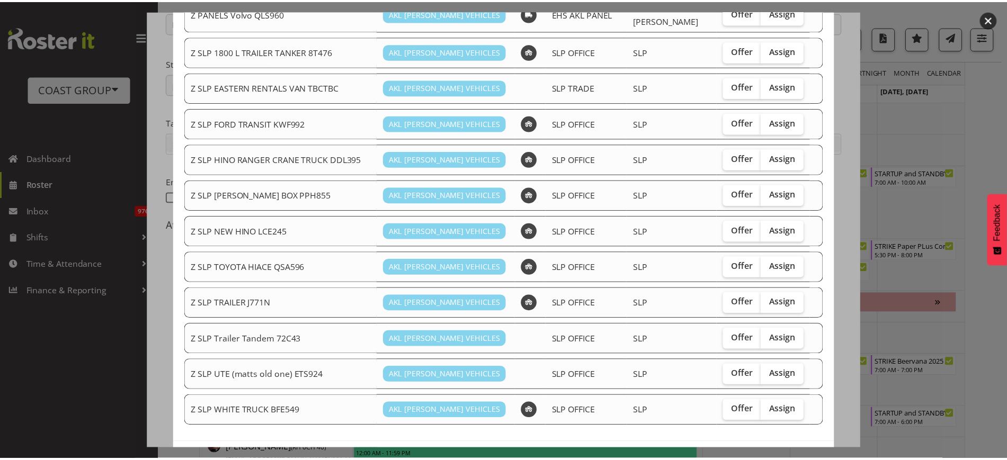
scroll to position [764, 0]
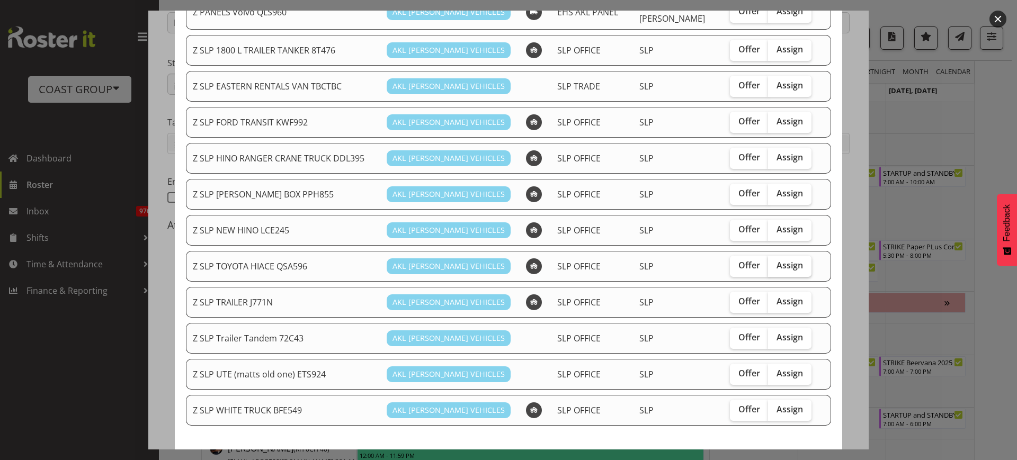
click at [777, 260] on span "Assign" at bounding box center [790, 265] width 26 height 11
click at [775, 262] on input "Assign" at bounding box center [771, 265] width 7 height 7
checkbox input "true"
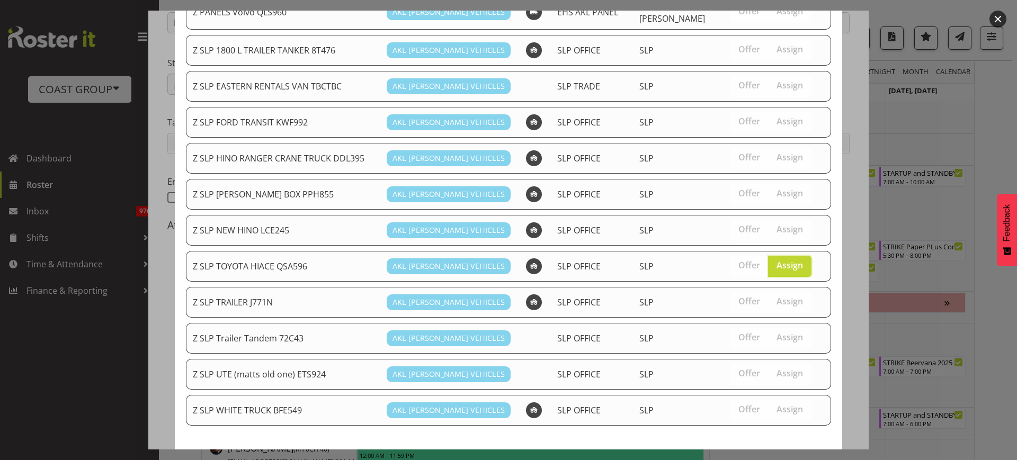
click at [792, 458] on span "Assign Z SLP TOYOTA HIACE QSA596" at bounding box center [743, 464] width 164 height 13
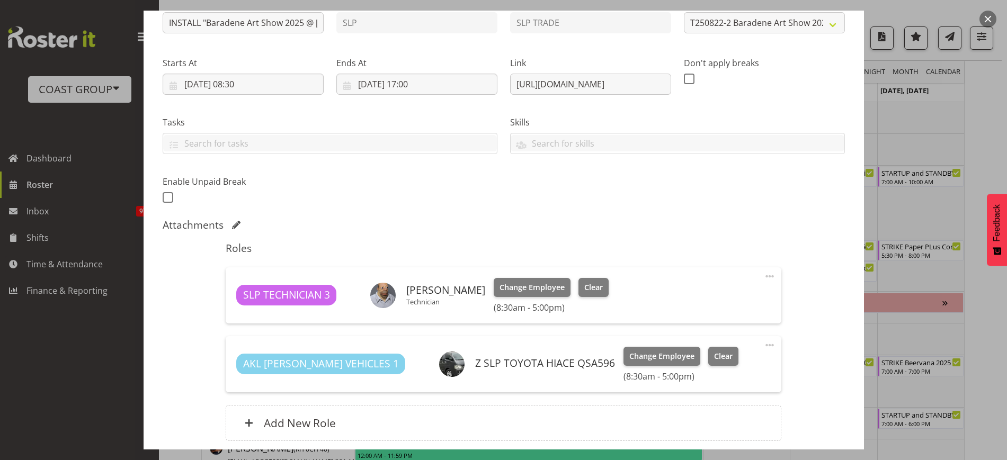
scroll to position [215, 0]
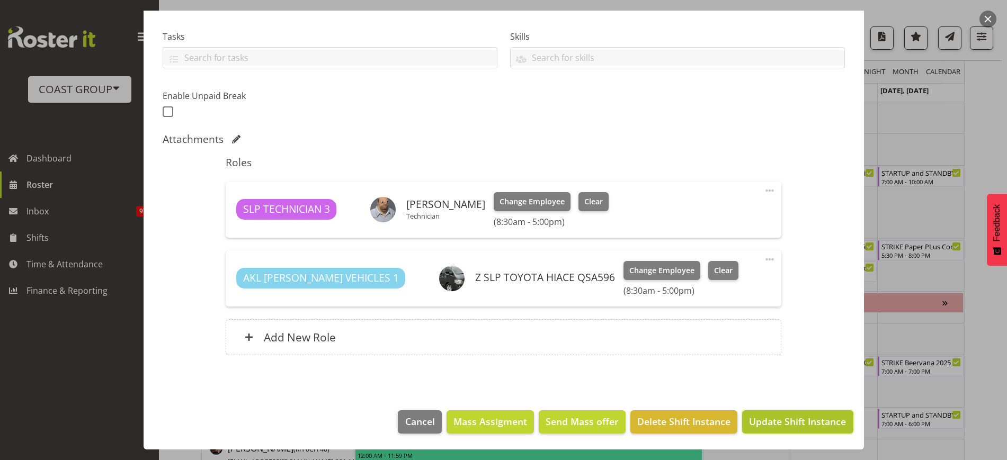
click at [802, 422] on span "Update Shift Instance" at bounding box center [797, 422] width 97 height 14
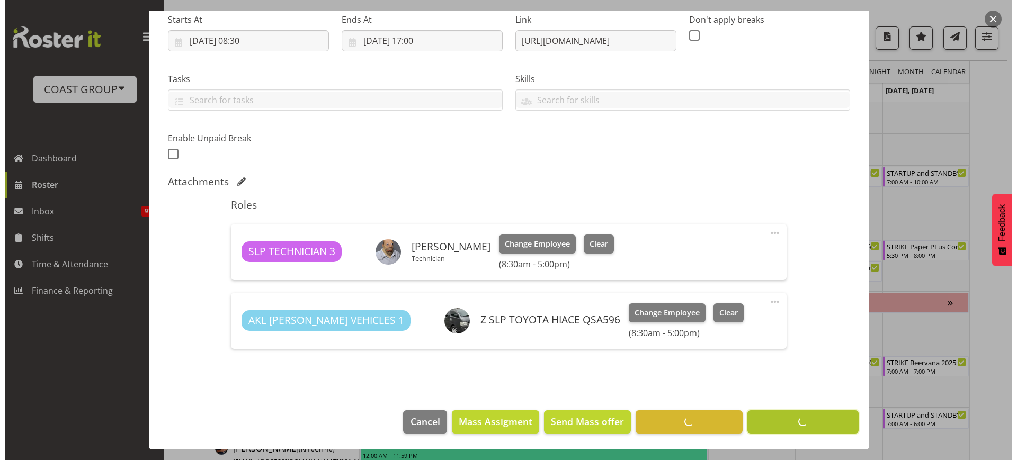
scroll to position [172, 0]
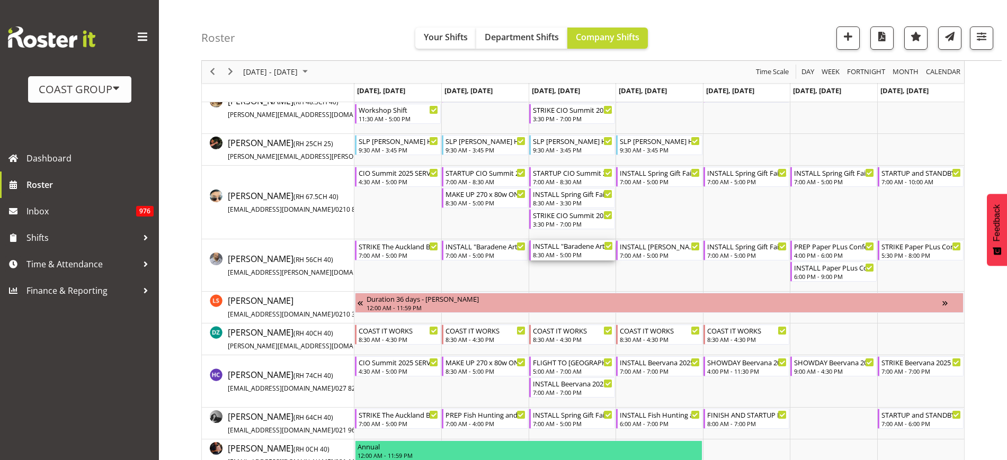
click at [564, 253] on div "8:30 AM - 5:00 PM" at bounding box center [573, 255] width 80 height 8
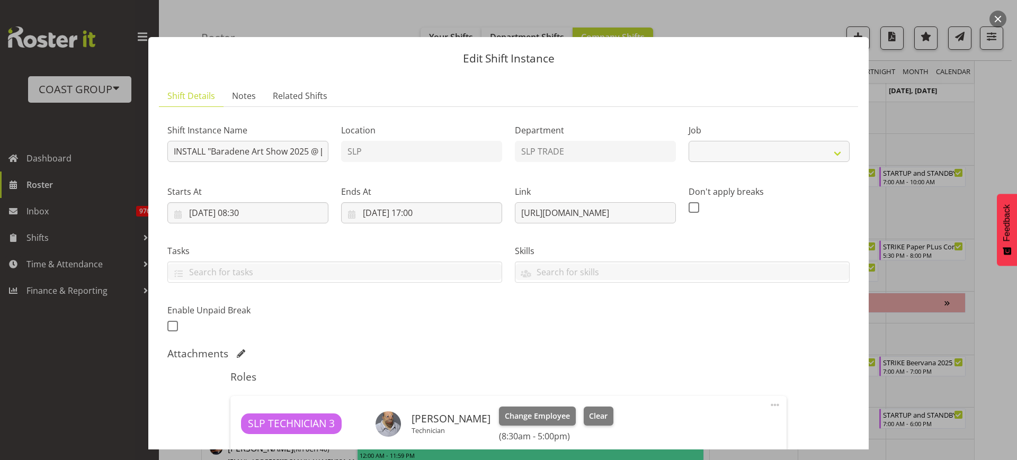
select select "9874"
click at [564, 253] on label "Skills" at bounding box center [682, 251] width 335 height 13
click at [174, 151] on input "INSTALL "Baradene Art Show 2025 @ Baradene School on site @ TBC" at bounding box center [247, 151] width 161 height 21
type input "FINISH INSTALL IF REQUIRED "Baradene Art Show 2025 @ Baradene School on site @ …"
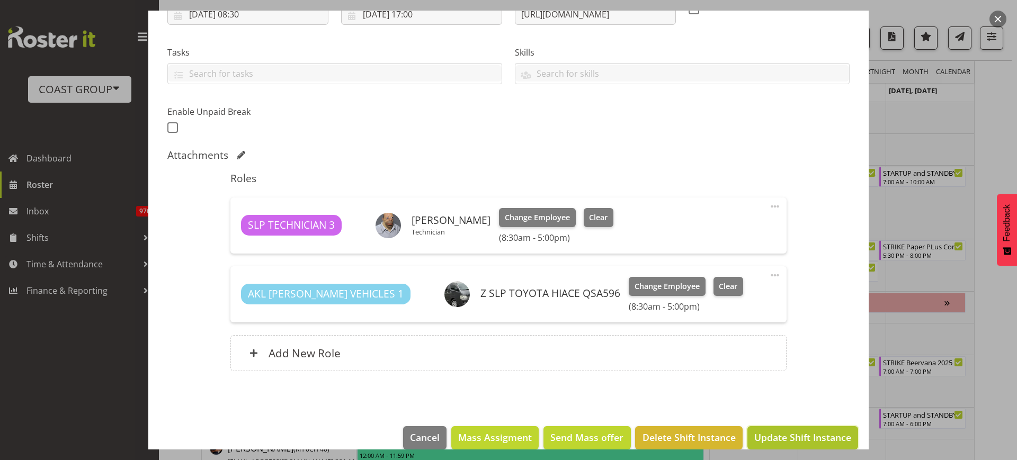
click at [799, 429] on button "Update Shift Instance" at bounding box center [803, 438] width 111 height 23
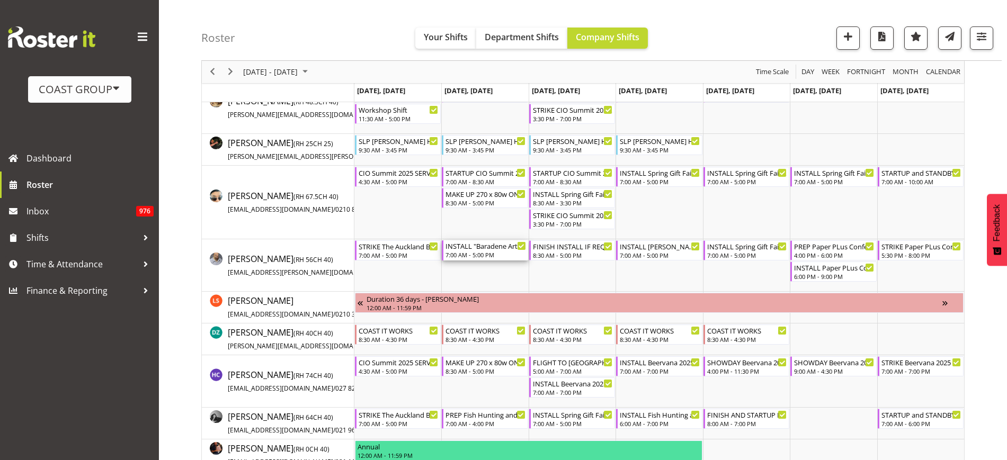
click at [482, 247] on div "INSTALL "Baradene Art Show 2025 @ Baradene School on site @ TBC" at bounding box center [486, 246] width 80 height 11
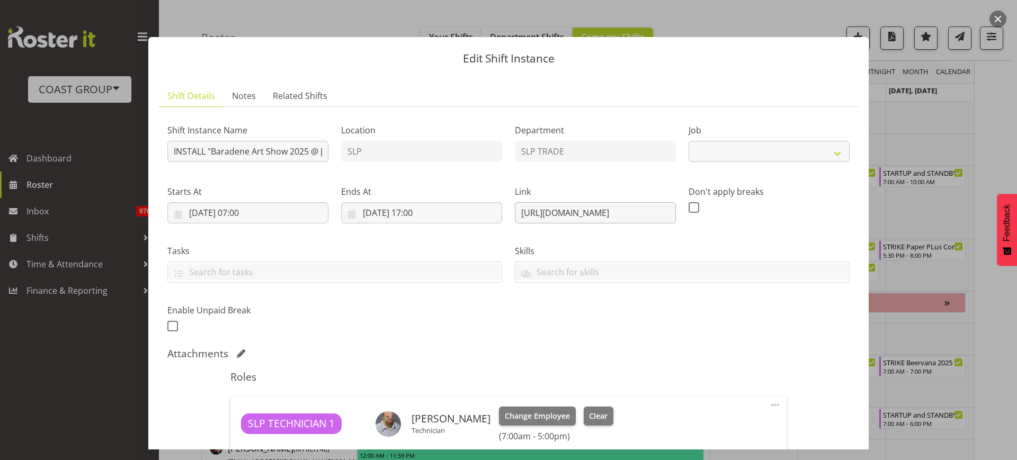
select select "9874"
drag, startPoint x: 513, startPoint y: 211, endPoint x: 752, endPoint y: 200, distance: 239.2
click at [752, 200] on div "Shift Instance Name INSTALL "Baradene Art Show 2025 @ Baradene School on site @…" at bounding box center [508, 225] width 695 height 232
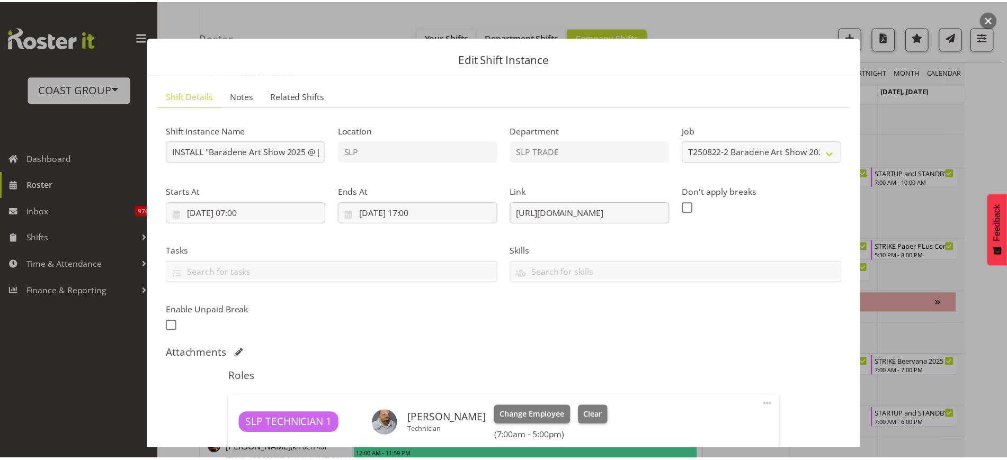
scroll to position [0, 0]
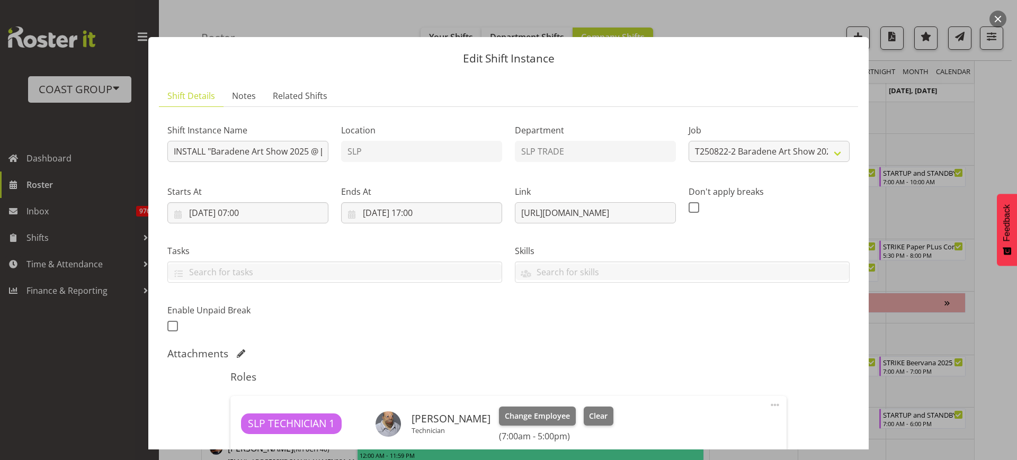
click at [997, 17] on button "button" at bounding box center [998, 19] width 17 height 17
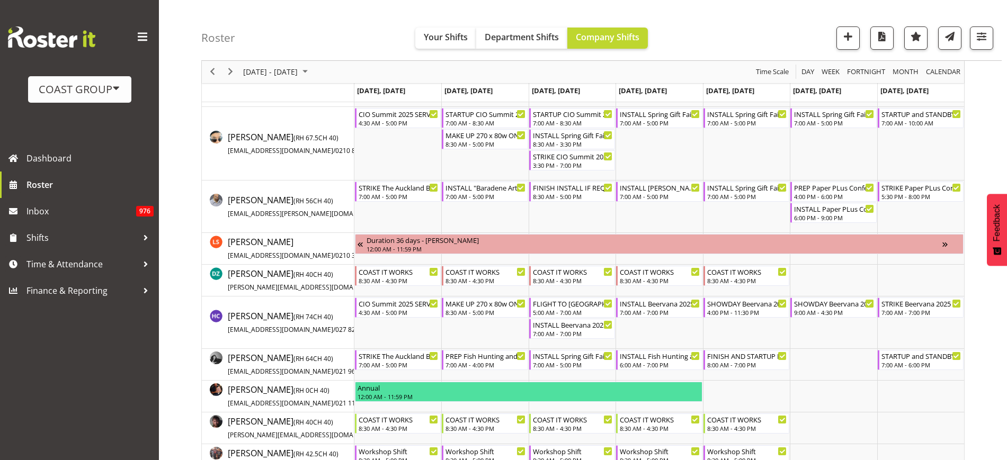
scroll to position [121, 0]
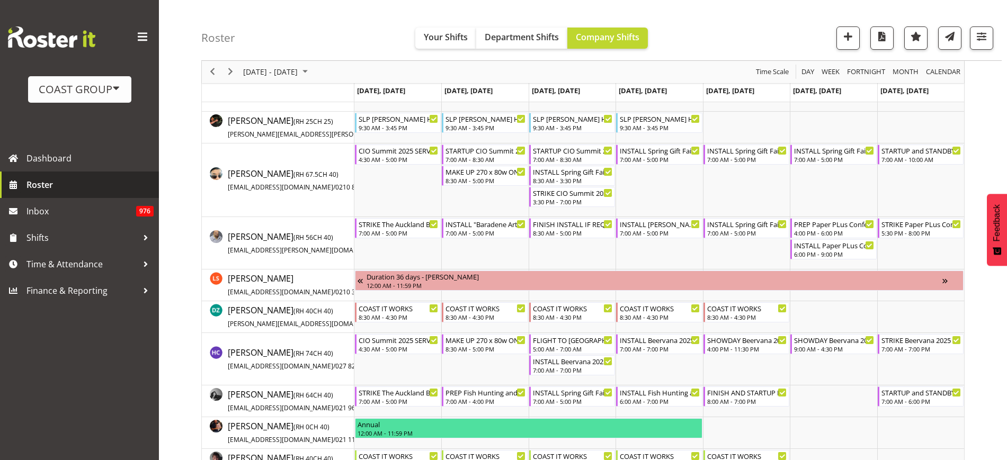
click at [60, 186] on span "Roster" at bounding box center [89, 185] width 127 height 16
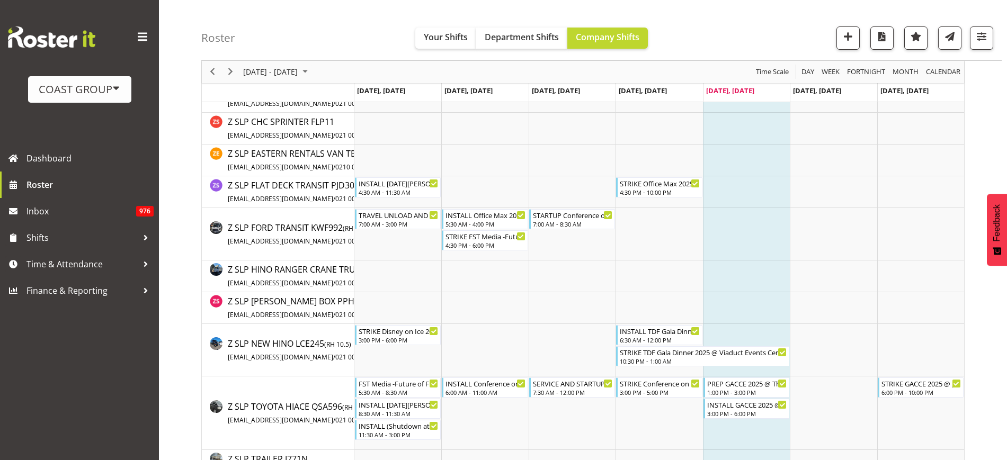
scroll to position [2483, 0]
